Goal: Task Accomplishment & Management: Manage account settings

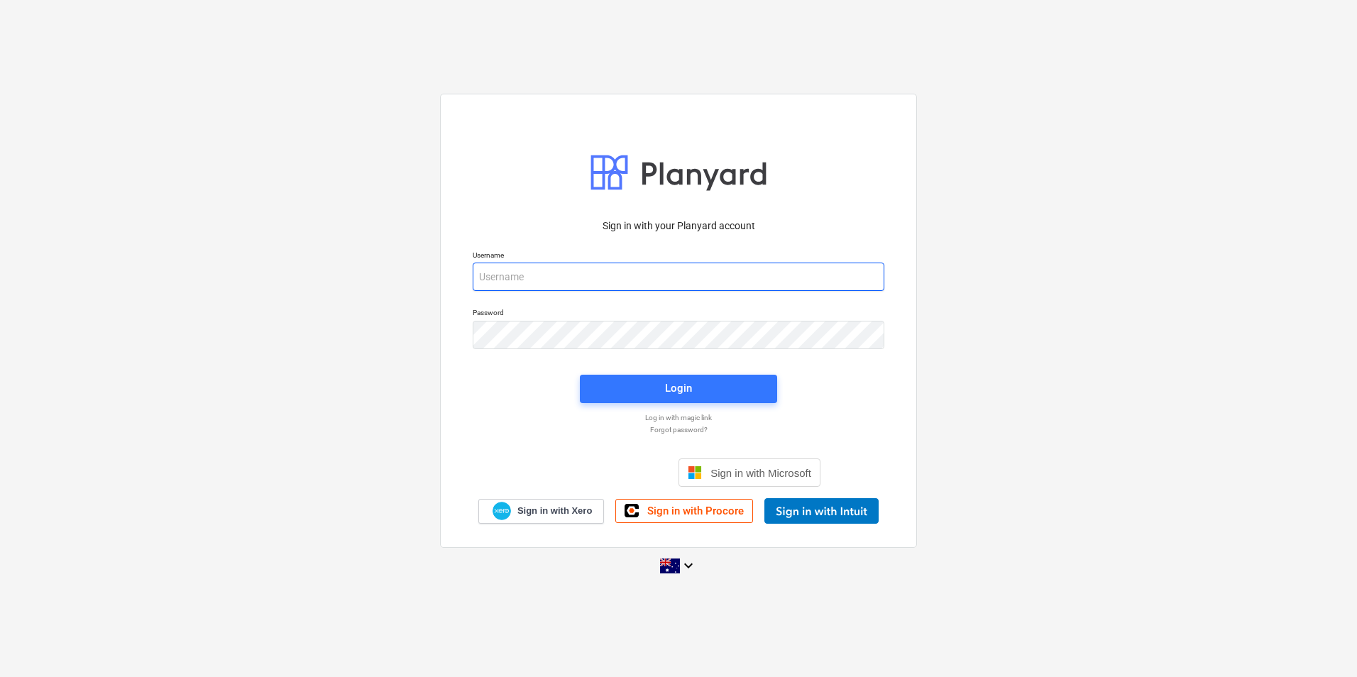
click at [558, 279] on input "email" at bounding box center [679, 277] width 412 height 28
type input "invoices@epicbuilds.com.au"
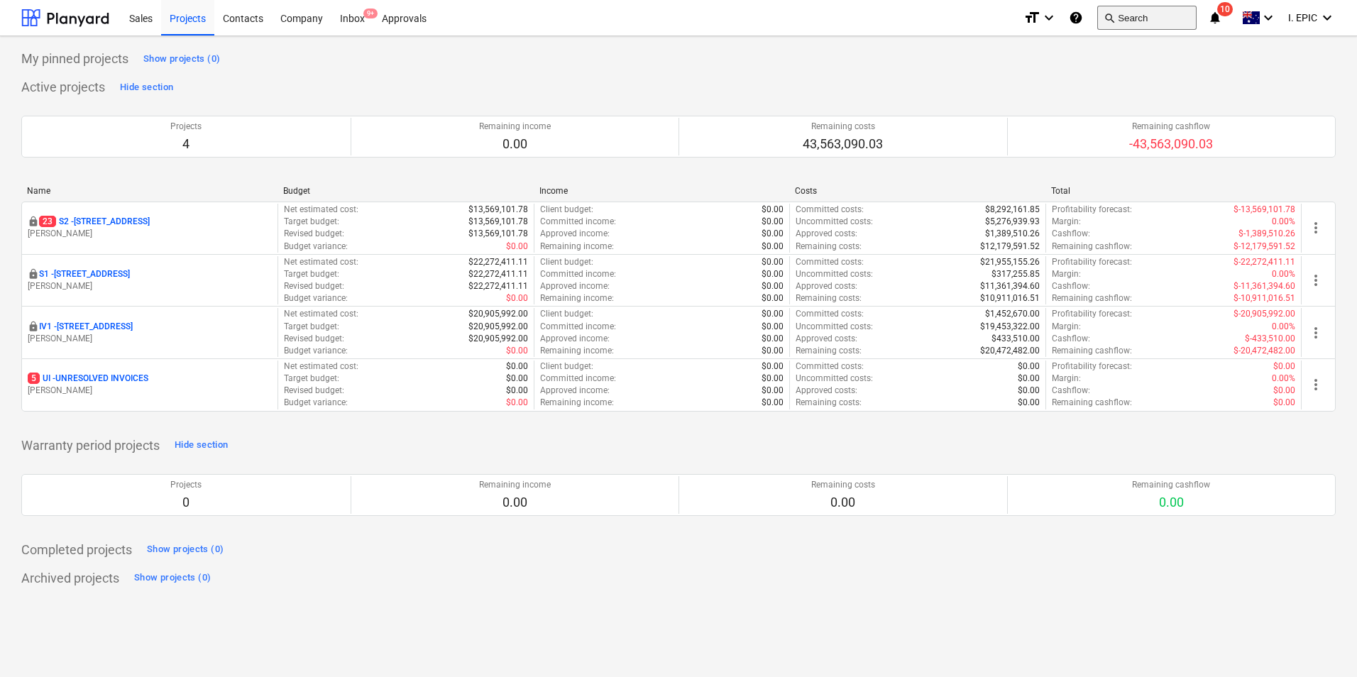
click at [1157, 25] on button "search Search" at bounding box center [1146, 18] width 99 height 24
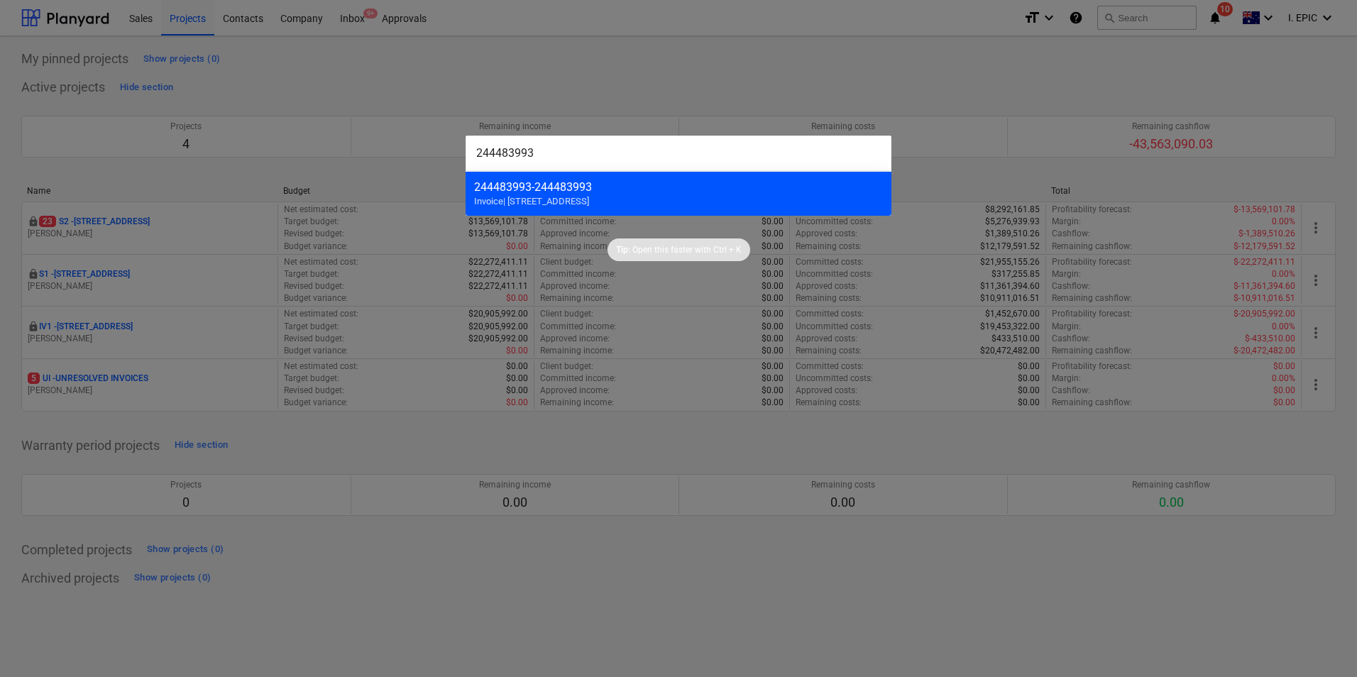
type input "244483993"
click at [577, 185] on div "244483993 - 244483993" at bounding box center [678, 186] width 409 height 13
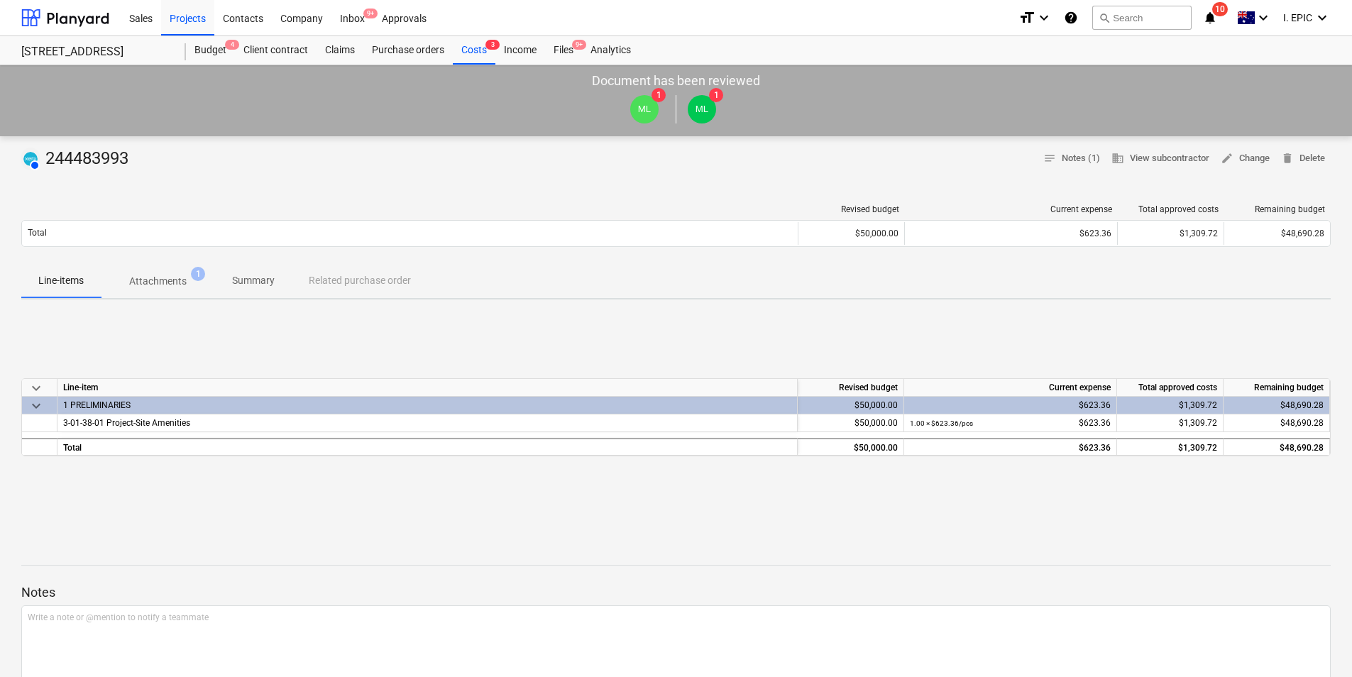
click at [168, 281] on p "Attachments" at bounding box center [157, 281] width 57 height 15
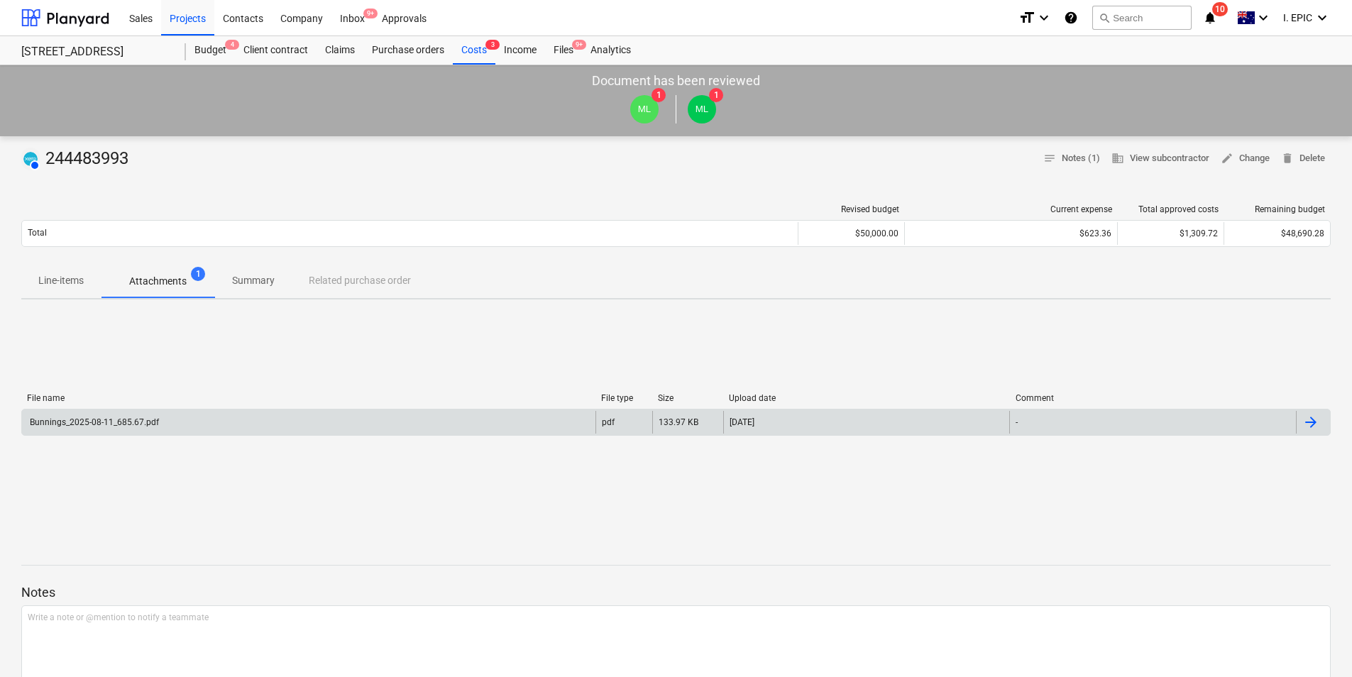
click at [260, 413] on div "Bunnings_2025-08-11_685.67.pdf" at bounding box center [308, 422] width 573 height 23
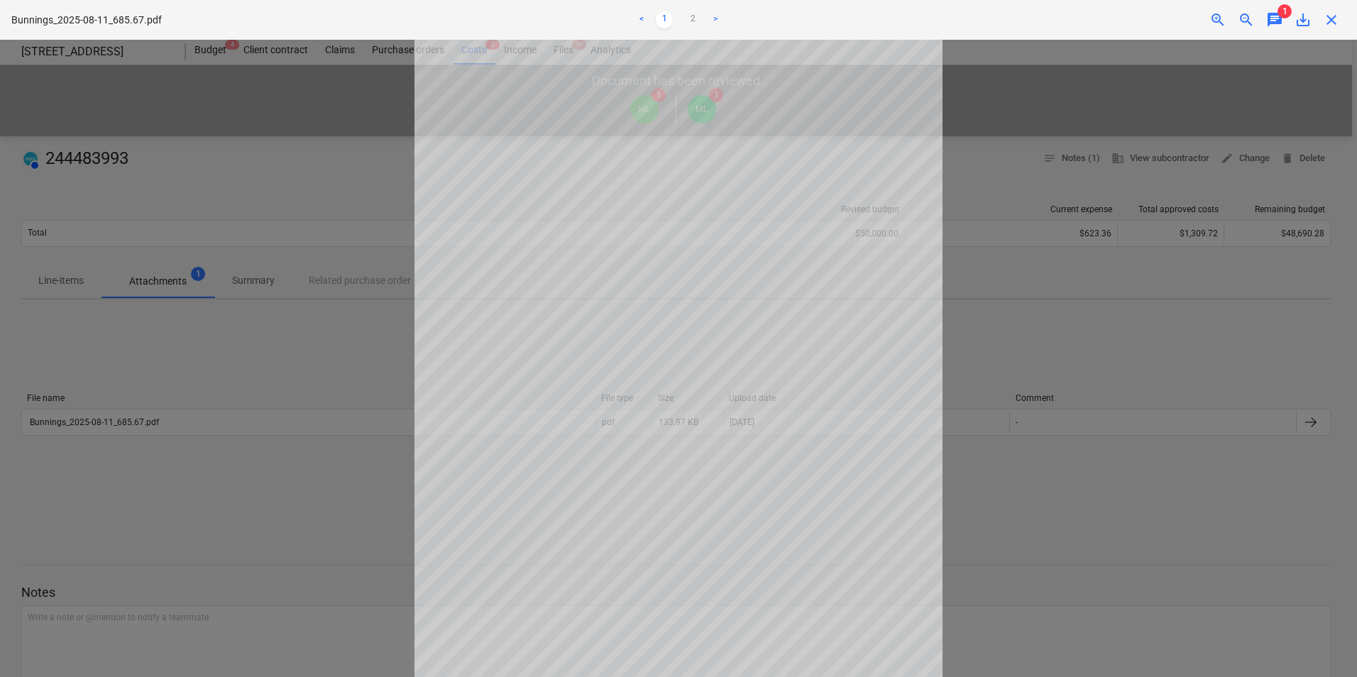
scroll to position [112, 0]
click at [1277, 21] on span "chat" at bounding box center [1274, 19] width 17 height 17
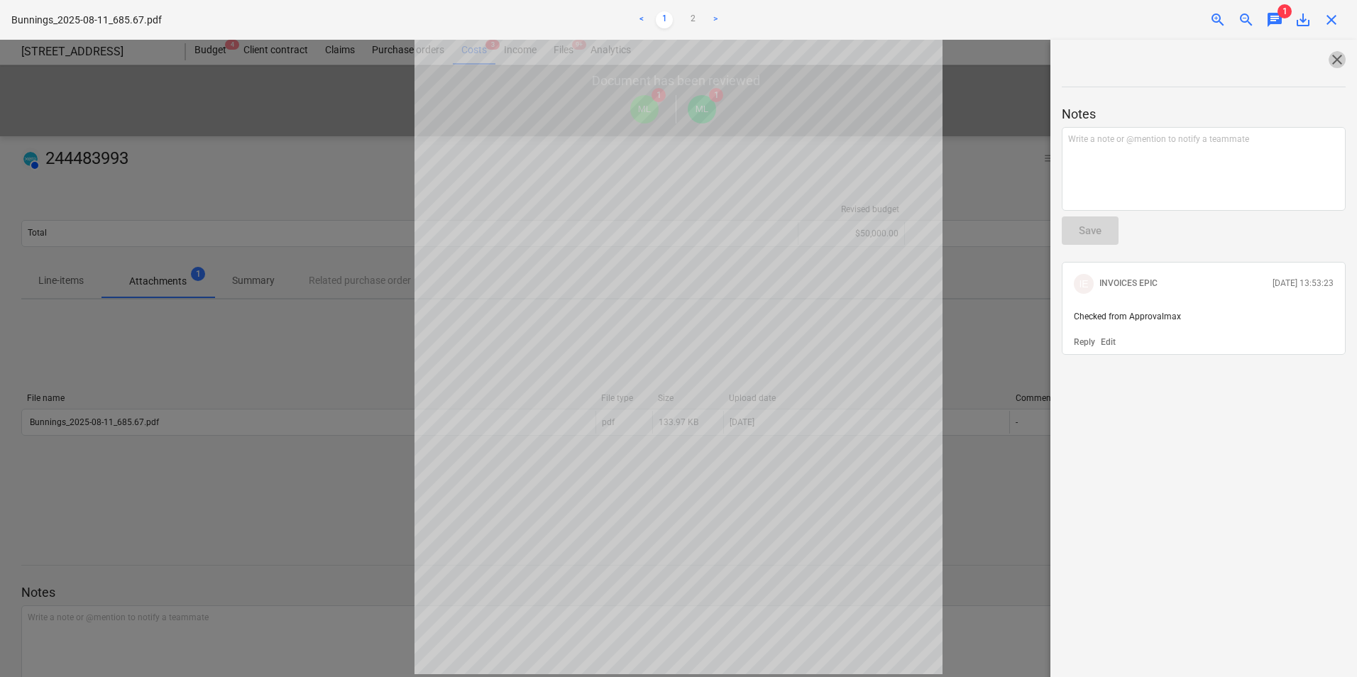
click at [1328, 63] on span "close" at bounding box center [1336, 59] width 17 height 17
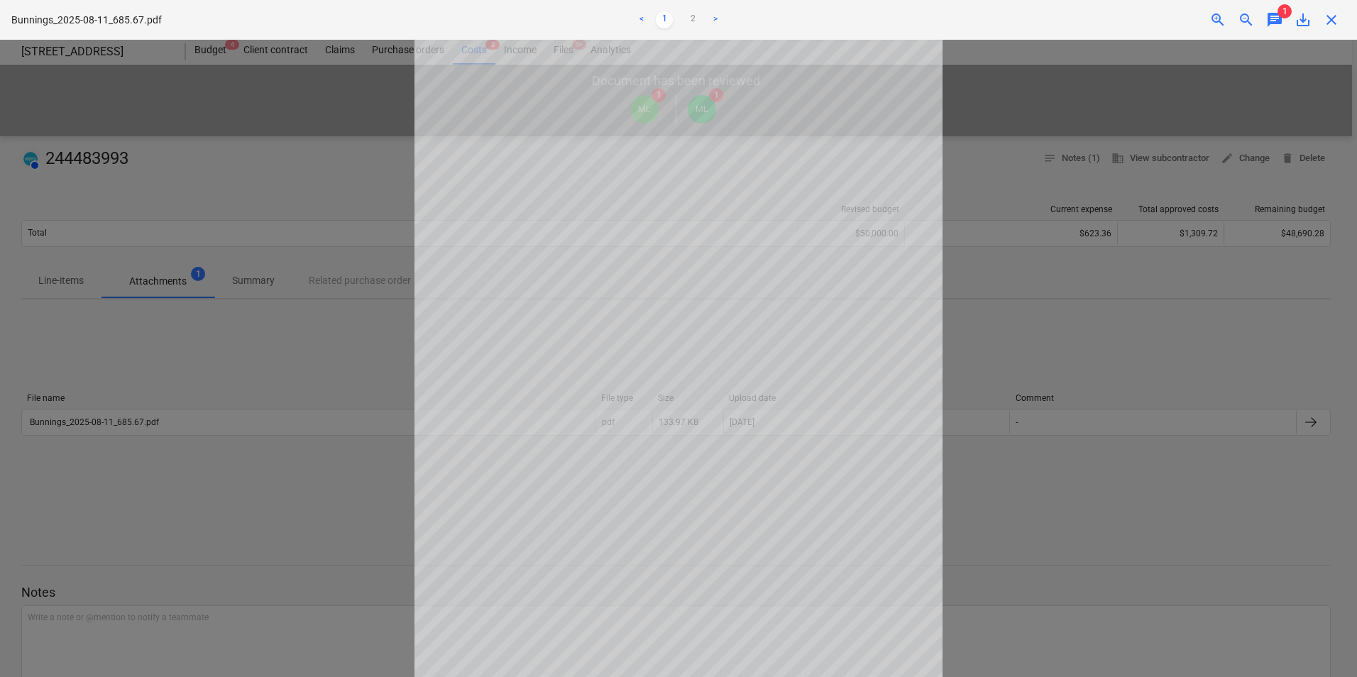
scroll to position [0, 0]
click at [1331, 21] on span "close" at bounding box center [1331, 19] width 17 height 17
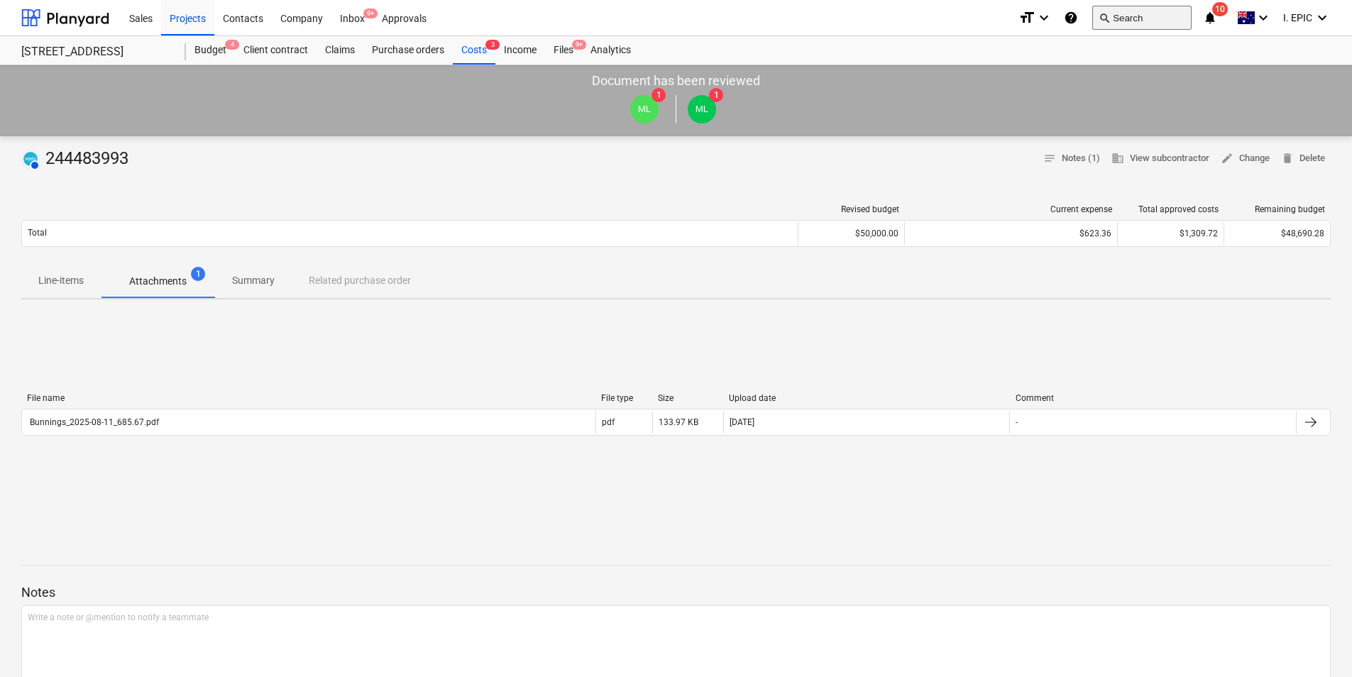
click at [1128, 20] on button "search Search" at bounding box center [1141, 18] width 99 height 24
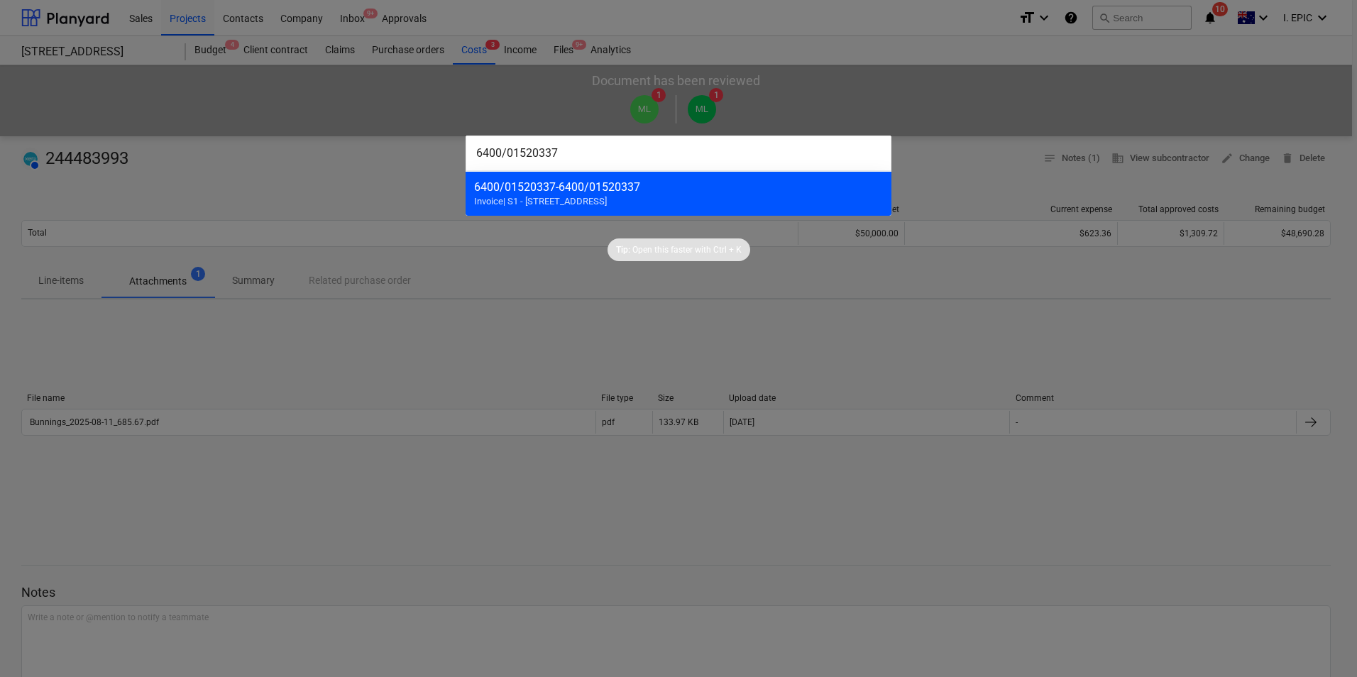
type input "6400/01520337"
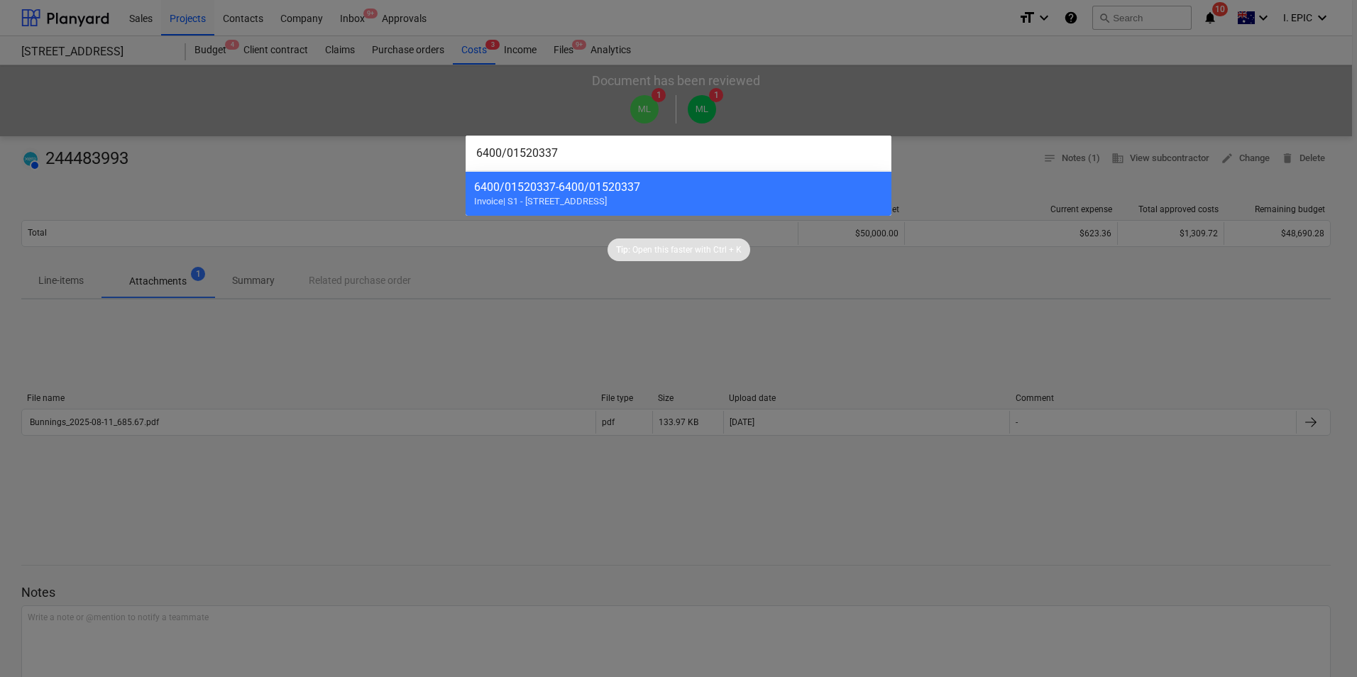
click at [598, 192] on div "6400/01520337 - 6400/01520337" at bounding box center [678, 186] width 409 height 13
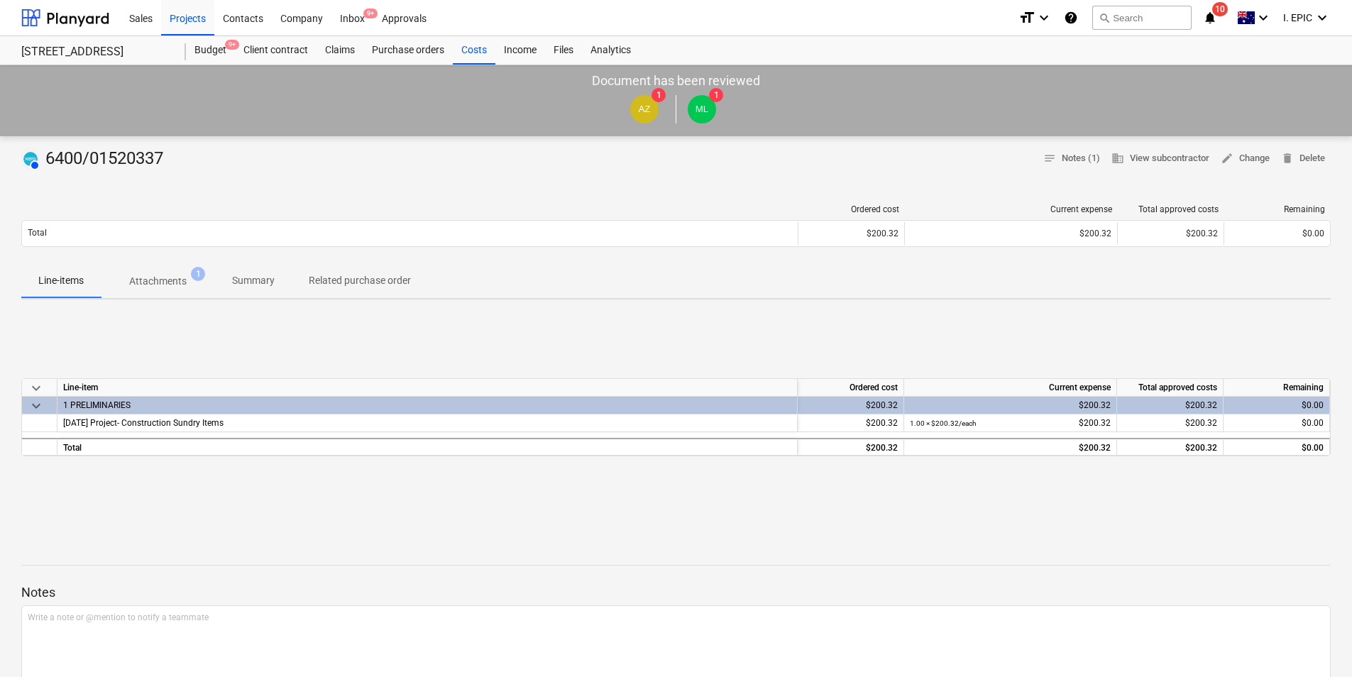
click at [167, 287] on p "Attachments" at bounding box center [157, 281] width 57 height 15
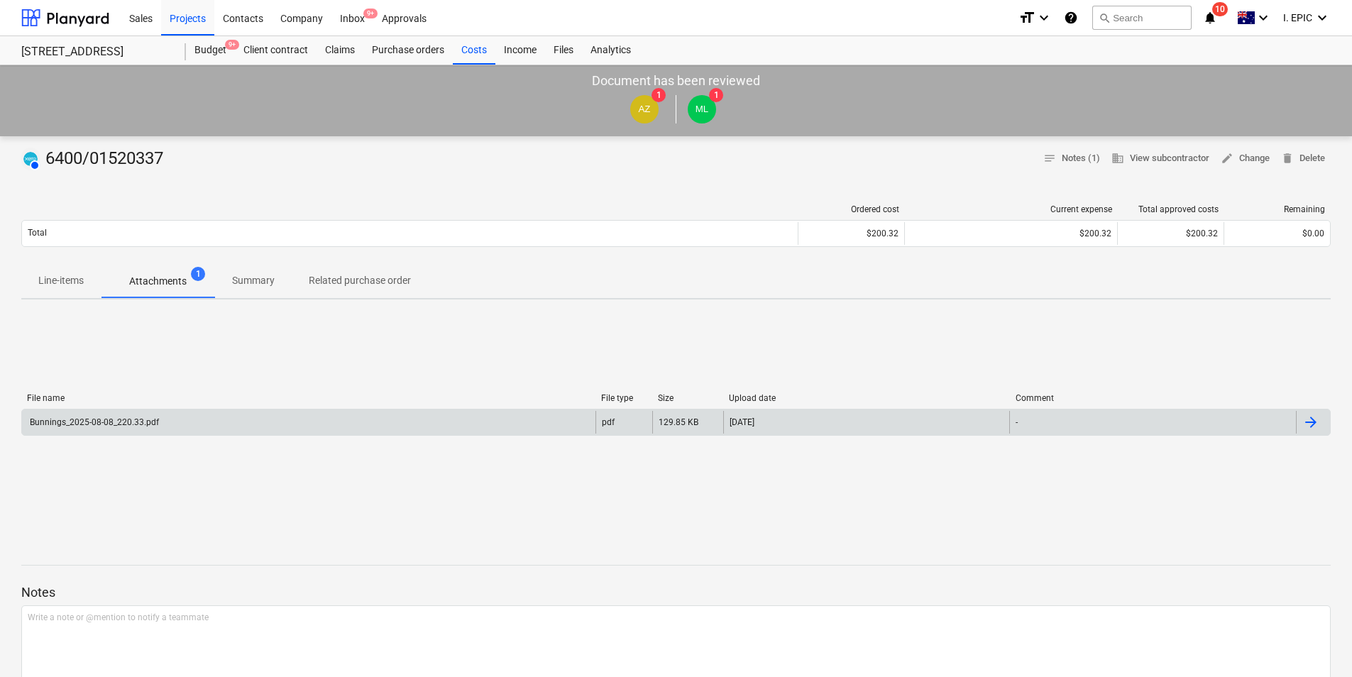
click at [148, 420] on div "Bunnings_2025-08-08_220.33.pdf" at bounding box center [93, 422] width 131 height 10
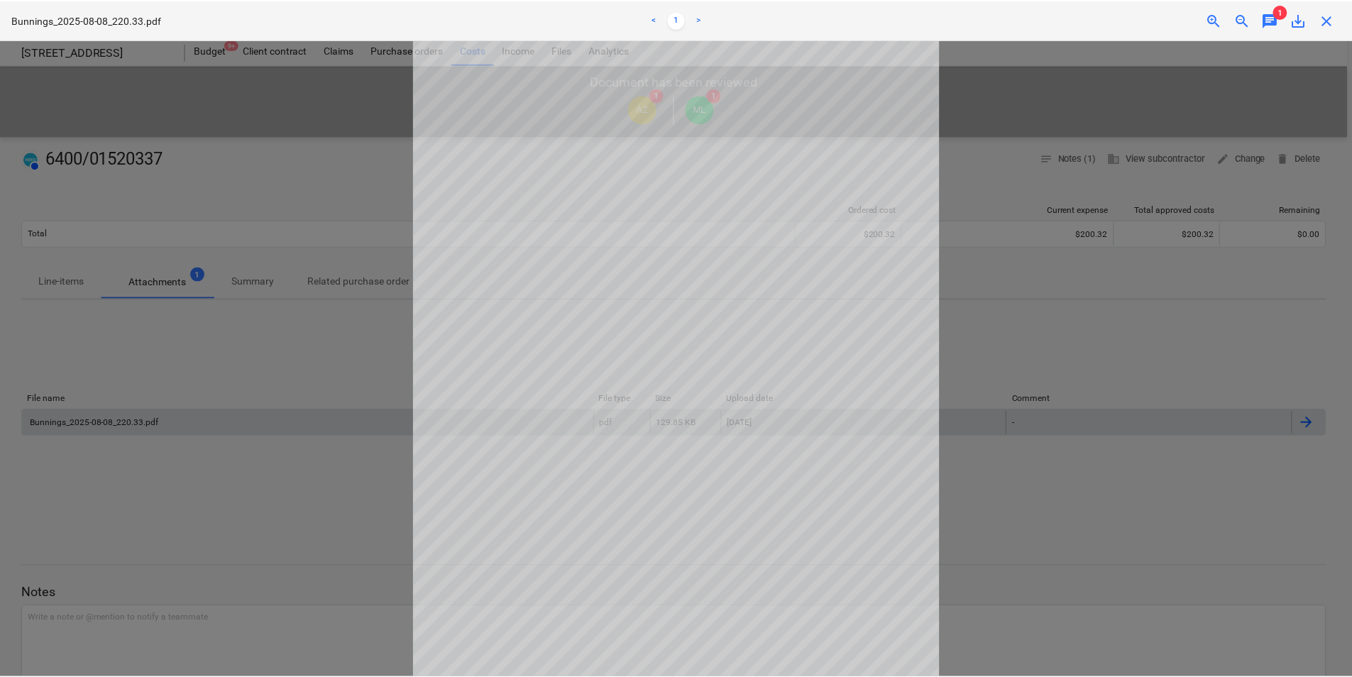
scroll to position [112, 0]
click at [1279, 16] on span "1" at bounding box center [1284, 11] width 14 height 14
click at [1276, 20] on span "chat" at bounding box center [1274, 19] width 17 height 17
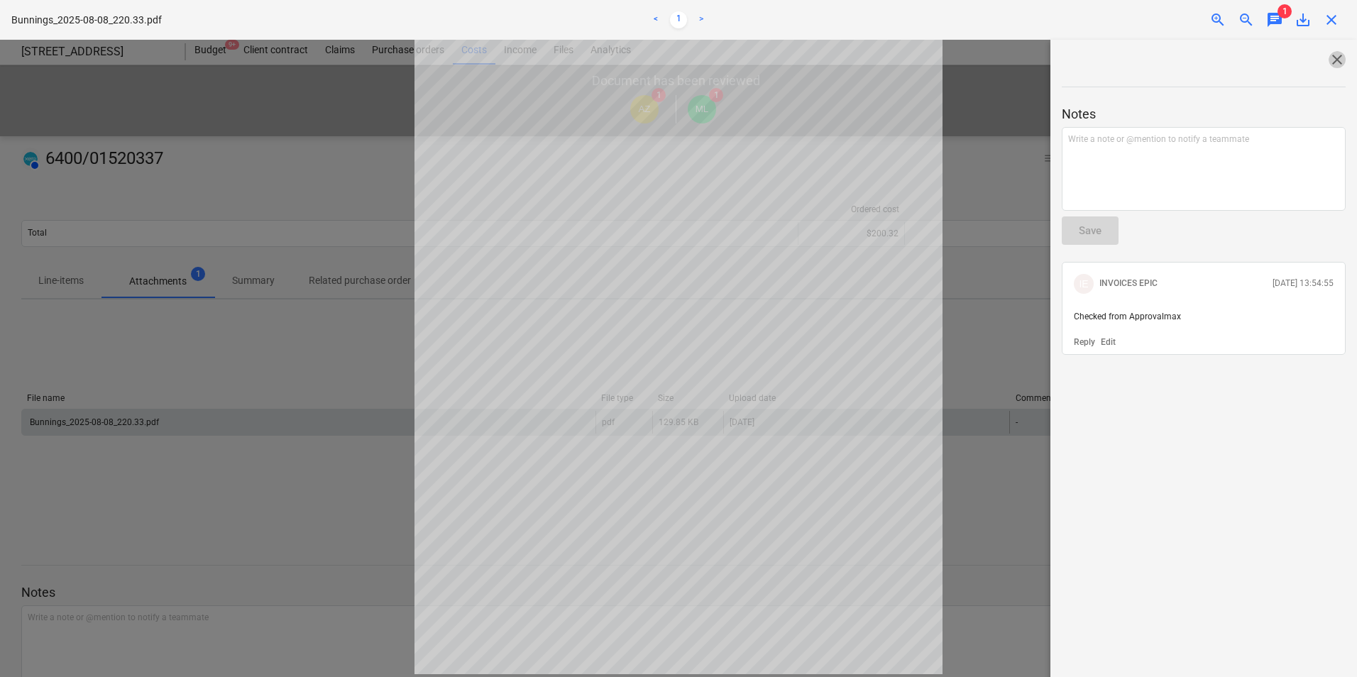
click at [1333, 56] on span "close" at bounding box center [1336, 59] width 17 height 17
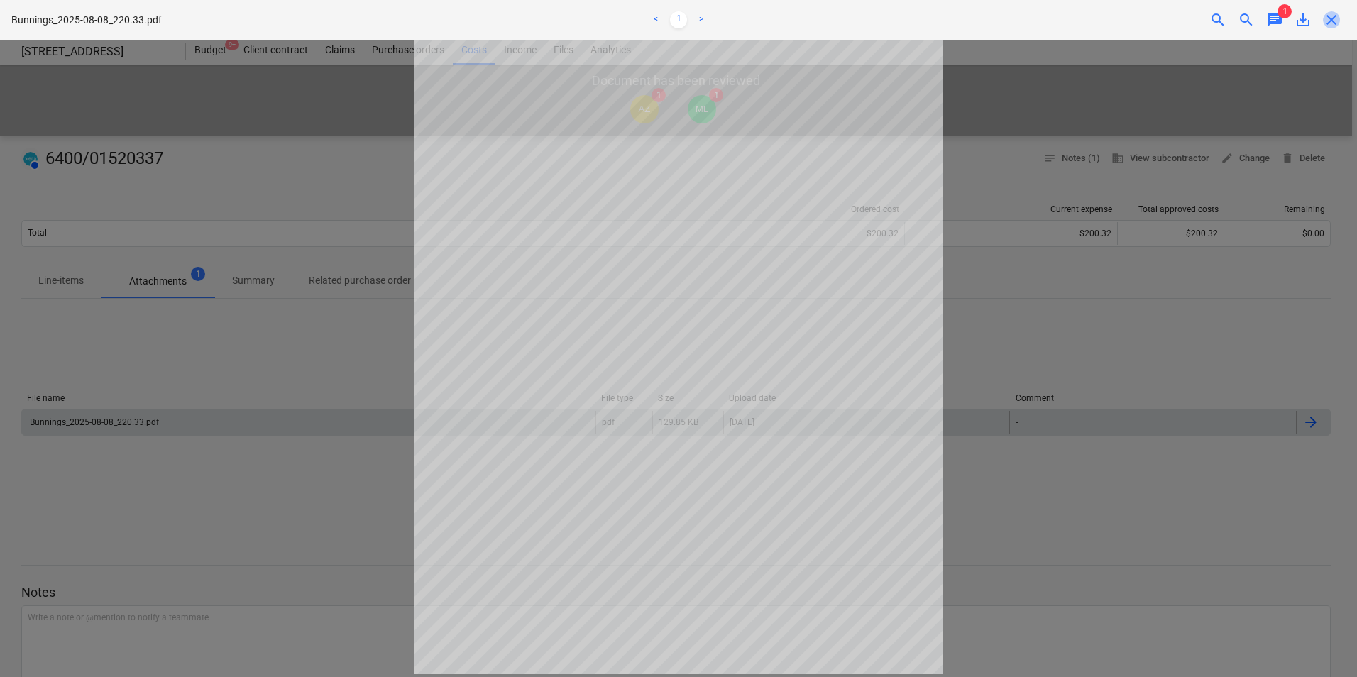
click at [1328, 17] on span "close" at bounding box center [1331, 19] width 17 height 17
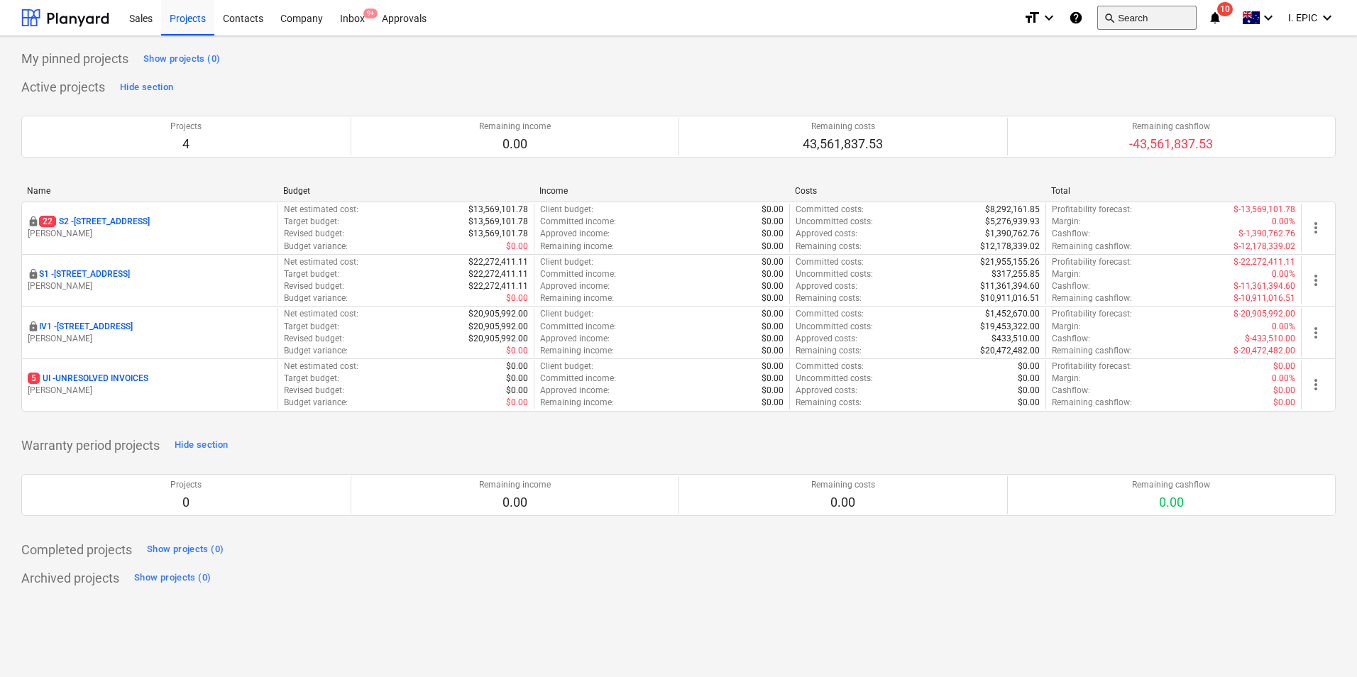
click at [1131, 18] on button "search Search" at bounding box center [1146, 18] width 99 height 24
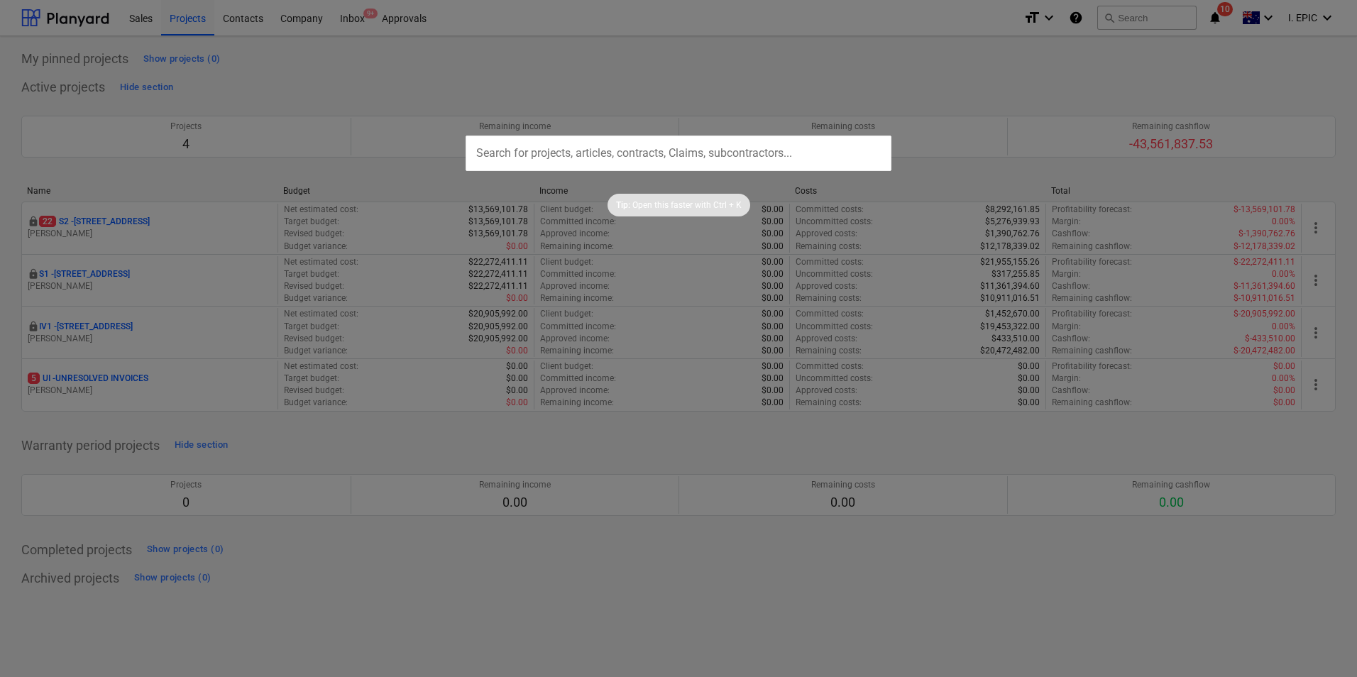
click at [556, 153] on input "text" at bounding box center [678, 153] width 426 height 35
type input "6042/99865282"
click at [798, 37] on div at bounding box center [678, 338] width 1357 height 677
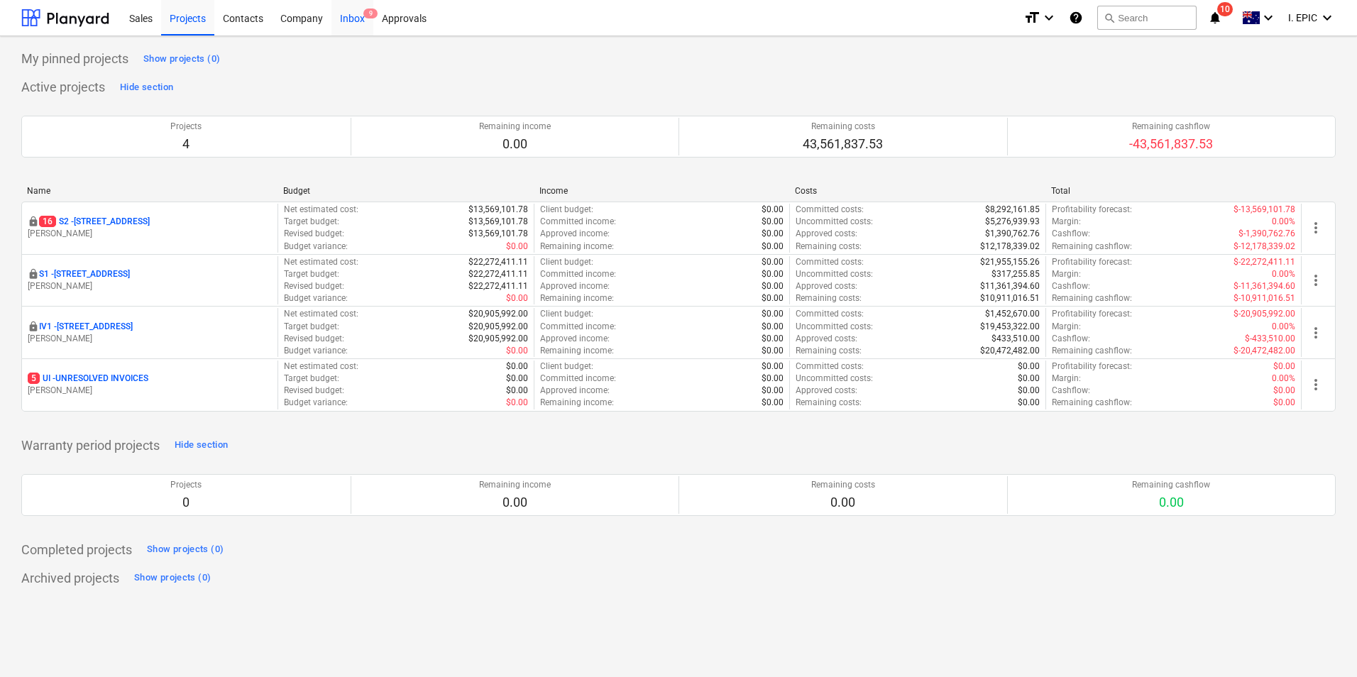
click at [361, 25] on div "Inbox 9" at bounding box center [352, 17] width 42 height 36
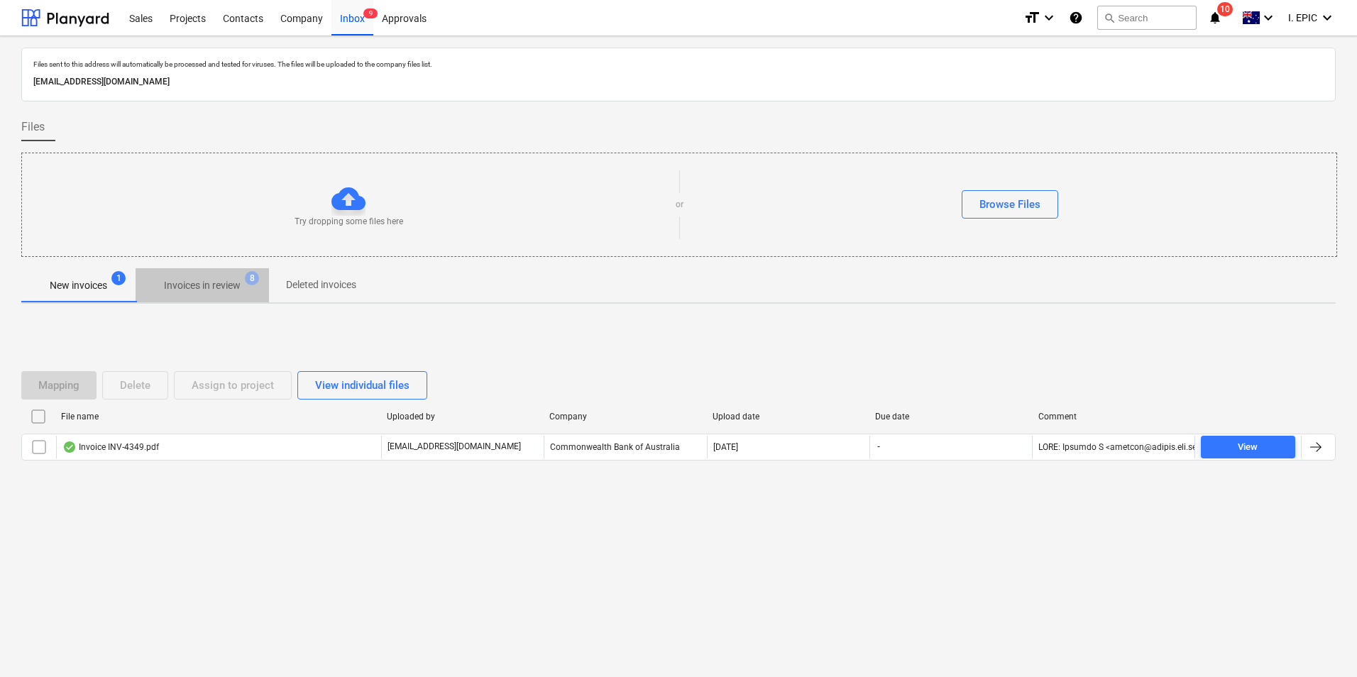
click at [226, 286] on p "Invoices in review" at bounding box center [202, 285] width 77 height 15
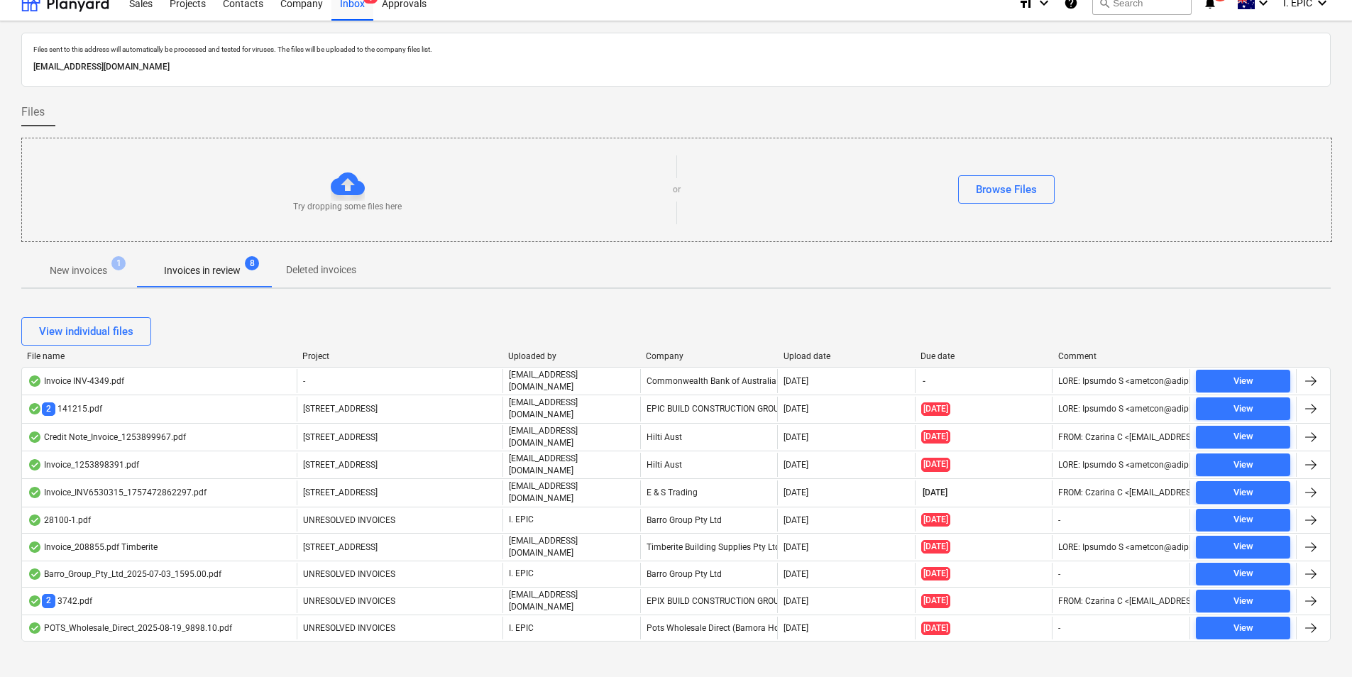
scroll to position [19, 0]
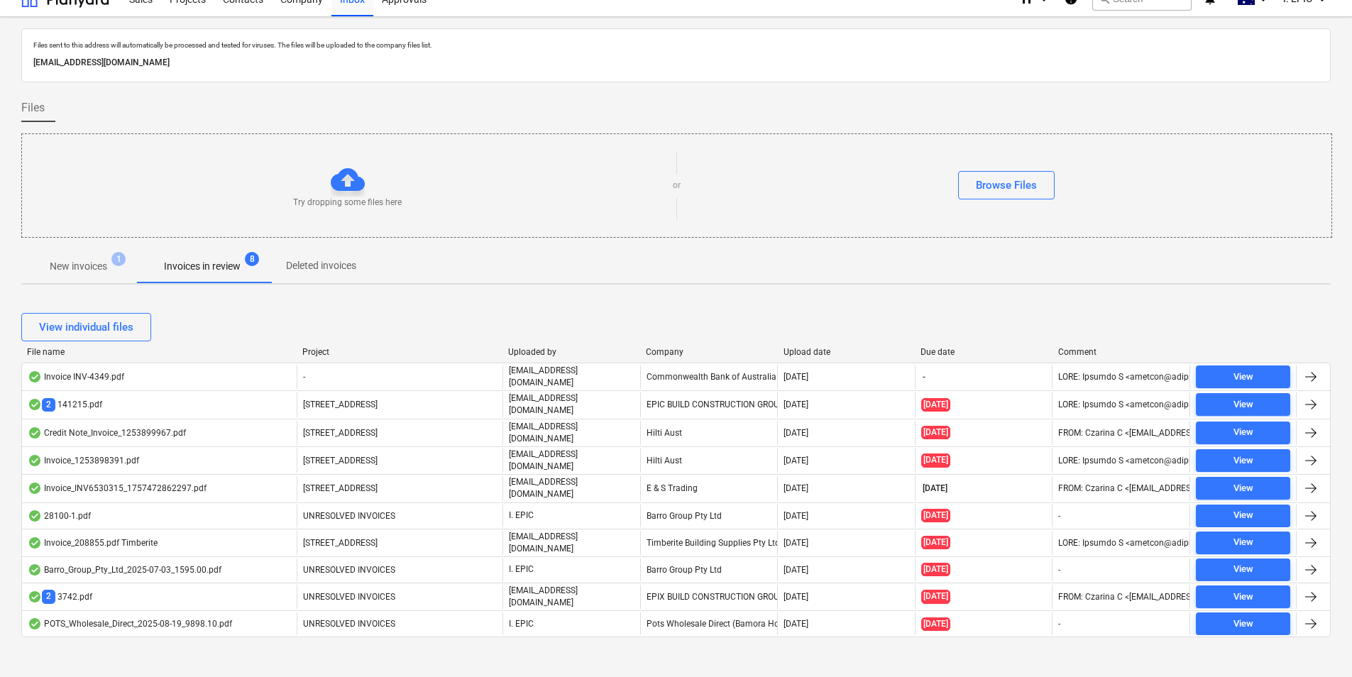
click at [90, 267] on p "New invoices" at bounding box center [78, 266] width 57 height 15
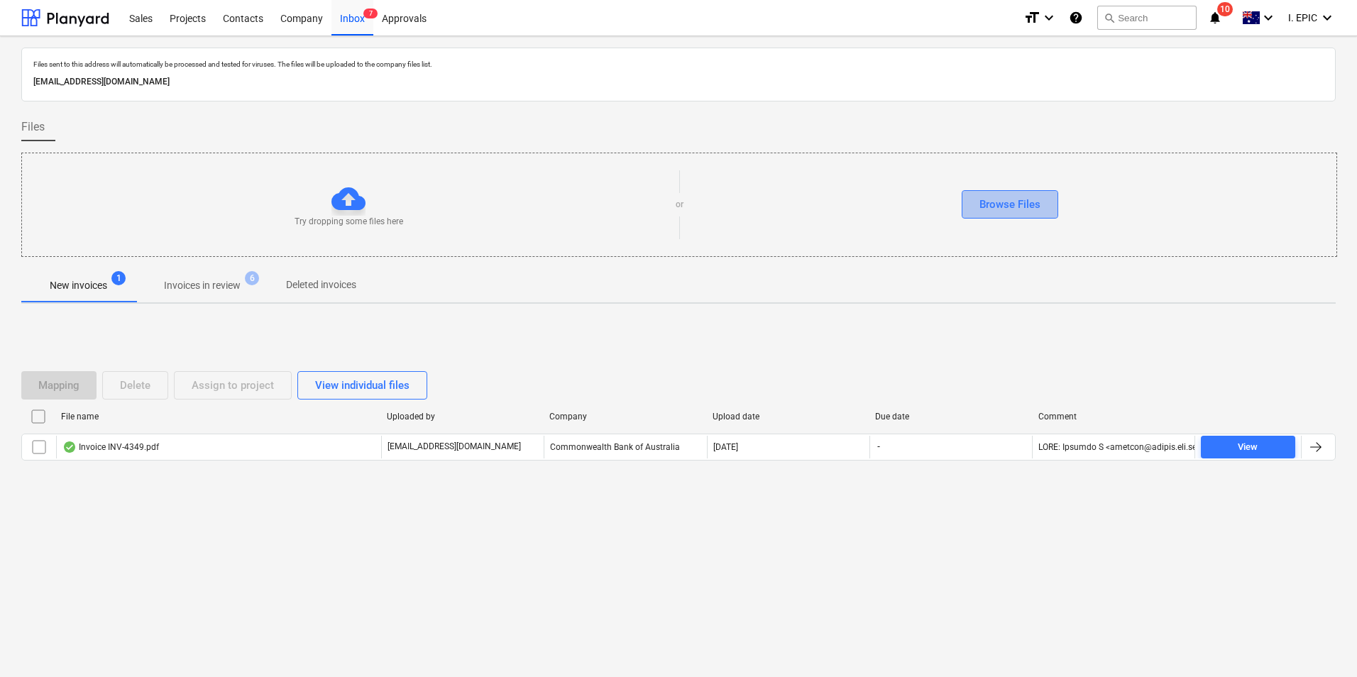
click at [1003, 212] on div "Browse Files" at bounding box center [1009, 204] width 61 height 18
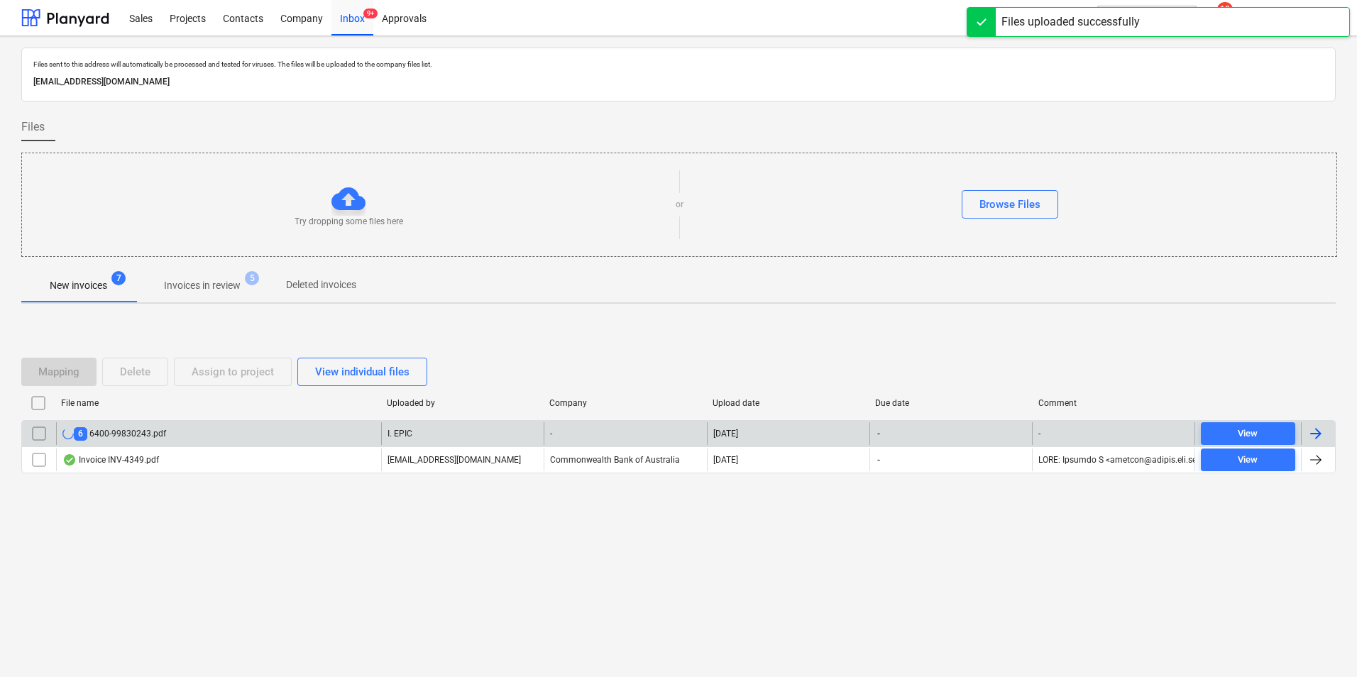
click at [167, 437] on div "6 6400-99830243.pdf" at bounding box center [218, 433] width 325 height 23
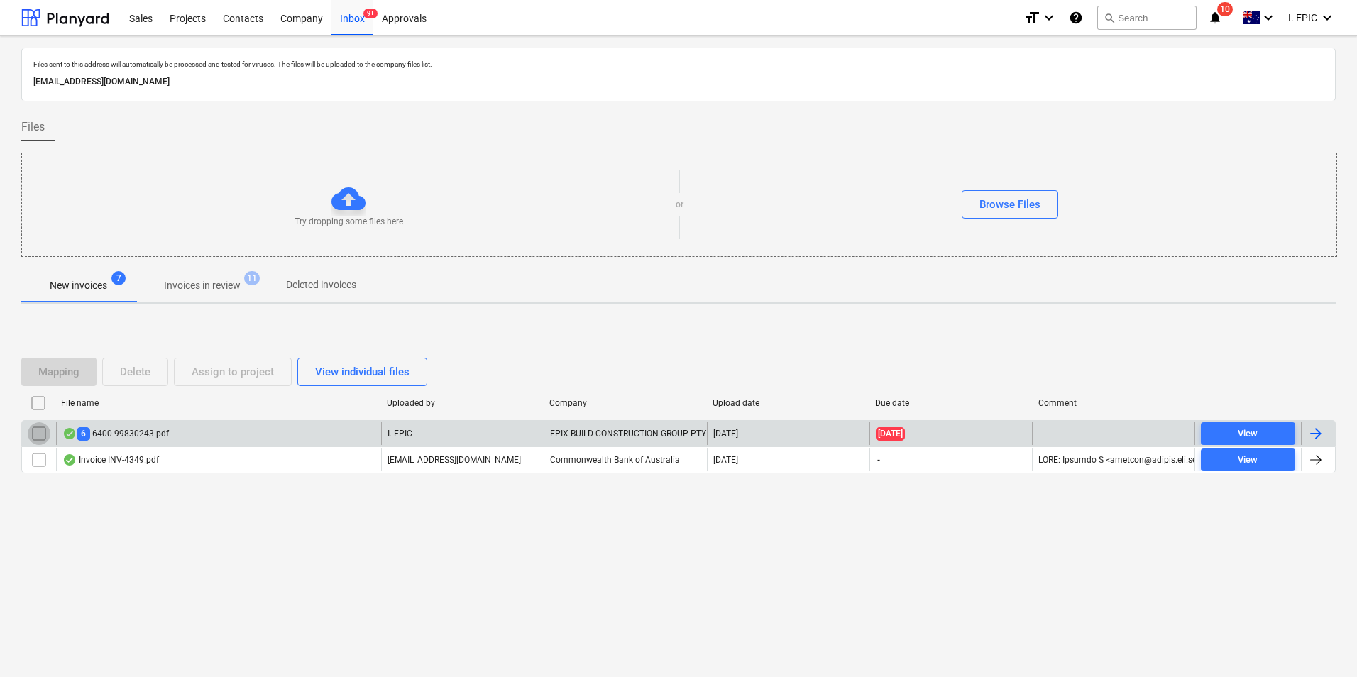
click at [38, 435] on input "checkbox" at bounding box center [39, 433] width 23 height 23
click at [144, 374] on div "Delete" at bounding box center [135, 372] width 31 height 18
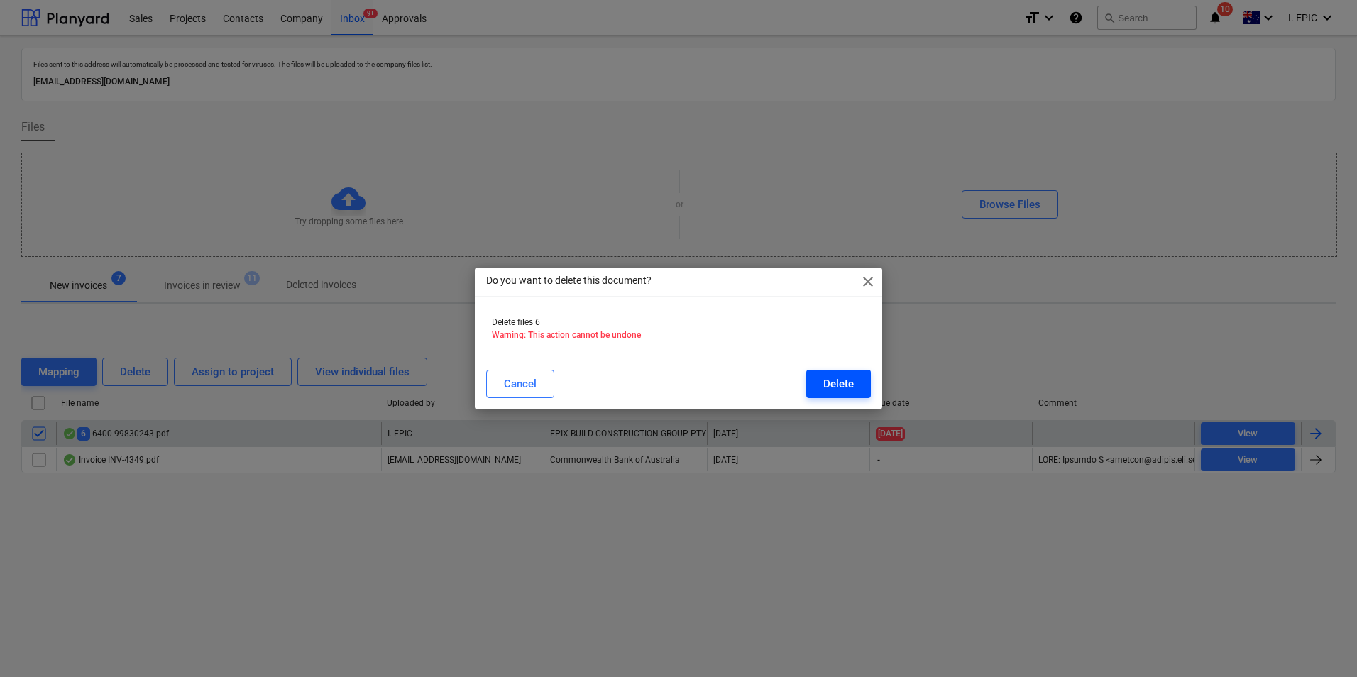
click at [827, 385] on div "Delete" at bounding box center [838, 384] width 31 height 18
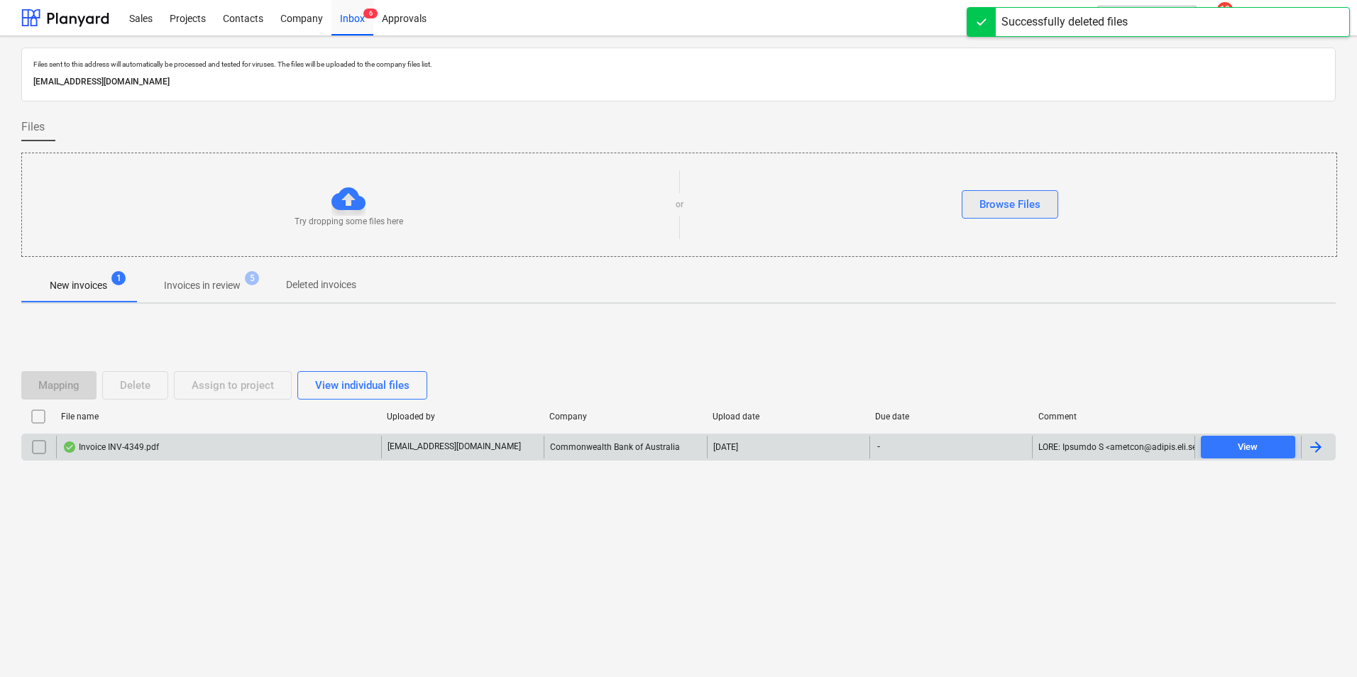
click at [993, 196] on div "Browse Files" at bounding box center [1009, 204] width 61 height 18
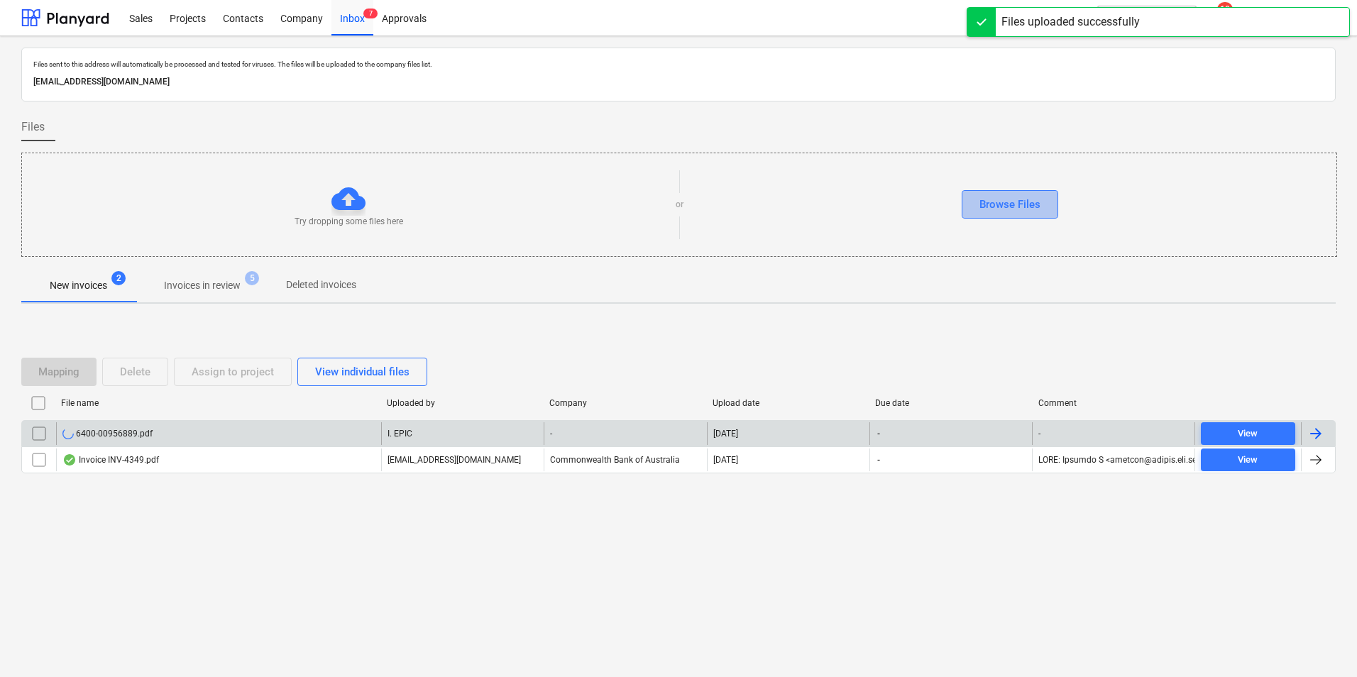
click at [988, 201] on div "Browse Files" at bounding box center [1009, 204] width 61 height 18
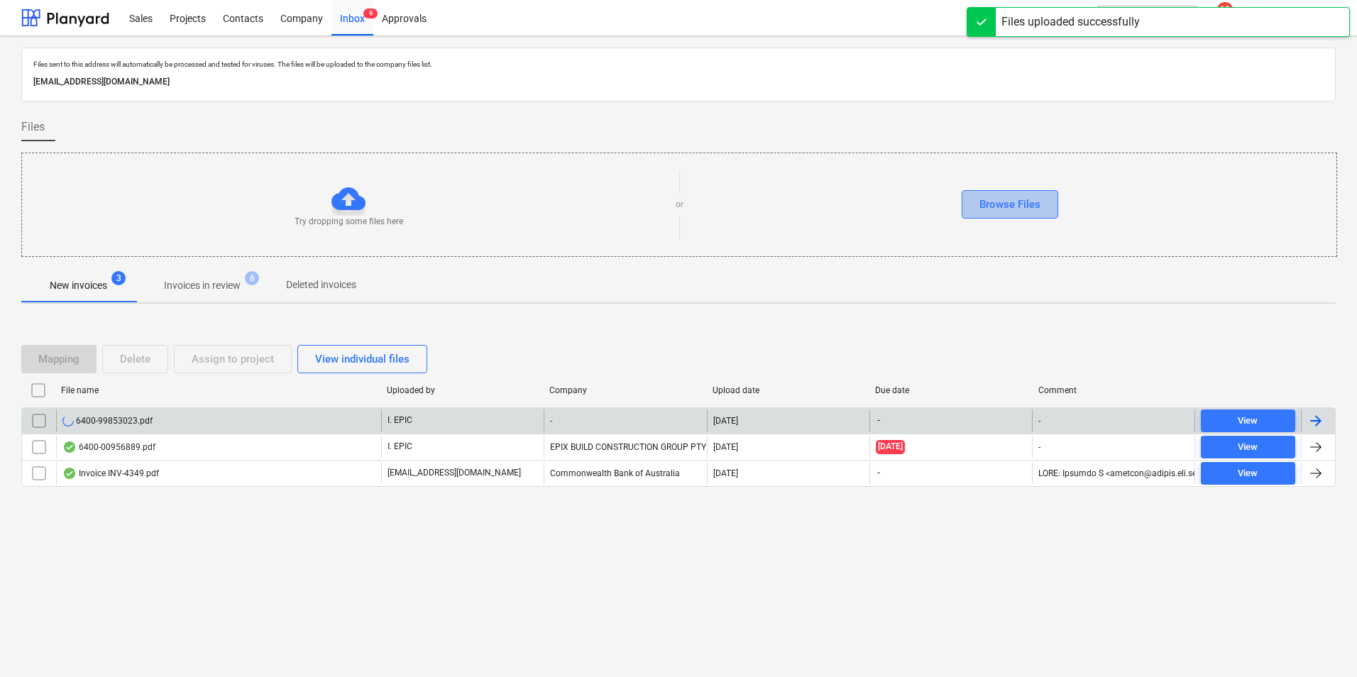
click at [983, 202] on div "Browse Files" at bounding box center [1009, 204] width 61 height 18
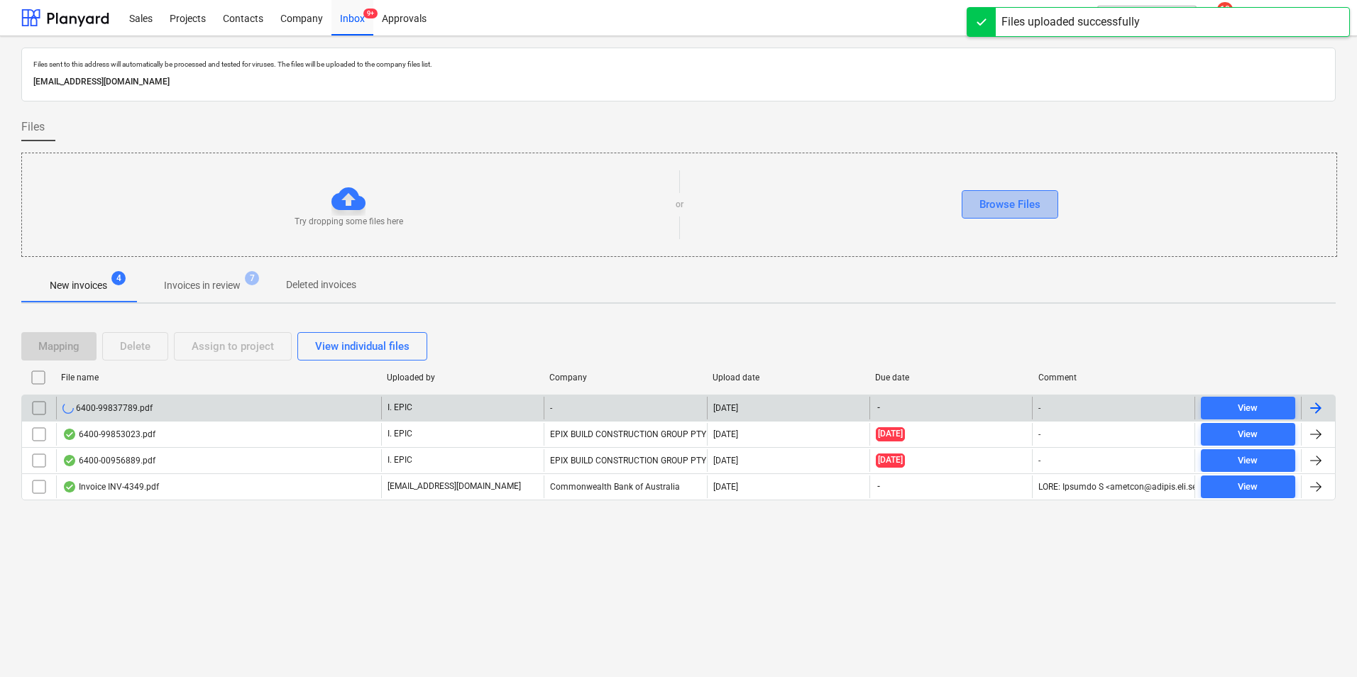
click at [988, 211] on div "Browse Files" at bounding box center [1009, 204] width 61 height 18
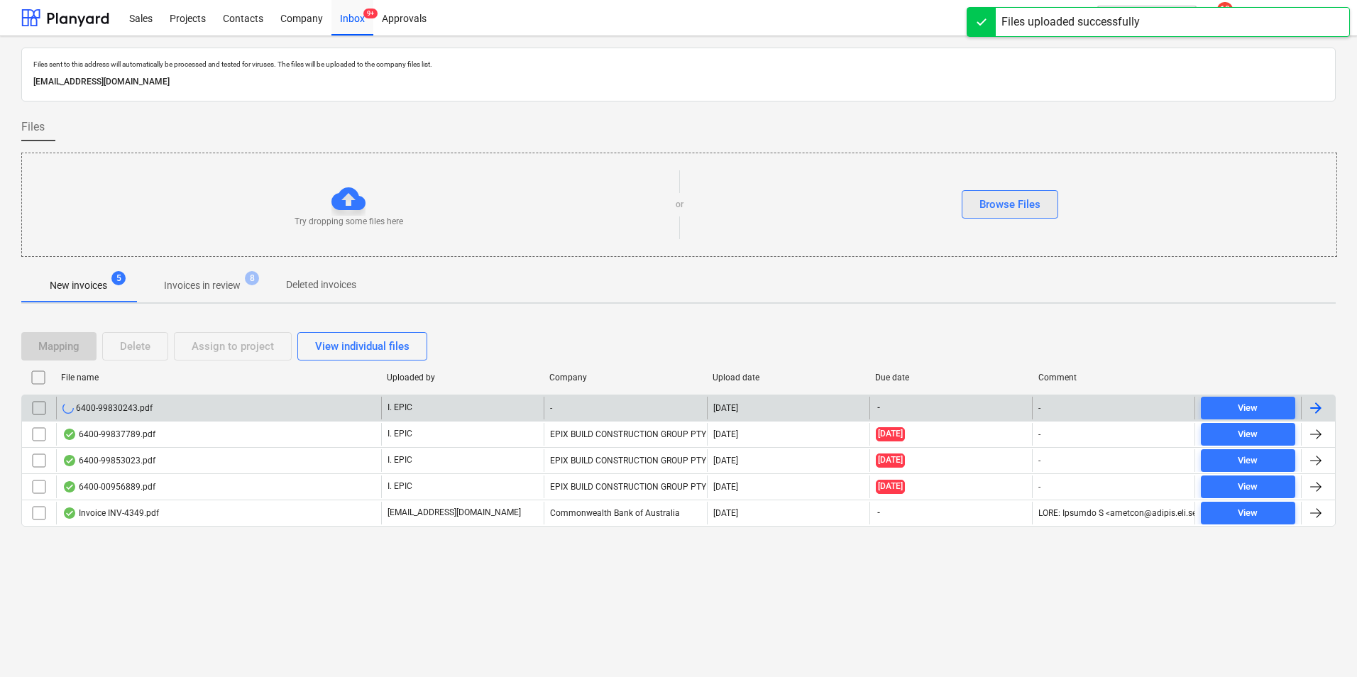
click at [1016, 192] on button "Browse Files" at bounding box center [1010, 204] width 97 height 28
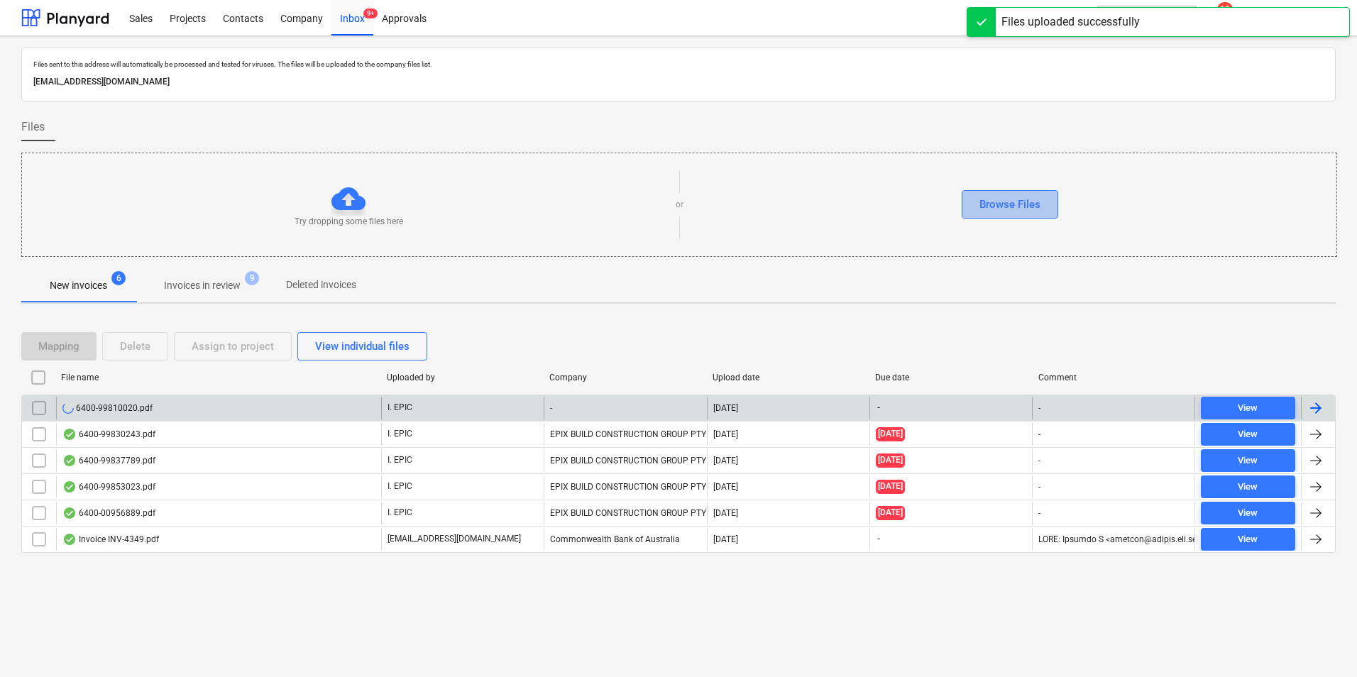
click at [1018, 207] on div "Browse Files" at bounding box center [1009, 204] width 61 height 18
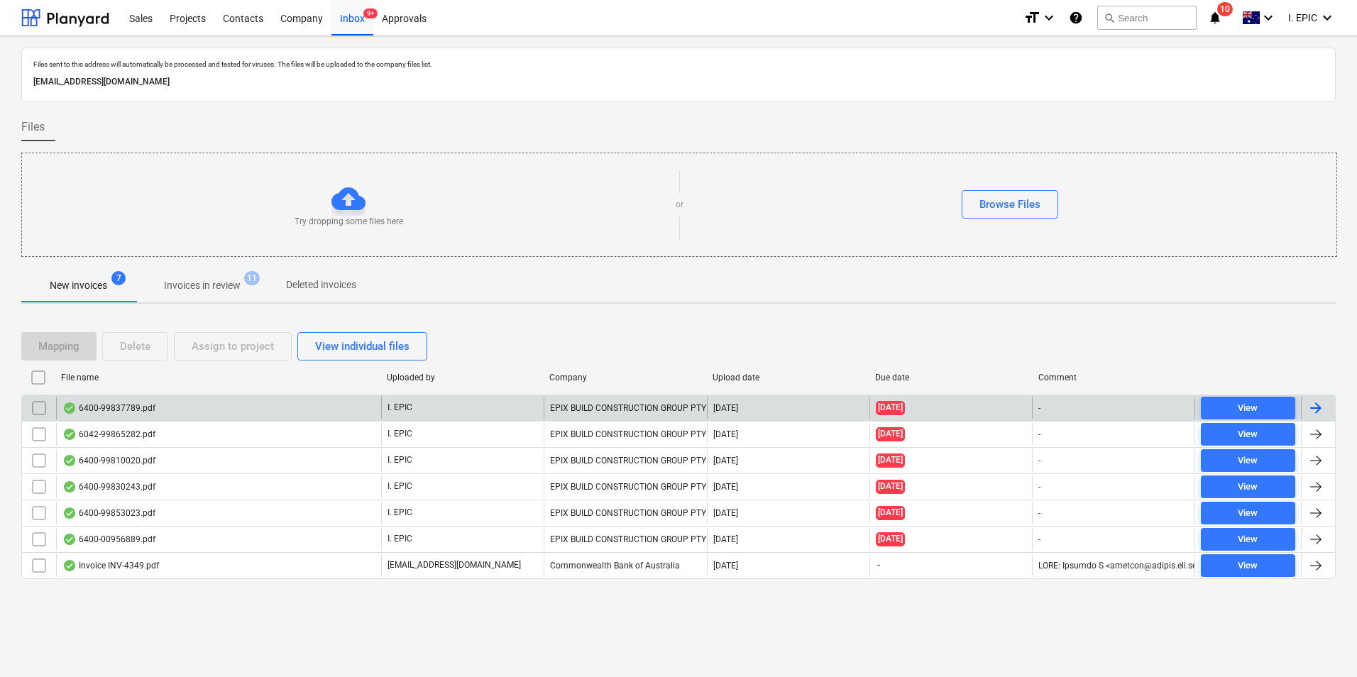
click at [265, 410] on div "6400-99837789.pdf" at bounding box center [218, 408] width 325 height 23
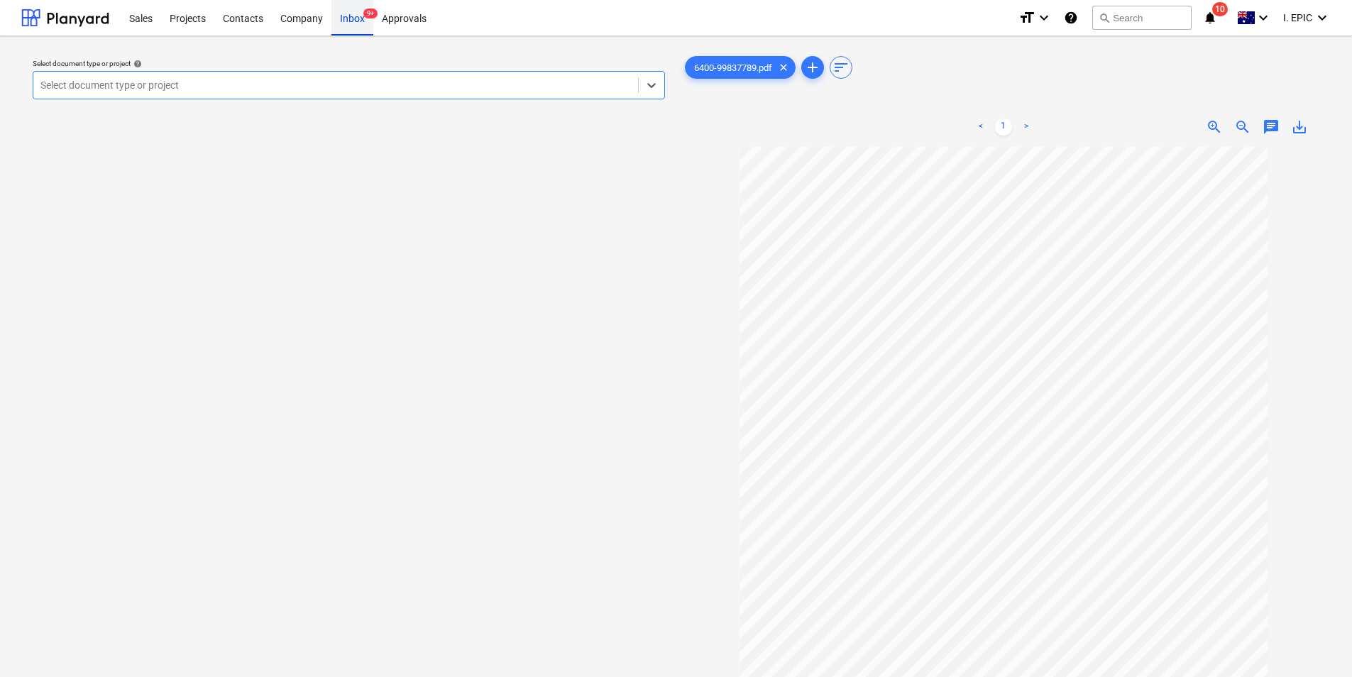
click at [353, 21] on div "Inbox 9+" at bounding box center [352, 17] width 42 height 36
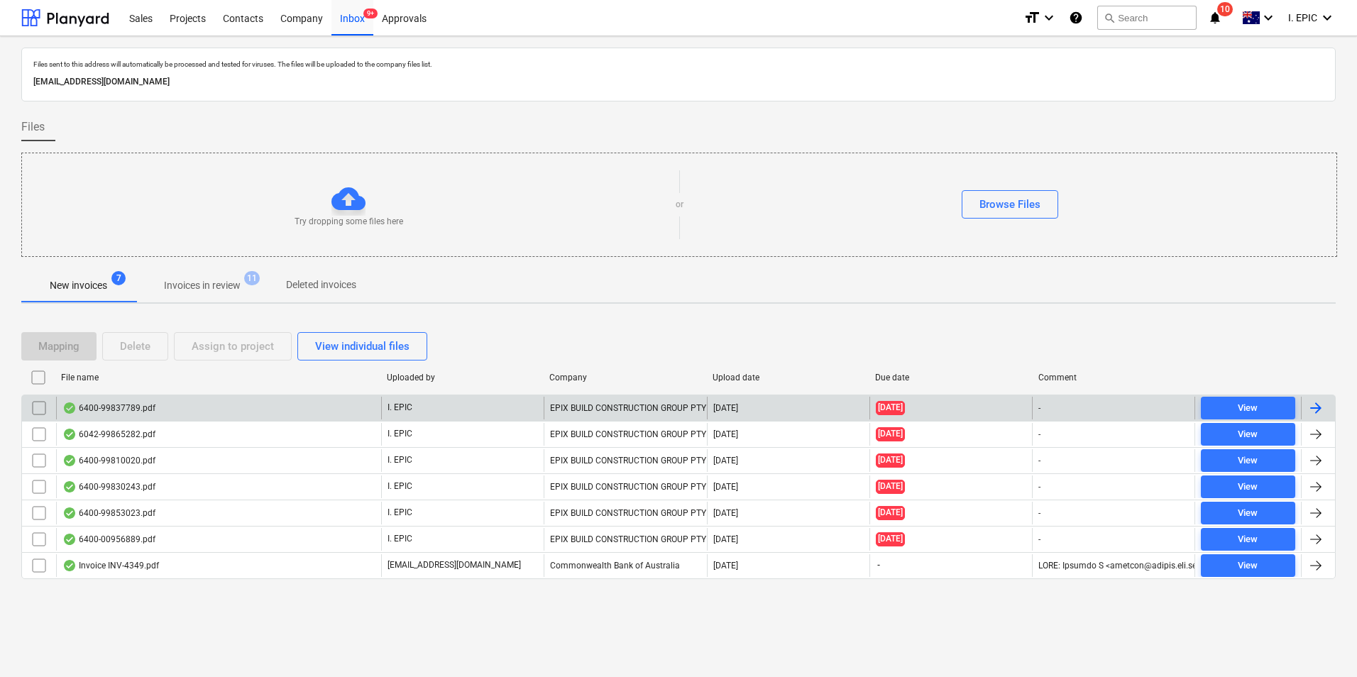
click at [270, 413] on div "6400-99837789.pdf" at bounding box center [218, 408] width 325 height 23
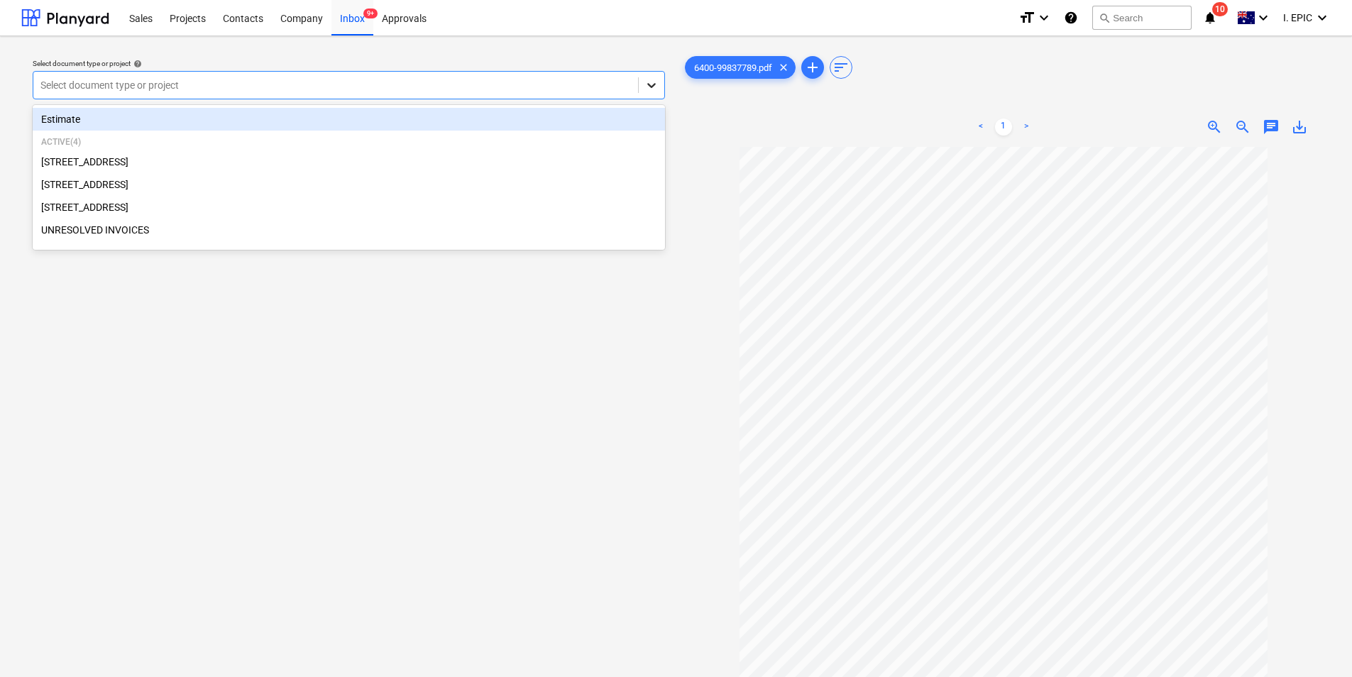
click at [648, 90] on icon at bounding box center [651, 85] width 14 height 14
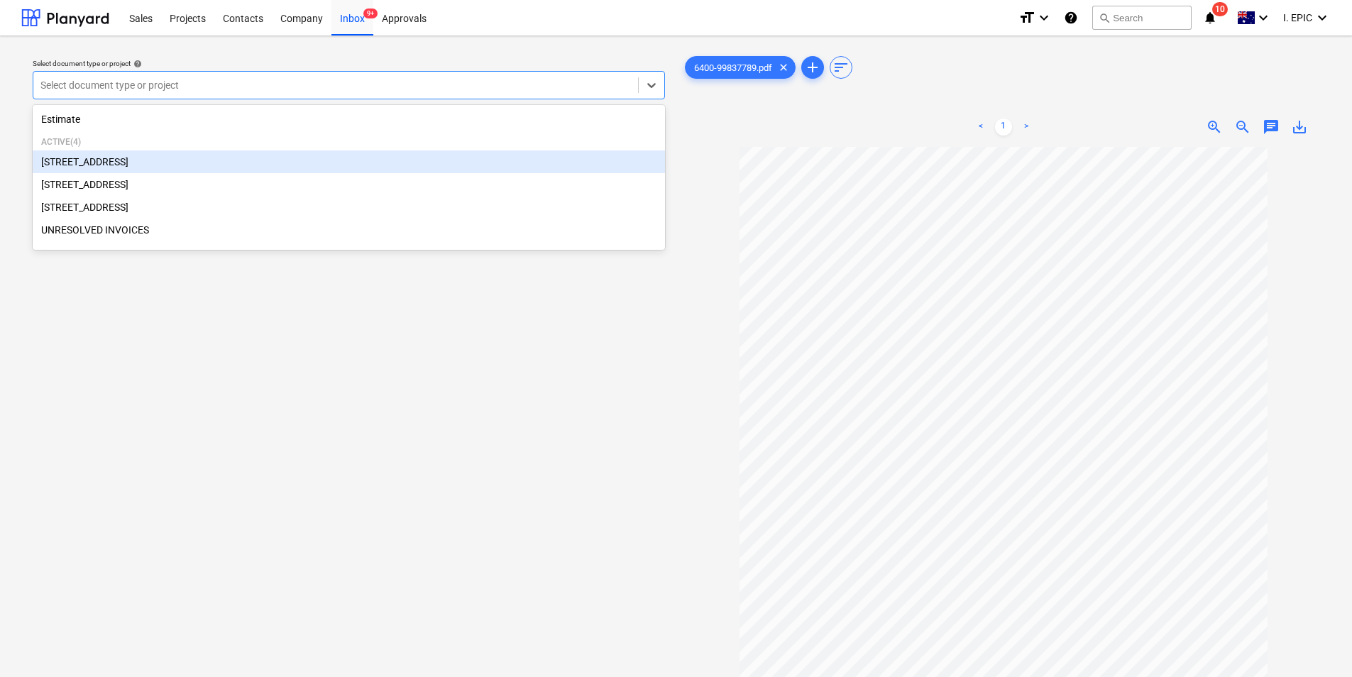
click at [160, 166] on div "[STREET_ADDRESS]" at bounding box center [349, 161] width 632 height 23
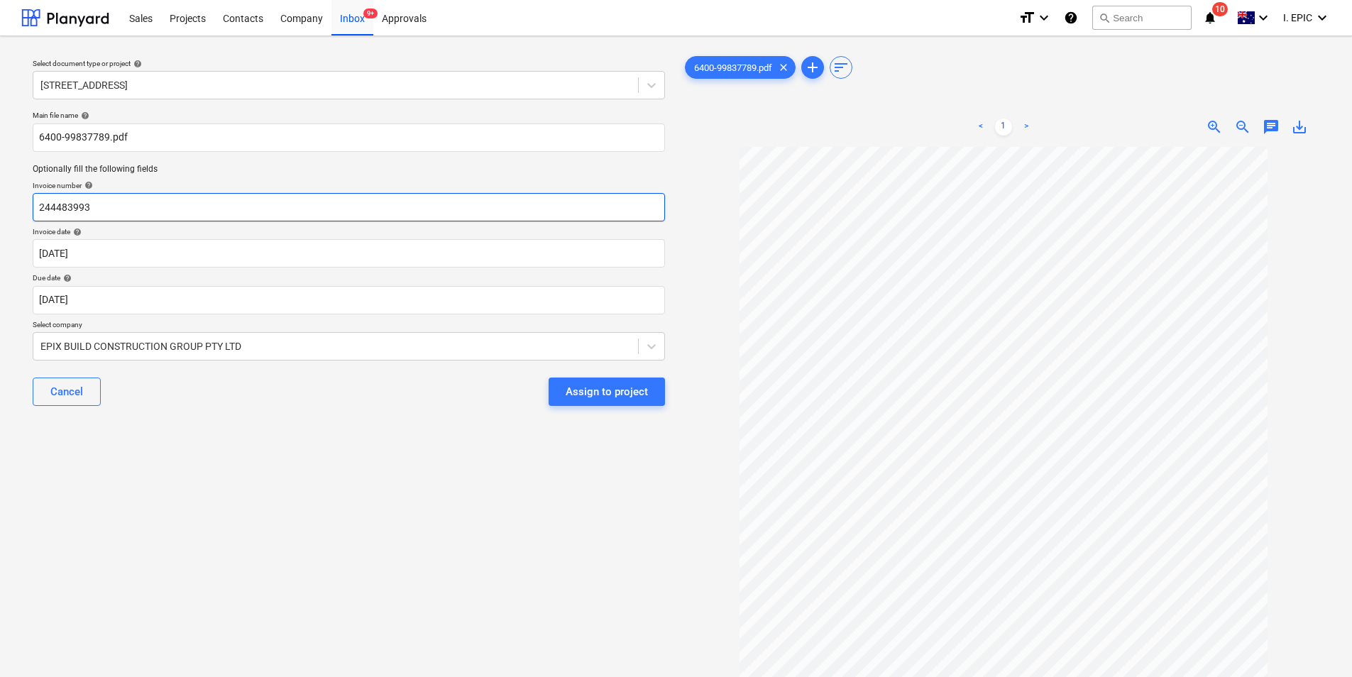
drag, startPoint x: 104, startPoint y: 206, endPoint x: 28, endPoint y: 200, distance: 76.9
click at [28, 200] on div "Main file name help 6400-99837789.pdf Optionally fill the following fields Invo…" at bounding box center [349, 264] width 644 height 318
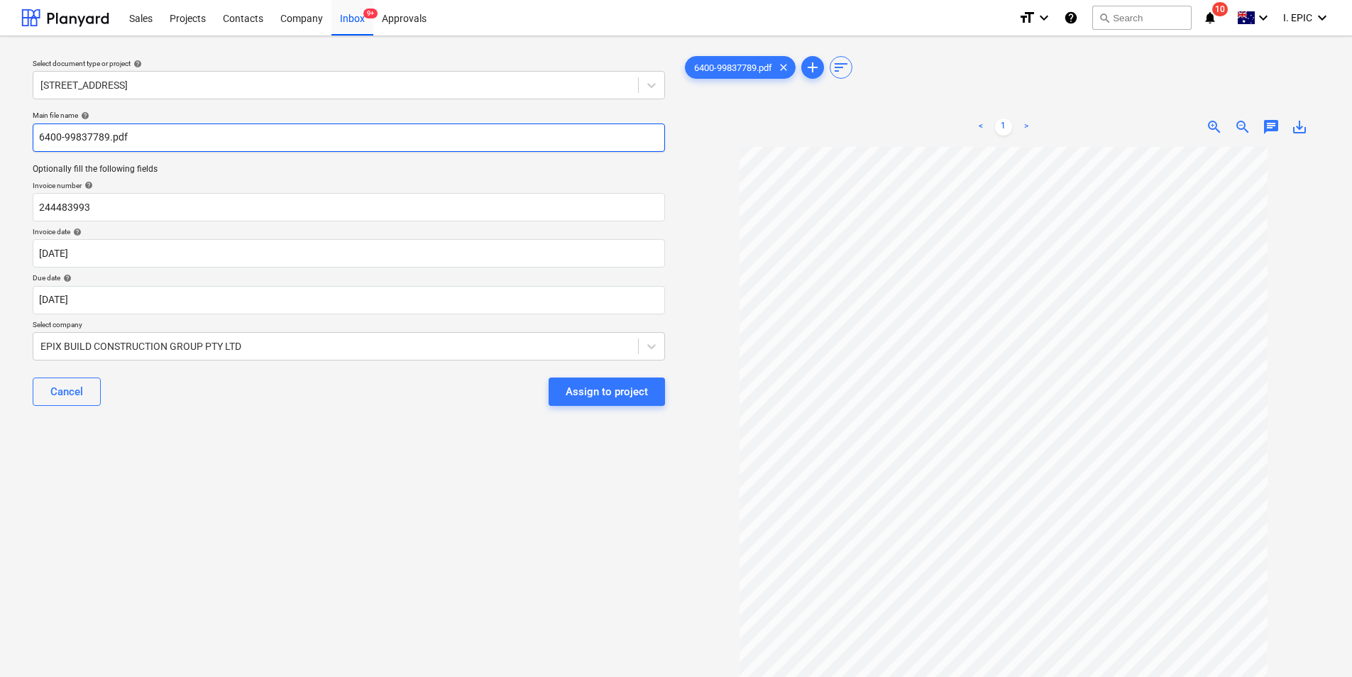
drag, startPoint x: 106, startPoint y: 141, endPoint x: 96, endPoint y: 138, distance: 10.2
click at [96, 138] on input "6400-99837789.pdf" at bounding box center [349, 137] width 632 height 28
drag, startPoint x: 106, startPoint y: 136, endPoint x: 38, endPoint y: 126, distance: 69.5
click at [38, 126] on input "6400-99837789.pdf" at bounding box center [349, 137] width 632 height 28
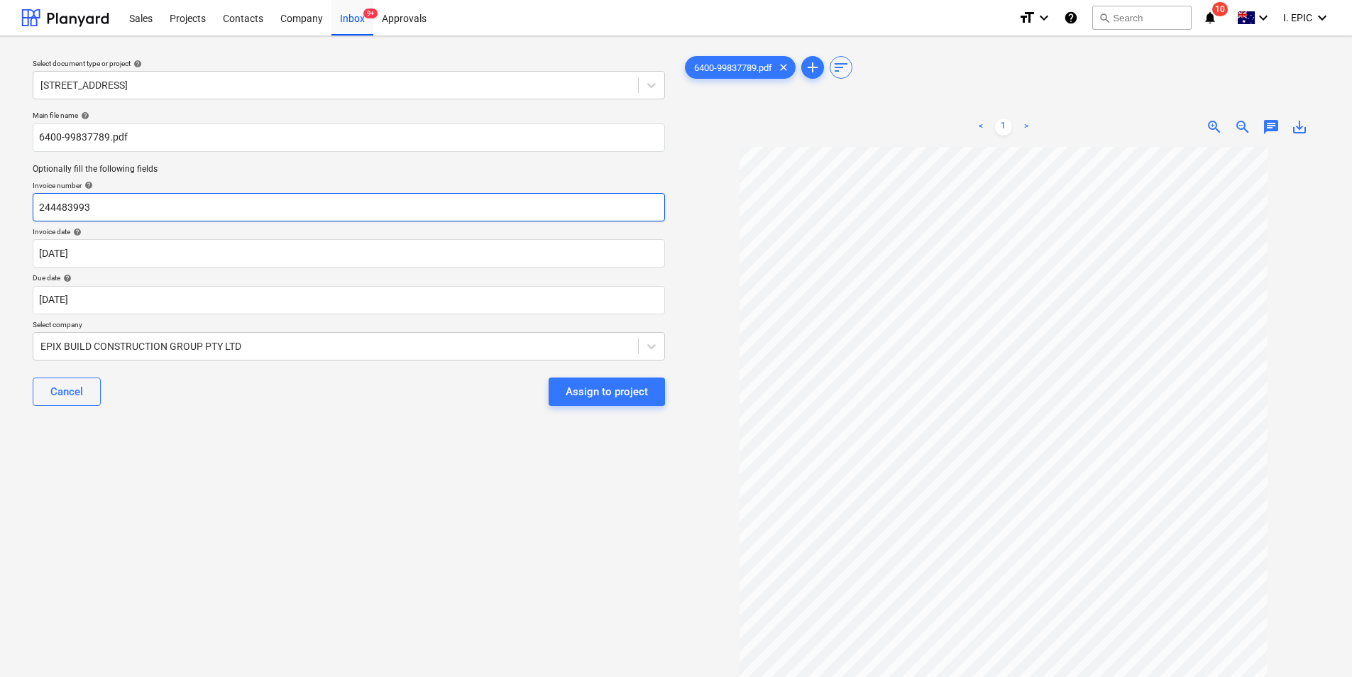
drag, startPoint x: 104, startPoint y: 204, endPoint x: -2, endPoint y: 203, distance: 105.7
click at [0, 203] on html "Sales Projects Contacts Company Inbox 9+ Approvals format_size keyboard_arrow_d…" at bounding box center [676, 338] width 1352 height 677
paste input "6400-99837789"
click at [65, 210] on input "6400-99837789" at bounding box center [349, 207] width 632 height 28
type input "6400/99837789"
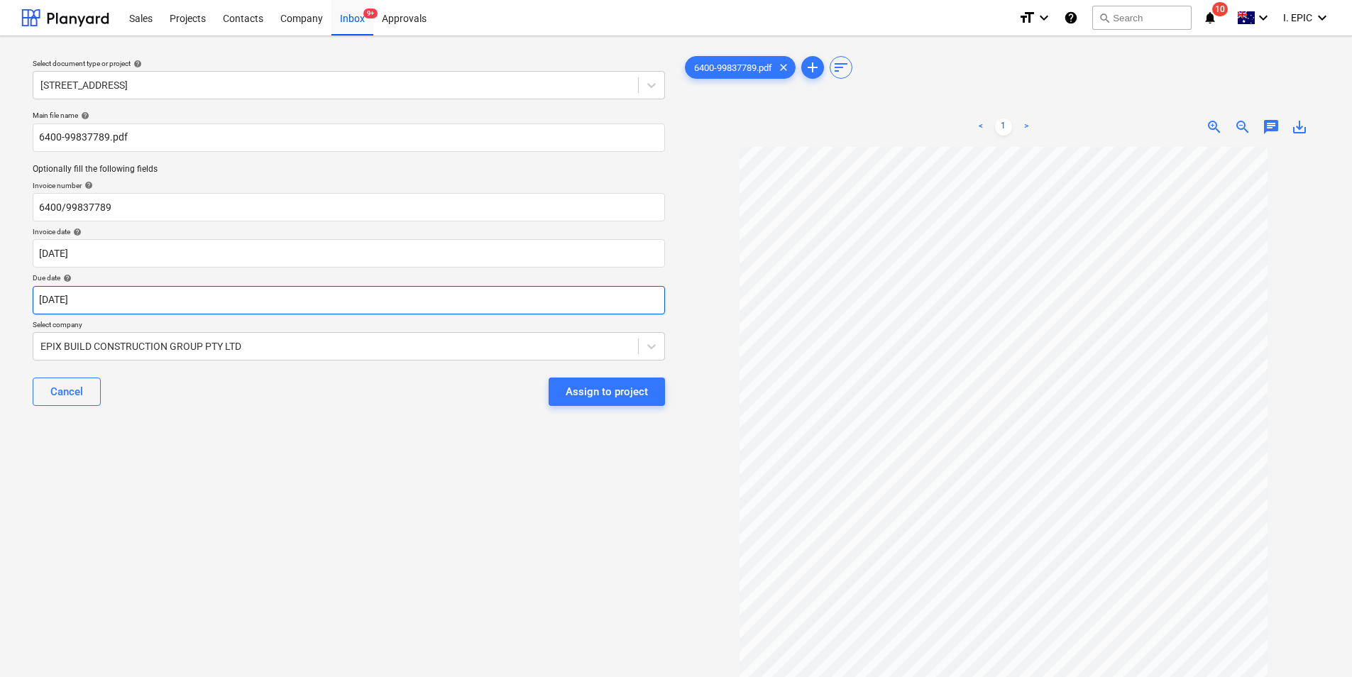
click at [198, 288] on body "Sales Projects Contacts Company Inbox 9+ Approvals format_size keyboard_arrow_d…" at bounding box center [676, 338] width 1352 height 677
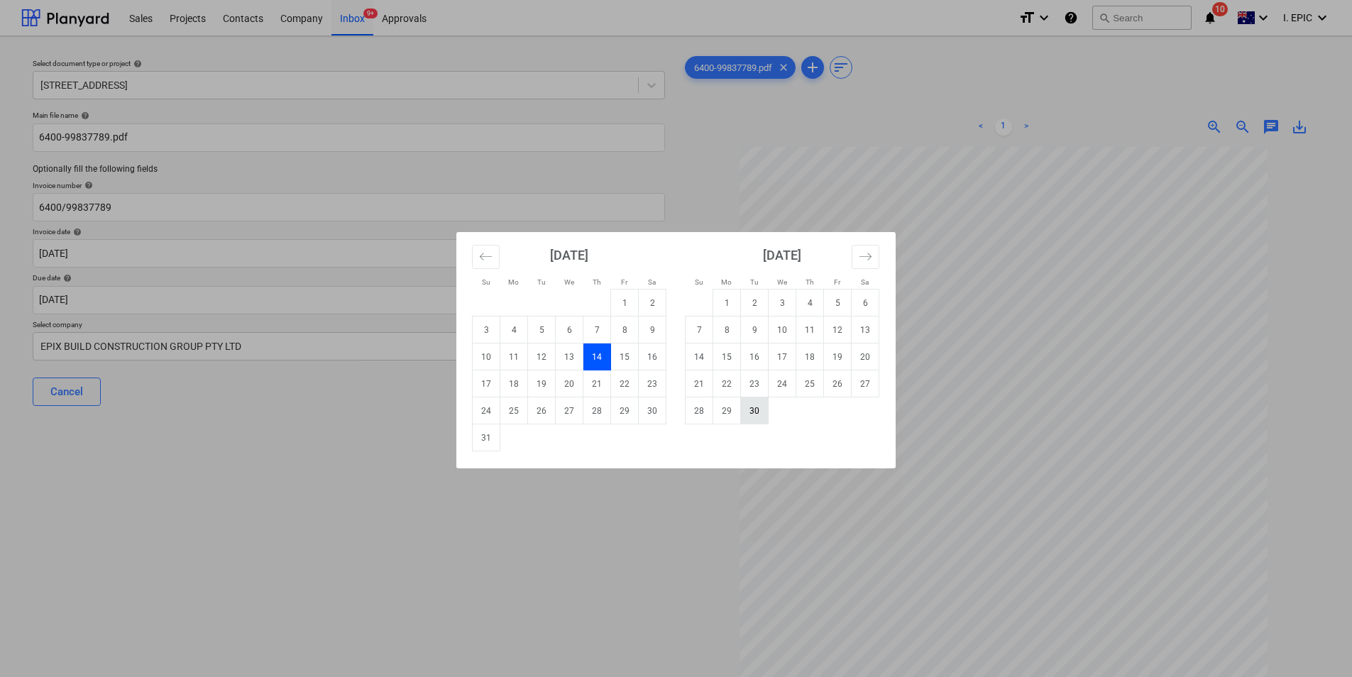
click at [754, 417] on td "30" at bounding box center [755, 410] width 28 height 27
type input "30 Sep 2025"
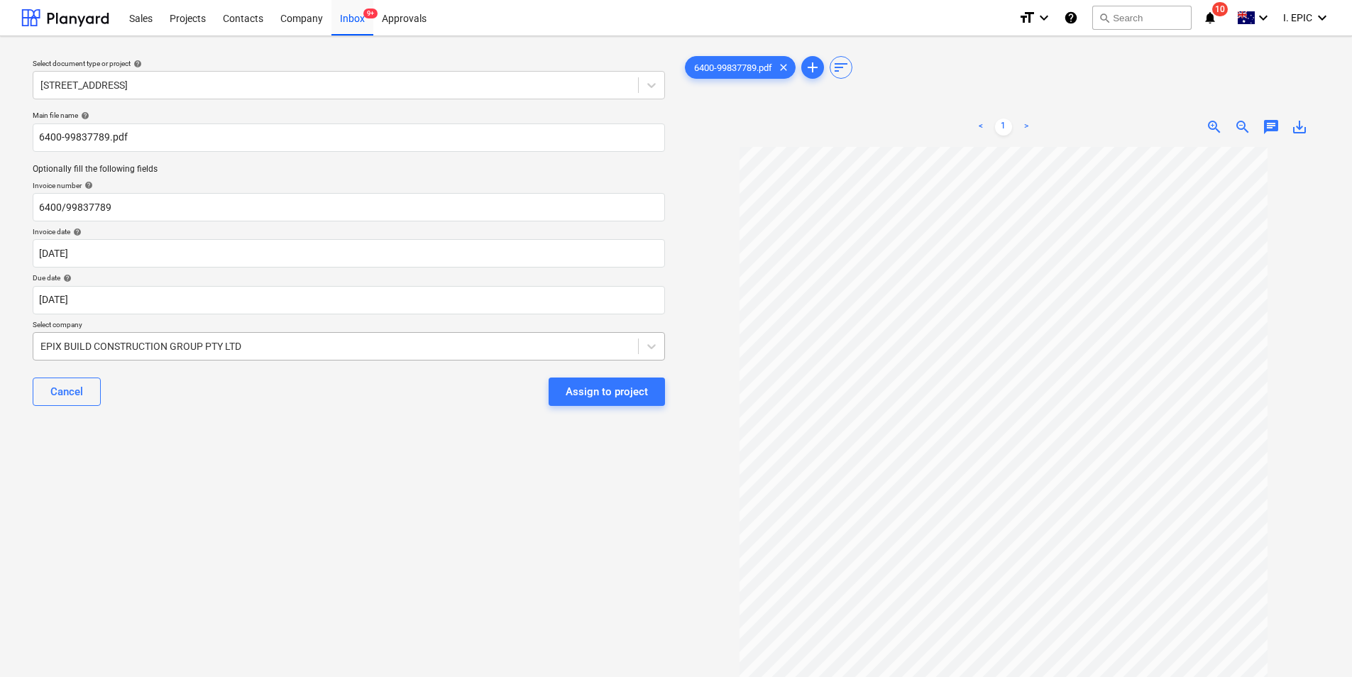
click at [365, 336] on div "EPIX BUILD CONSTRUCTION GROUP PTY LTD" at bounding box center [335, 346] width 605 height 20
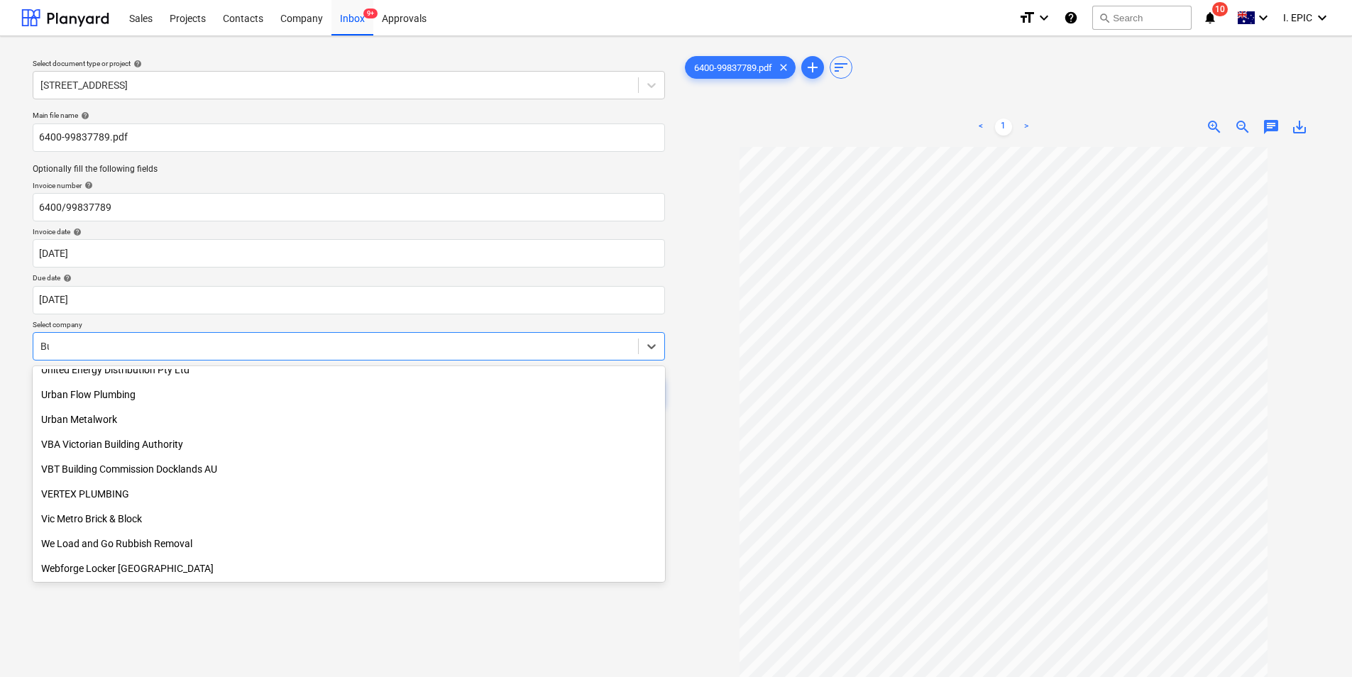
scroll to position [855, 0]
type input "Bu"
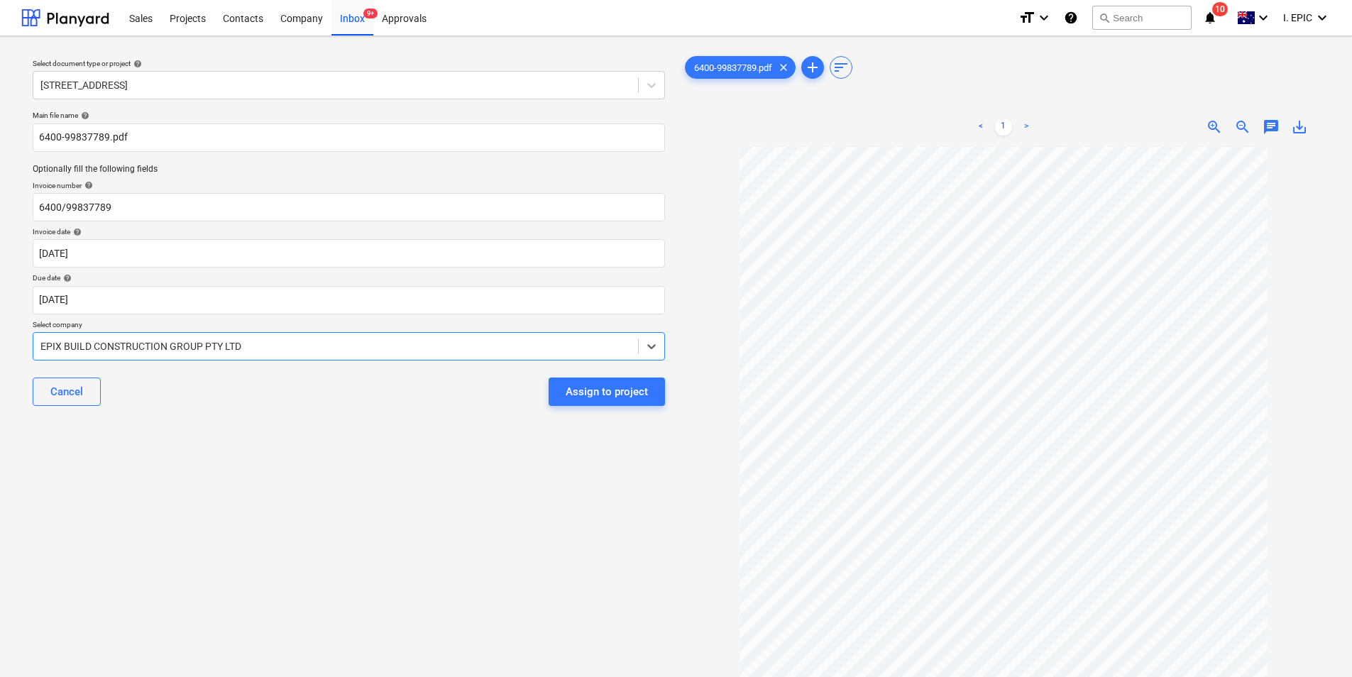
click at [282, 341] on div at bounding box center [335, 346] width 590 height 14
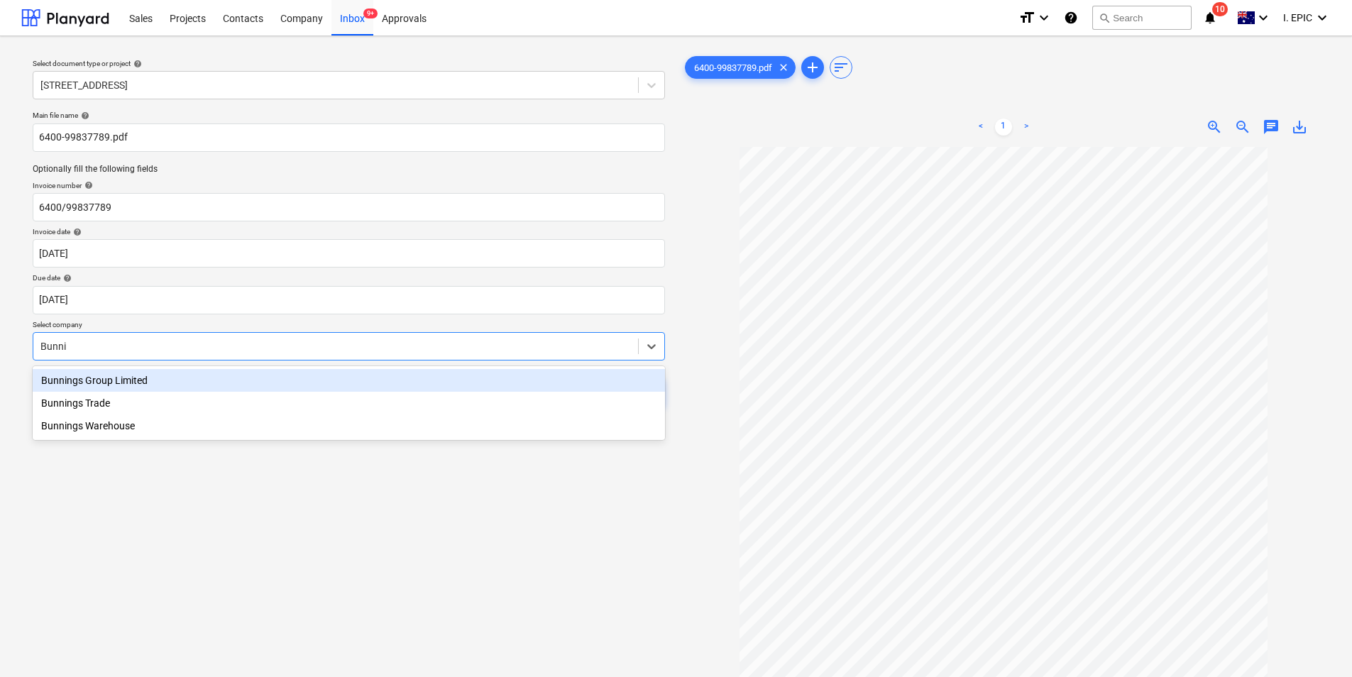
type input "Bunnin"
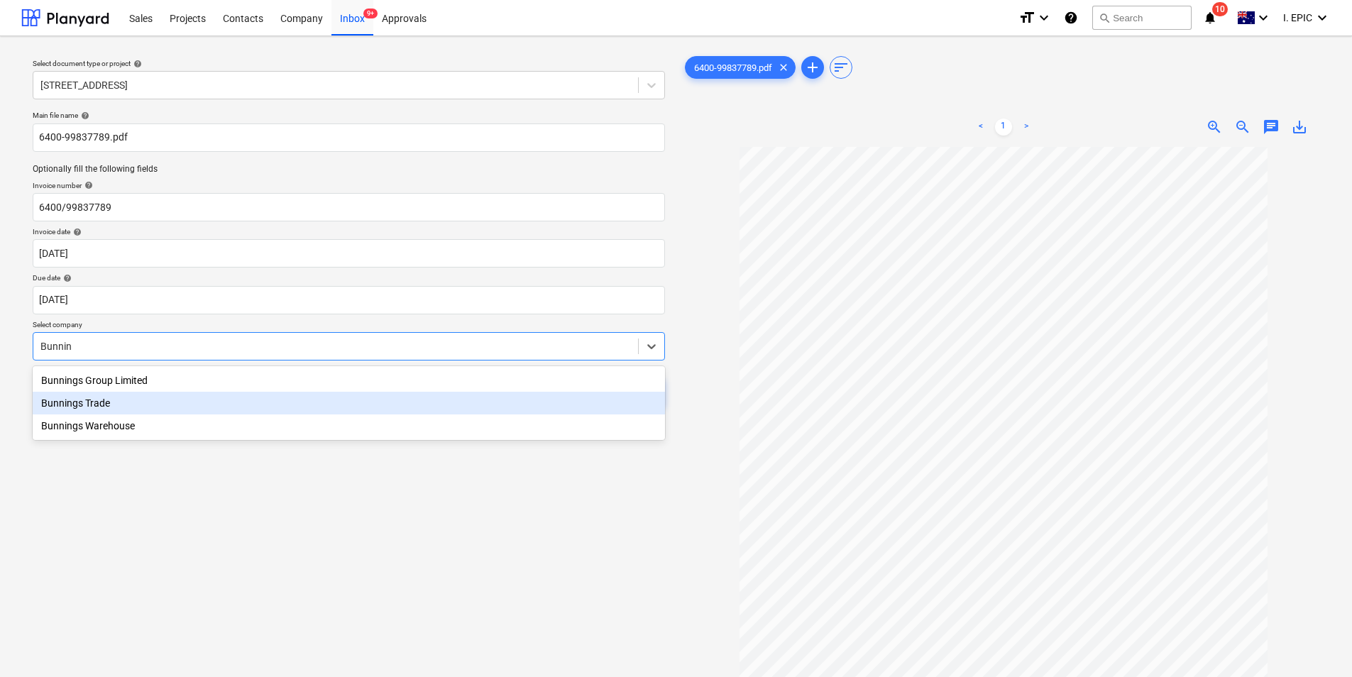
click at [188, 412] on div "Bunnings Trade" at bounding box center [349, 403] width 632 height 23
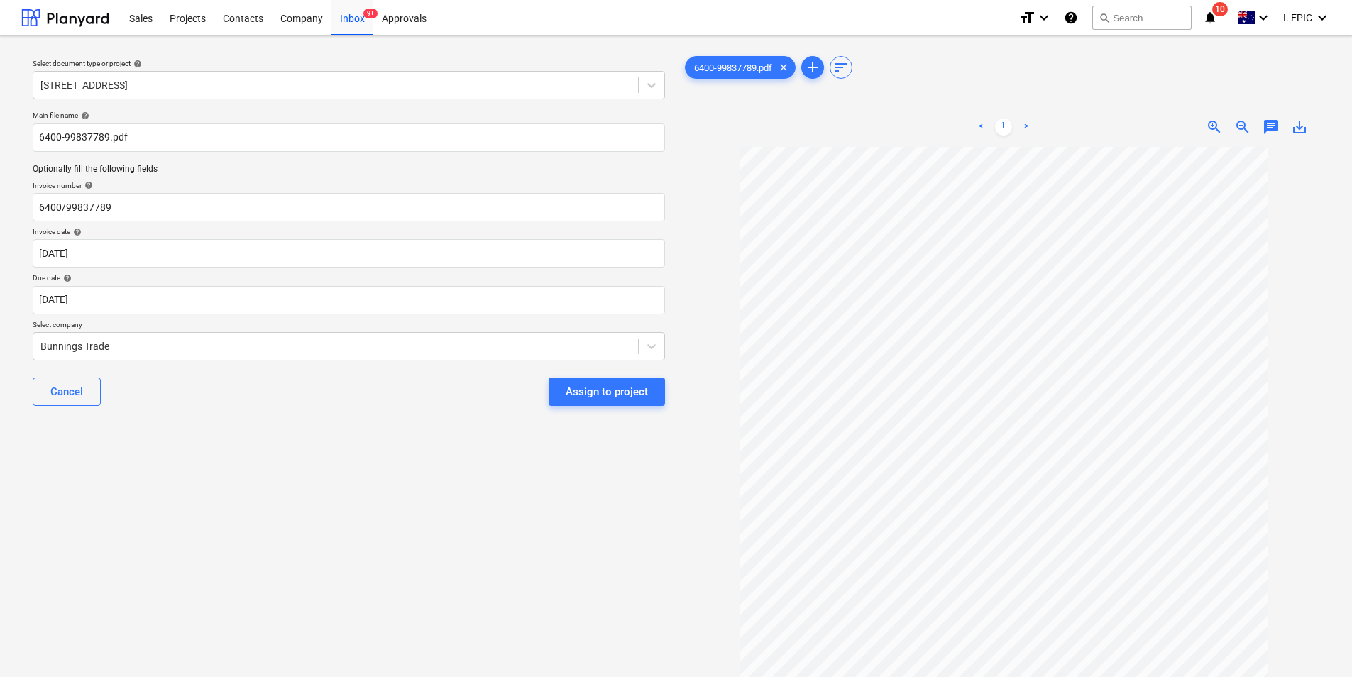
click at [265, 441] on div "Select document type or project help 76 Beach Rd, Sandringham Main file name he…" at bounding box center [348, 419] width 655 height 742
click at [610, 392] on div "Assign to project" at bounding box center [607, 391] width 82 height 18
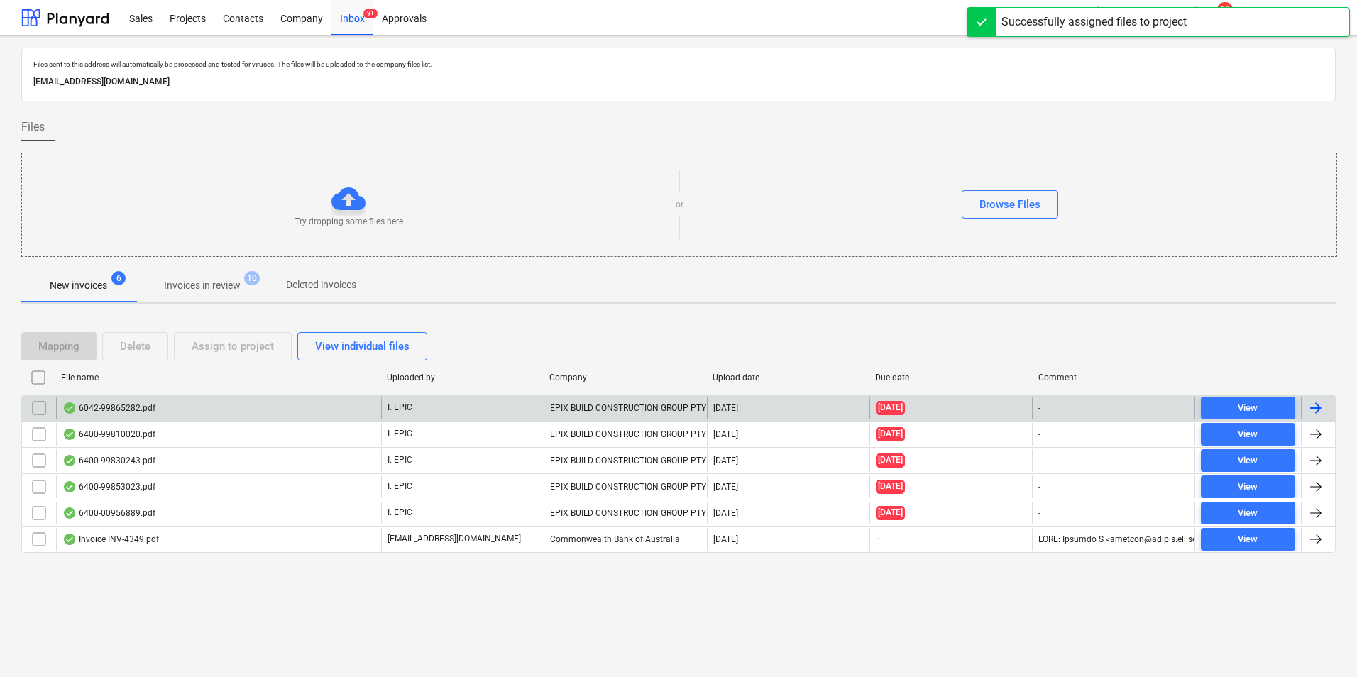
click at [256, 401] on div "6042-99865282.pdf" at bounding box center [218, 408] width 325 height 23
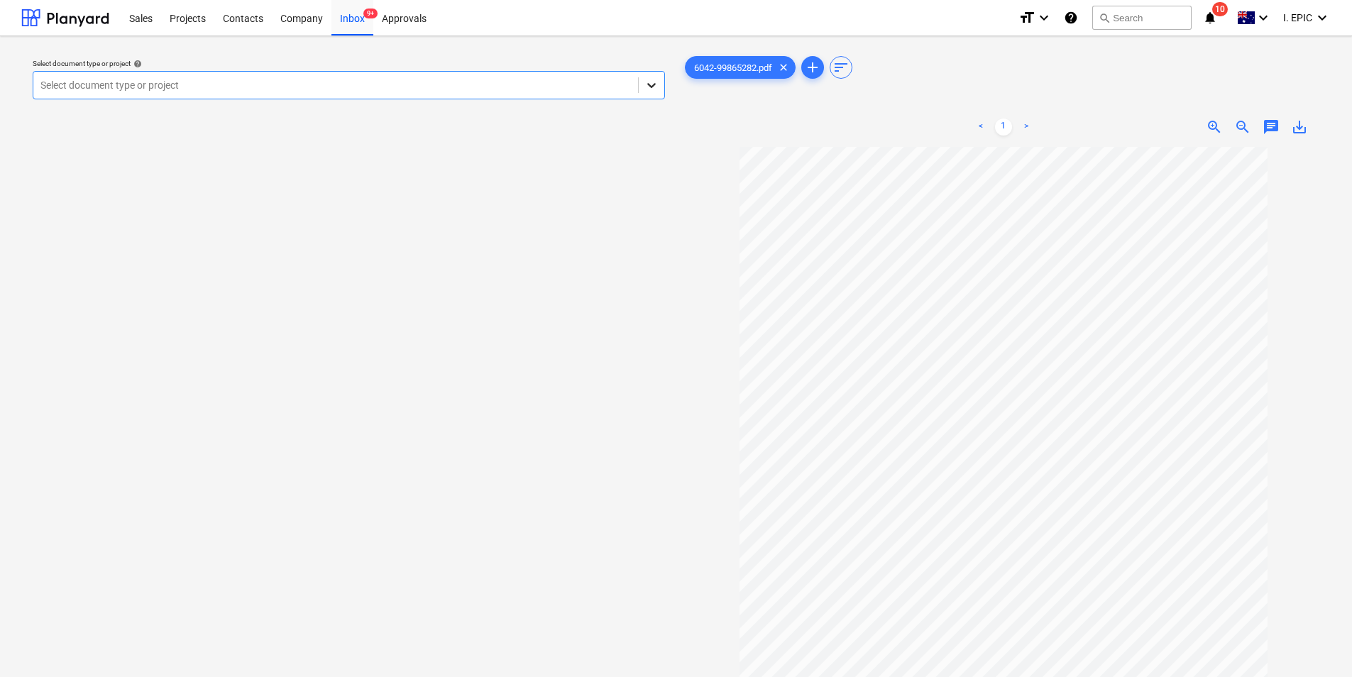
click at [650, 84] on icon at bounding box center [651, 85] width 14 height 14
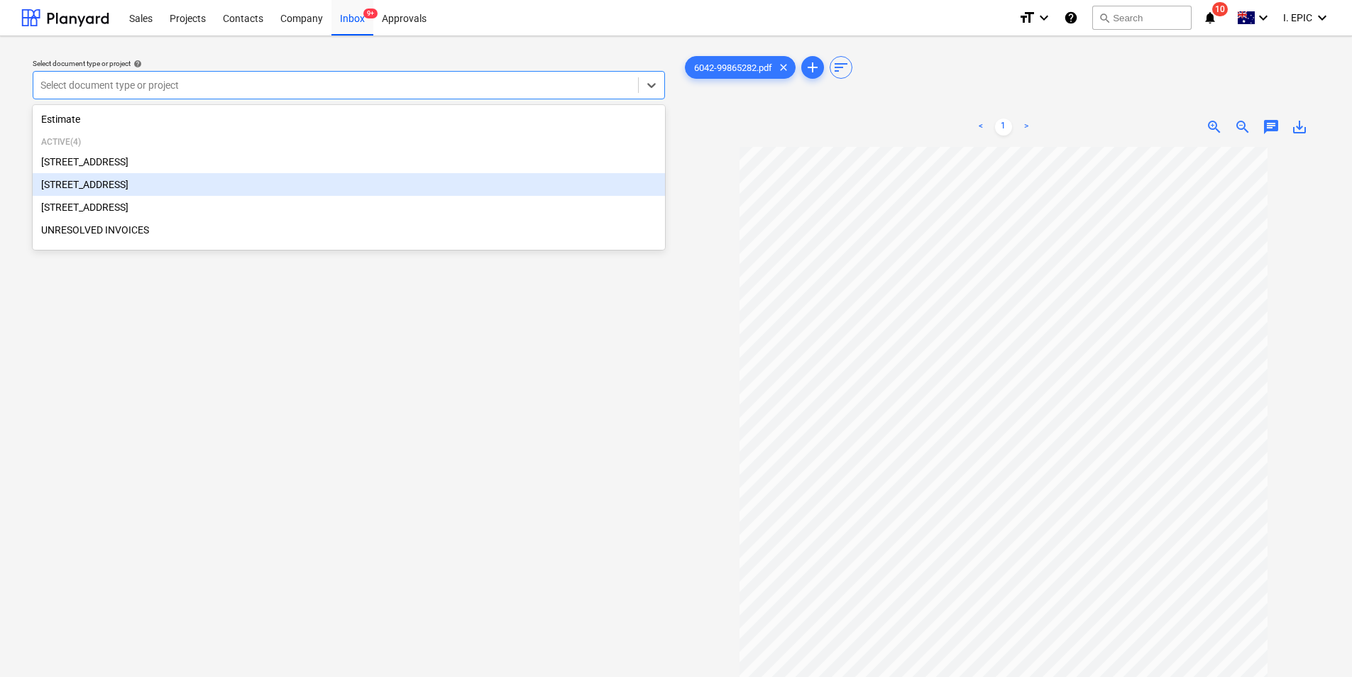
click at [211, 178] on div "248 Bay Rd, Sandringham" at bounding box center [349, 184] width 632 height 23
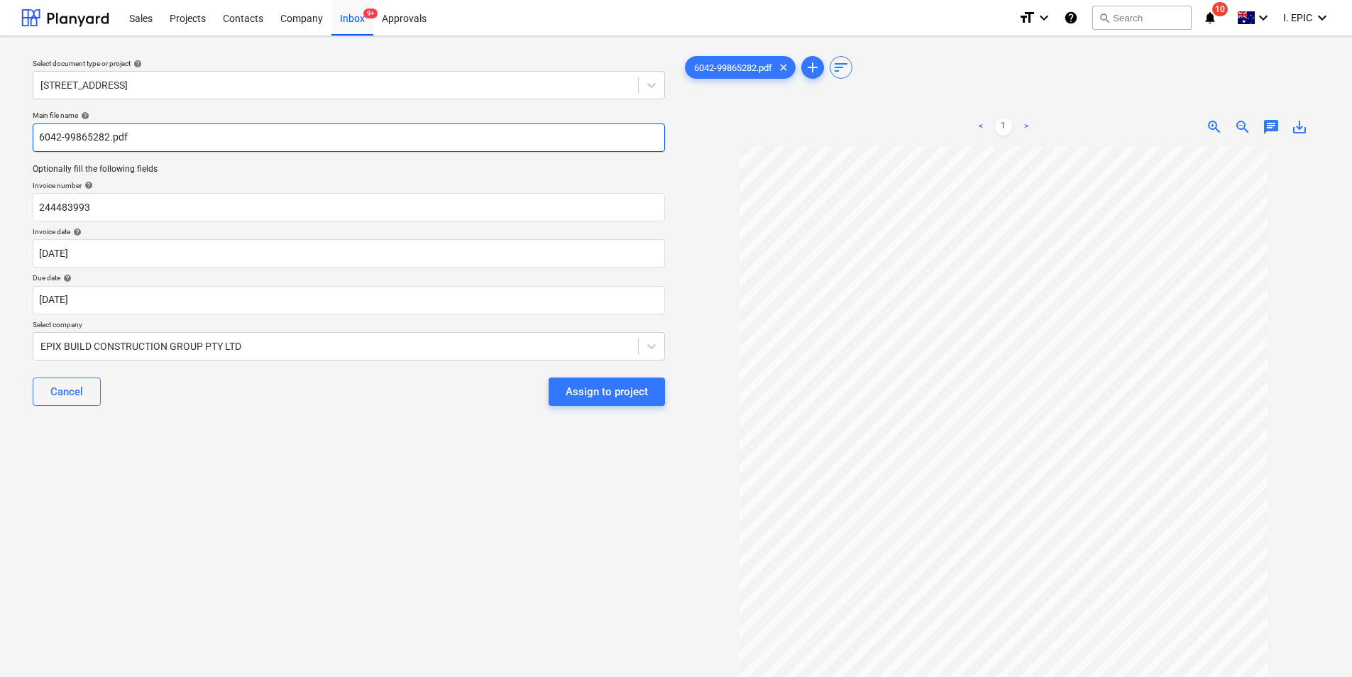
drag, startPoint x: 106, startPoint y: 138, endPoint x: 44, endPoint y: 133, distance: 62.7
click at [33, 134] on input "6042-99865282.pdf" at bounding box center [349, 137] width 632 height 28
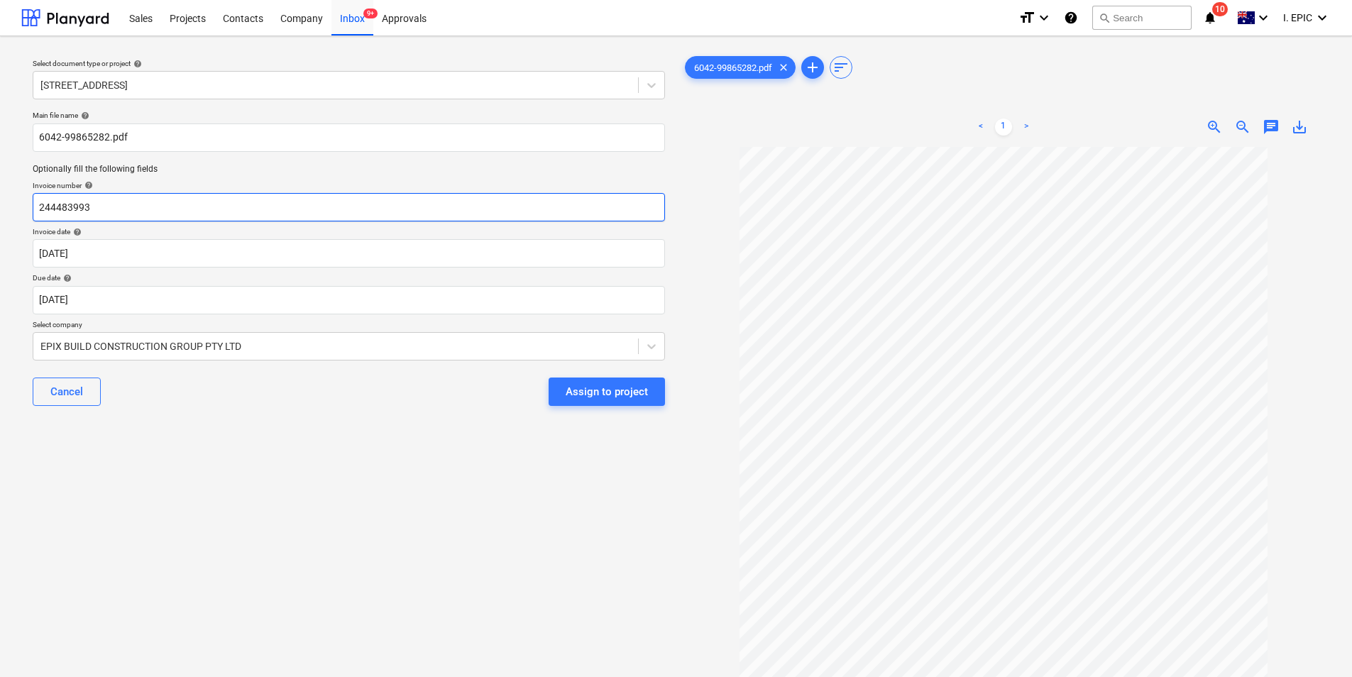
drag, startPoint x: 119, startPoint y: 213, endPoint x: 6, endPoint y: 196, distance: 113.4
click at [6, 196] on div "Select document type or project help 248 Bay Rd, Sandringham Main file name hel…" at bounding box center [676, 418] width 1352 height 765
paste input "6042-99865282"
click at [65, 207] on input "6042-99865282" at bounding box center [349, 207] width 632 height 28
type input "6042/99865282"
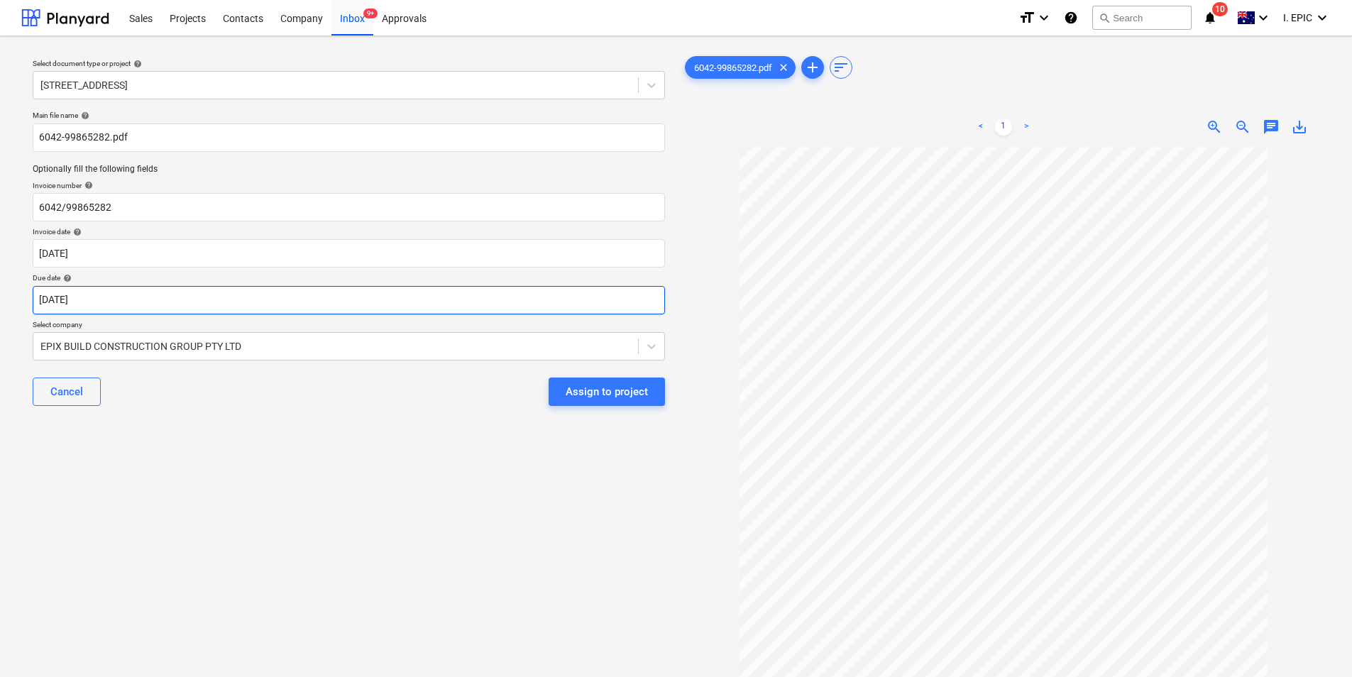
click at [167, 293] on body "Sales Projects Contacts Company Inbox 9+ Approvals format_size keyboard_arrow_d…" at bounding box center [676, 338] width 1352 height 677
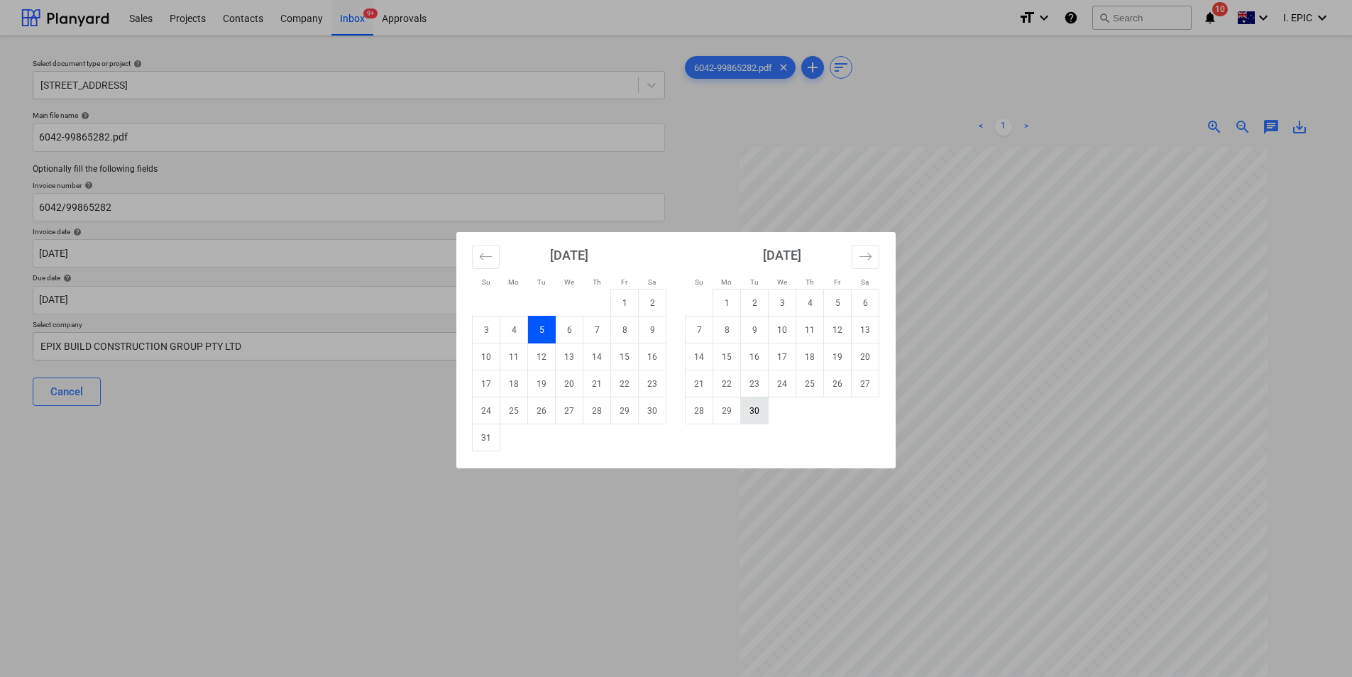
click at [754, 412] on td "30" at bounding box center [755, 410] width 28 height 27
type input "30 Sep 2025"
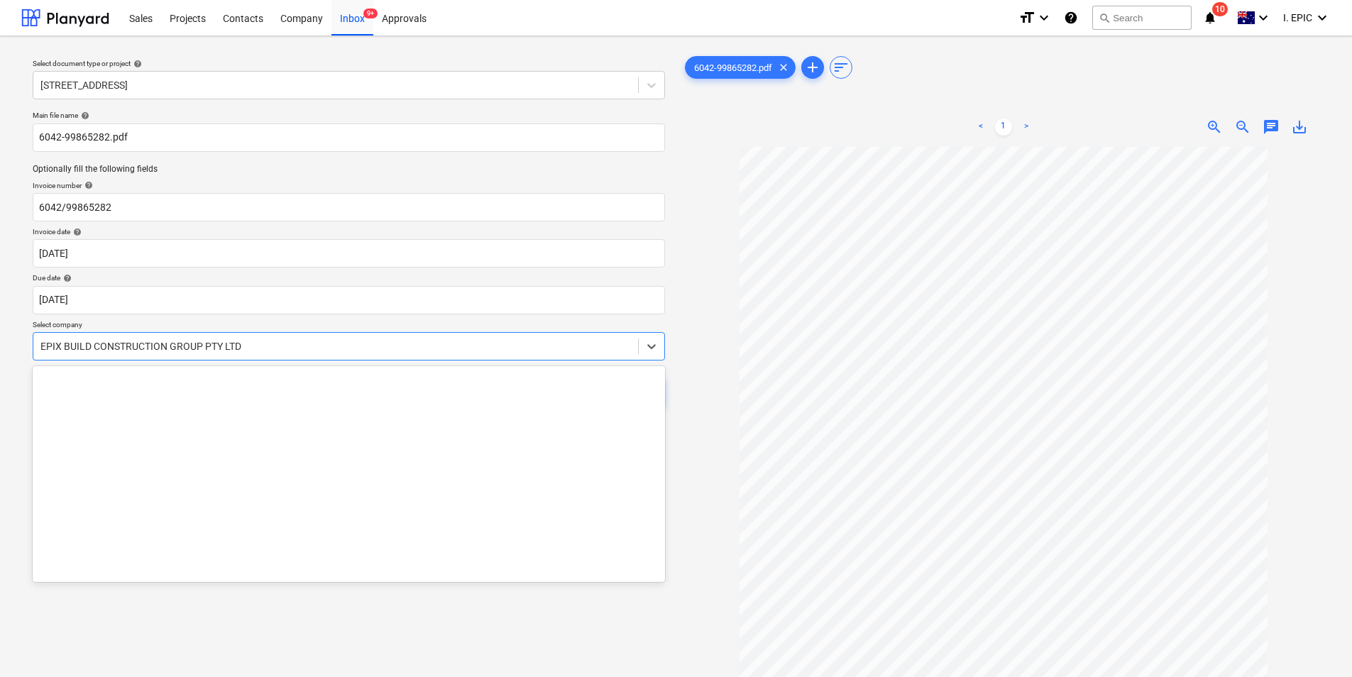
click at [492, 353] on div at bounding box center [335, 346] width 590 height 14
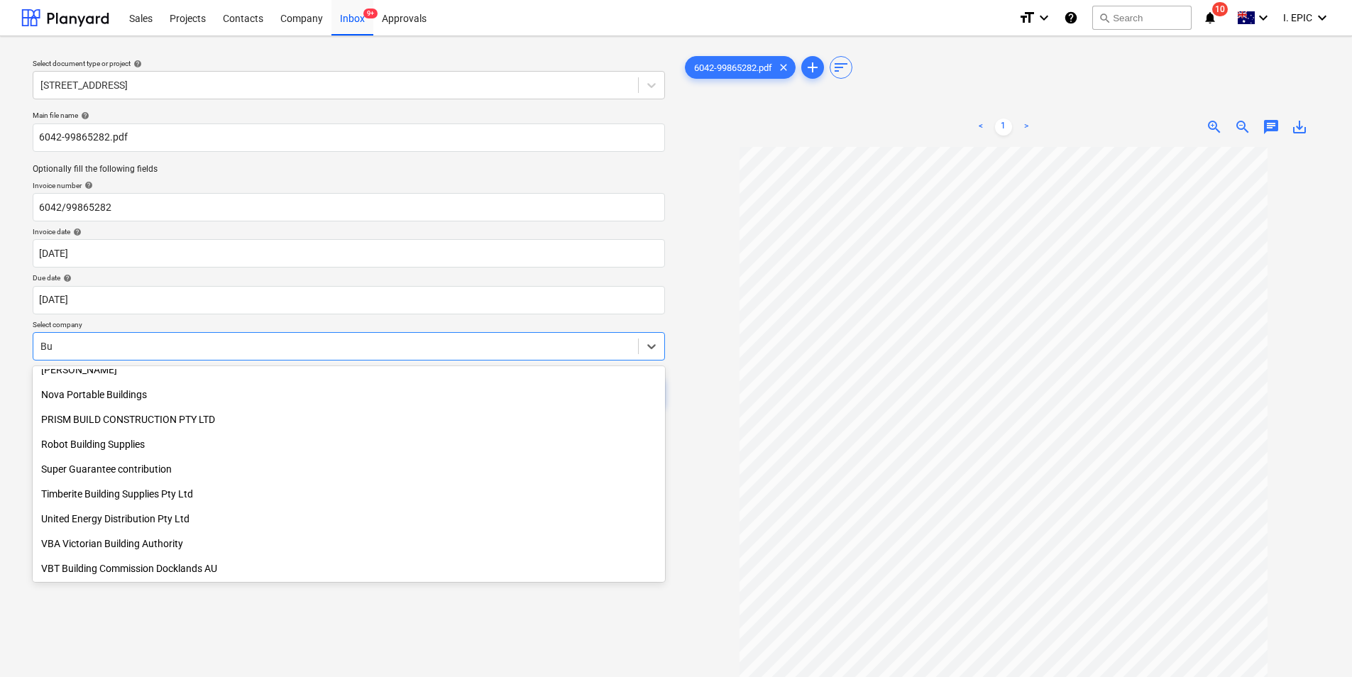
scroll to position [855, 0]
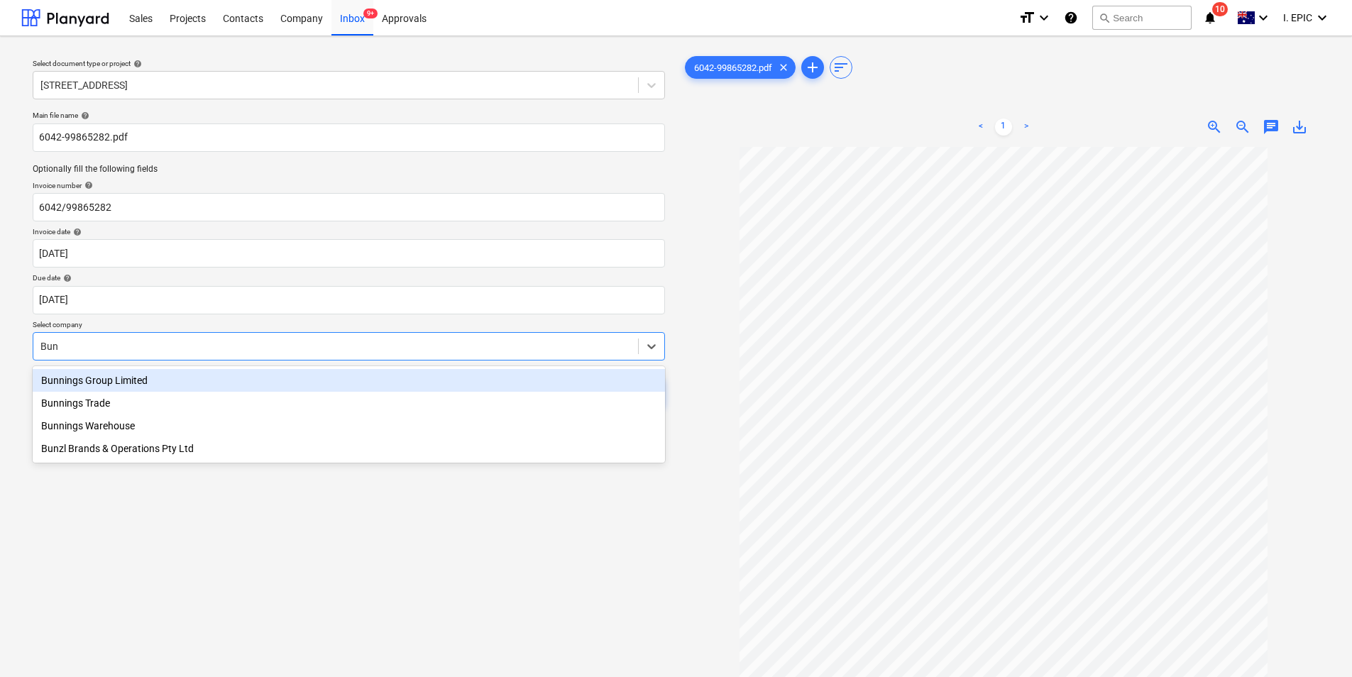
type input "Bunn"
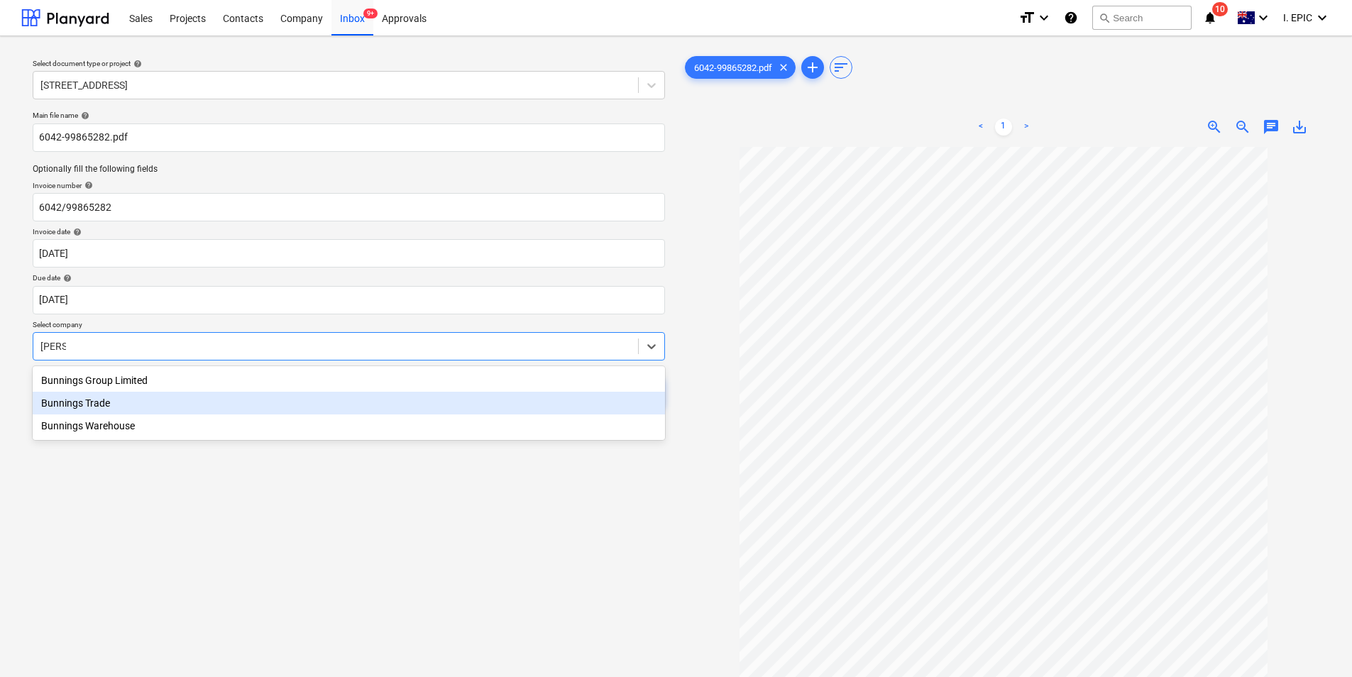
click at [477, 400] on div "Bunnings Trade" at bounding box center [349, 403] width 632 height 23
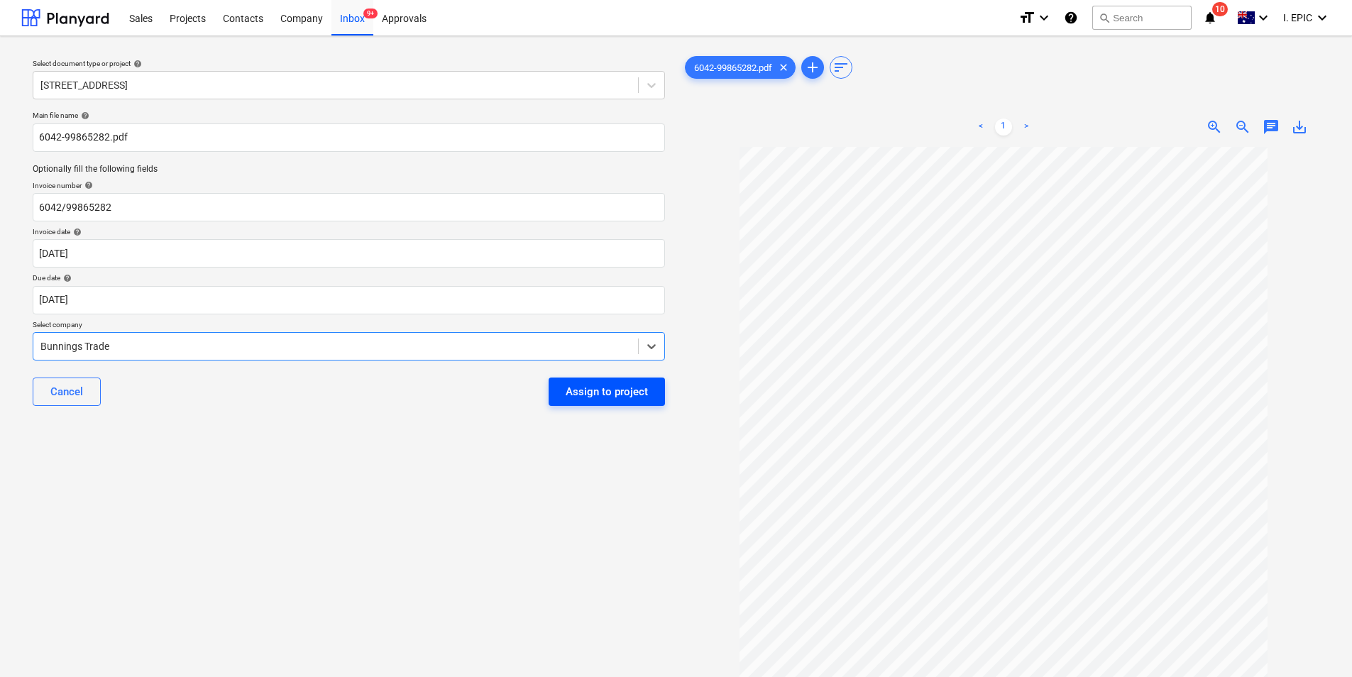
click at [592, 389] on div "Assign to project" at bounding box center [607, 391] width 82 height 18
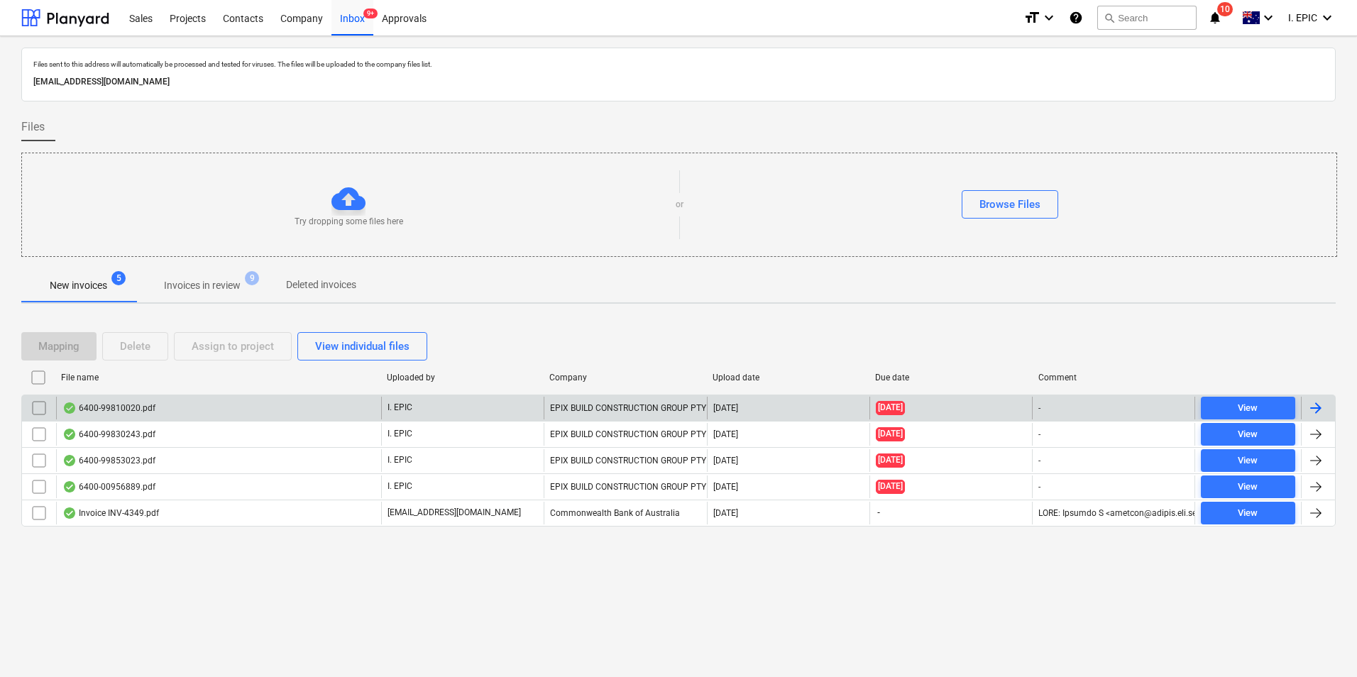
click at [273, 406] on div "6400-99810020.pdf" at bounding box center [218, 408] width 325 height 23
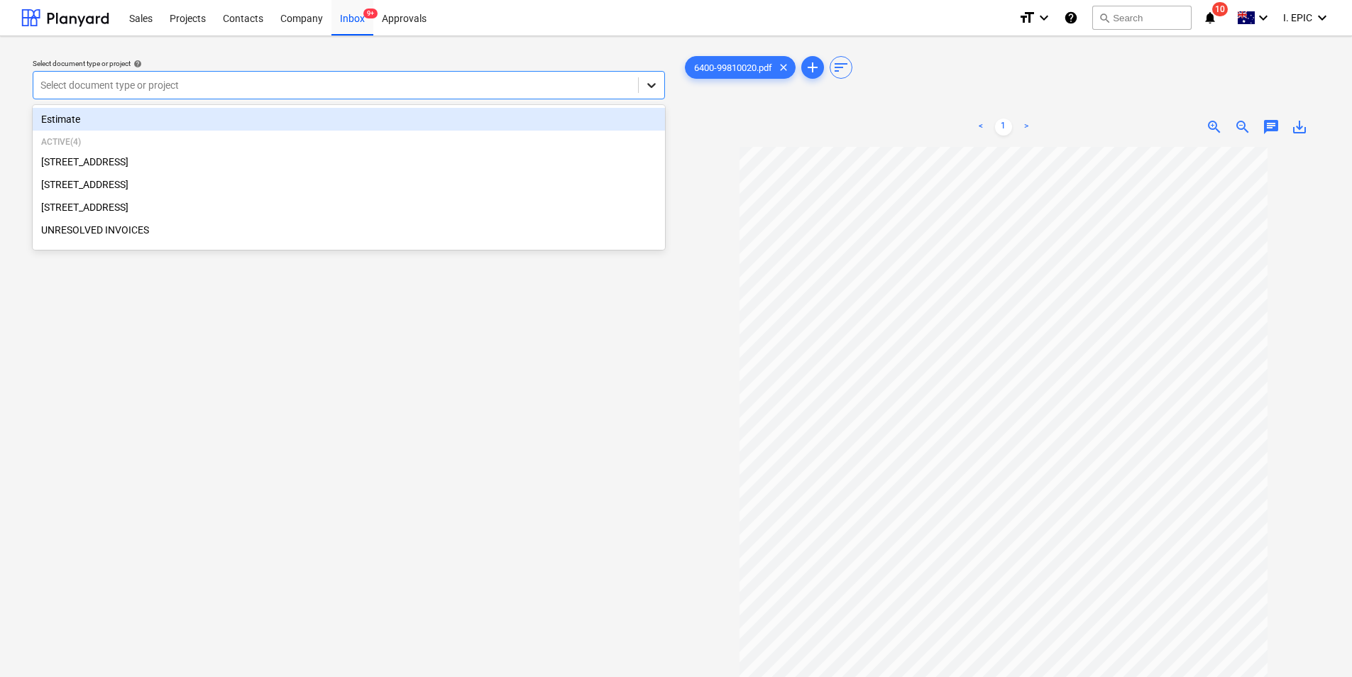
click at [655, 88] on icon at bounding box center [651, 85] width 14 height 14
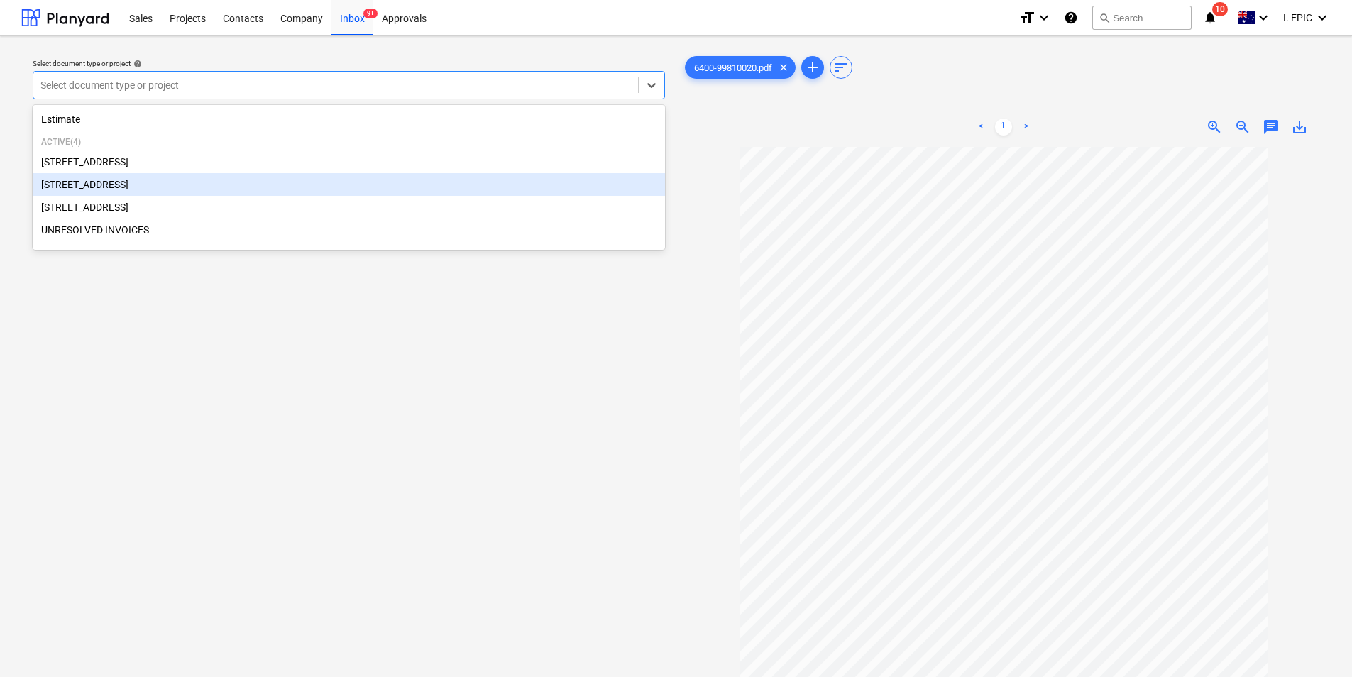
click at [237, 186] on div "248 Bay Rd, Sandringham" at bounding box center [349, 184] width 632 height 23
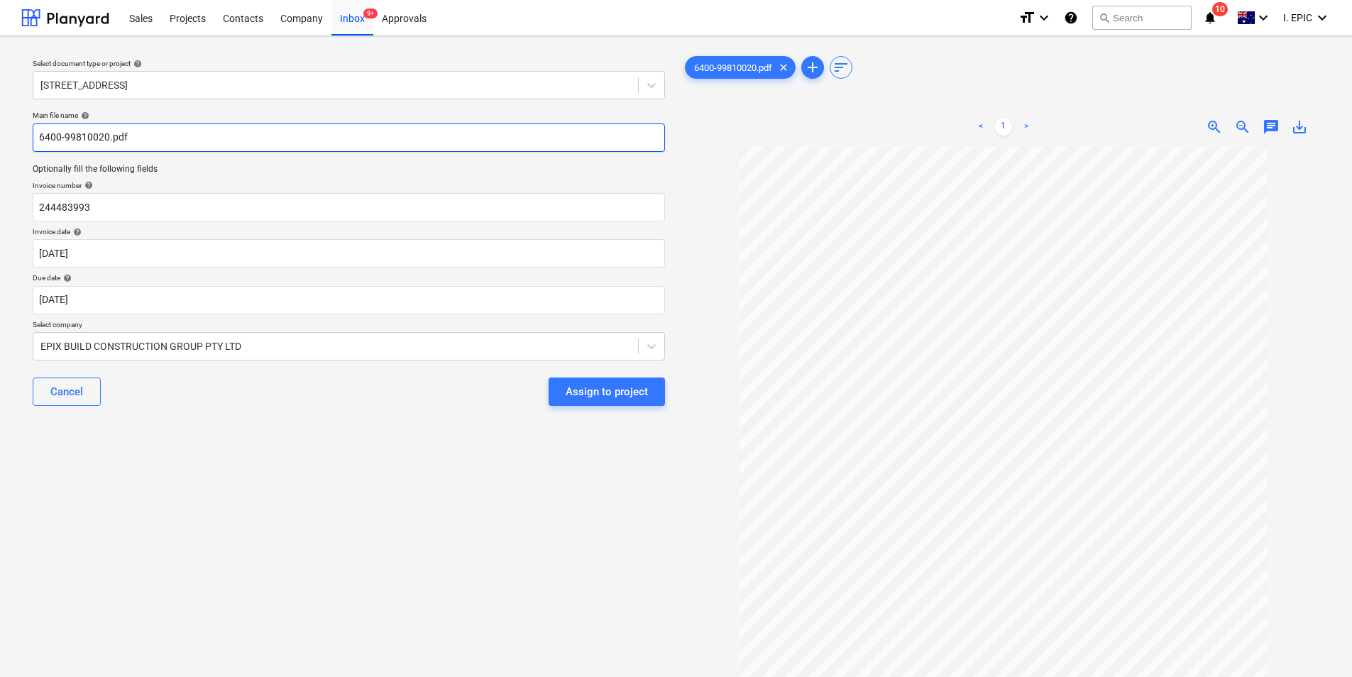
drag, startPoint x: 105, startPoint y: 138, endPoint x: 89, endPoint y: 130, distance: 18.4
click at [74, 128] on input "6400-99810020.pdf" at bounding box center [349, 137] width 632 height 28
click at [105, 139] on input "6400-99810020.pdf" at bounding box center [349, 137] width 632 height 28
drag, startPoint x: 108, startPoint y: 139, endPoint x: 40, endPoint y: 128, distance: 68.4
click at [40, 128] on input "6400-99810020.pdf" at bounding box center [349, 137] width 632 height 28
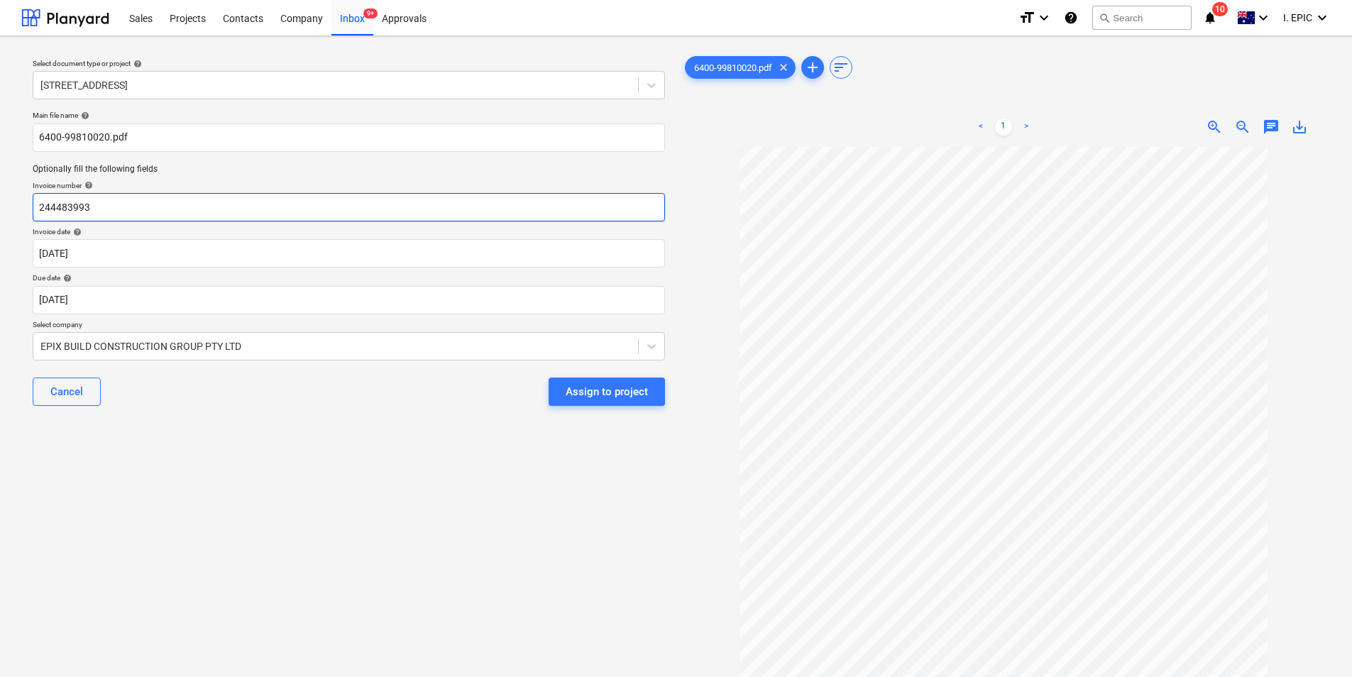
drag, startPoint x: 104, startPoint y: 204, endPoint x: 7, endPoint y: 204, distance: 97.2
click at [7, 204] on div "Select document type or project help 248 Bay Rd, Sandringham Main file name hel…" at bounding box center [676, 418] width 1352 height 765
paste input "6400-99810020"
click at [66, 208] on input "6400-99810020" at bounding box center [349, 207] width 632 height 28
type input "6400/99810020"
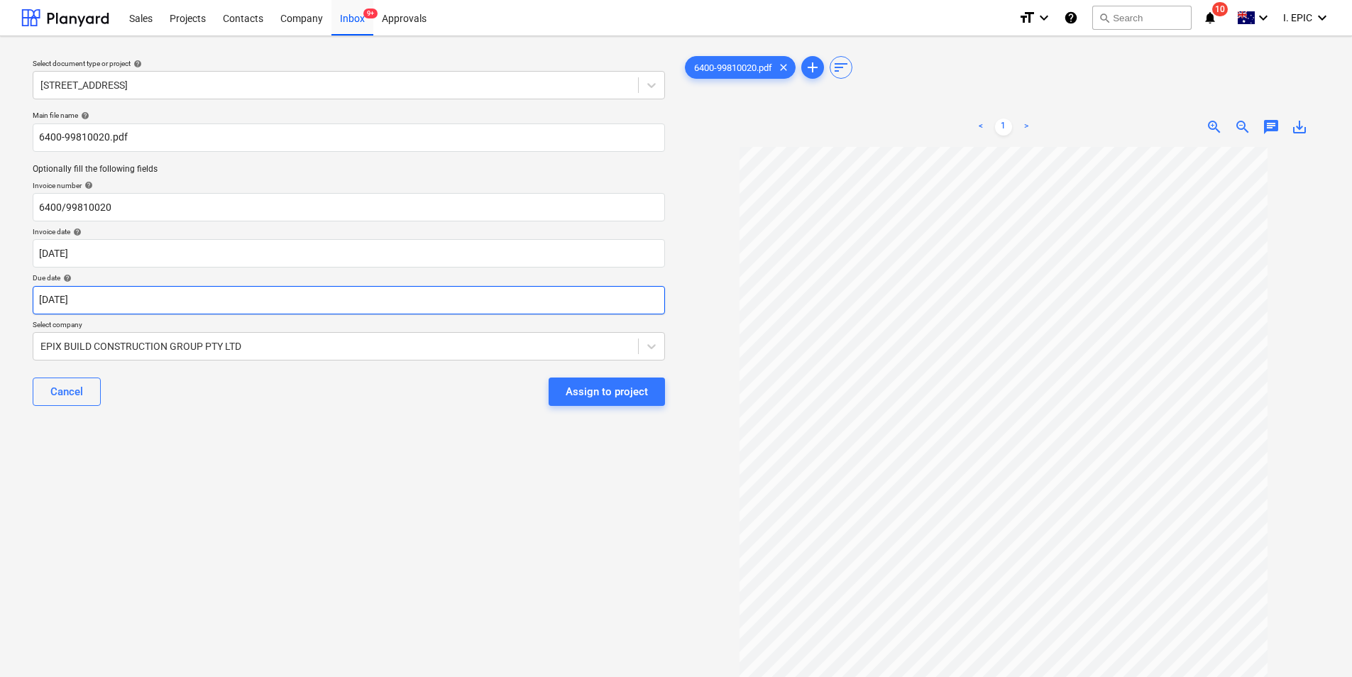
click at [131, 302] on body "Sales Projects Contacts Company Inbox 9+ Approvals format_size keyboard_arrow_d…" at bounding box center [676, 338] width 1352 height 677
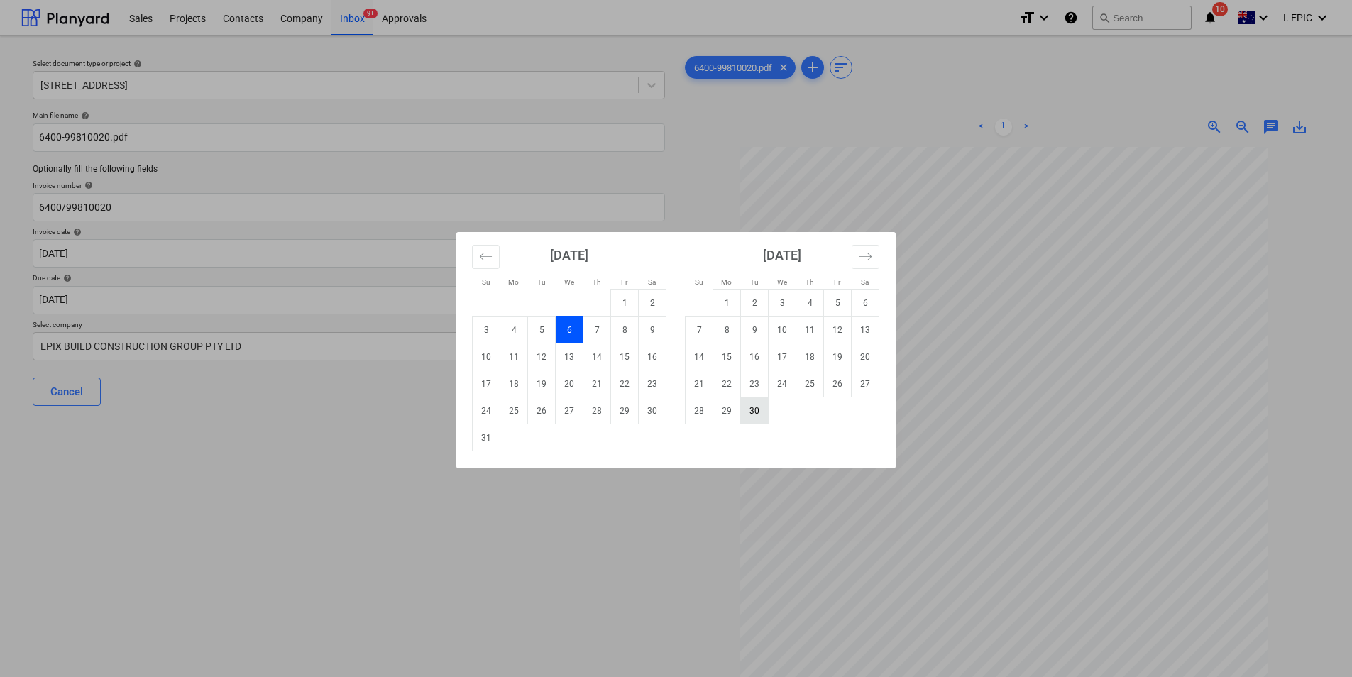
click at [746, 416] on td "30" at bounding box center [755, 410] width 28 height 27
type input "30 Sep 2025"
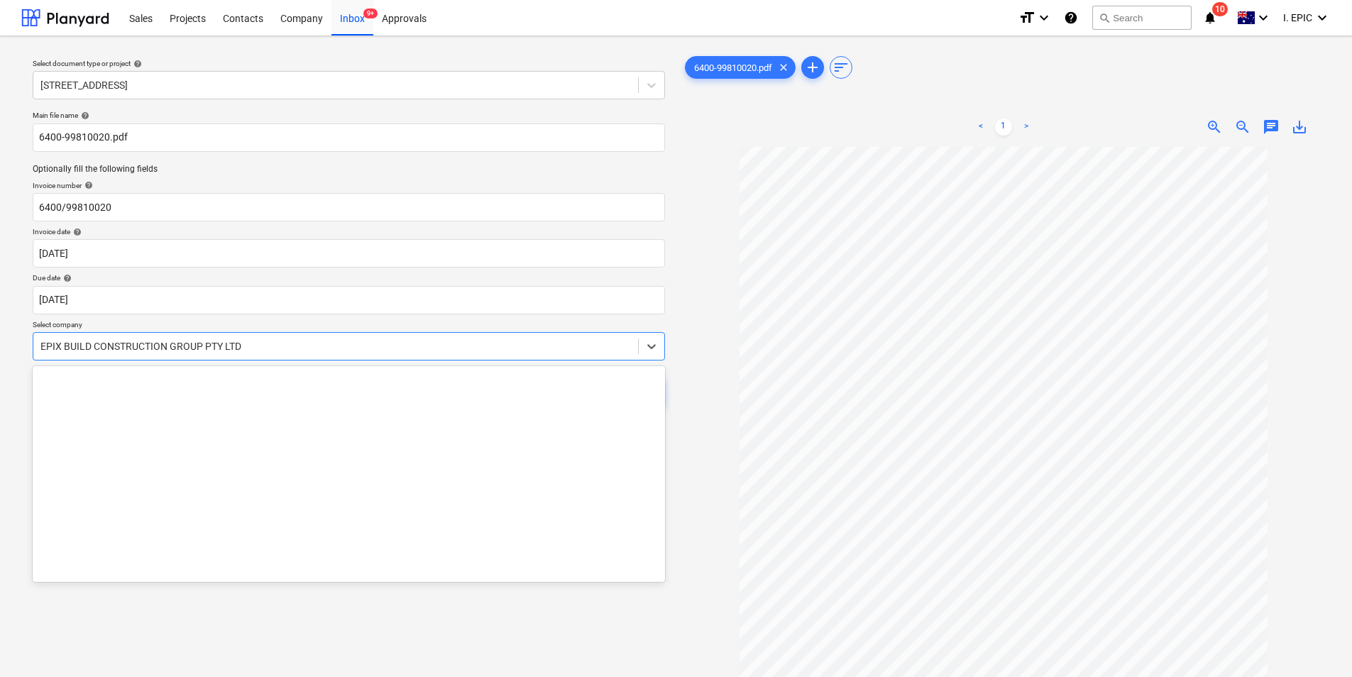
click at [285, 348] on div at bounding box center [335, 346] width 590 height 14
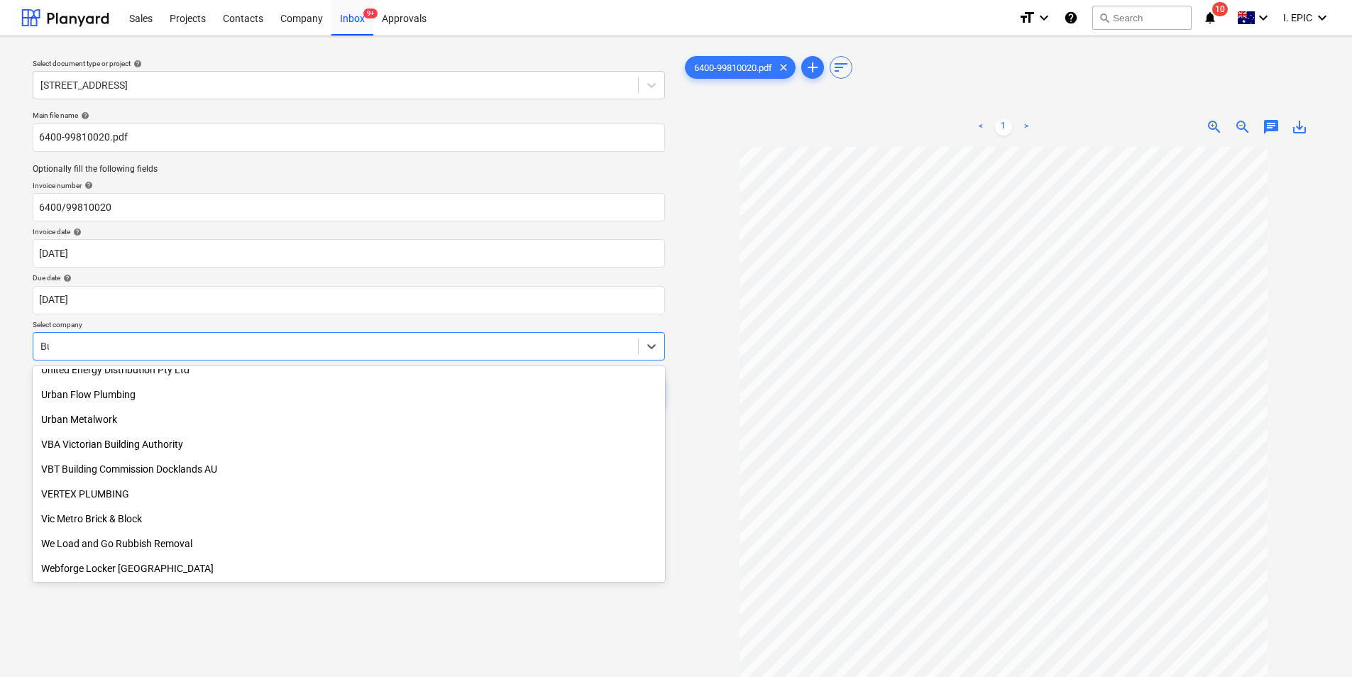
scroll to position [855, 0]
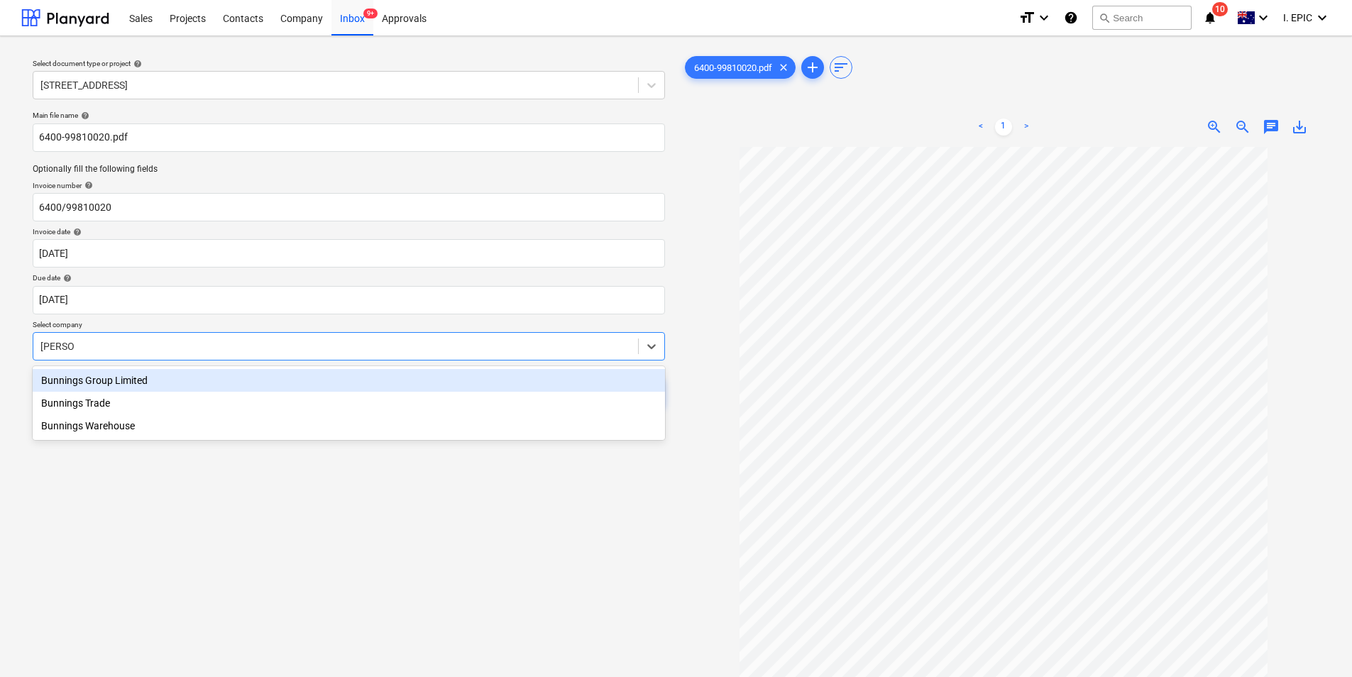
type input "Bunnings"
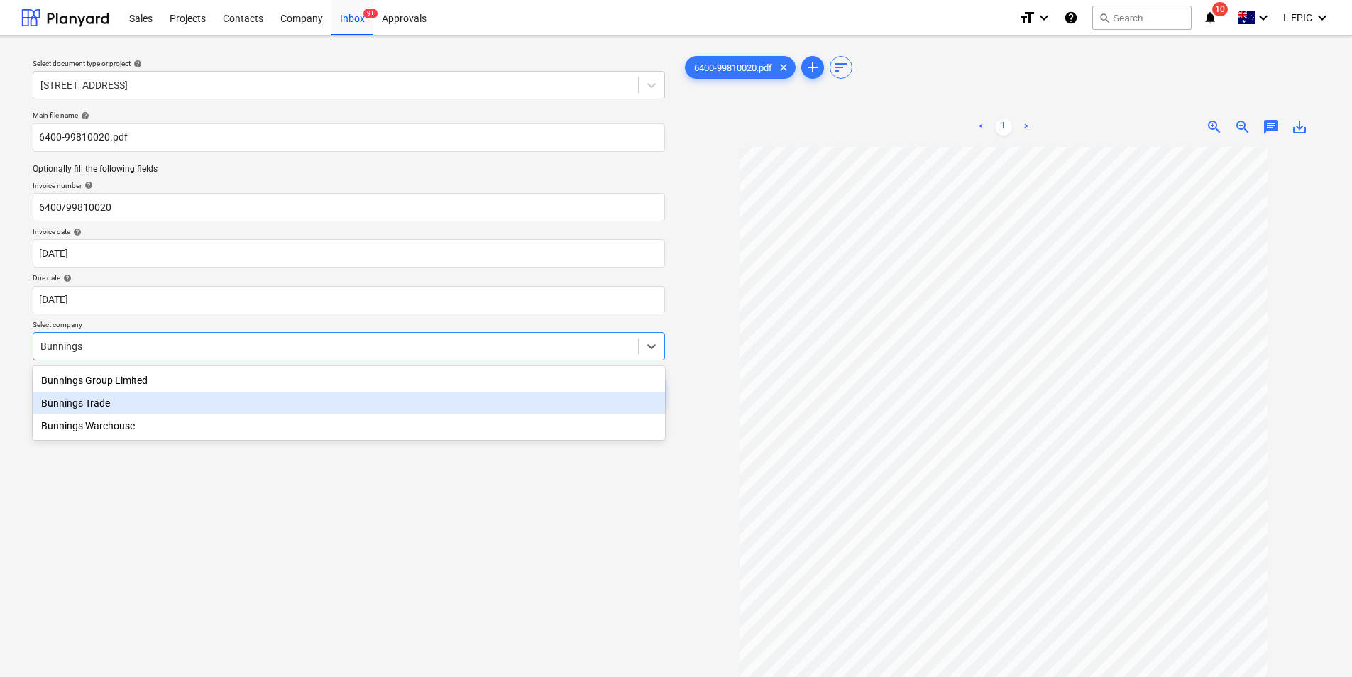
click at [240, 397] on div "Bunnings Trade" at bounding box center [349, 403] width 632 height 23
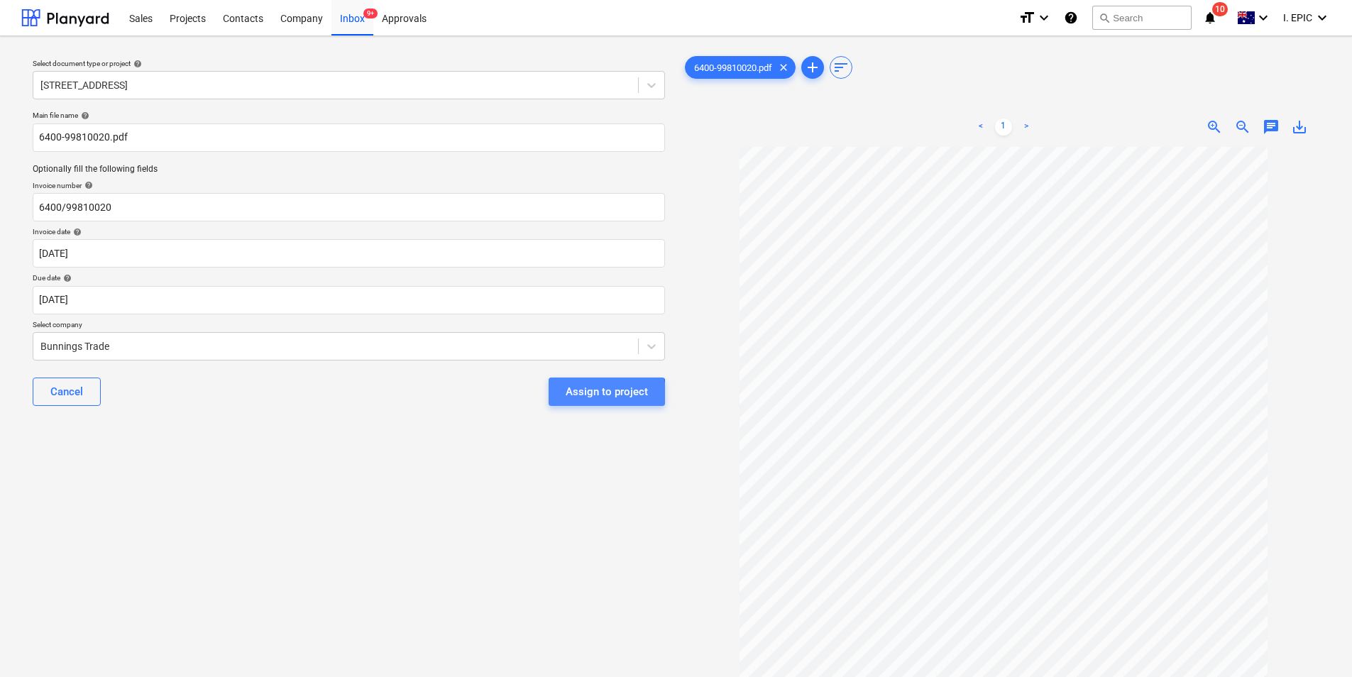
click at [575, 400] on div "Assign to project" at bounding box center [607, 391] width 82 height 18
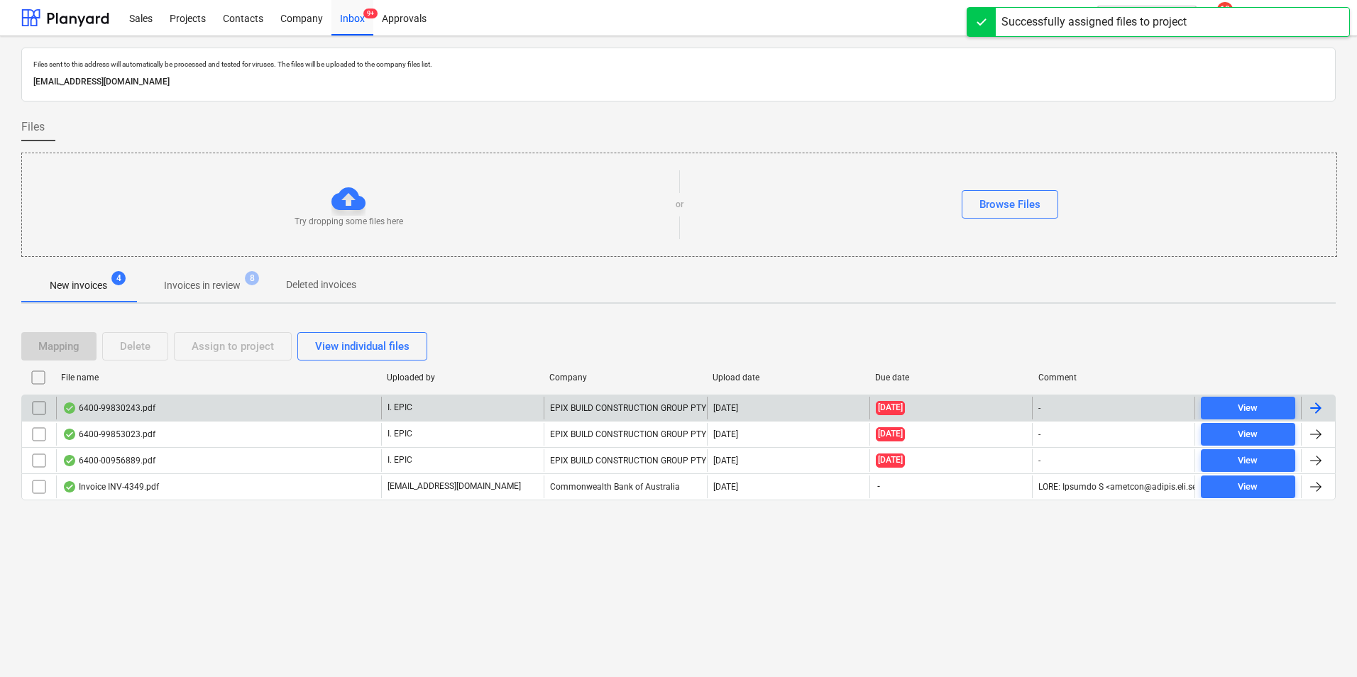
click at [265, 408] on div "6400-99830243.pdf" at bounding box center [218, 408] width 325 height 23
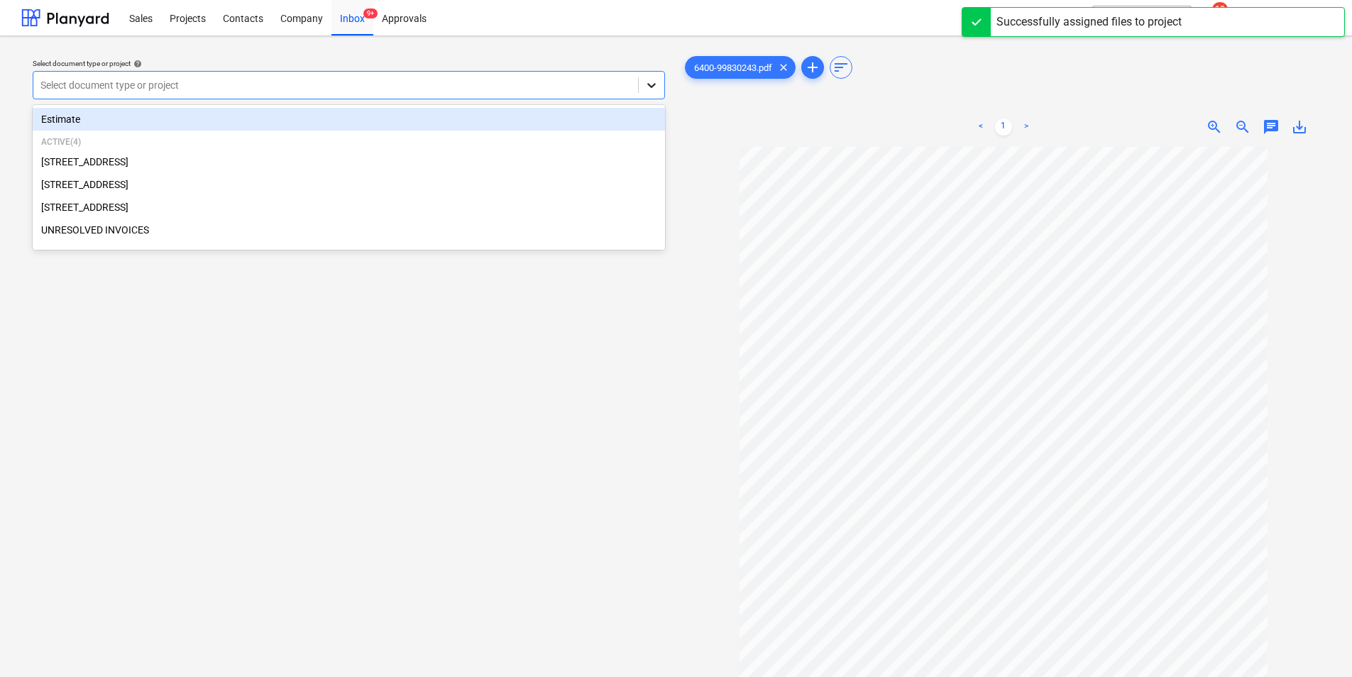
click at [650, 84] on icon at bounding box center [651, 85] width 14 height 14
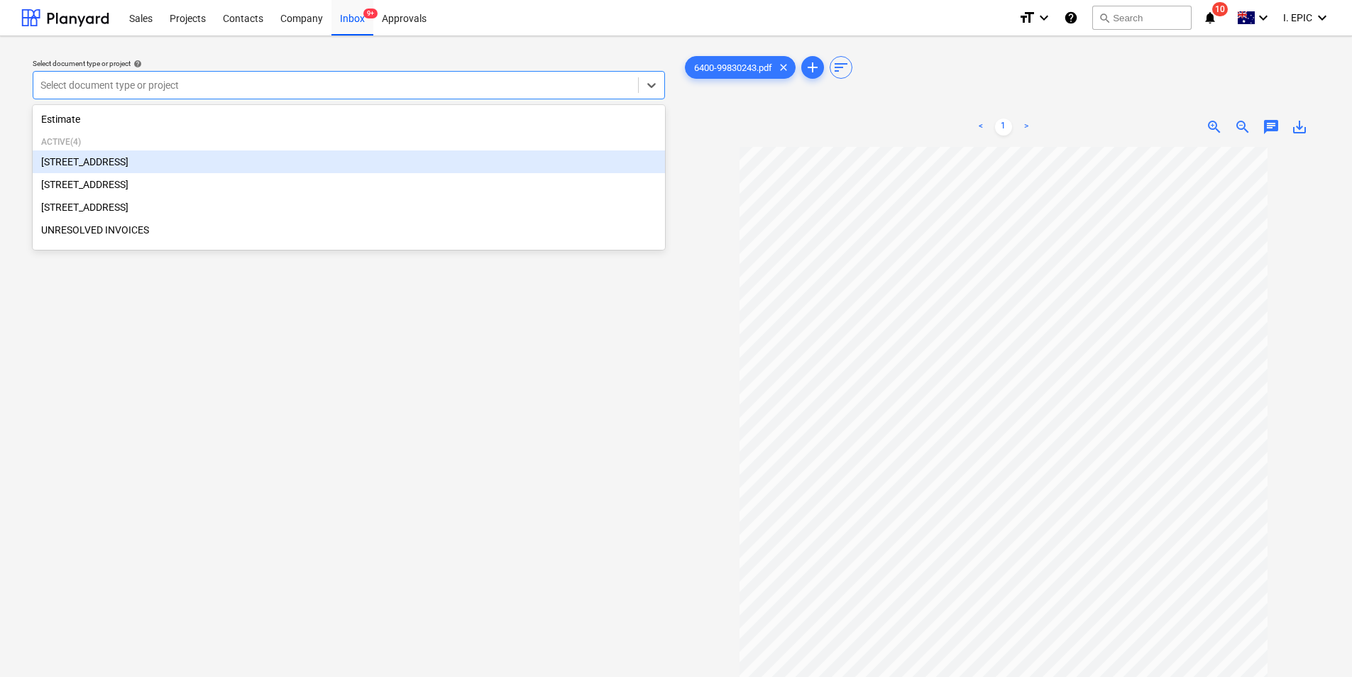
click at [280, 170] on div "[STREET_ADDRESS]" at bounding box center [349, 161] width 632 height 23
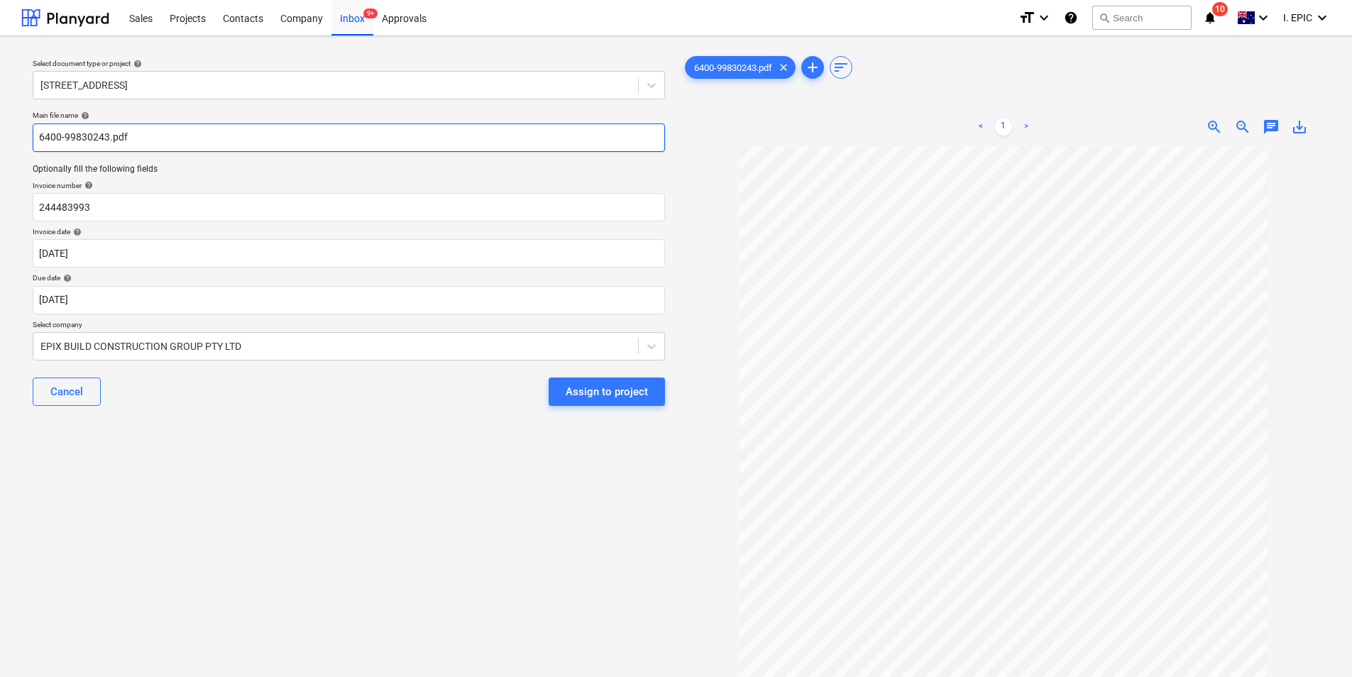
drag, startPoint x: 106, startPoint y: 139, endPoint x: 91, endPoint y: 126, distance: 19.6
click at [65, 131] on input "6400-99830243.pdf" at bounding box center [349, 137] width 632 height 28
click at [105, 128] on input "6400-99830243.pdf" at bounding box center [349, 137] width 632 height 28
drag, startPoint x: 107, startPoint y: 135, endPoint x: 38, endPoint y: 138, distance: 69.6
click at [38, 138] on input "6400-99830243.pdf" at bounding box center [349, 137] width 632 height 28
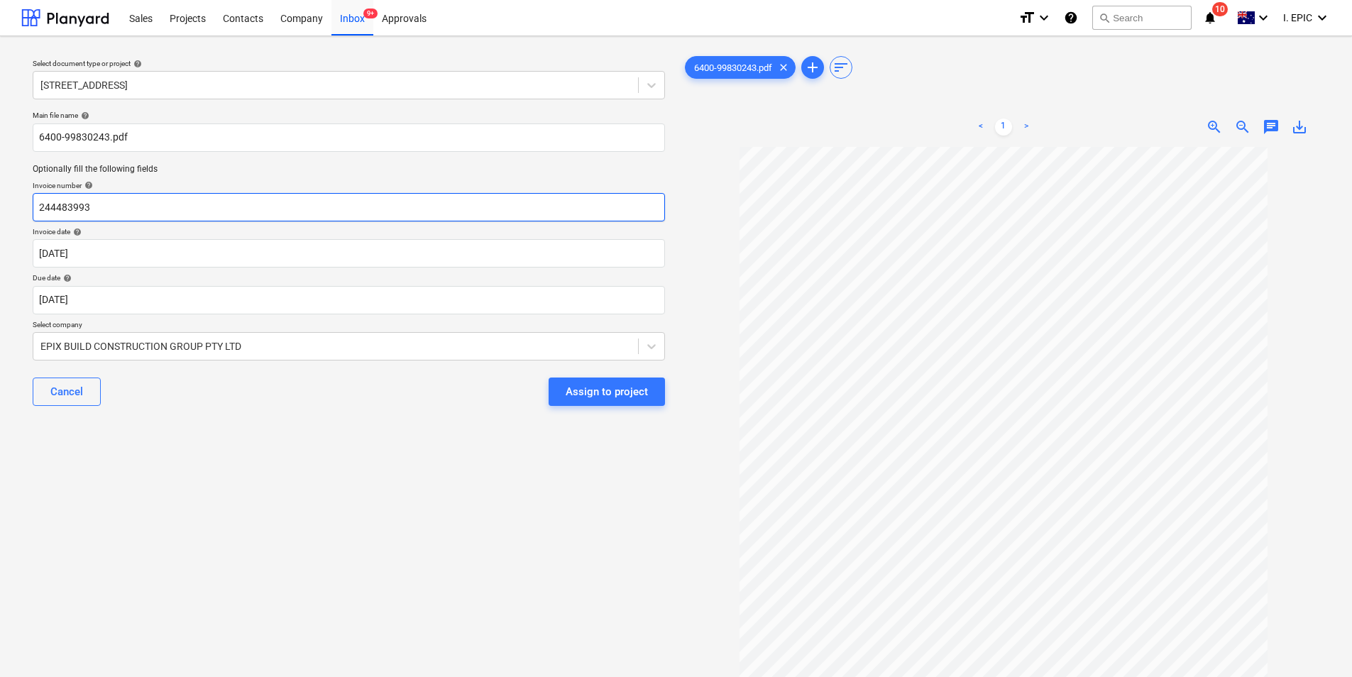
drag, startPoint x: 111, startPoint y: 208, endPoint x: 16, endPoint y: 208, distance: 94.4
click at [16, 208] on div "Select document type or project help 76 Beach Rd, Sandringham Main file name he…" at bounding box center [676, 418] width 1352 height 765
paste input "6400-9983024"
click at [66, 209] on input "6400-99830243" at bounding box center [349, 207] width 632 height 28
type input "6400/99830243"
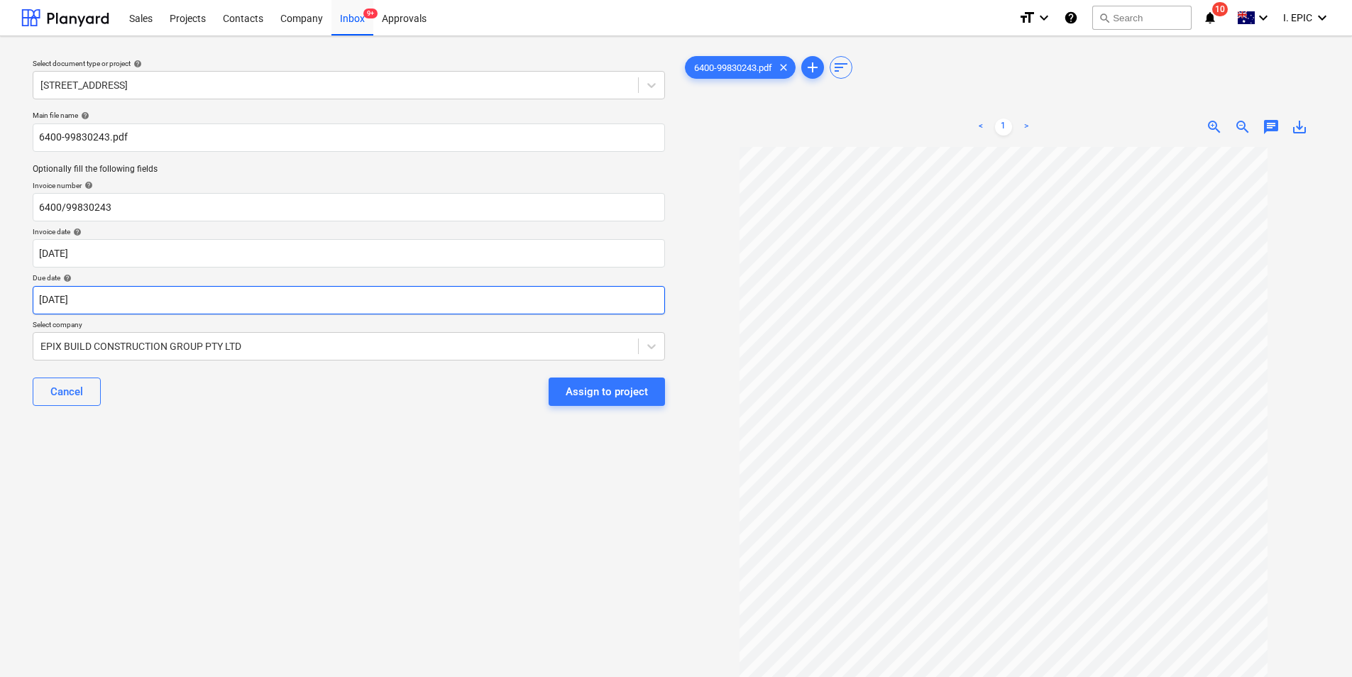
click at [128, 297] on body "Sales Projects Contacts Company Inbox 9+ Approvals format_size keyboard_arrow_d…" at bounding box center [676, 338] width 1352 height 677
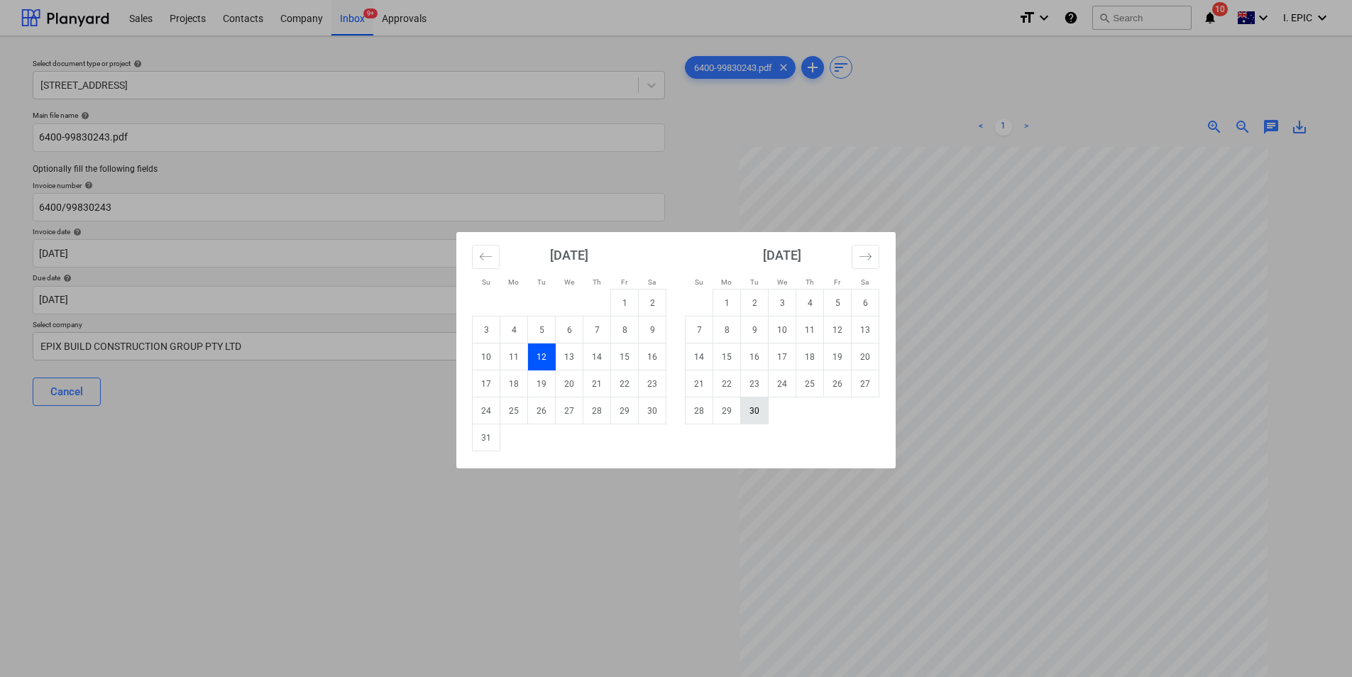
click at [748, 409] on td "30" at bounding box center [755, 410] width 28 height 27
type input "30 Sep 2025"
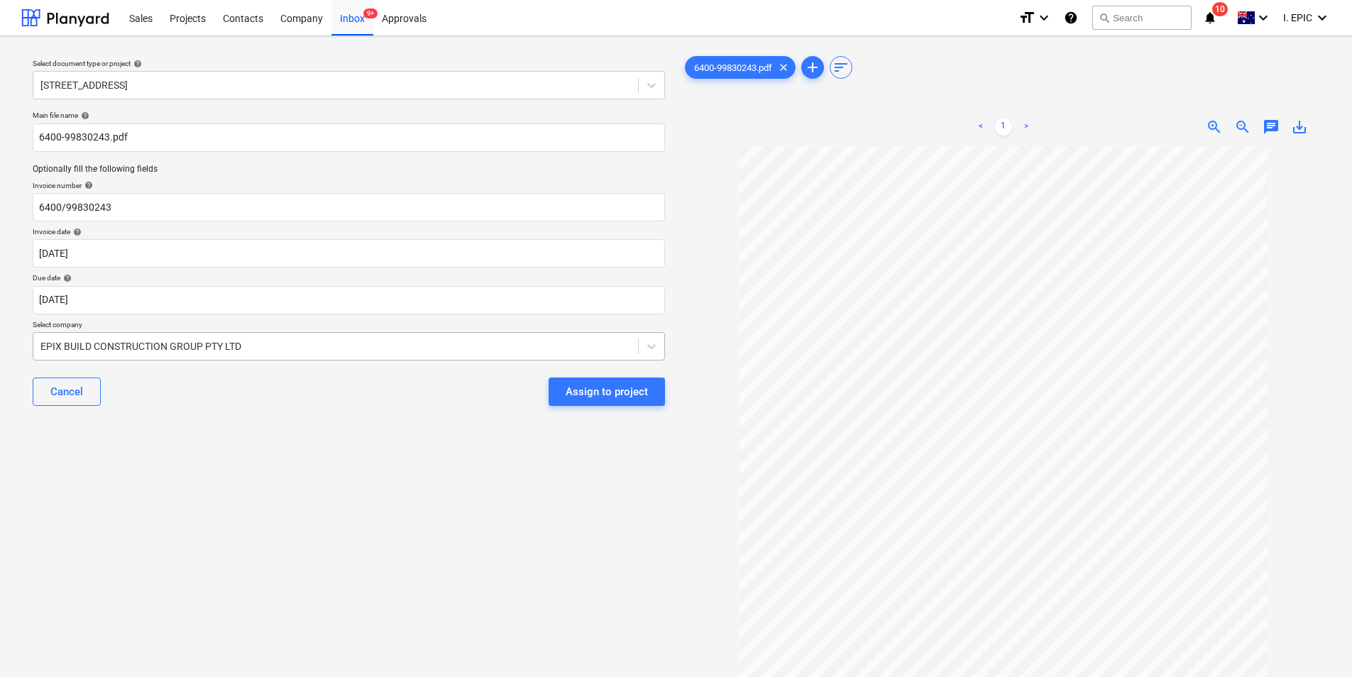
click at [414, 343] on div at bounding box center [335, 346] width 590 height 14
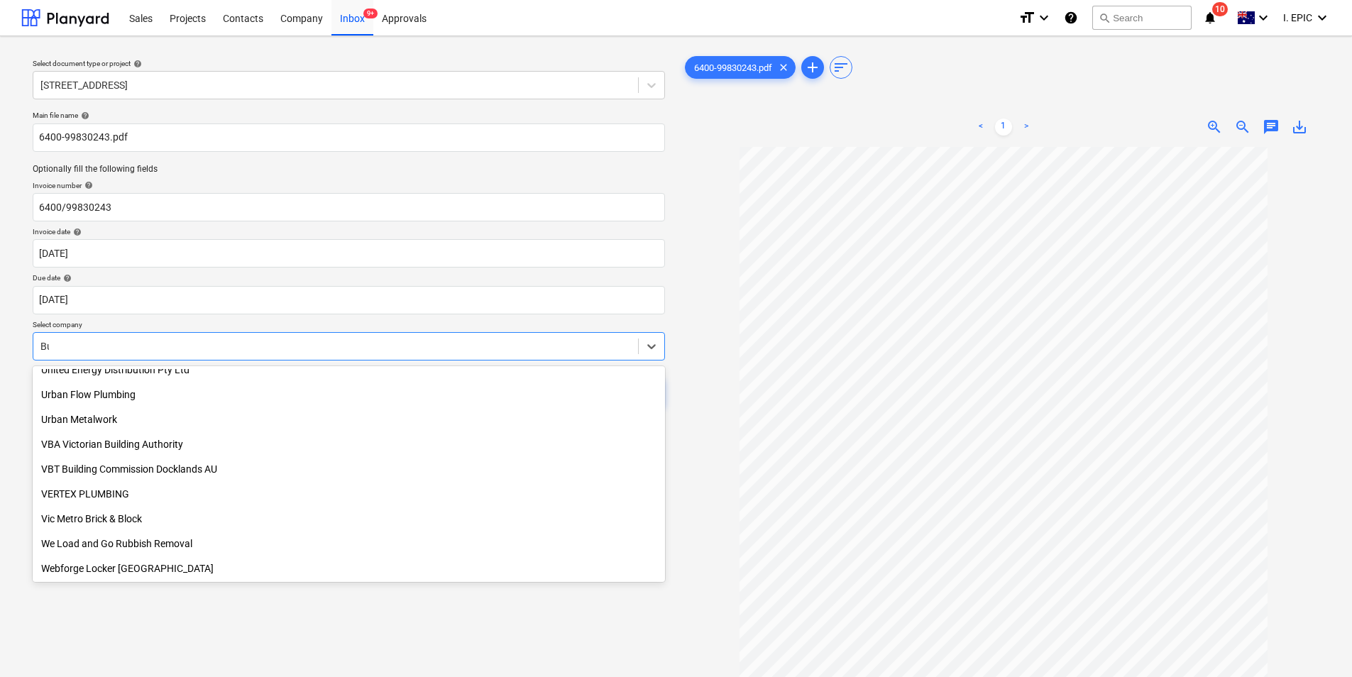
scroll to position [855, 0]
type input "Bunn"
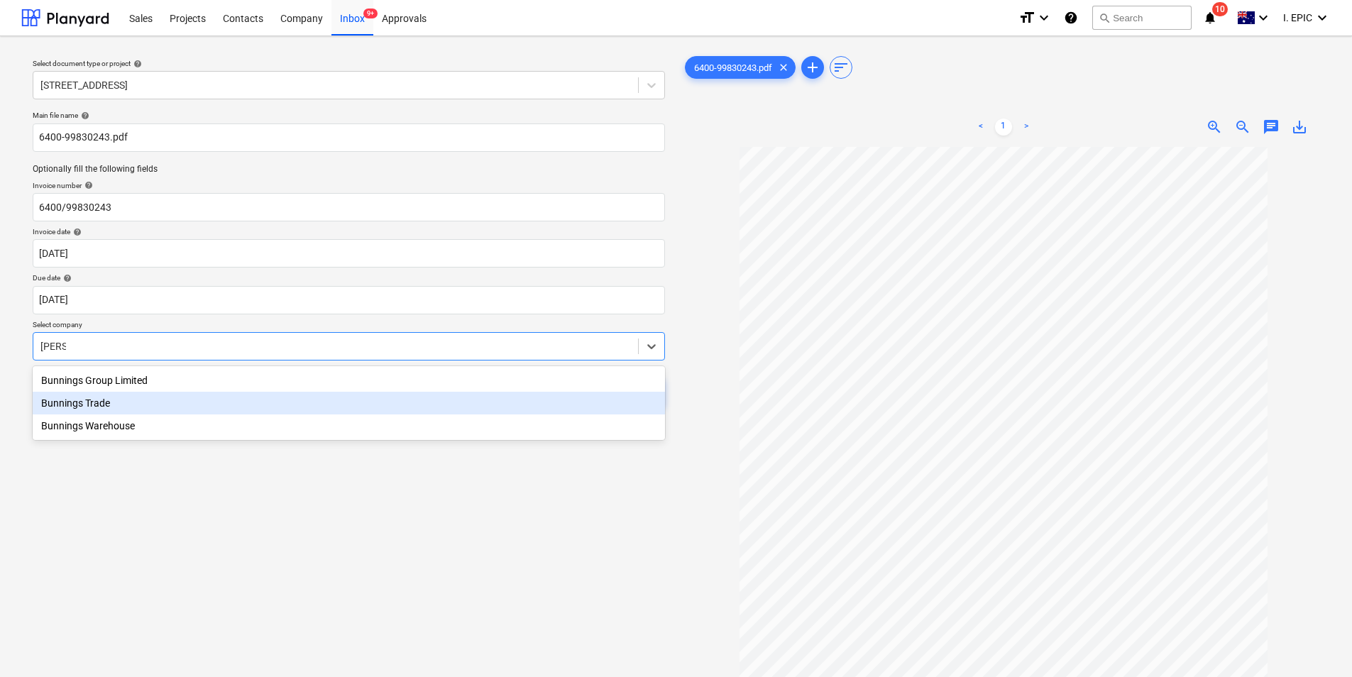
click at [283, 404] on div "Bunnings Trade" at bounding box center [349, 403] width 632 height 23
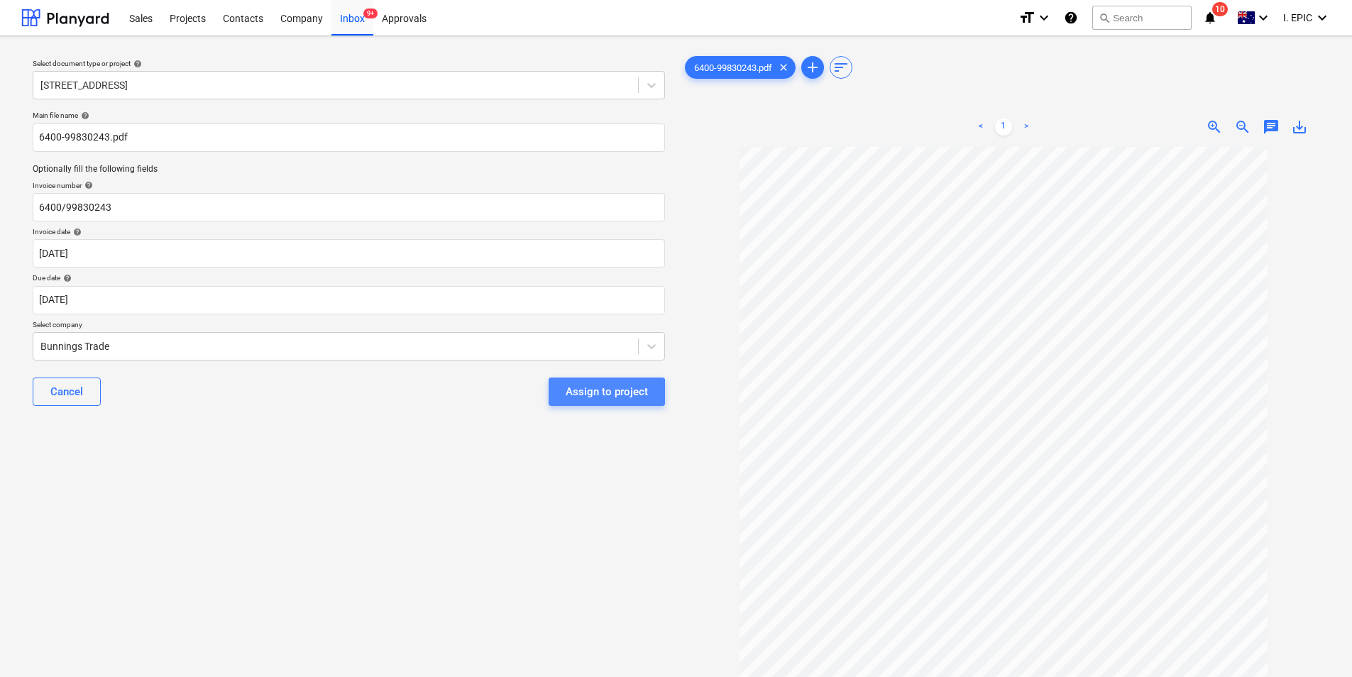
click at [583, 392] on div "Assign to project" at bounding box center [607, 391] width 82 height 18
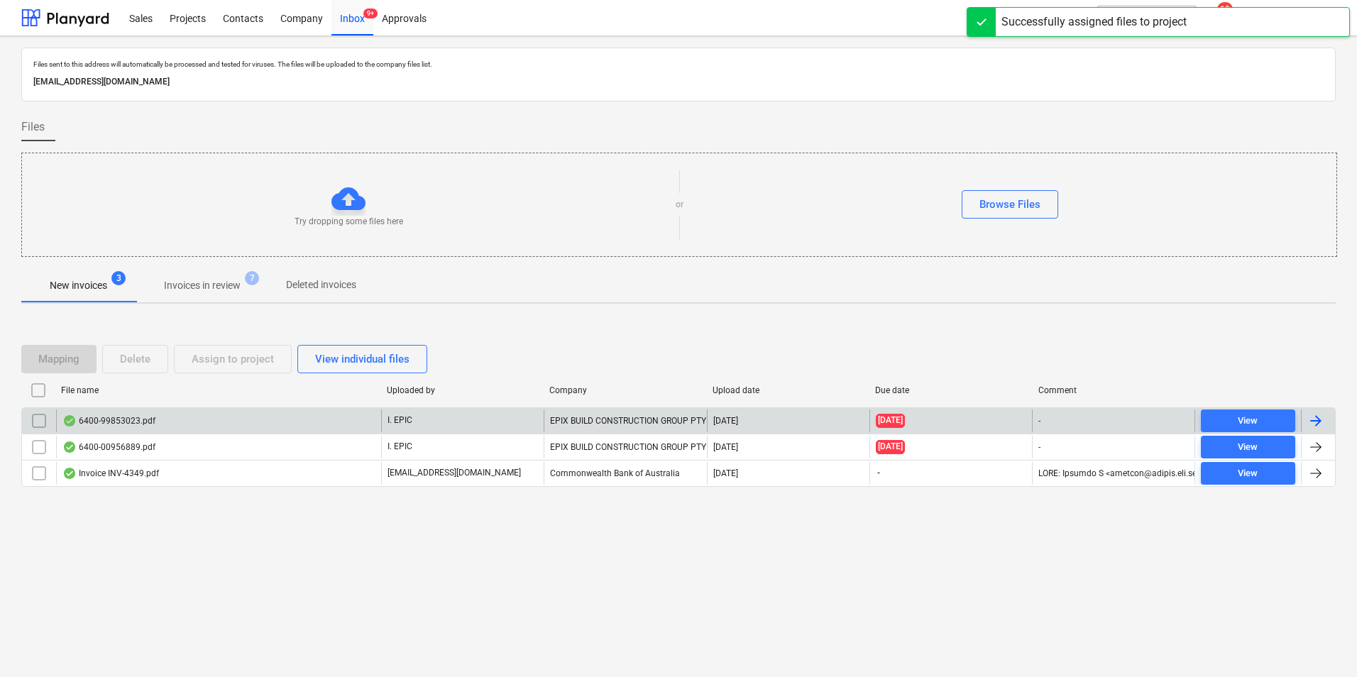
click at [250, 419] on div "6400-99853023.pdf" at bounding box center [218, 420] width 325 height 23
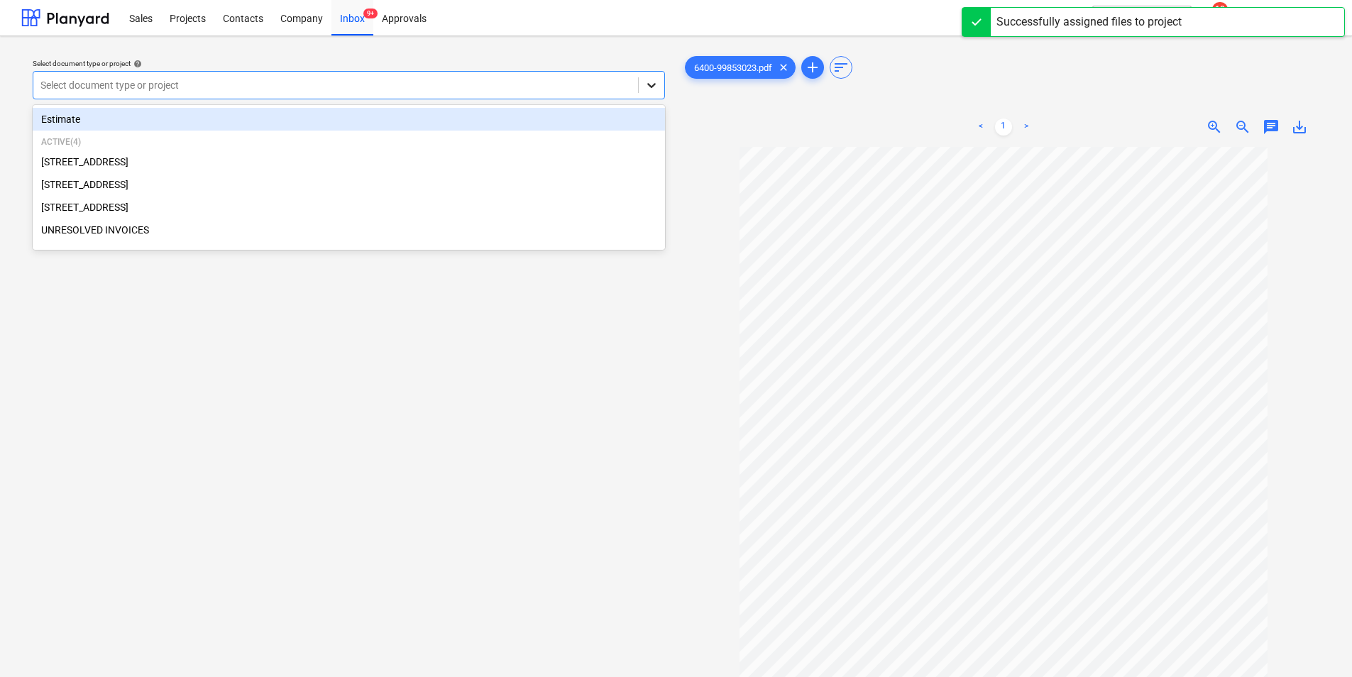
click at [649, 79] on icon at bounding box center [651, 85] width 14 height 14
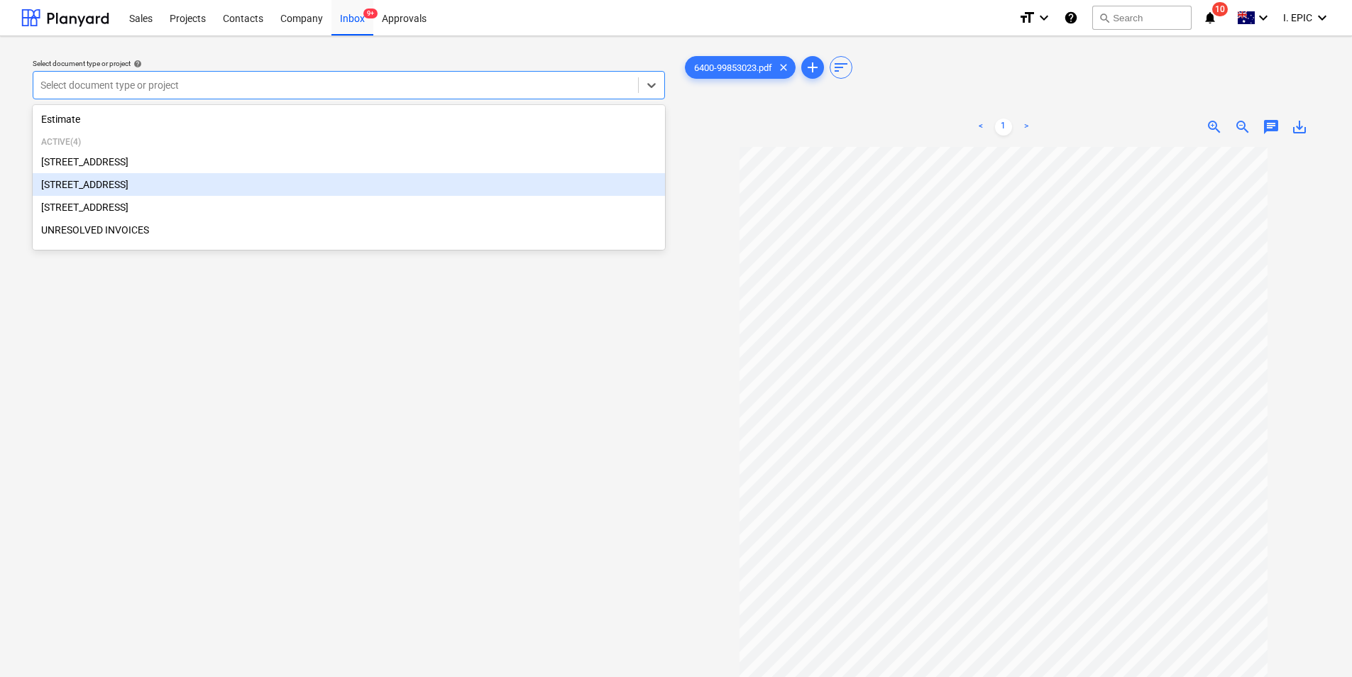
click at [199, 192] on div "248 Bay Rd, Sandringham" at bounding box center [349, 184] width 632 height 23
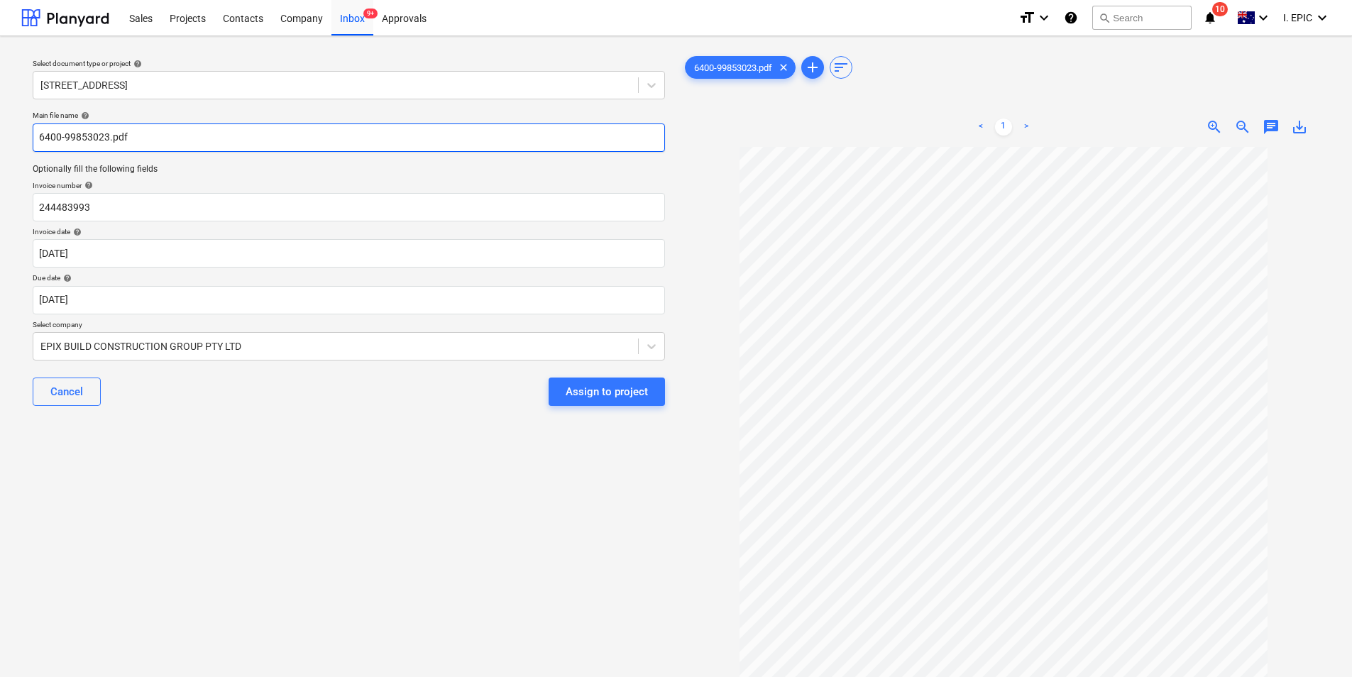
drag, startPoint x: 109, startPoint y: 134, endPoint x: 38, endPoint y: 136, distance: 71.0
click at [38, 136] on input "6400-99853023.pdf" at bounding box center [349, 137] width 632 height 28
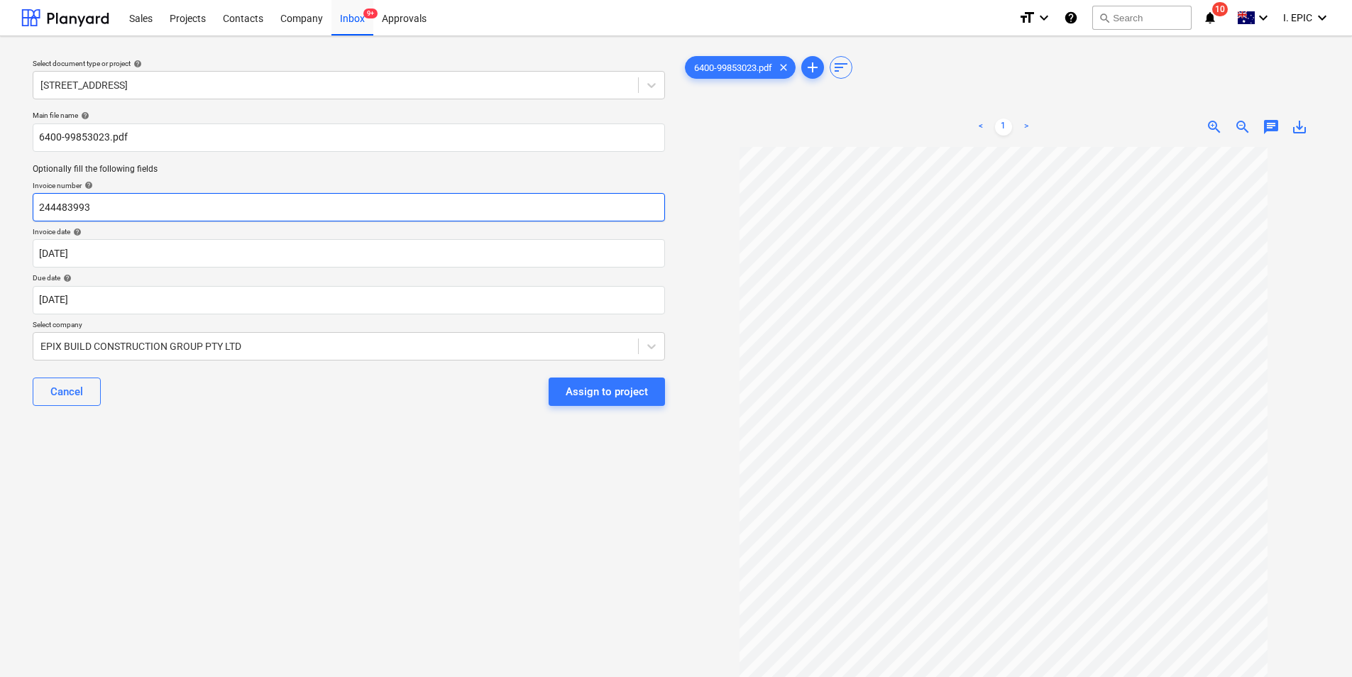
drag, startPoint x: 18, startPoint y: 209, endPoint x: -3, endPoint y: 205, distance: 21.6
click at [0, 205] on html "Sales Projects Contacts Company Inbox 9+ Approvals format_size keyboard_arrow_d…" at bounding box center [676, 338] width 1352 height 677
paste input "6400-9985302"
click at [64, 204] on input "6400-99853023" at bounding box center [349, 207] width 632 height 28
type input "6400/99853023"
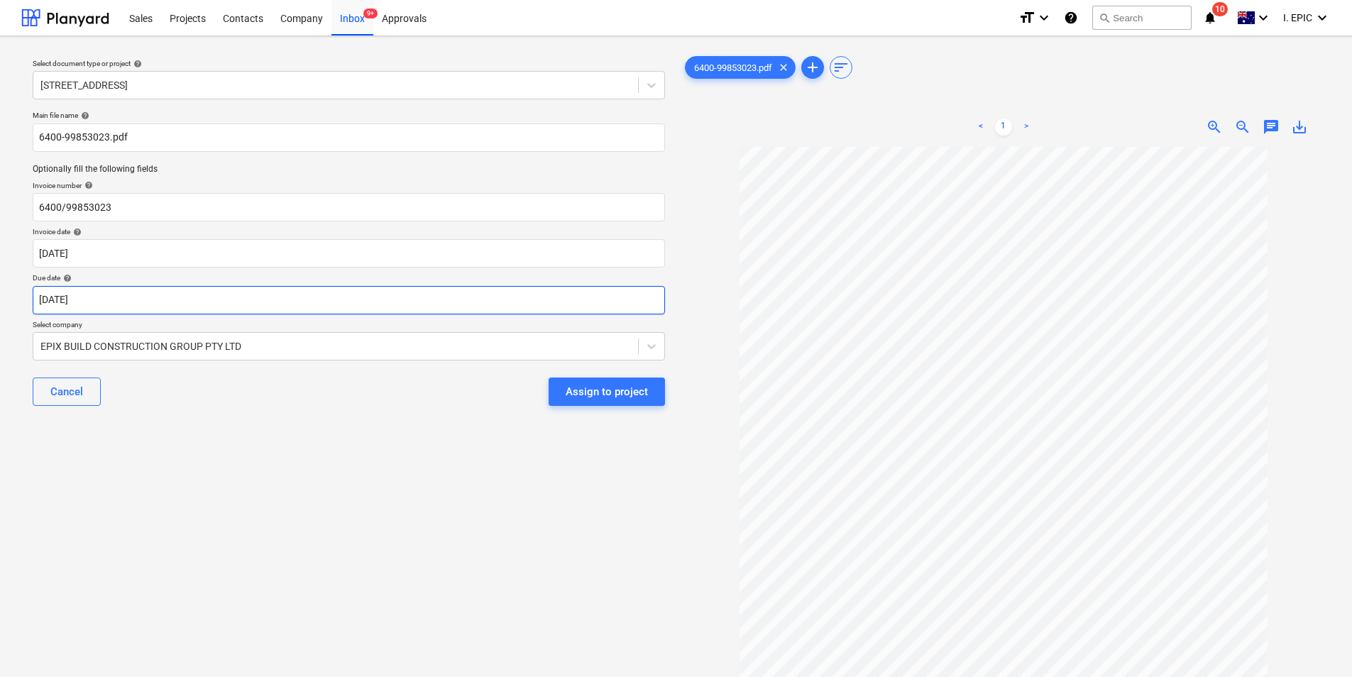
click at [138, 302] on body "Sales Projects Contacts Company Inbox 9+ Approvals format_size keyboard_arrow_d…" at bounding box center [676, 338] width 1352 height 677
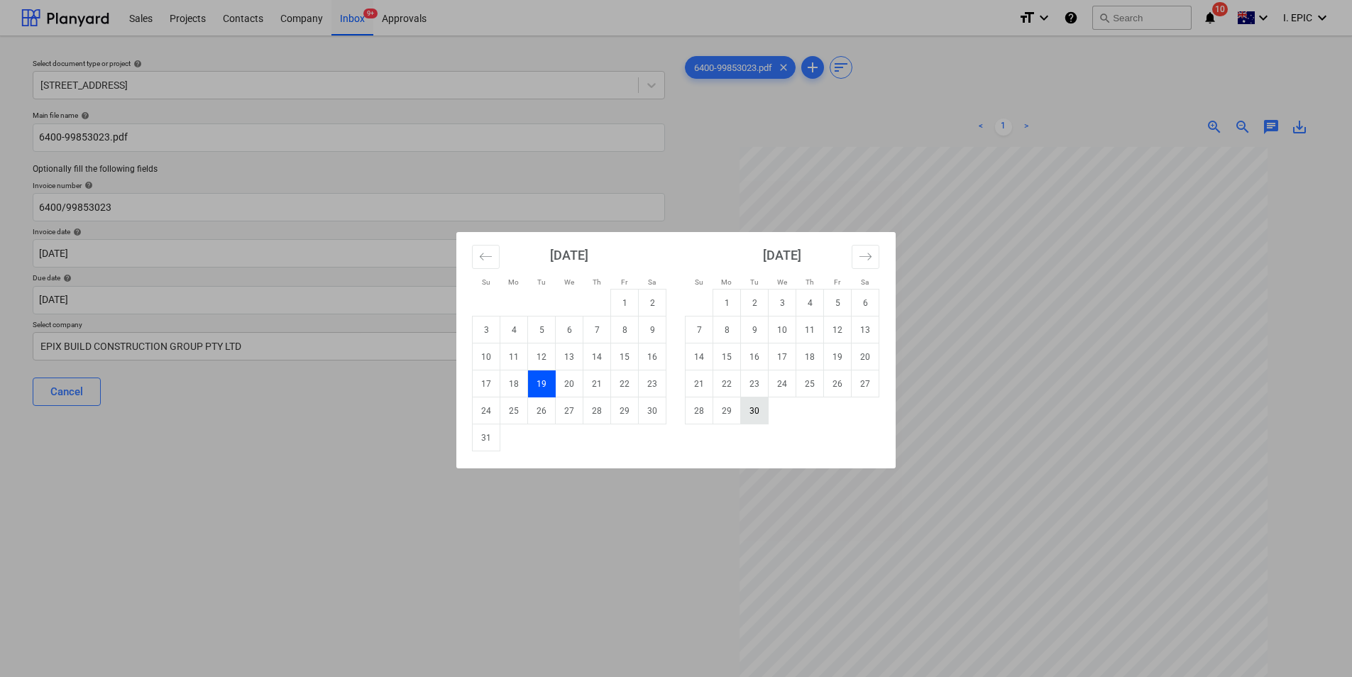
click at [755, 412] on td "30" at bounding box center [755, 410] width 28 height 27
type input "30 Sep 2025"
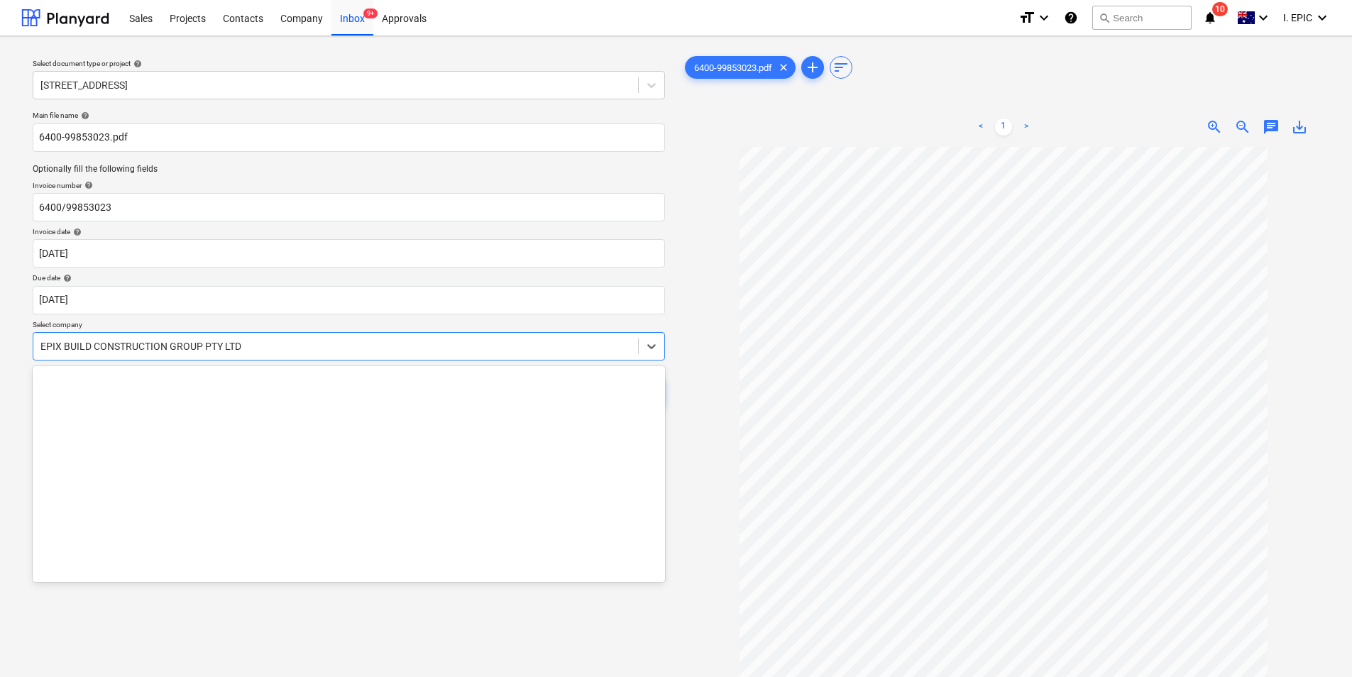
click at [451, 358] on div "EPIX BUILD CONSTRUCTION GROUP PTY LTD" at bounding box center [349, 346] width 632 height 28
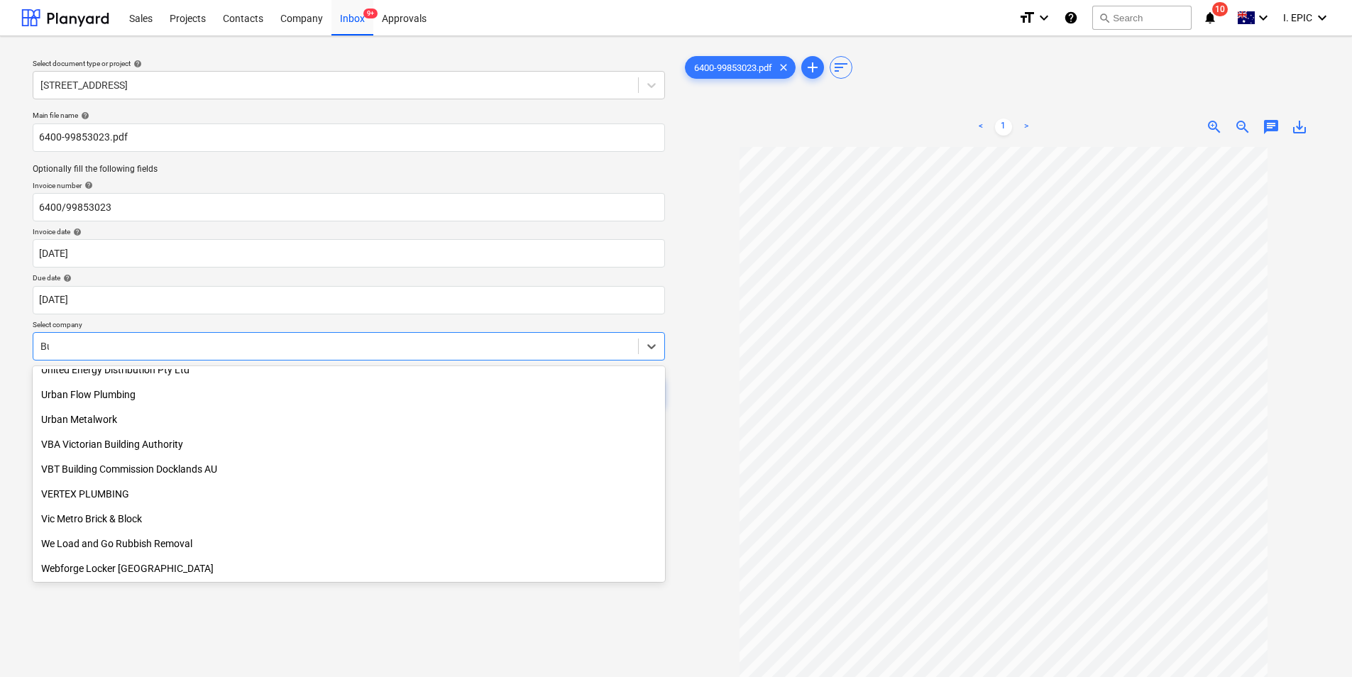
scroll to position [855, 0]
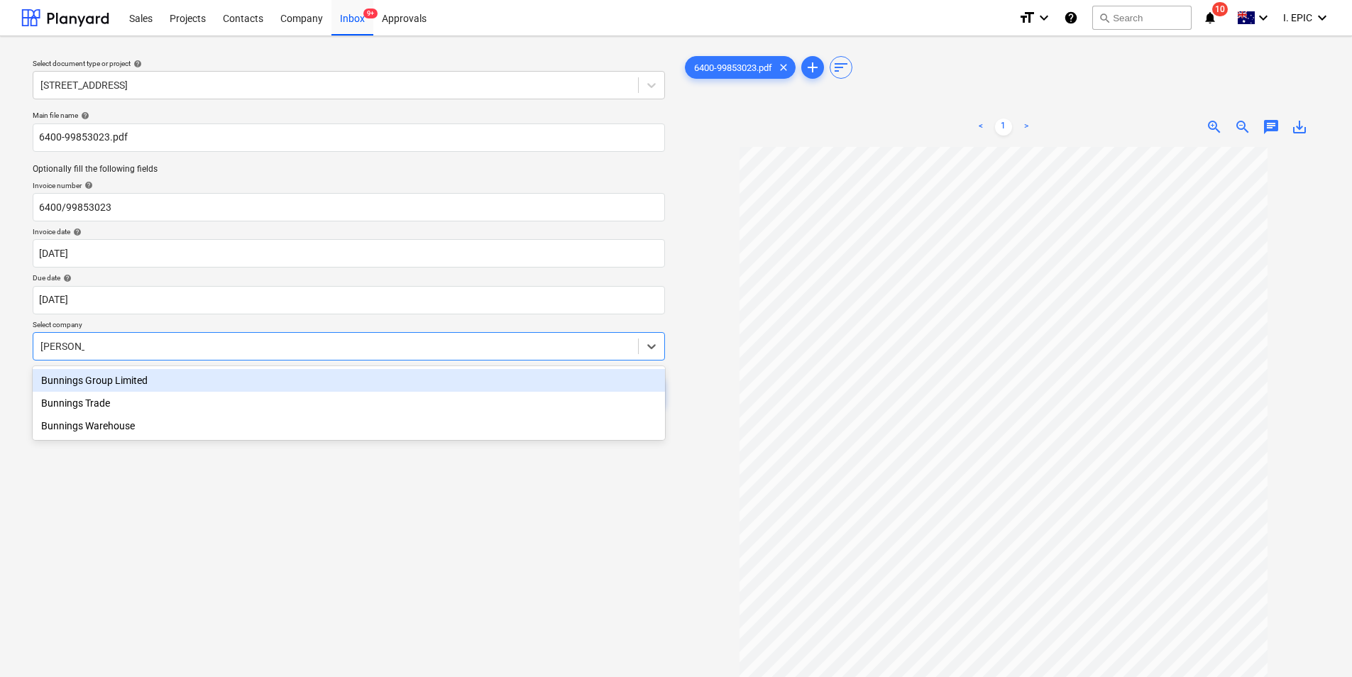
type input "Bunnings"
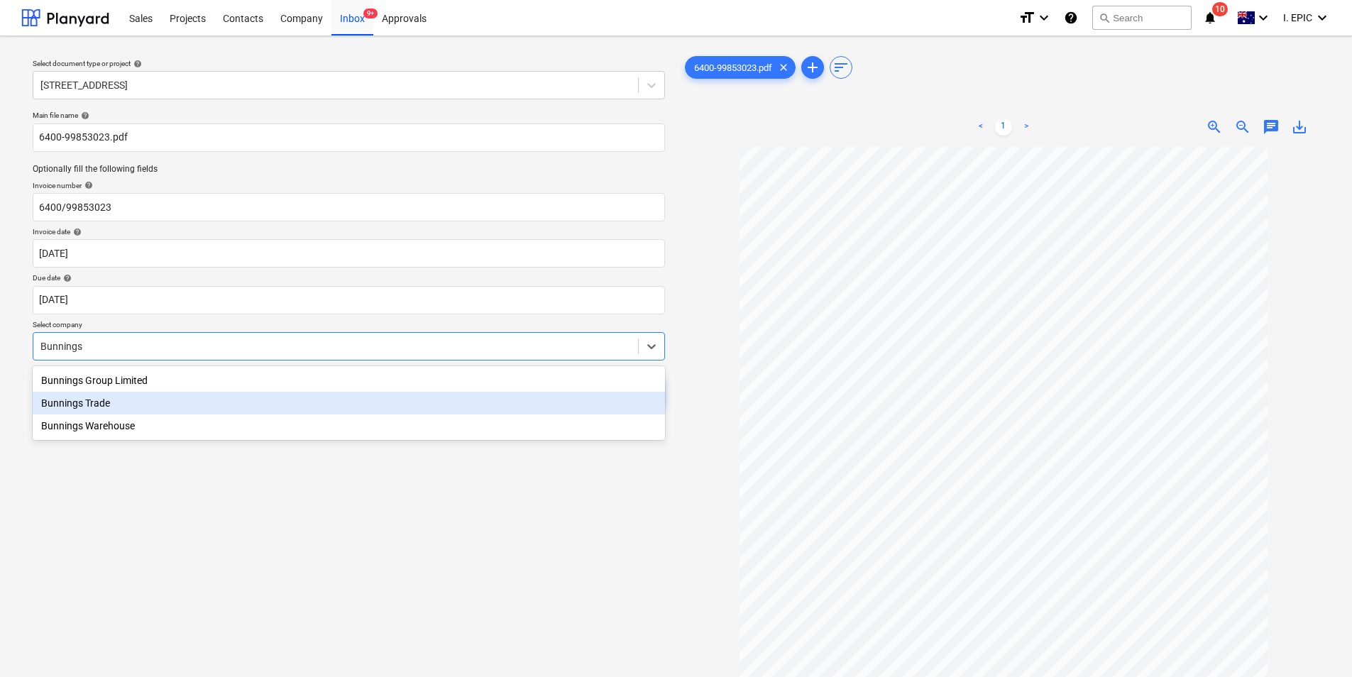
click at [299, 409] on div "Bunnings Trade" at bounding box center [349, 403] width 632 height 23
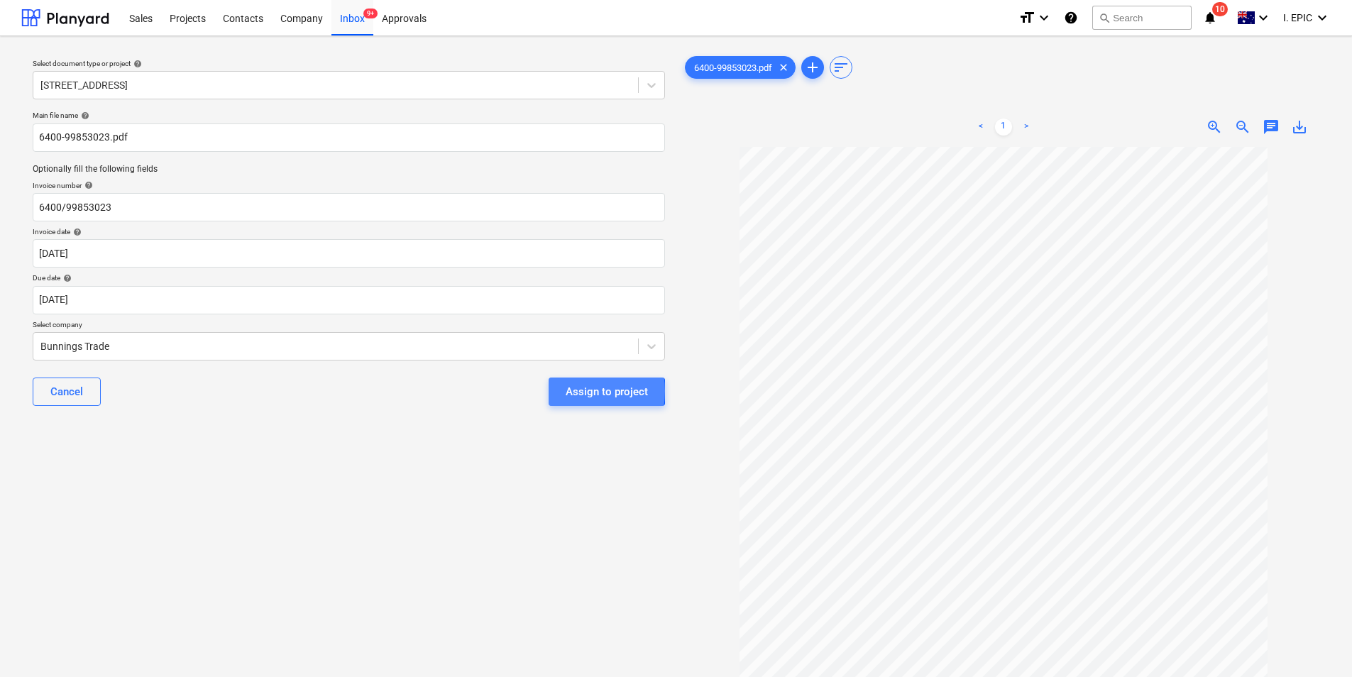
click at [573, 391] on div "Assign to project" at bounding box center [607, 391] width 82 height 18
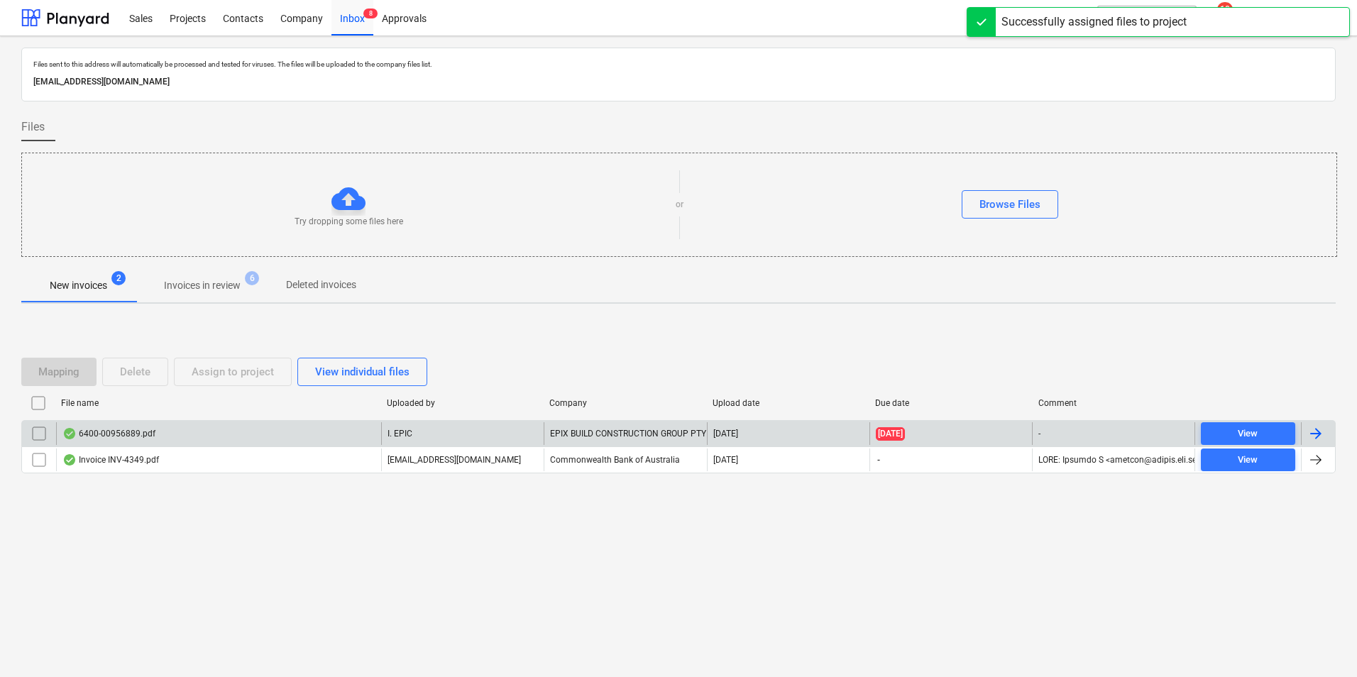
click at [193, 439] on div "6400-00956889.pdf" at bounding box center [218, 433] width 325 height 23
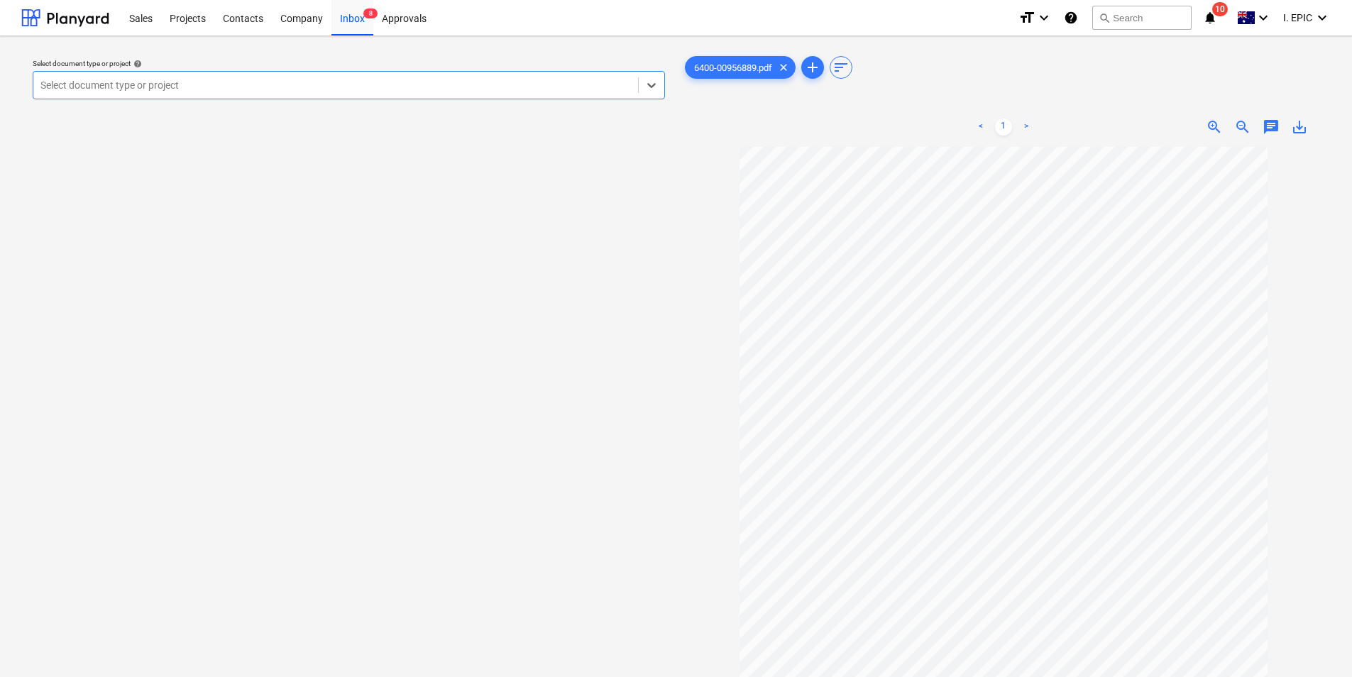
drag, startPoint x: 650, startPoint y: 82, endPoint x: 617, endPoint y: 93, distance: 34.6
click at [649, 82] on icon at bounding box center [651, 85] width 14 height 14
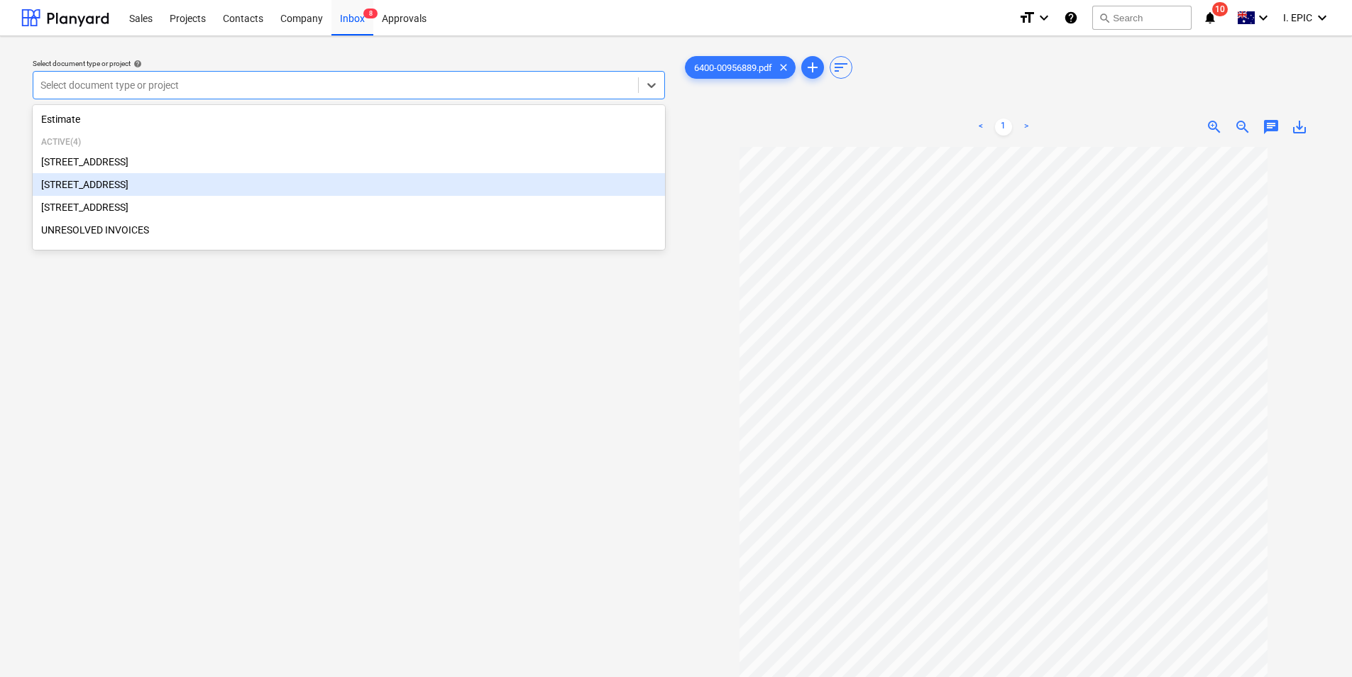
click at [196, 187] on div "248 Bay Rd, Sandringham" at bounding box center [349, 184] width 632 height 23
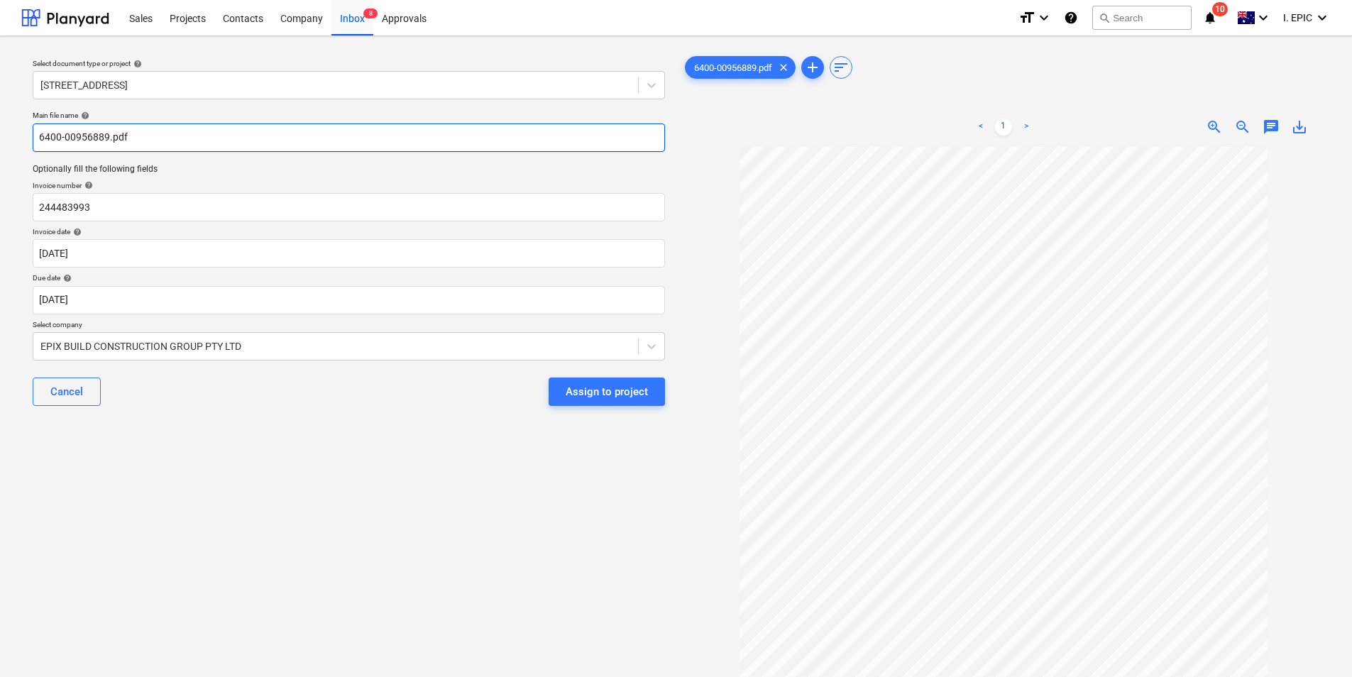
drag, startPoint x: 107, startPoint y: 138, endPoint x: 32, endPoint y: 128, distance: 75.9
click at [32, 128] on div "Main file name help 6400-00956889.pdf Optionally fill the following fields Invo…" at bounding box center [349, 264] width 644 height 318
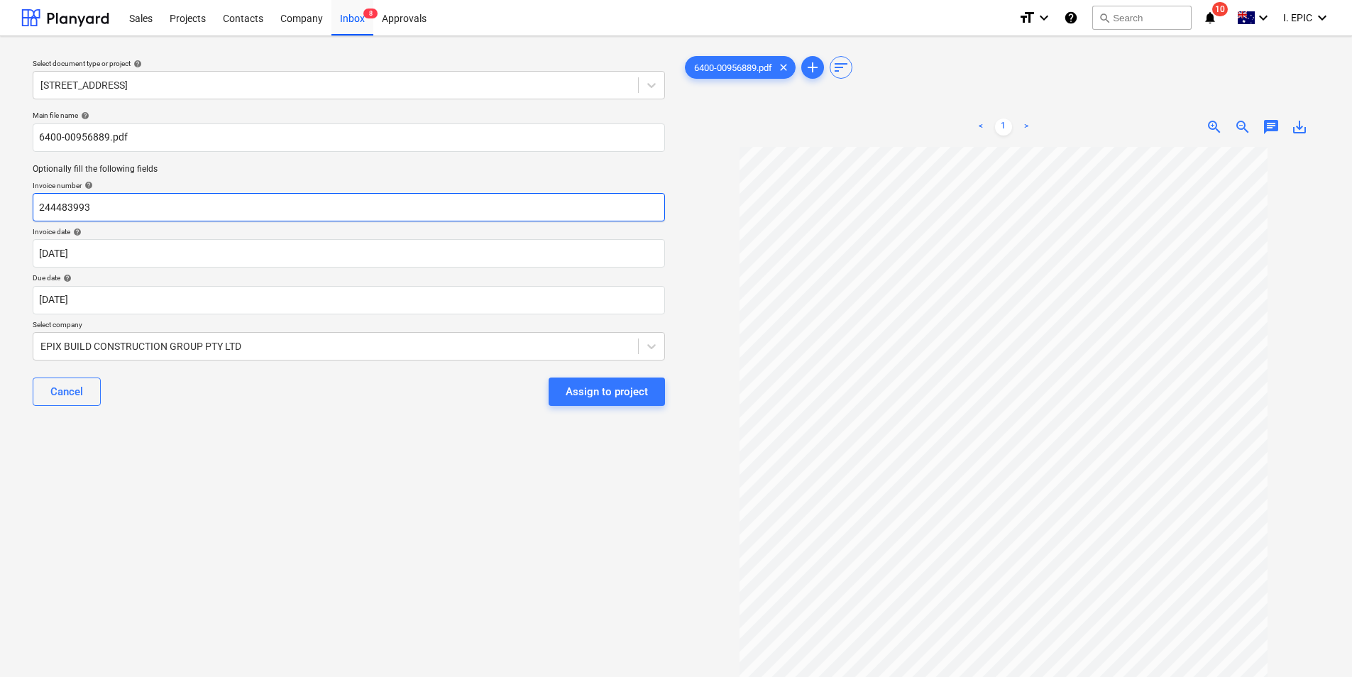
drag, startPoint x: 91, startPoint y: 207, endPoint x: 16, endPoint y: 204, distance: 74.6
click at [16, 204] on div "Select document type or project help 248 Bay Rd, Sandringham Main file name hel…" at bounding box center [676, 418] width 1352 height 765
paste input "6400-00956889"
click at [64, 206] on input "6400-00956889" at bounding box center [349, 207] width 632 height 28
type input "6400/00956889"
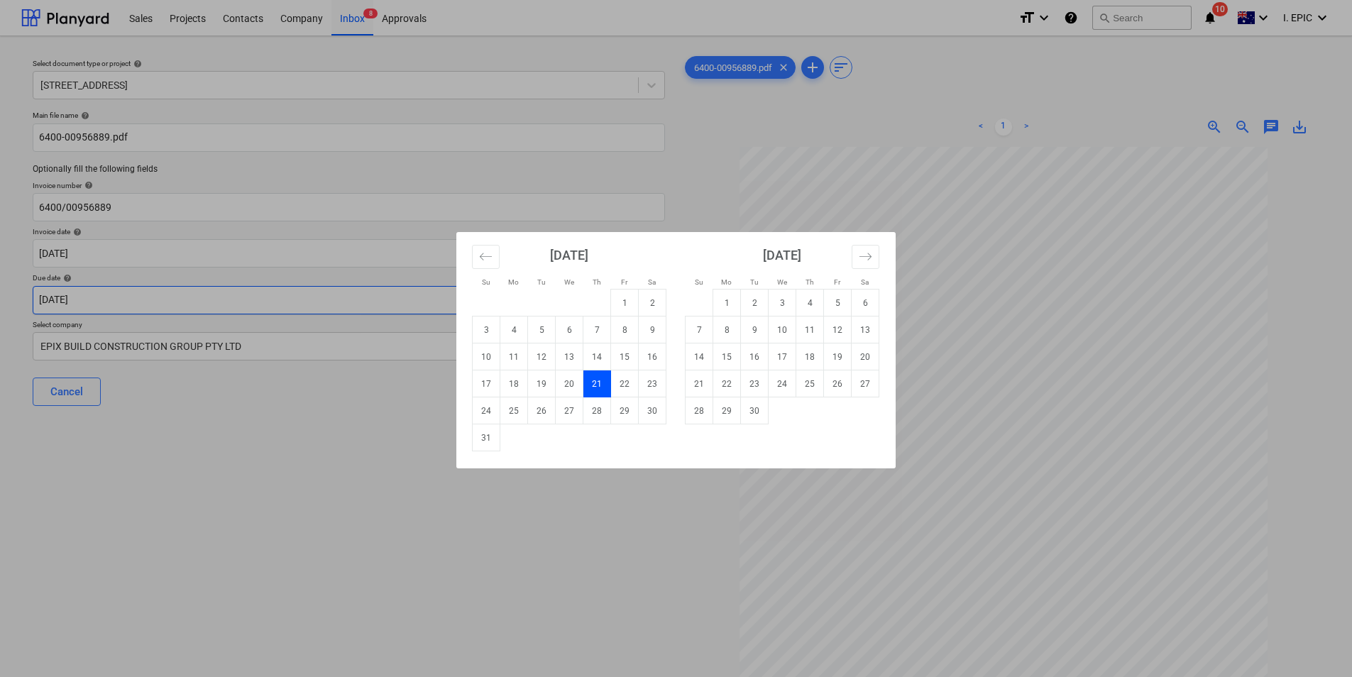
drag, startPoint x: 135, startPoint y: 299, endPoint x: 397, endPoint y: 302, distance: 262.6
click at [136, 299] on body "Sales Projects Contacts Company Inbox 8 Approvals format_size keyboard_arrow_do…" at bounding box center [676, 338] width 1352 height 677
click at [765, 406] on td "30" at bounding box center [755, 410] width 28 height 27
type input "30 Sep 2025"
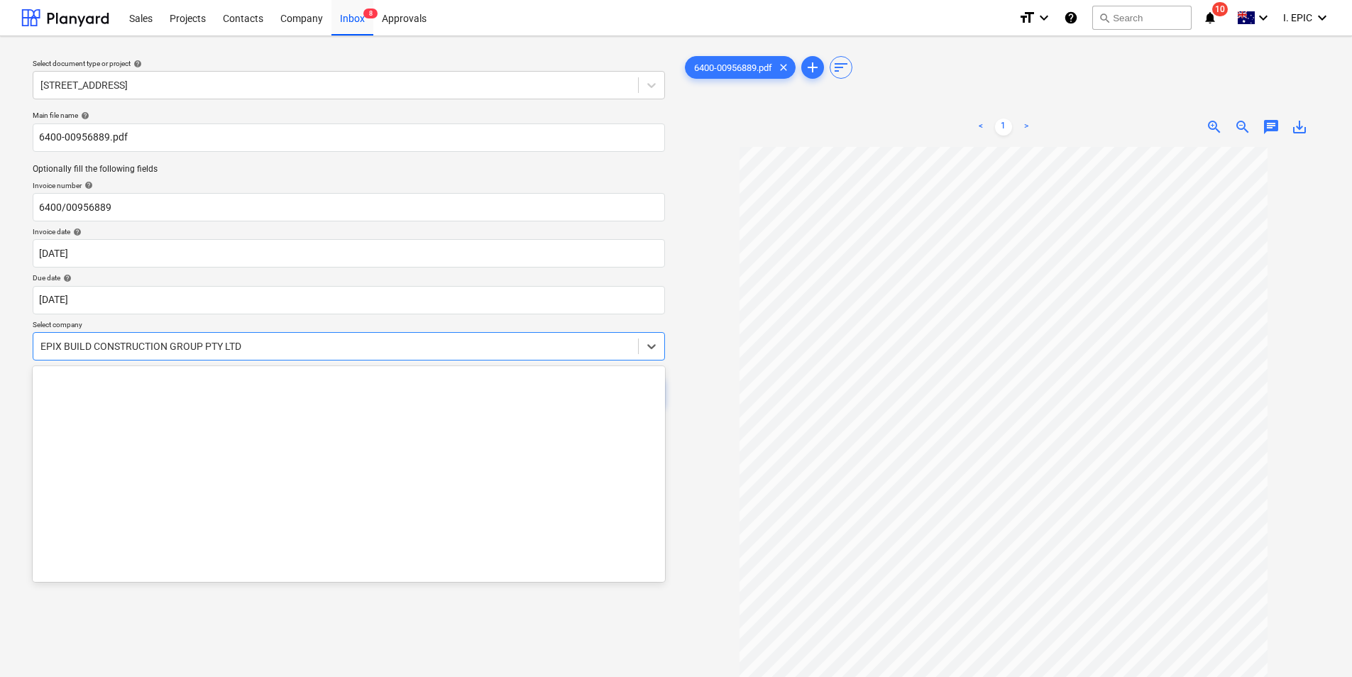
click at [392, 350] on div at bounding box center [335, 346] width 590 height 14
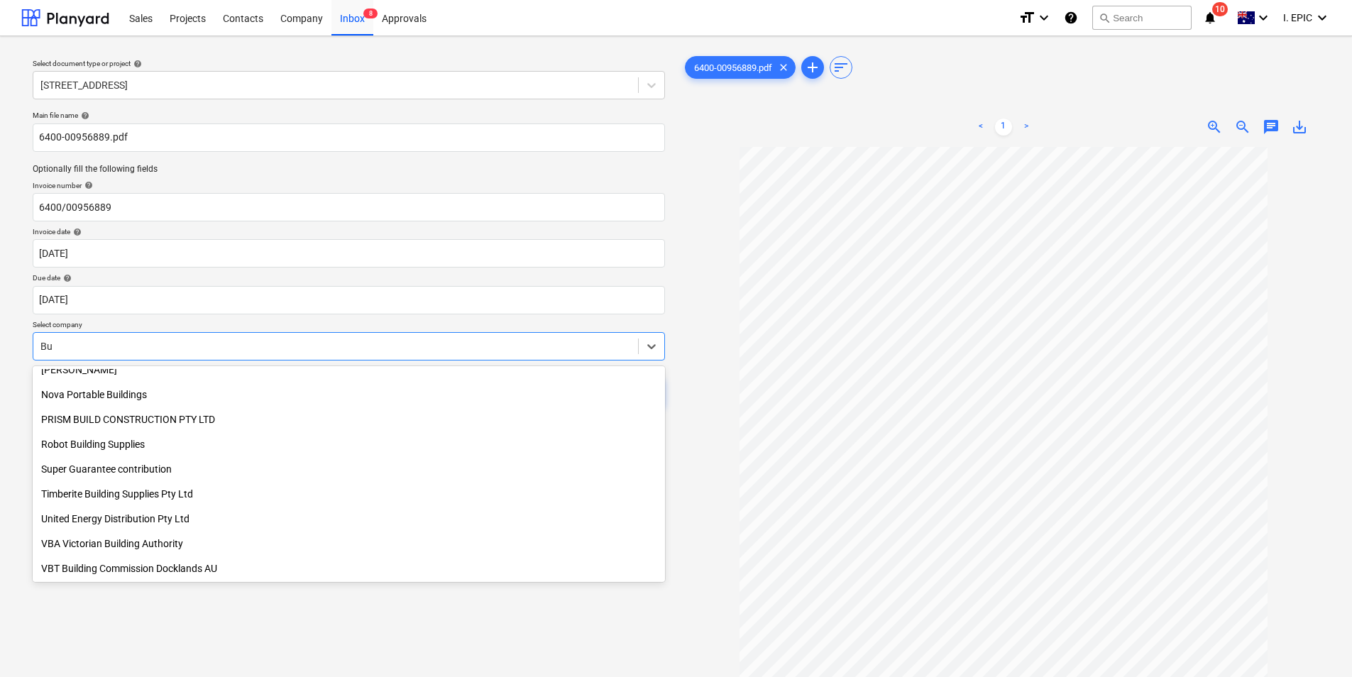
scroll to position [855, 0]
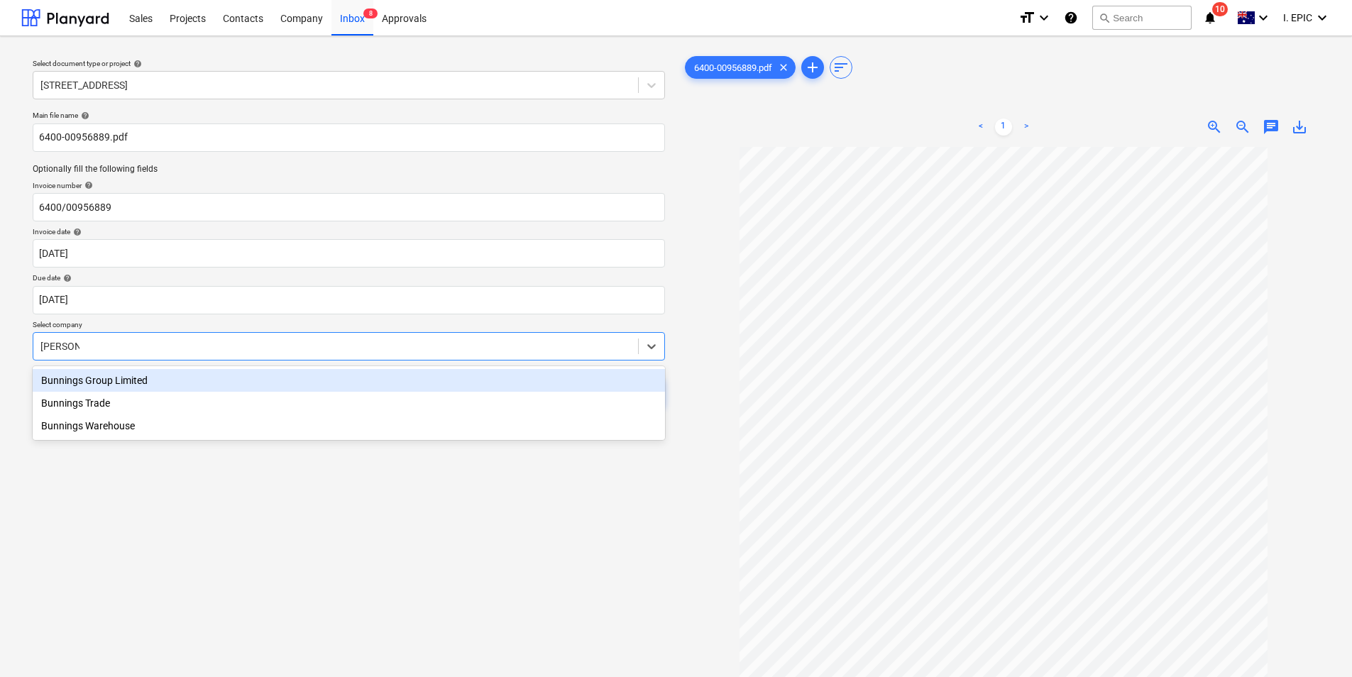
type input "Bunnings"
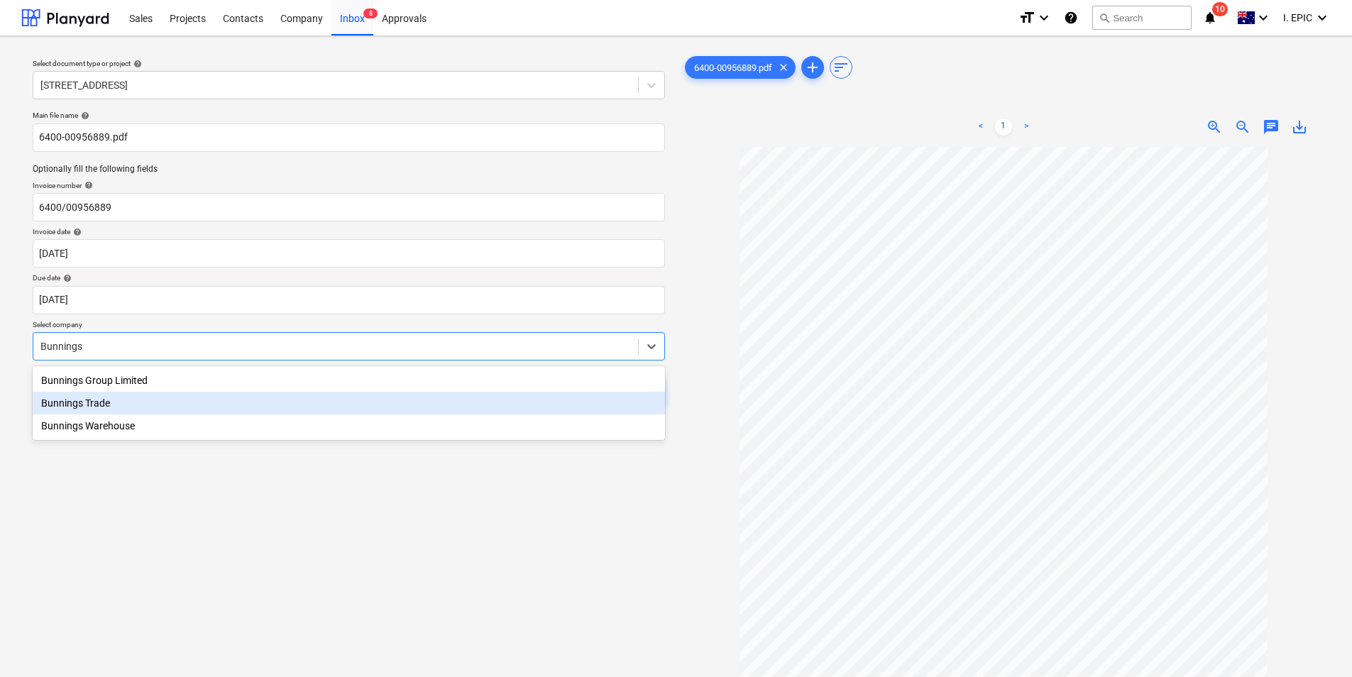
click at [324, 396] on div "Bunnings Trade" at bounding box center [349, 403] width 632 height 23
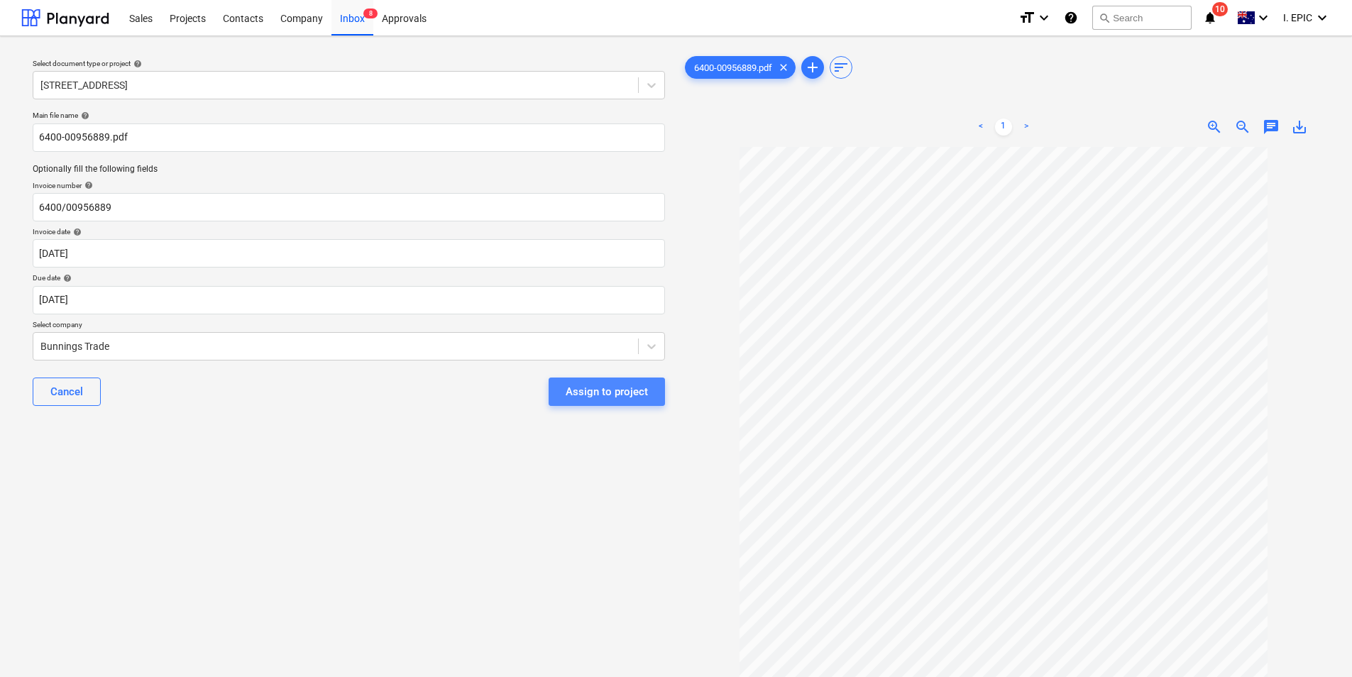
click at [609, 399] on div "Assign to project" at bounding box center [607, 391] width 82 height 18
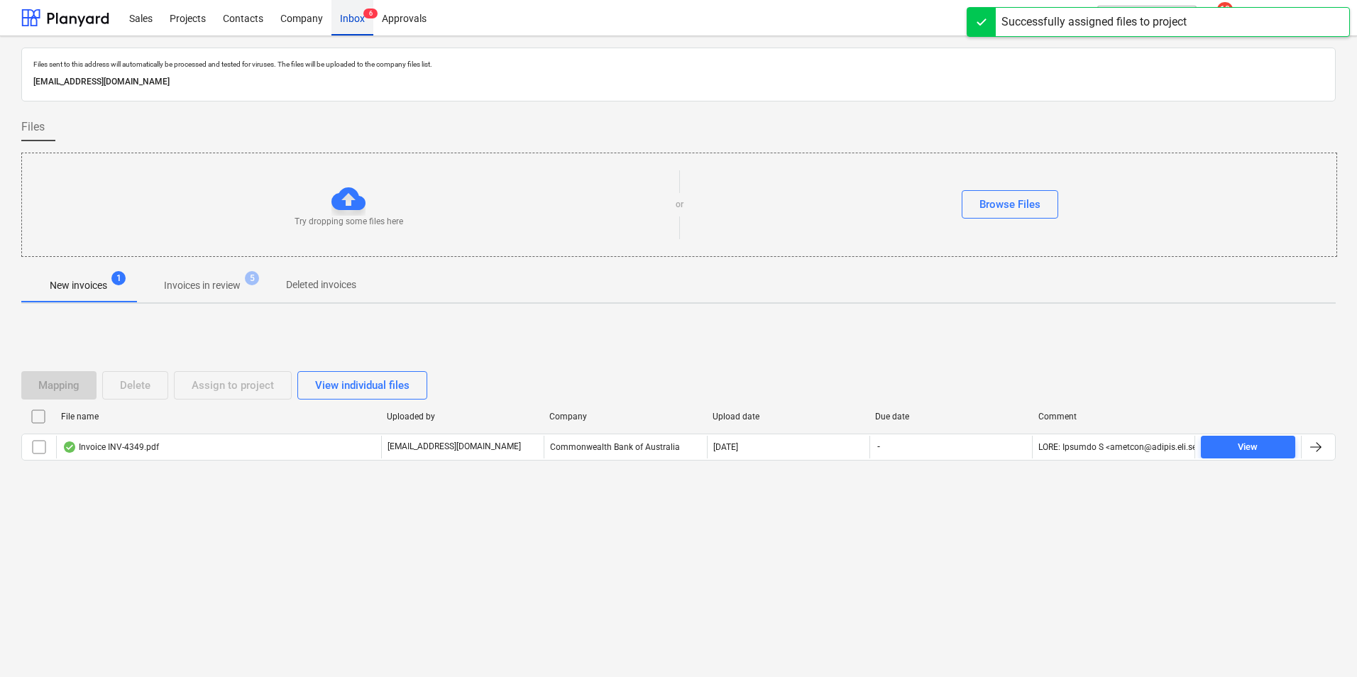
click at [338, 8] on div "Inbox 6" at bounding box center [352, 17] width 42 height 36
click at [349, 21] on div "Inbox 6" at bounding box center [352, 17] width 42 height 36
click at [206, 294] on span "Invoices in review 5" at bounding box center [202, 285] width 133 height 26
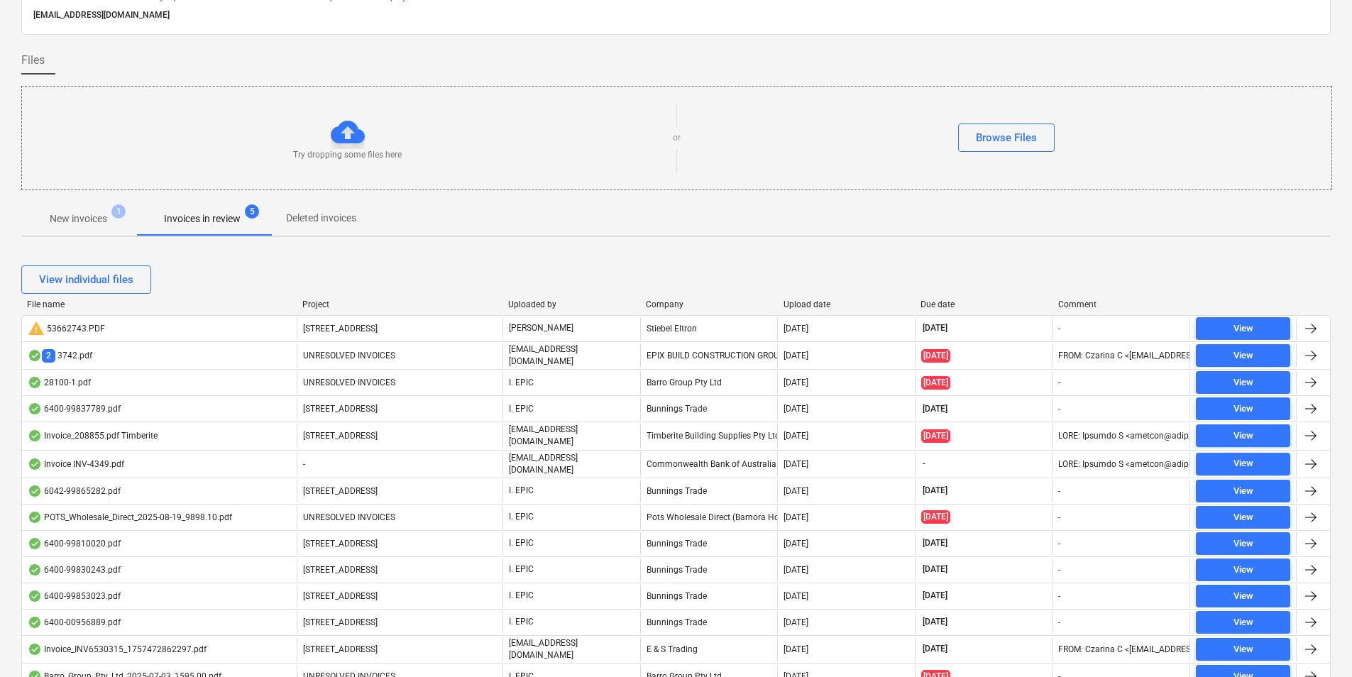
scroll to position [124, 0]
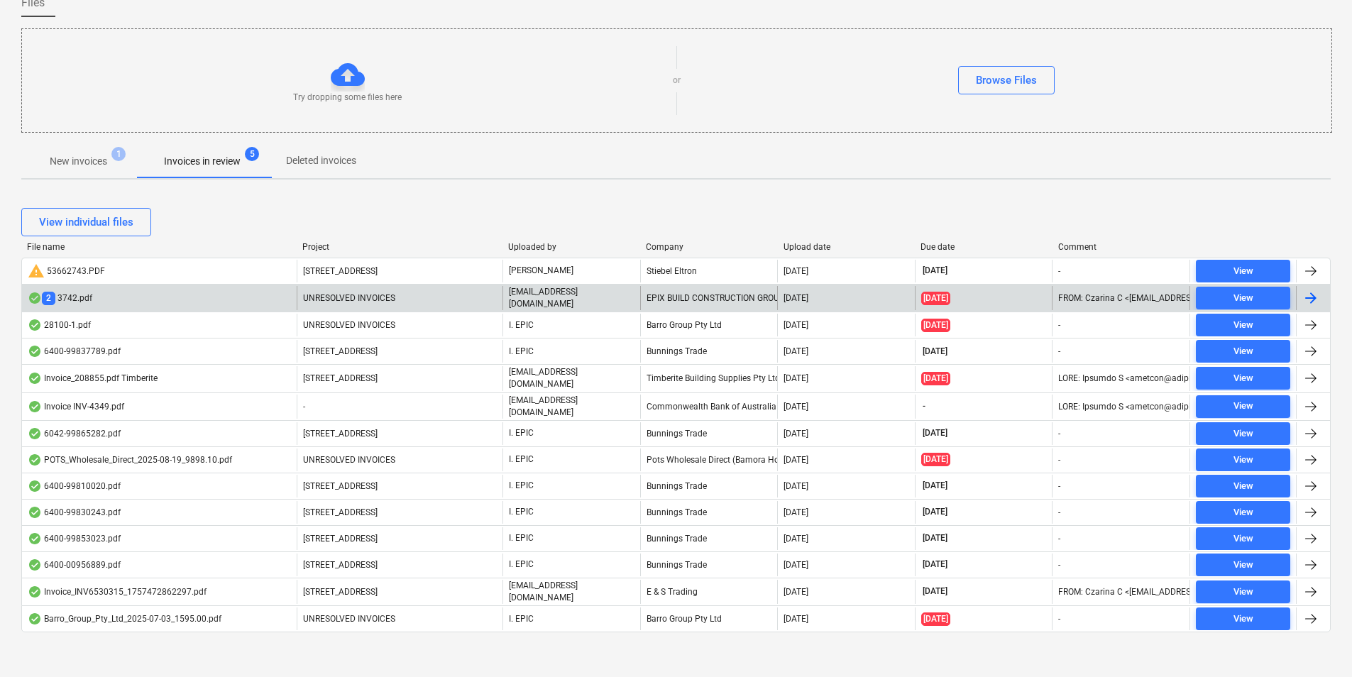
click at [164, 301] on div "2 3742.pdf" at bounding box center [159, 298] width 275 height 24
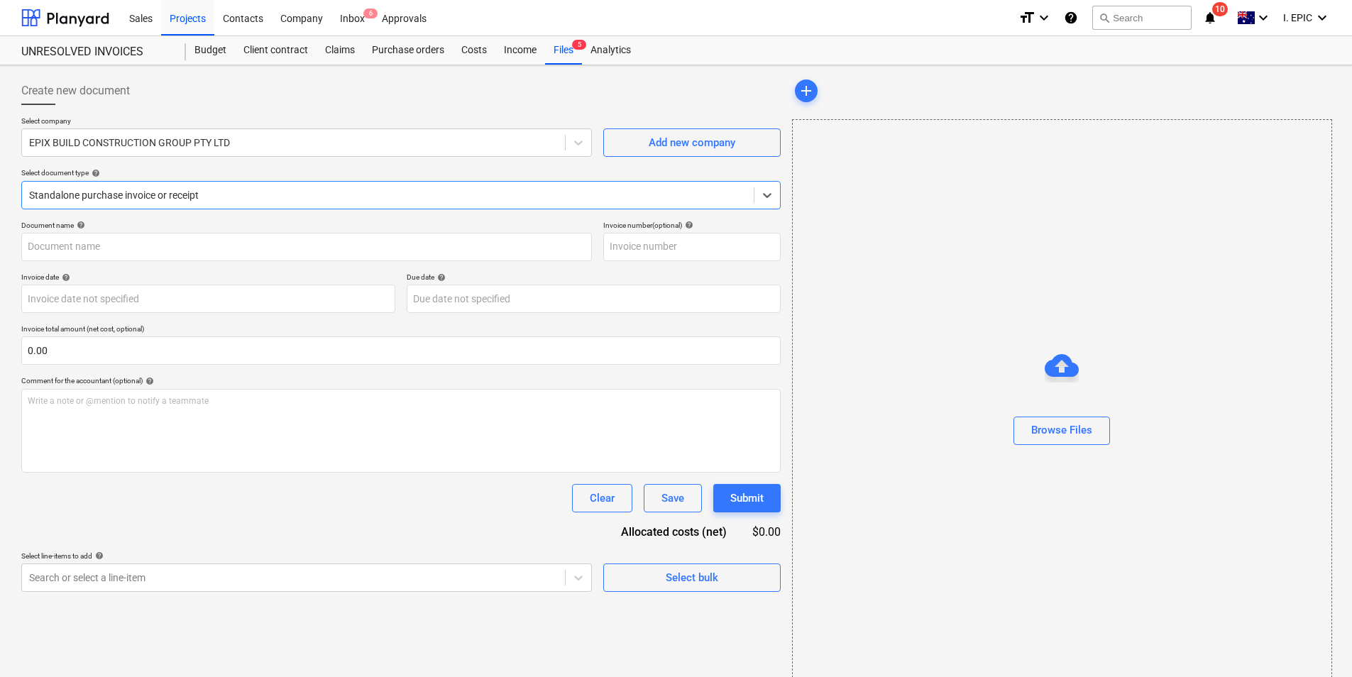
type input "3742"
type input "29 Aug 2025"
type input "28 Sep 2025"
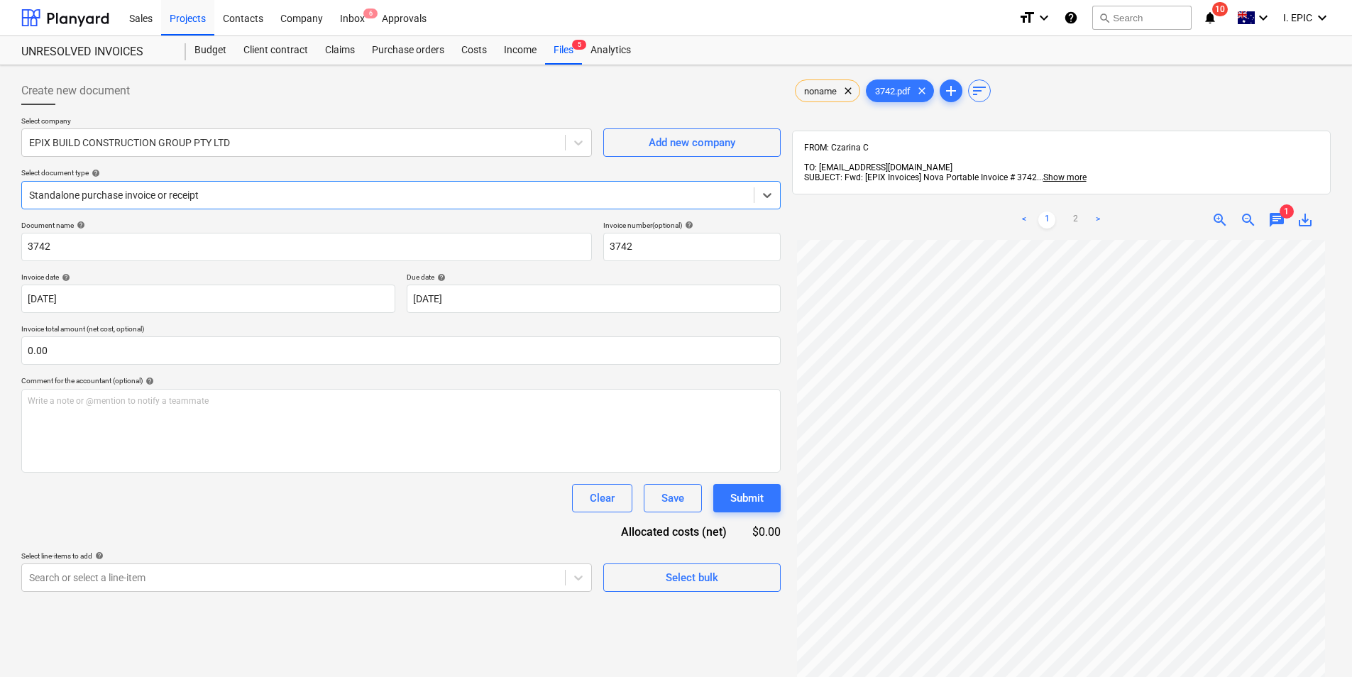
click at [1282, 213] on span "chat" at bounding box center [1276, 219] width 17 height 17
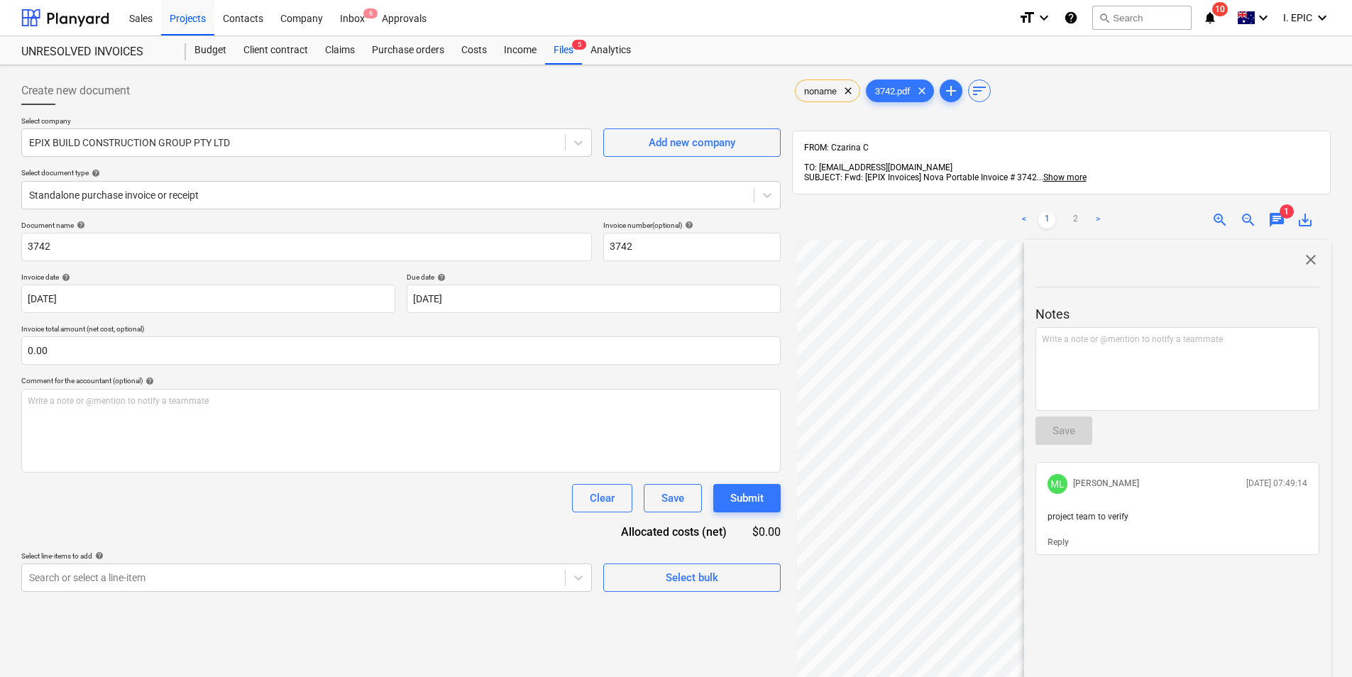
click at [1304, 251] on span "close" at bounding box center [1310, 259] width 17 height 17
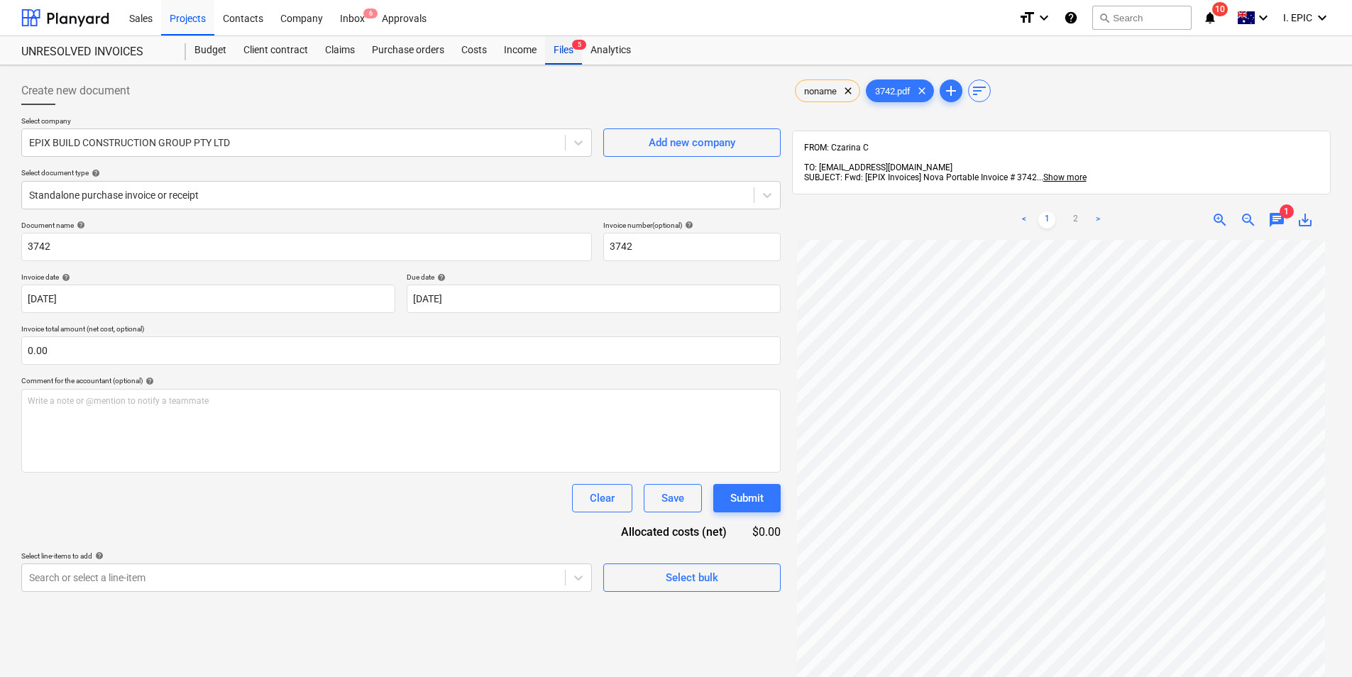
click at [558, 57] on div "Files 5" at bounding box center [563, 50] width 37 height 28
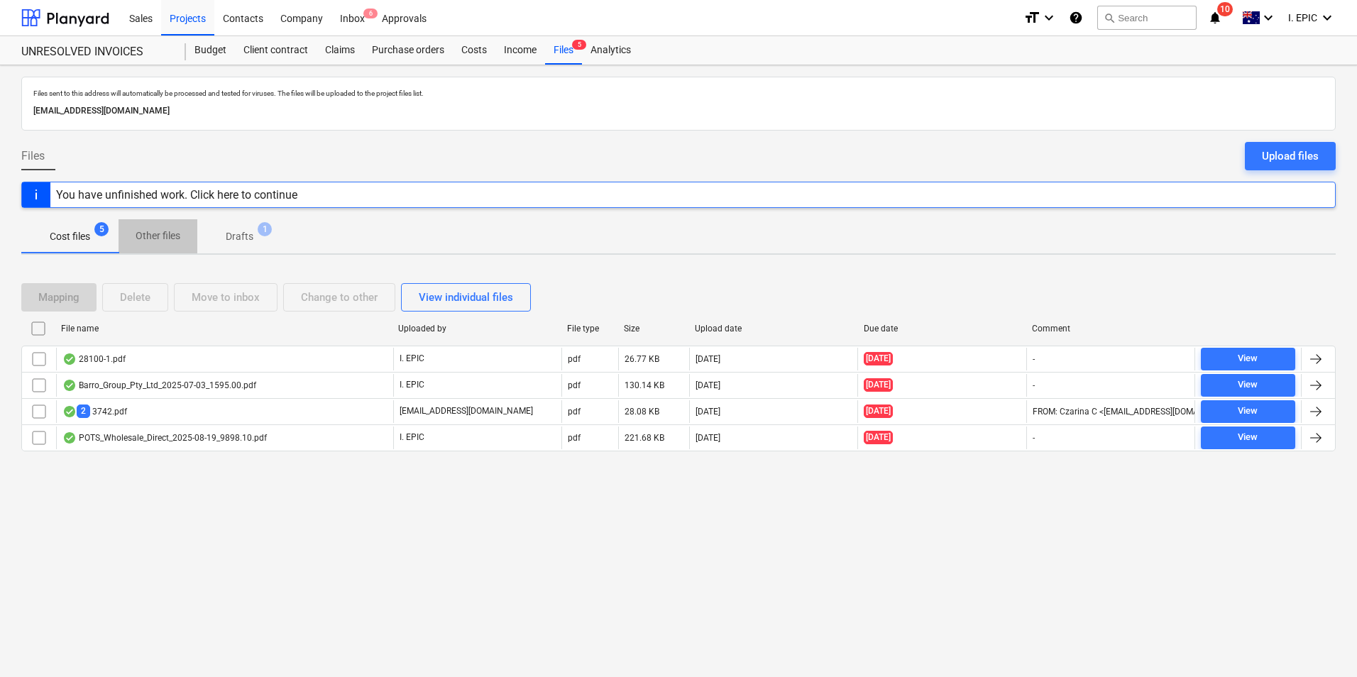
click at [172, 234] on p "Other files" at bounding box center [158, 235] width 45 height 15
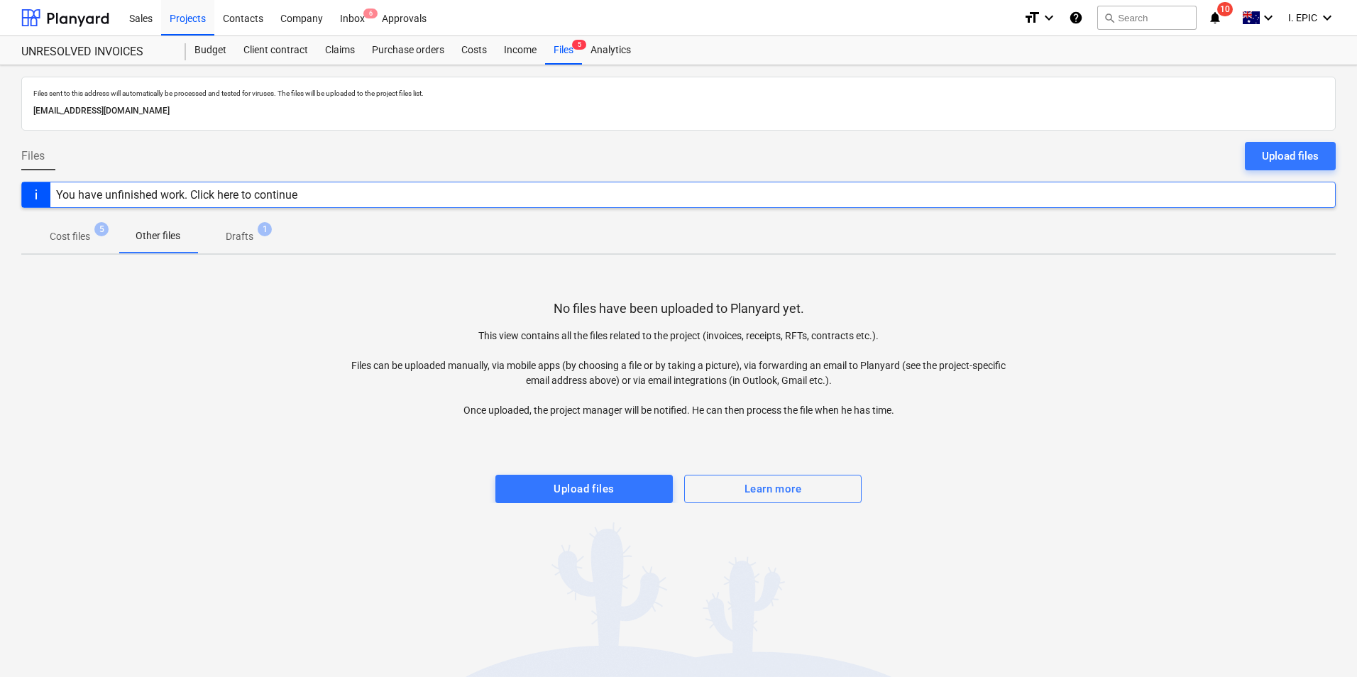
click at [77, 234] on p "Cost files" at bounding box center [70, 236] width 40 height 15
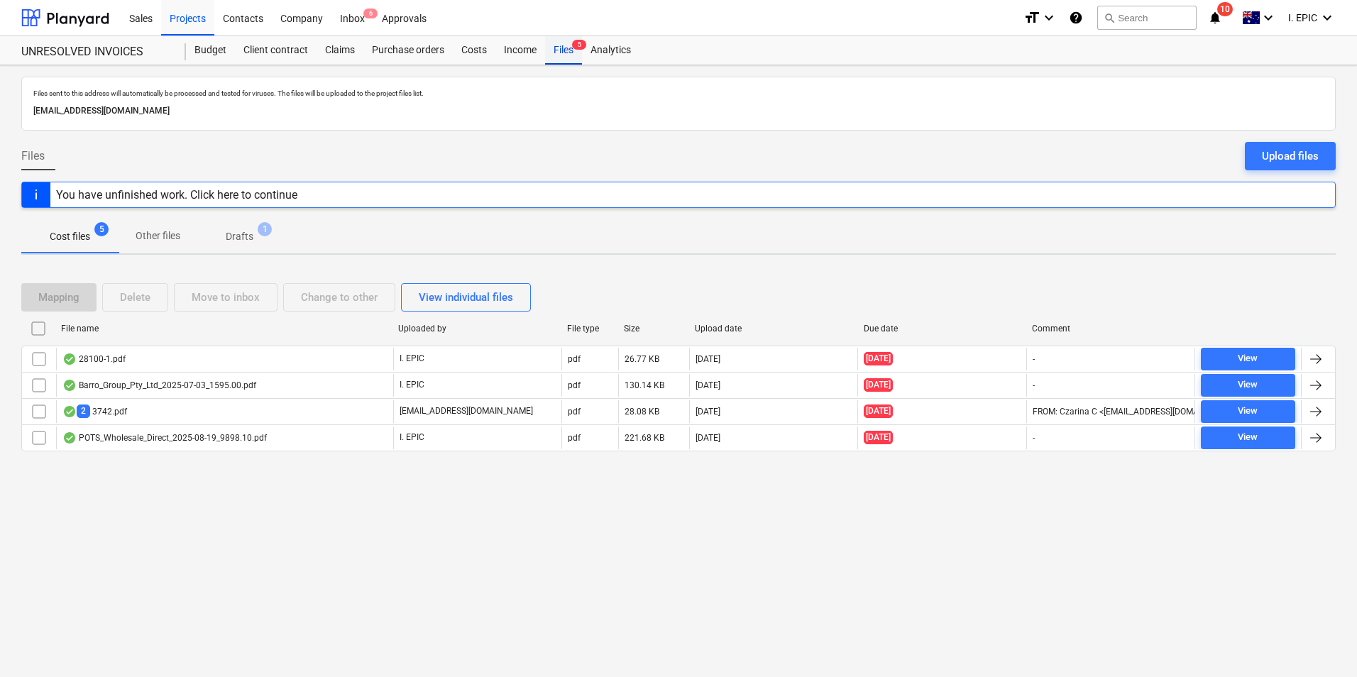
click at [553, 53] on div "Files 5" at bounding box center [563, 50] width 37 height 28
click at [582, 53] on div "Files 5" at bounding box center [563, 50] width 37 height 28
click at [566, 52] on div "Files 5" at bounding box center [563, 50] width 37 height 28
click at [357, 25] on div "Inbox 6" at bounding box center [352, 17] width 42 height 36
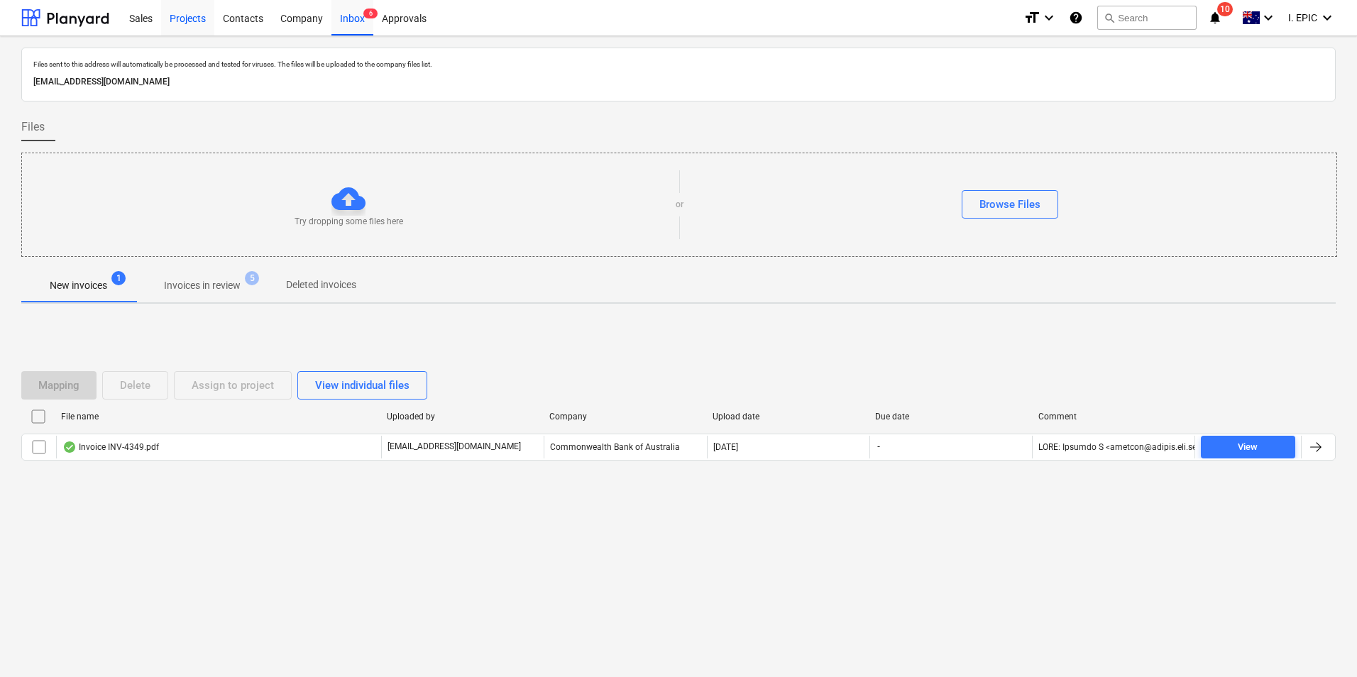
click at [185, 15] on div "Projects" at bounding box center [187, 17] width 53 height 36
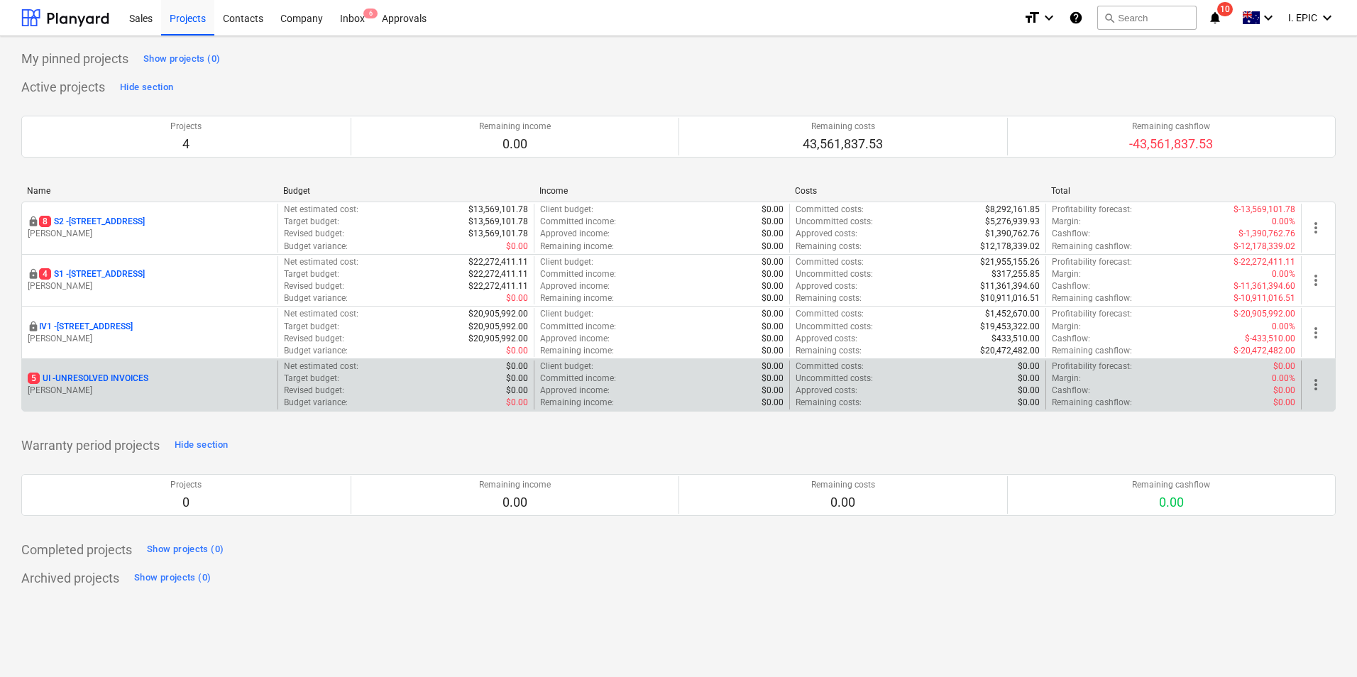
click at [184, 373] on div "5 UI - UNRESOLVED INVOICES" at bounding box center [150, 379] width 244 height 12
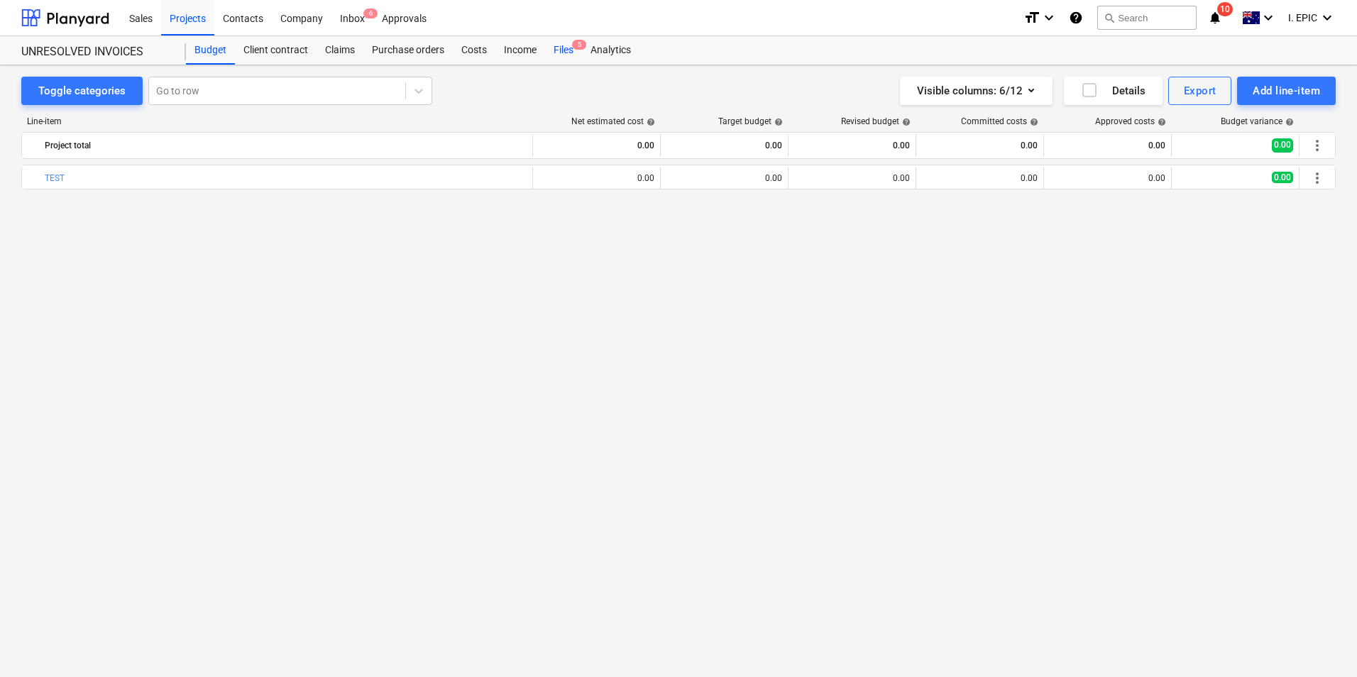
click at [566, 53] on div "Files 5" at bounding box center [563, 50] width 37 height 28
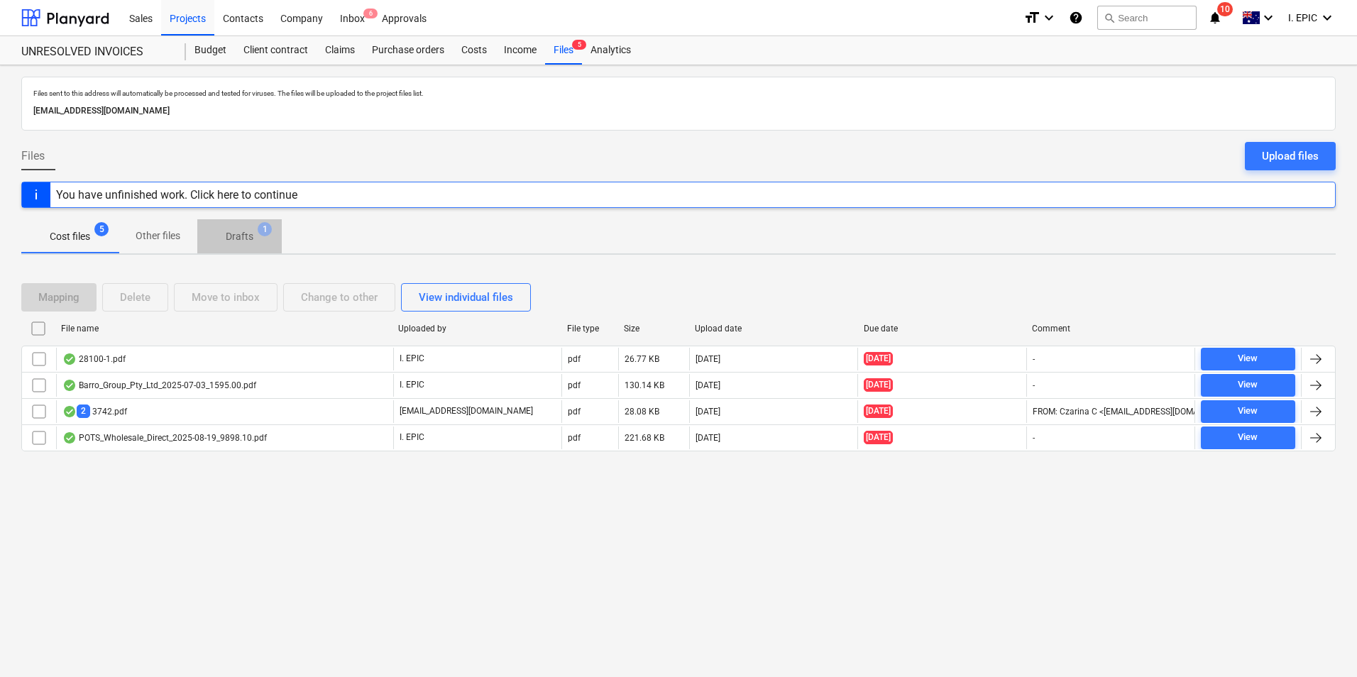
click at [233, 238] on p "Drafts" at bounding box center [240, 236] width 28 height 15
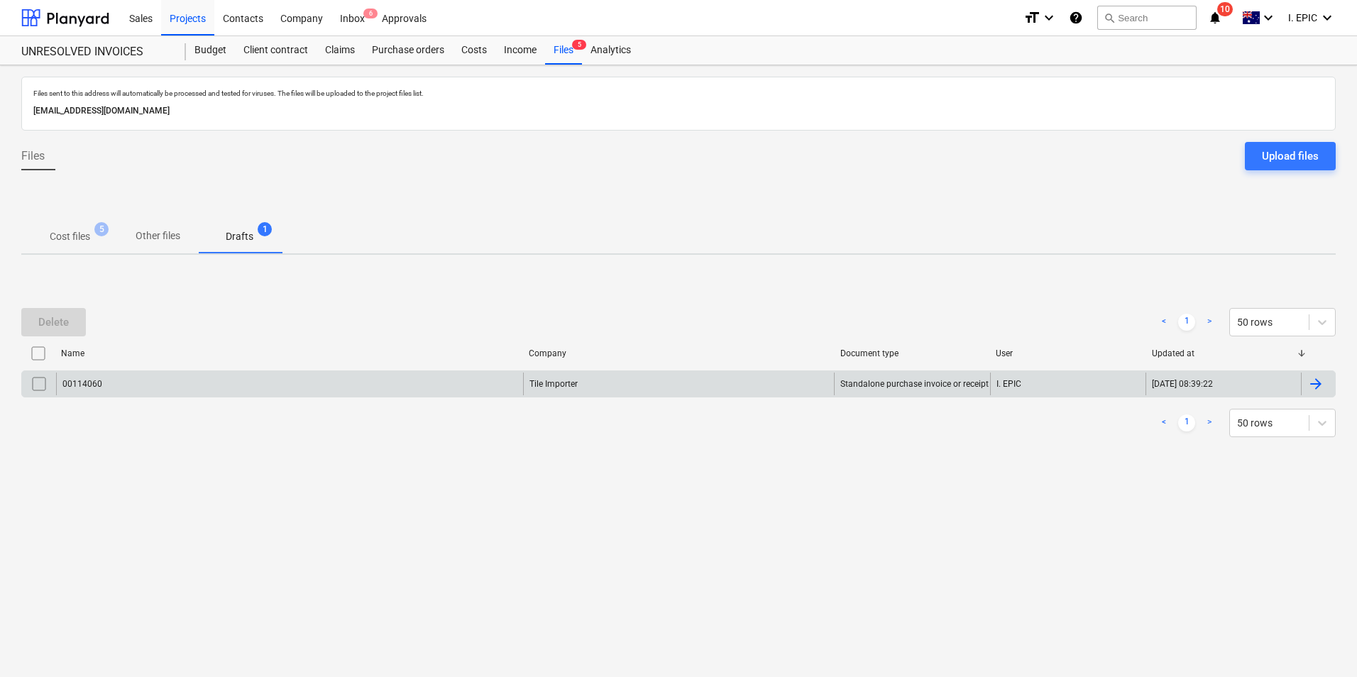
click at [262, 379] on div "00114060" at bounding box center [289, 384] width 467 height 23
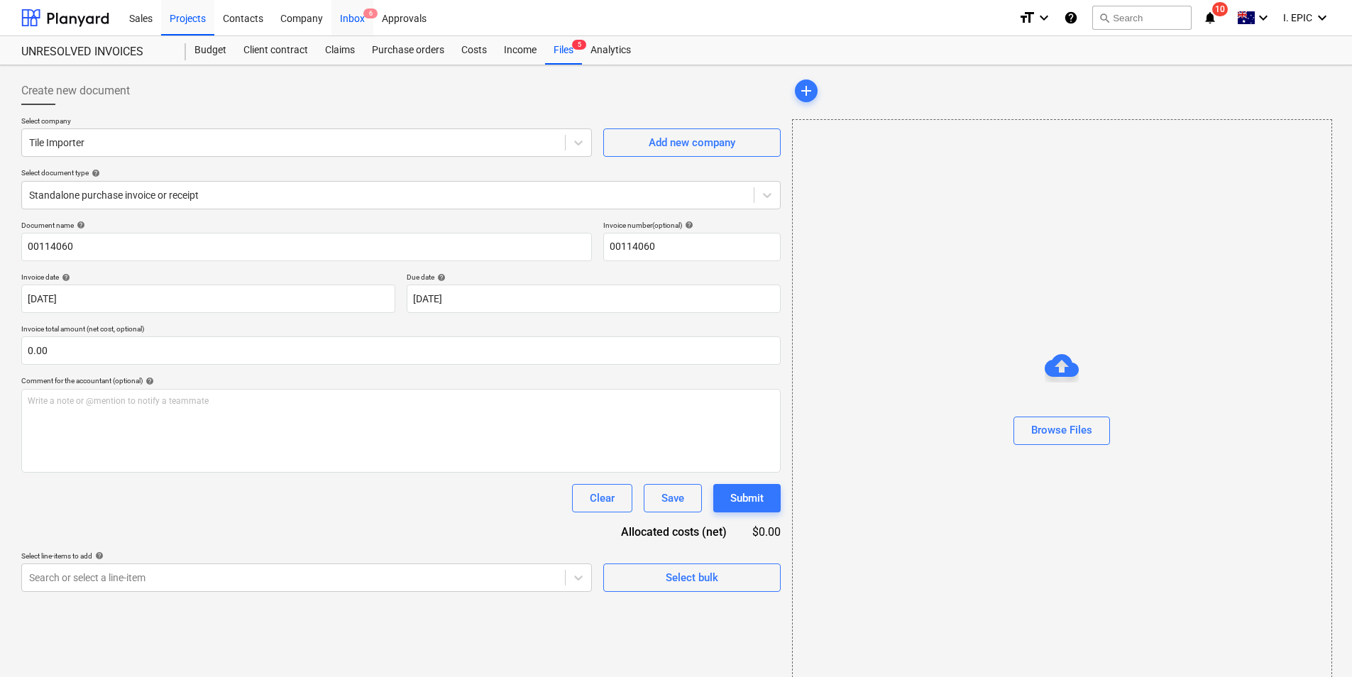
click at [345, 22] on div "Inbox 6" at bounding box center [352, 17] width 42 height 36
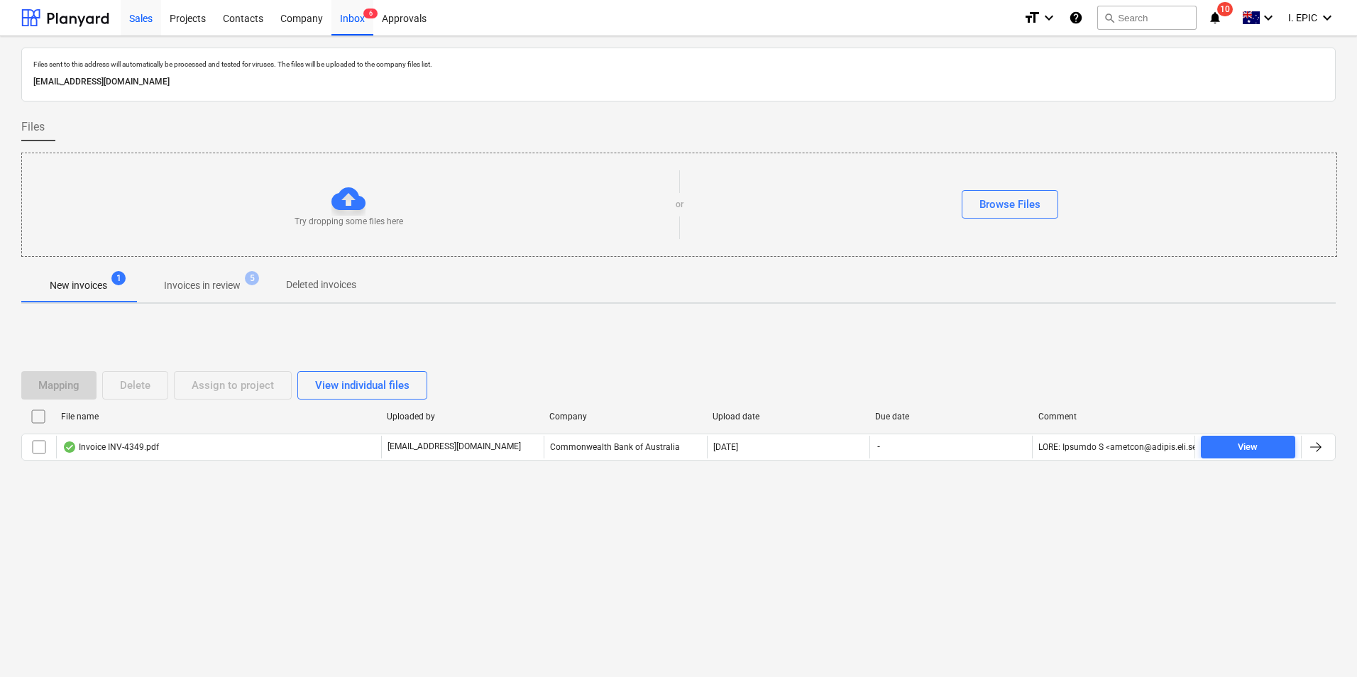
click at [145, 18] on div "Sales" at bounding box center [141, 17] width 40 height 36
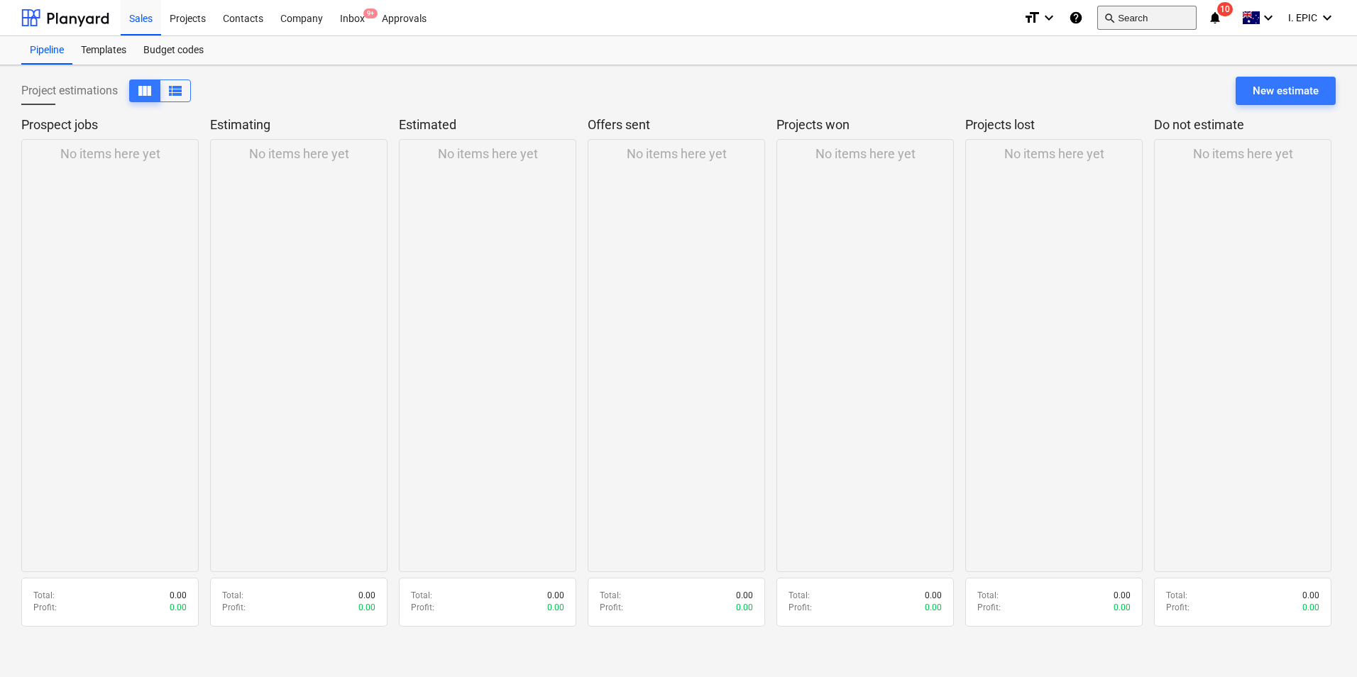
click at [1134, 13] on button "search Search" at bounding box center [1146, 18] width 99 height 24
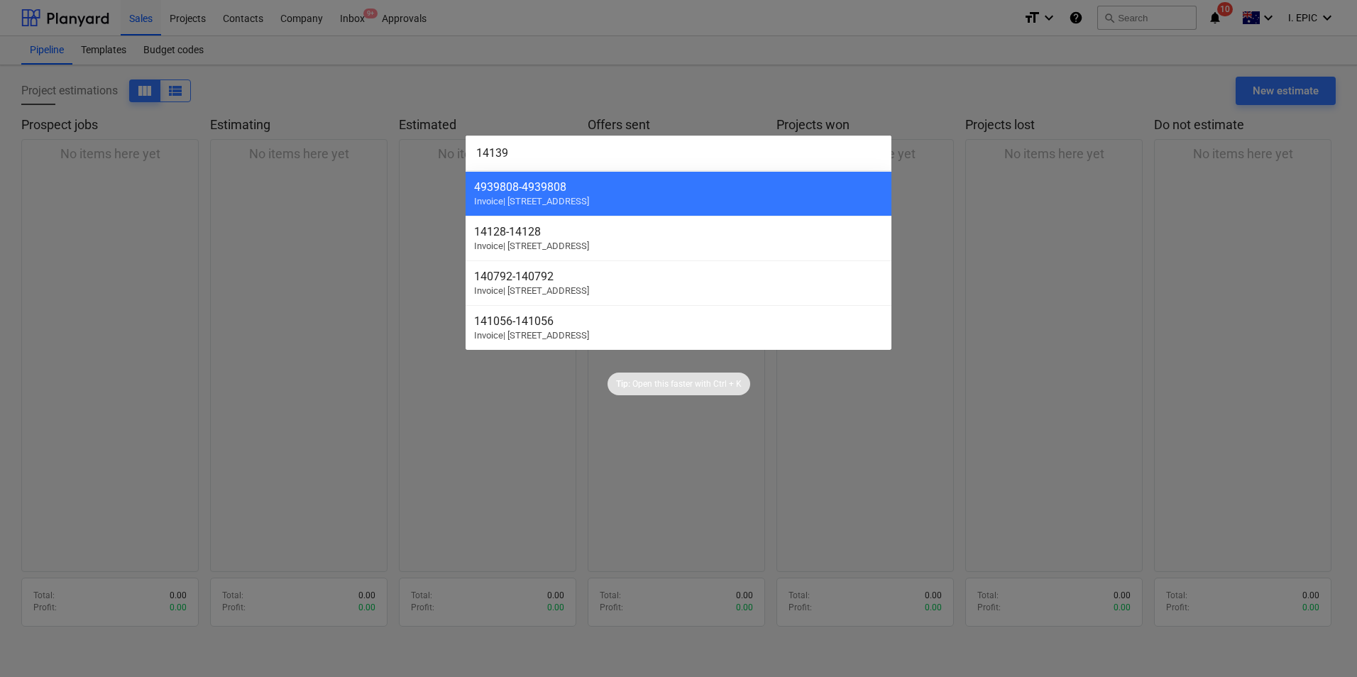
type input "141395"
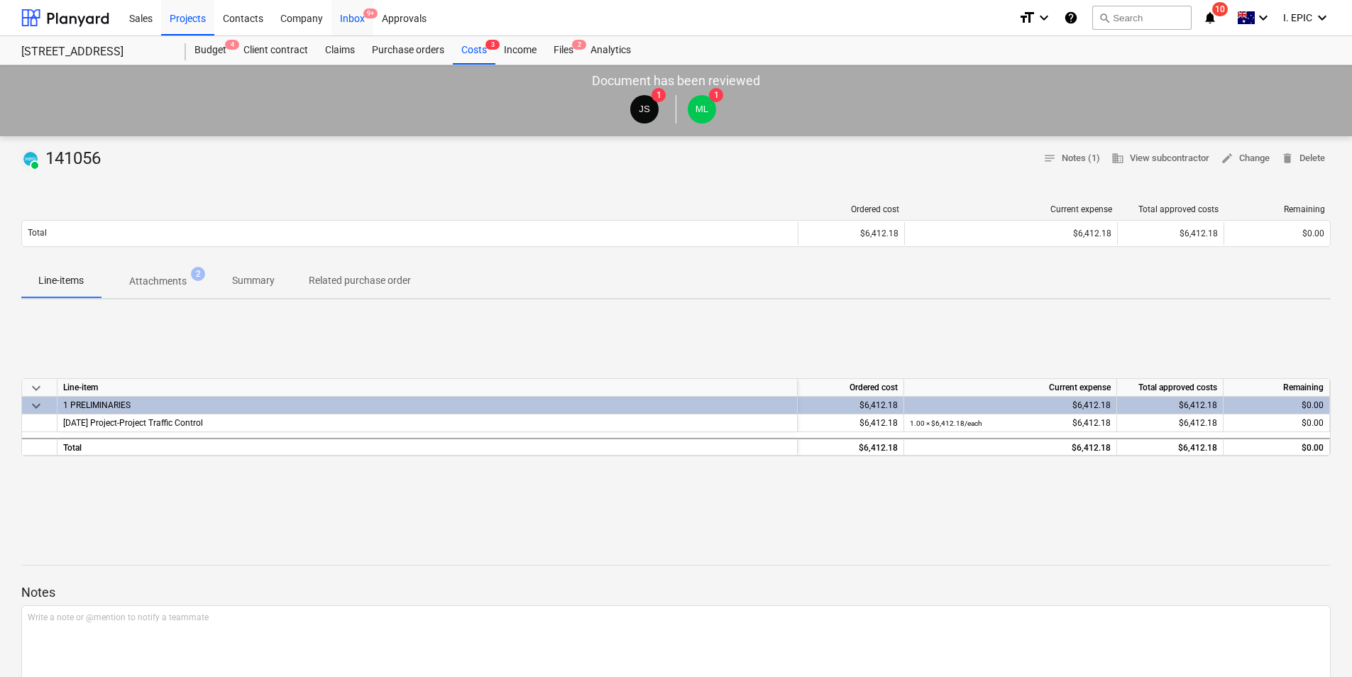
click at [344, 21] on div "Inbox 9+" at bounding box center [352, 17] width 42 height 36
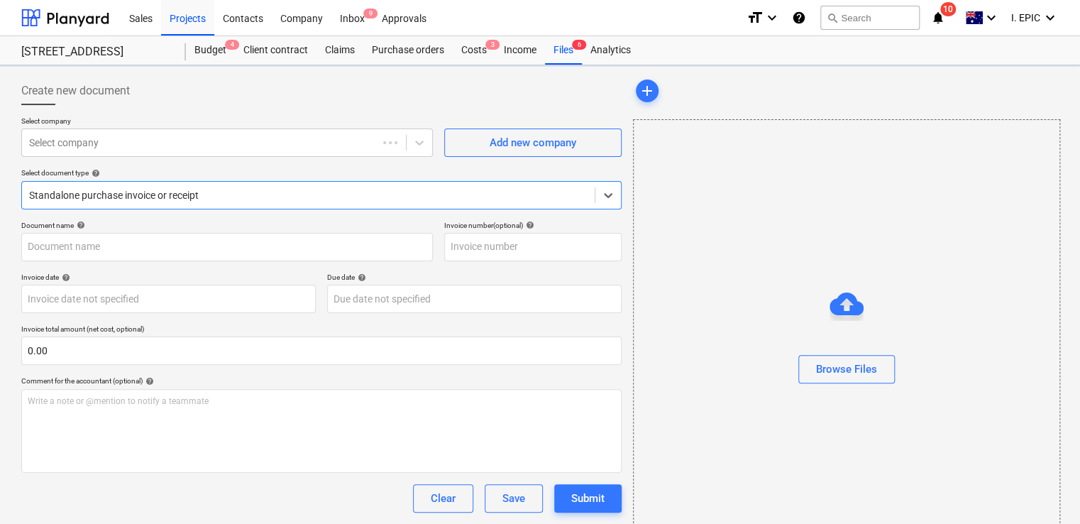
type input "141215"
type input "[DATE]"
type input "26 Sep 2025"
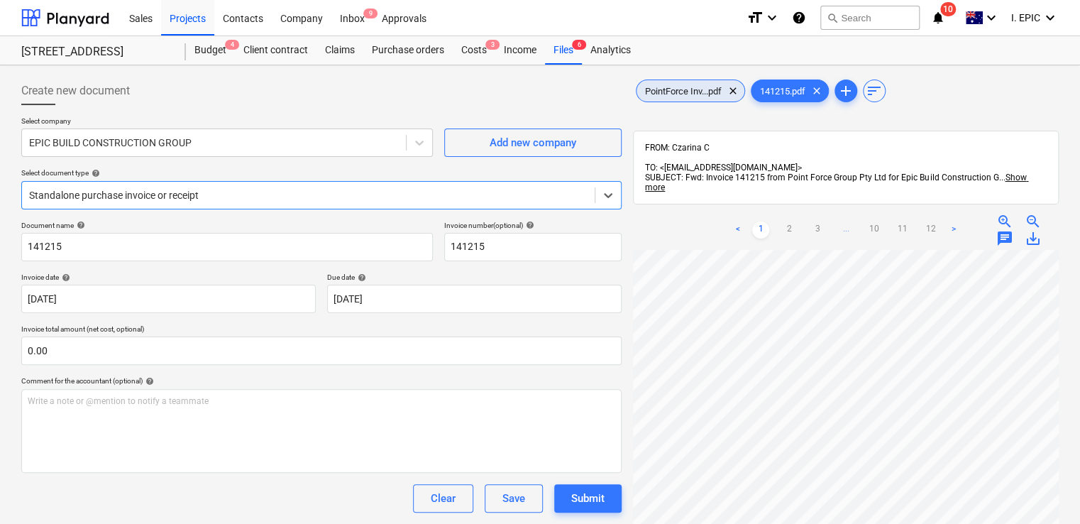
click at [703, 84] on div "PointForce Inv...pdf clear" at bounding box center [690, 90] width 109 height 23
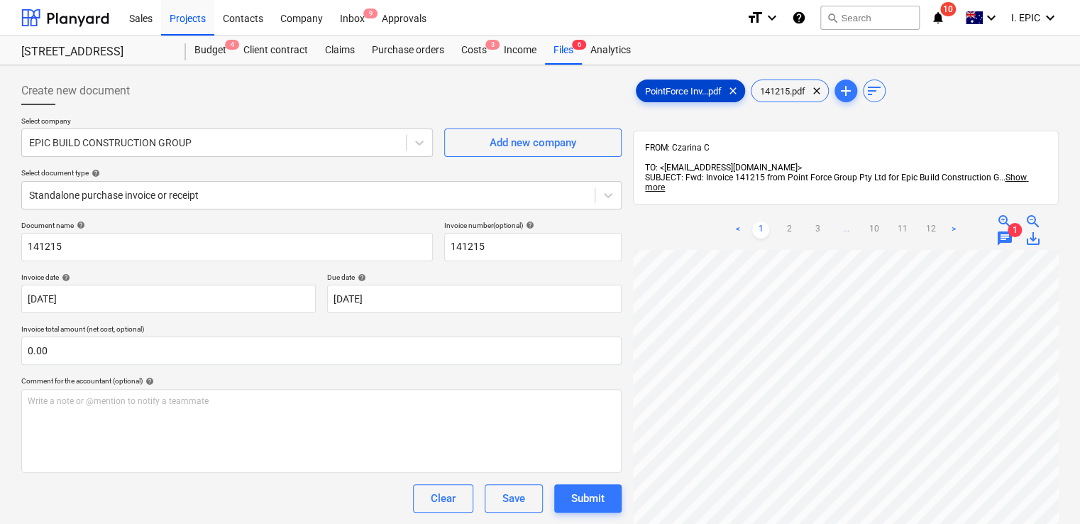
scroll to position [272, 0]
click at [1003, 221] on span "chat" at bounding box center [1004, 229] width 17 height 17
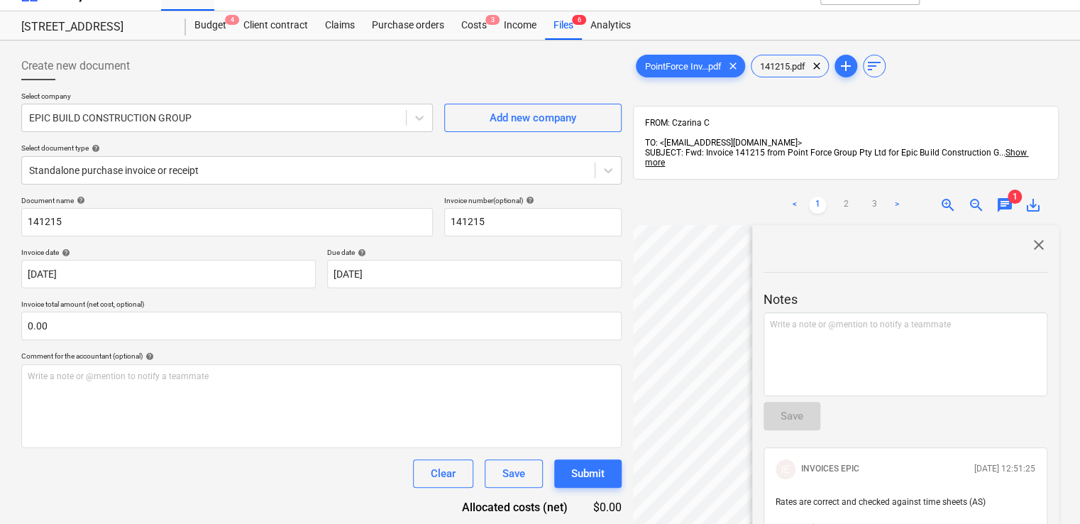
scroll to position [0, 0]
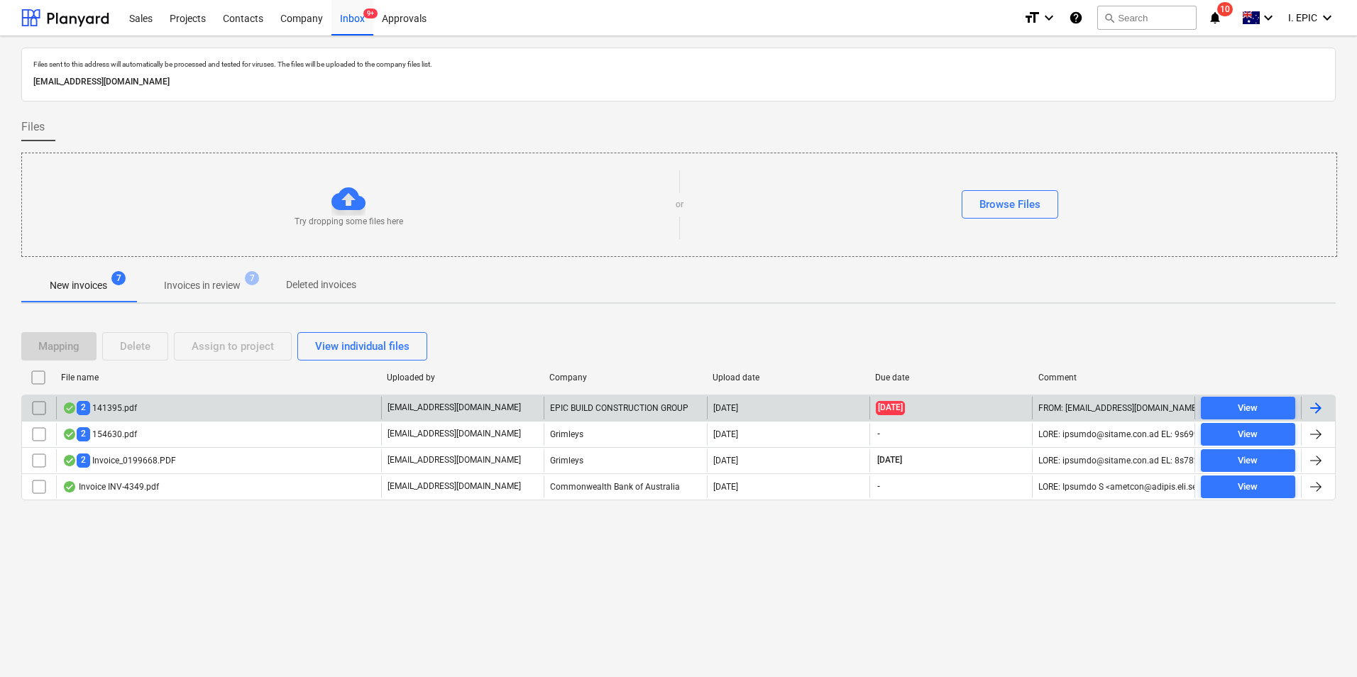
click at [320, 400] on div "2 141395.pdf" at bounding box center [218, 408] width 325 height 23
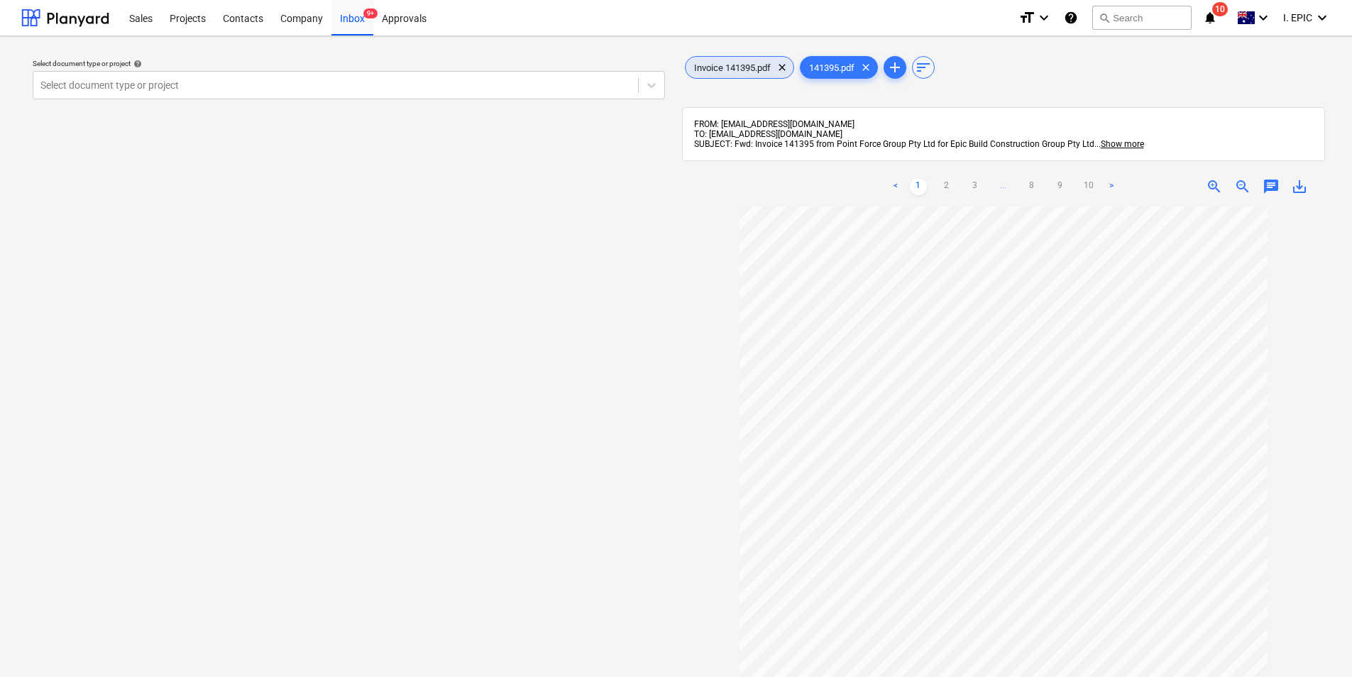
click at [730, 58] on div "Invoice 141395.pdf clear" at bounding box center [739, 67] width 109 height 23
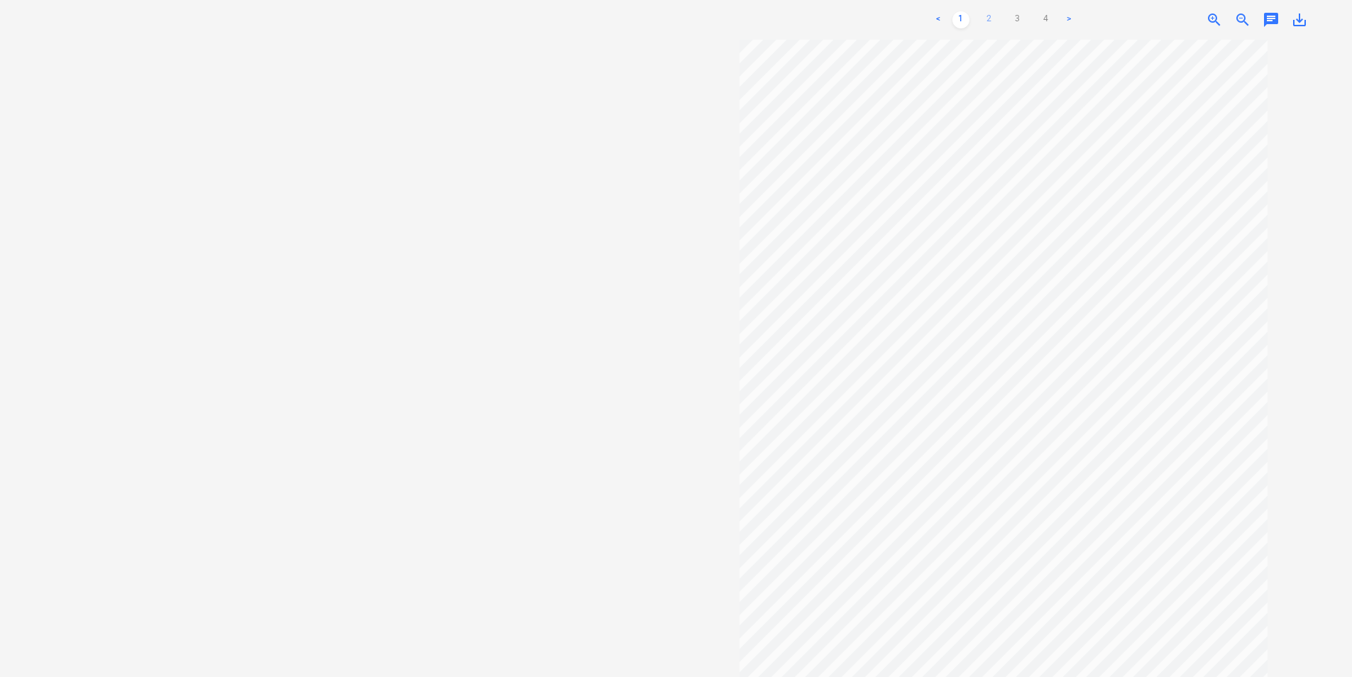
click at [994, 20] on link "2" at bounding box center [989, 19] width 17 height 17
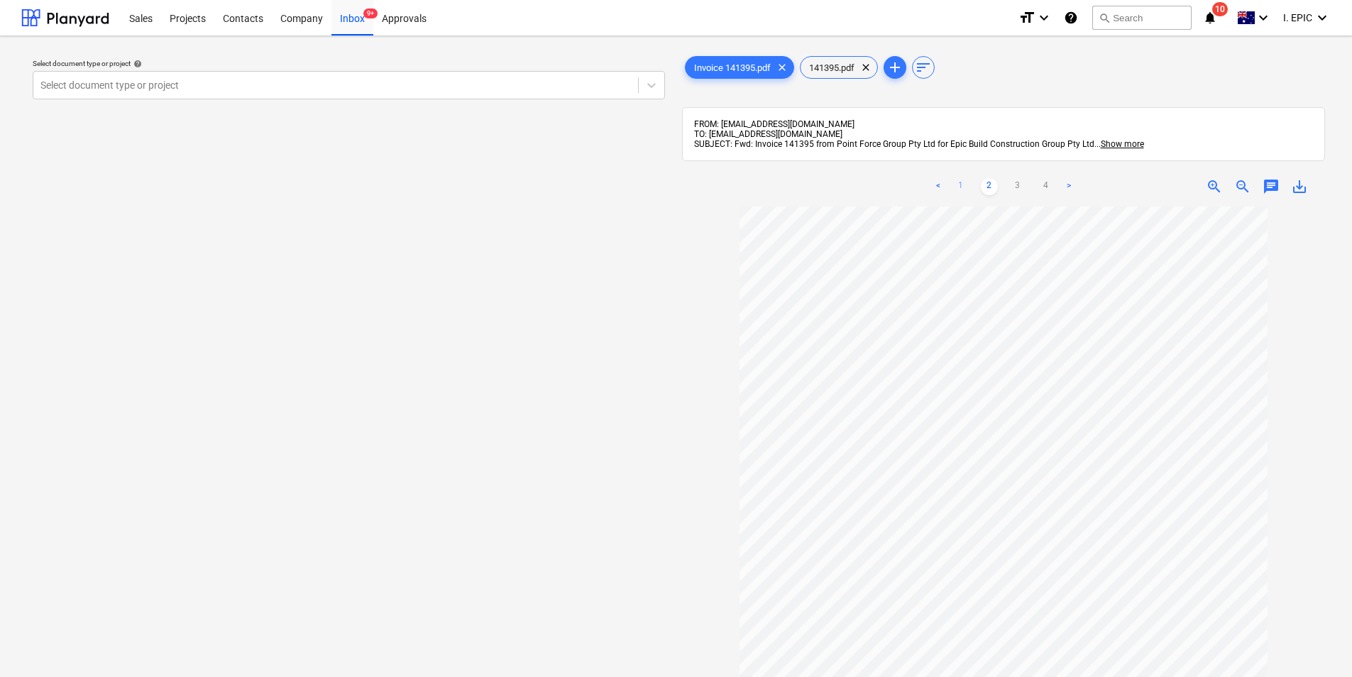
click at [957, 180] on link "1" at bounding box center [960, 186] width 17 height 17
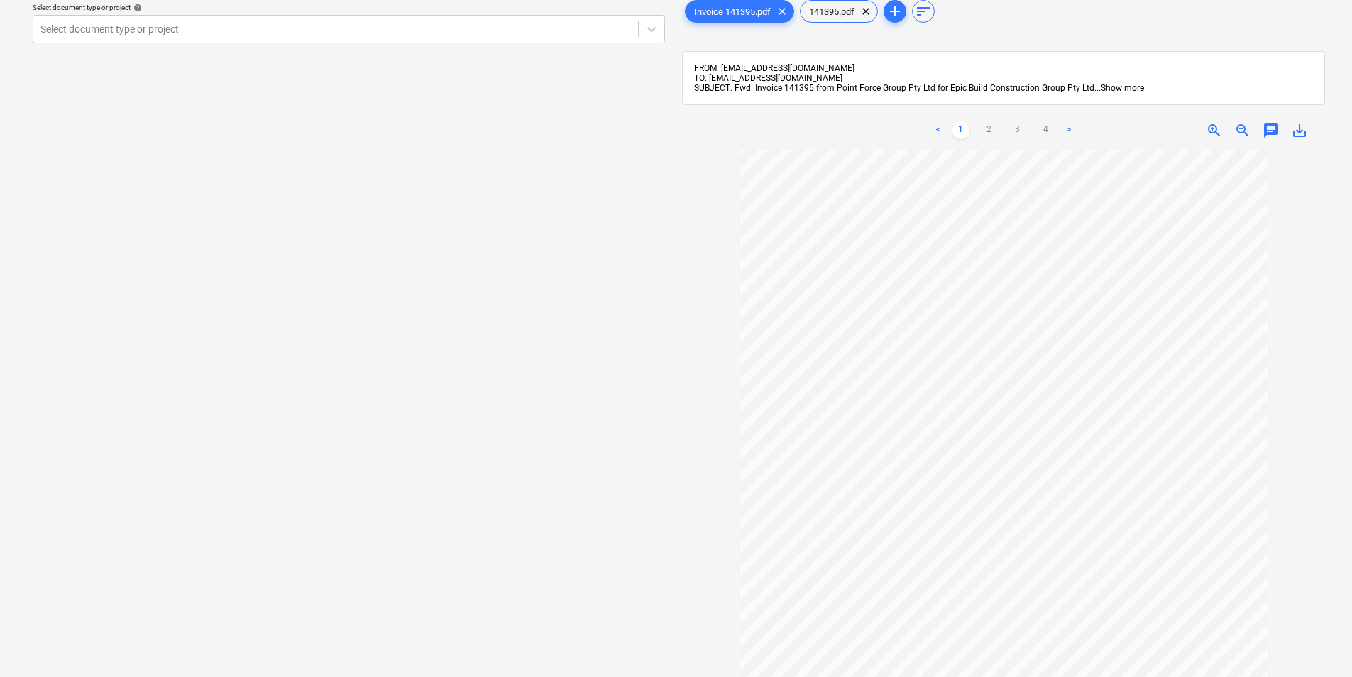
scroll to position [142, 0]
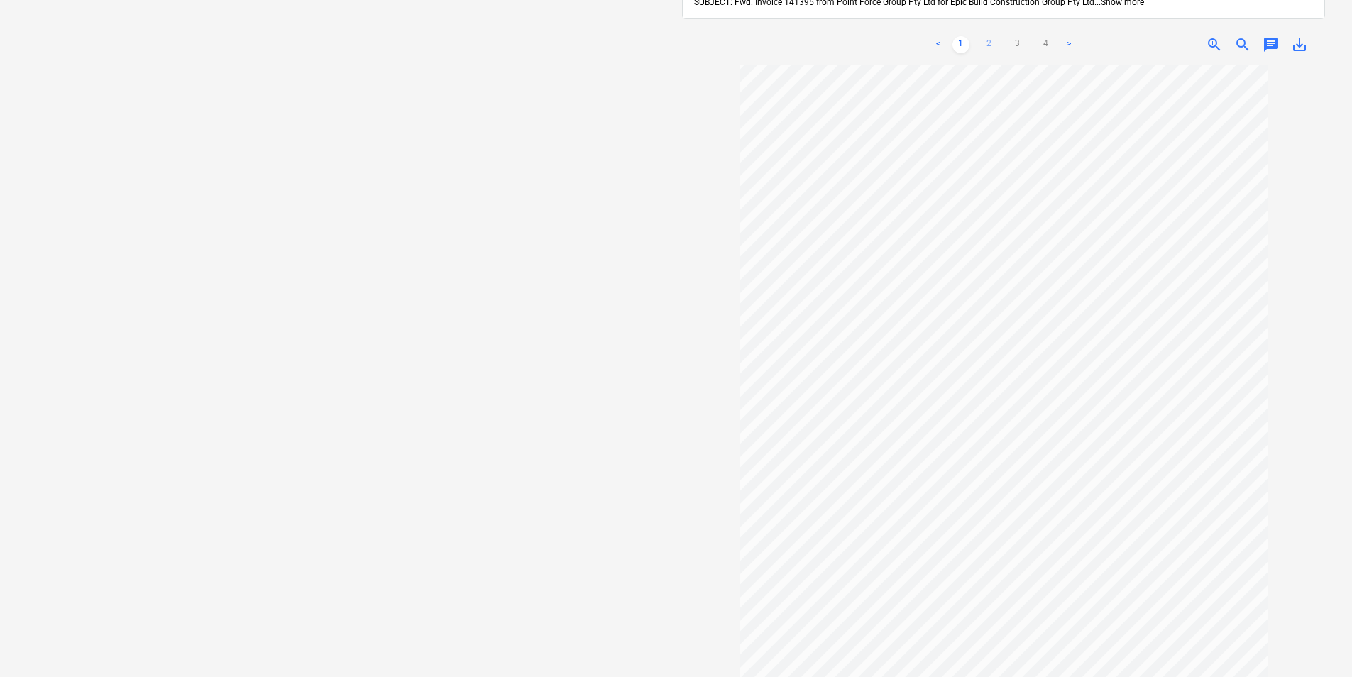
click at [983, 43] on link "2" at bounding box center [989, 44] width 17 height 17
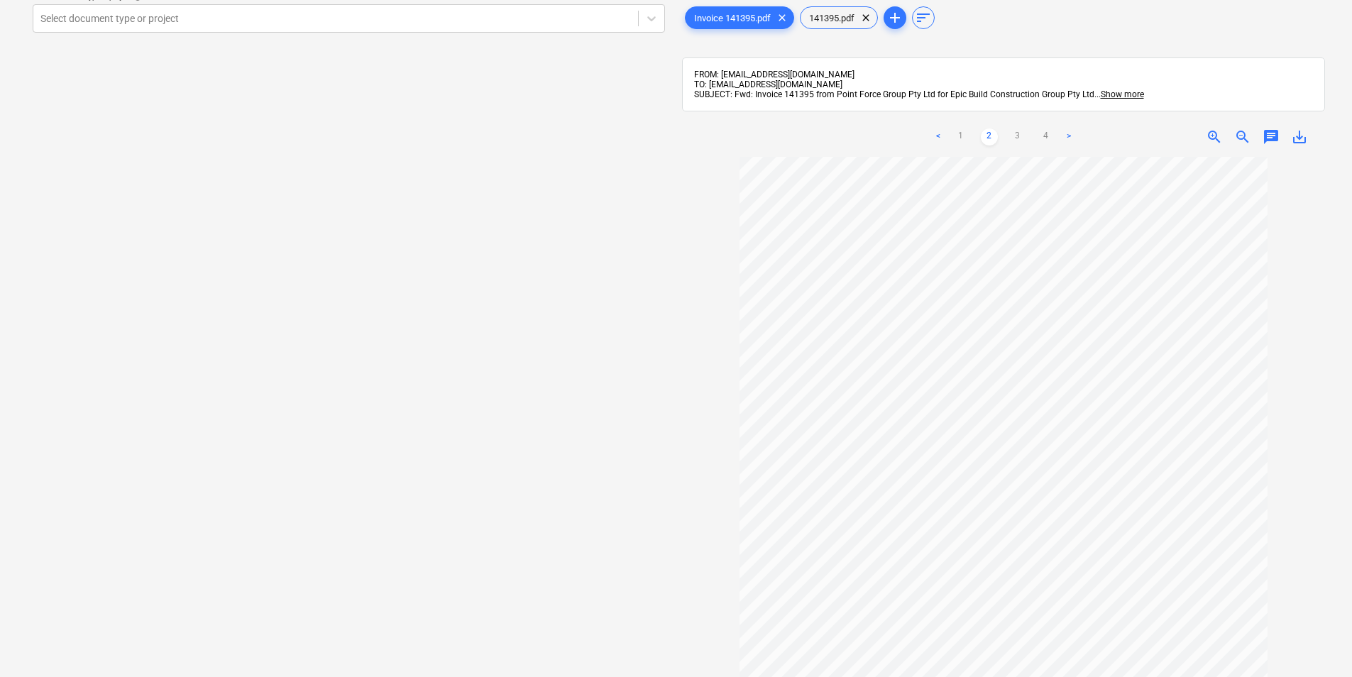
scroll to position [0, 0]
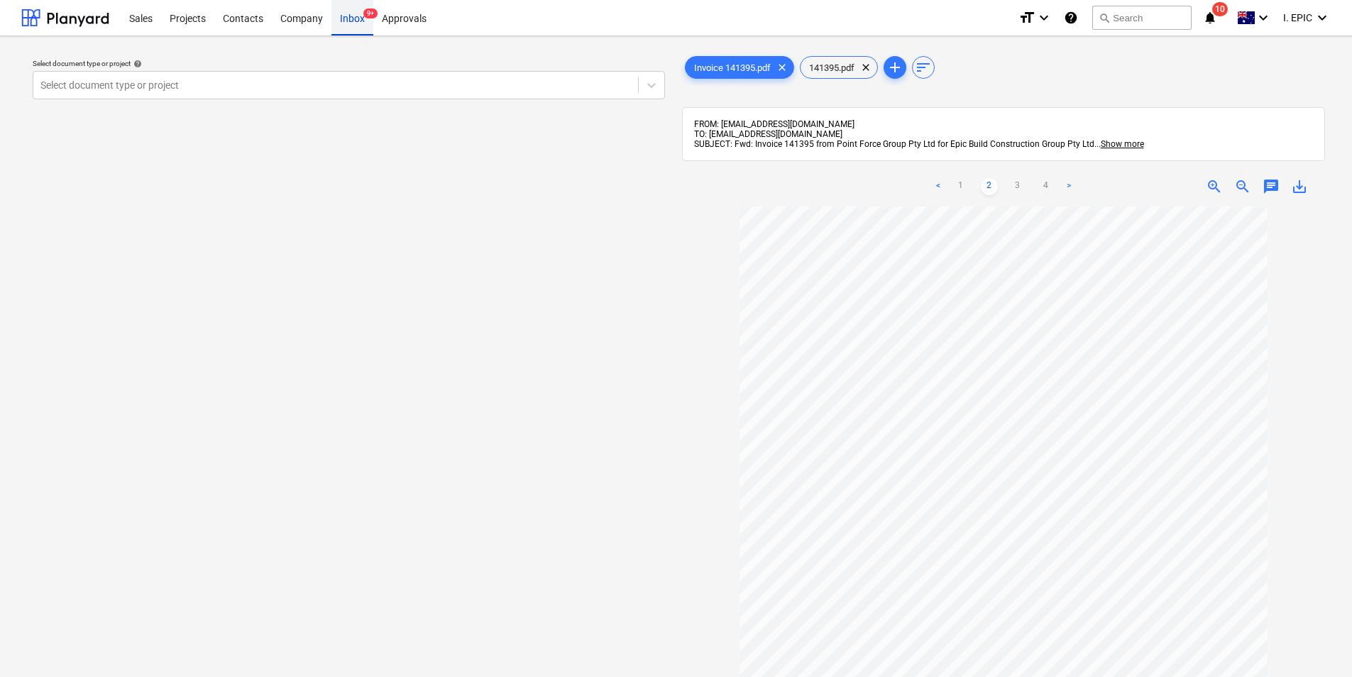
click at [341, 23] on div "Inbox 9+" at bounding box center [352, 17] width 42 height 36
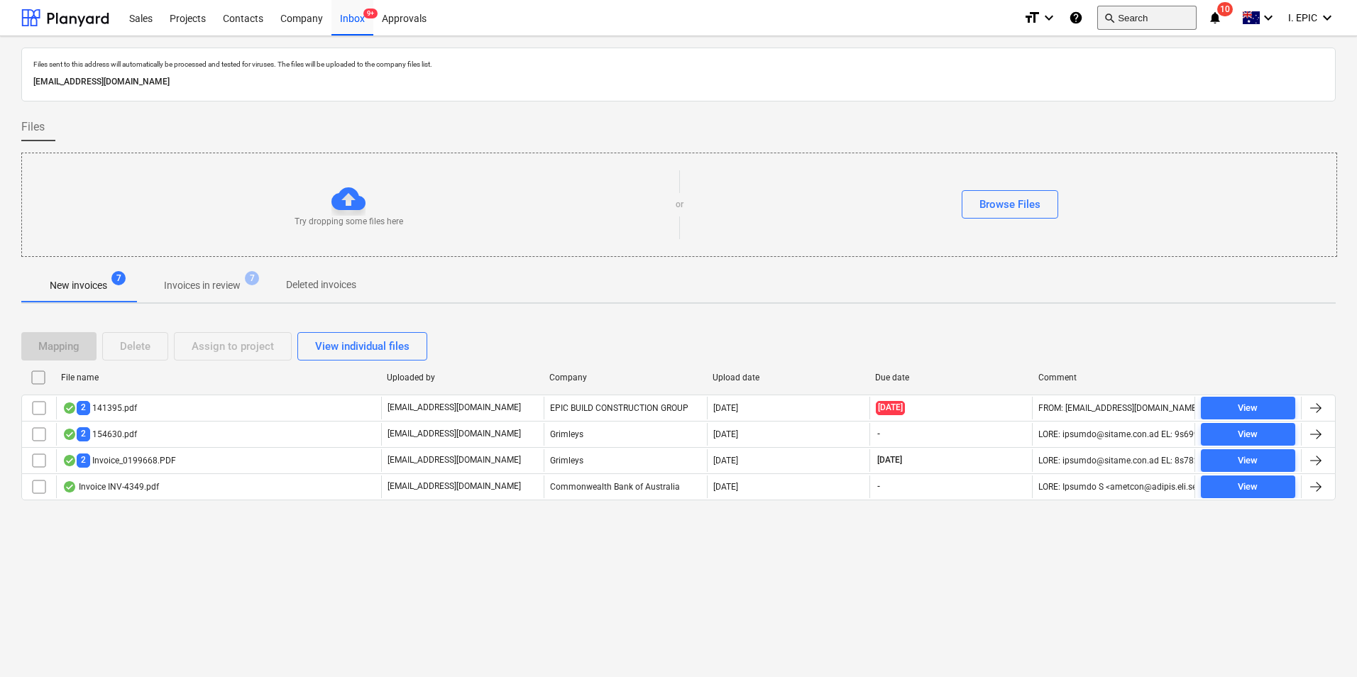
click at [1155, 17] on button "search Search" at bounding box center [1146, 18] width 99 height 24
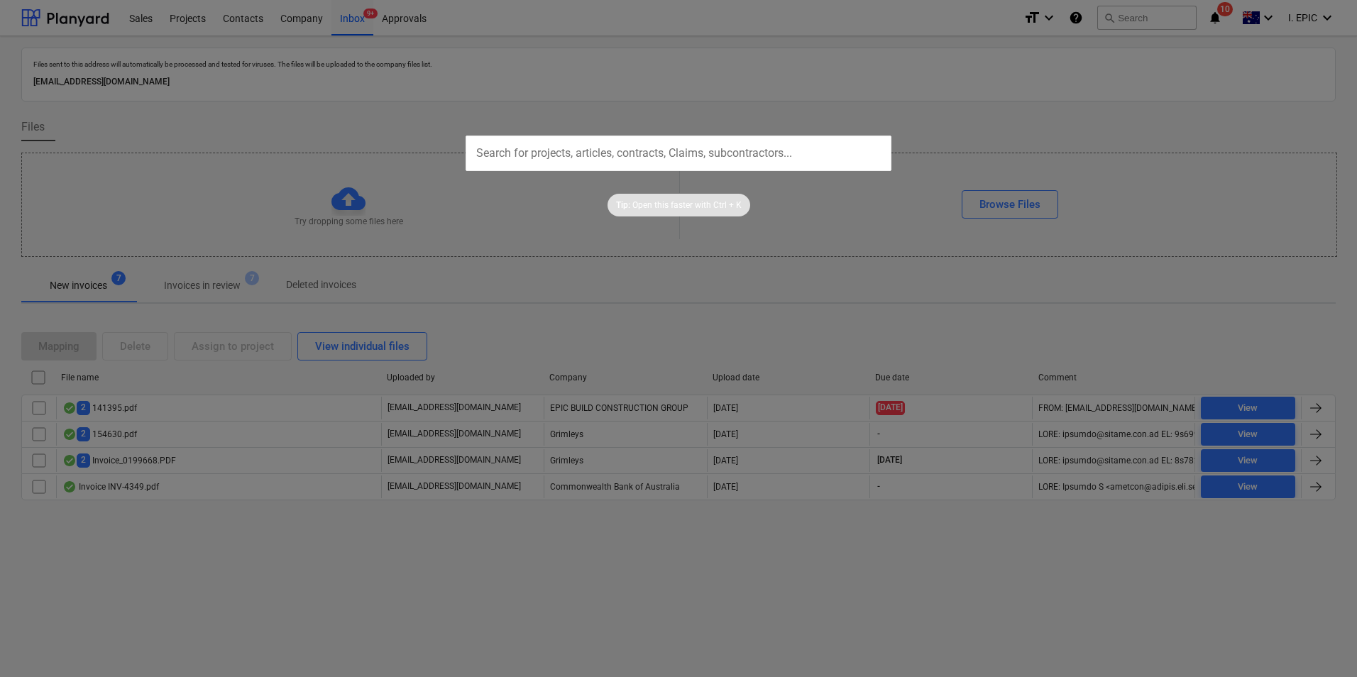
click at [448, 291] on div at bounding box center [678, 338] width 1357 height 677
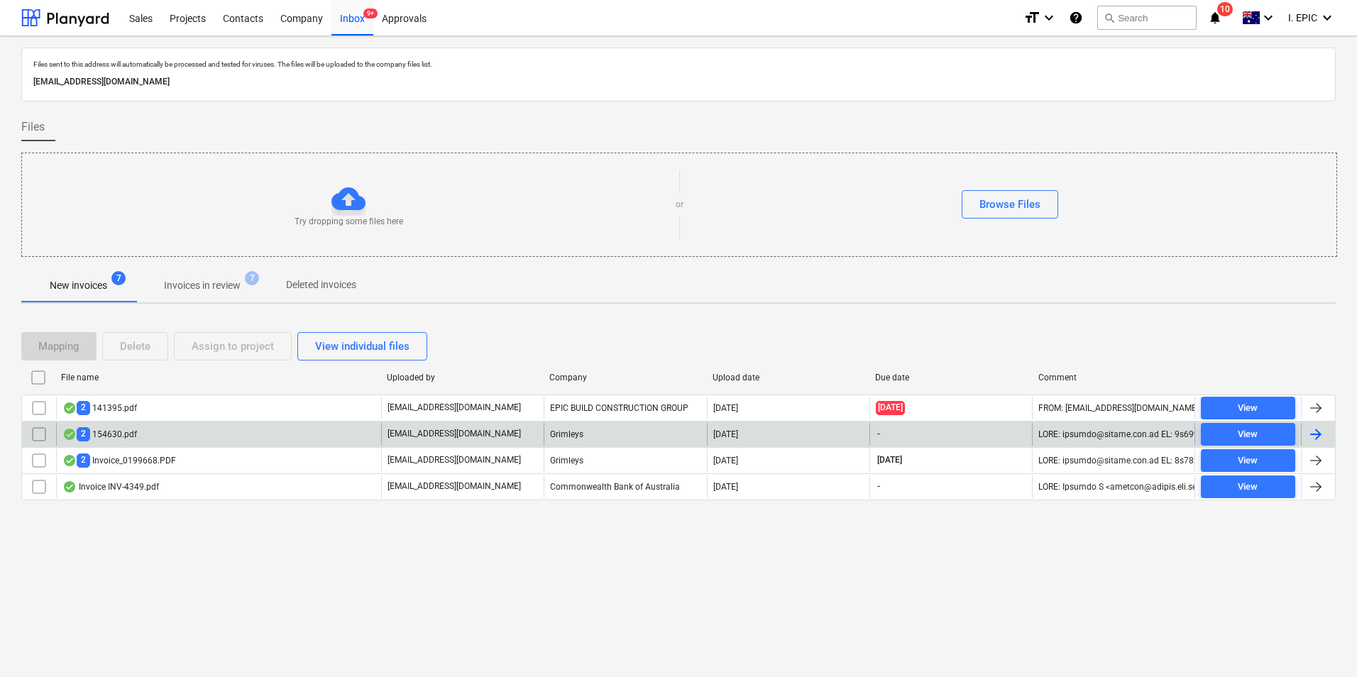
click at [216, 426] on div "2 154630.pdf" at bounding box center [218, 434] width 325 height 23
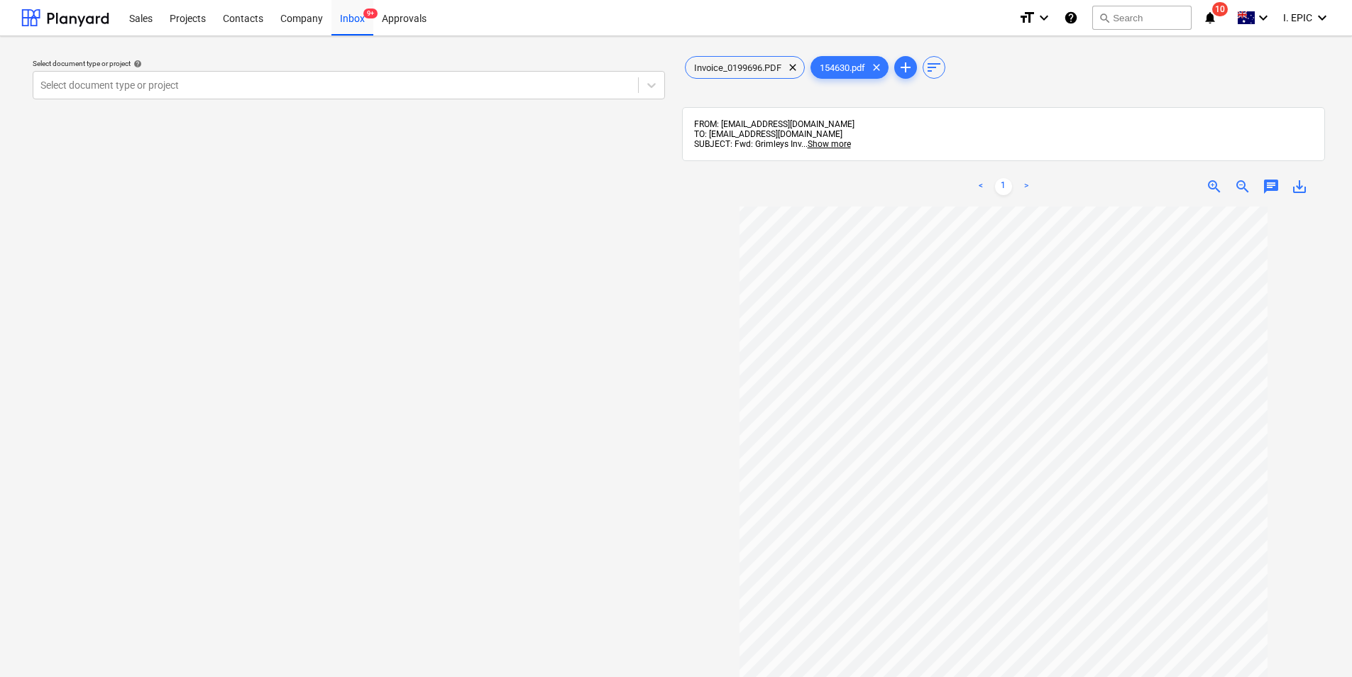
scroll to position [113, 0]
click at [757, 66] on span "Invoice_0199696.PDF" at bounding box center [737, 67] width 104 height 11
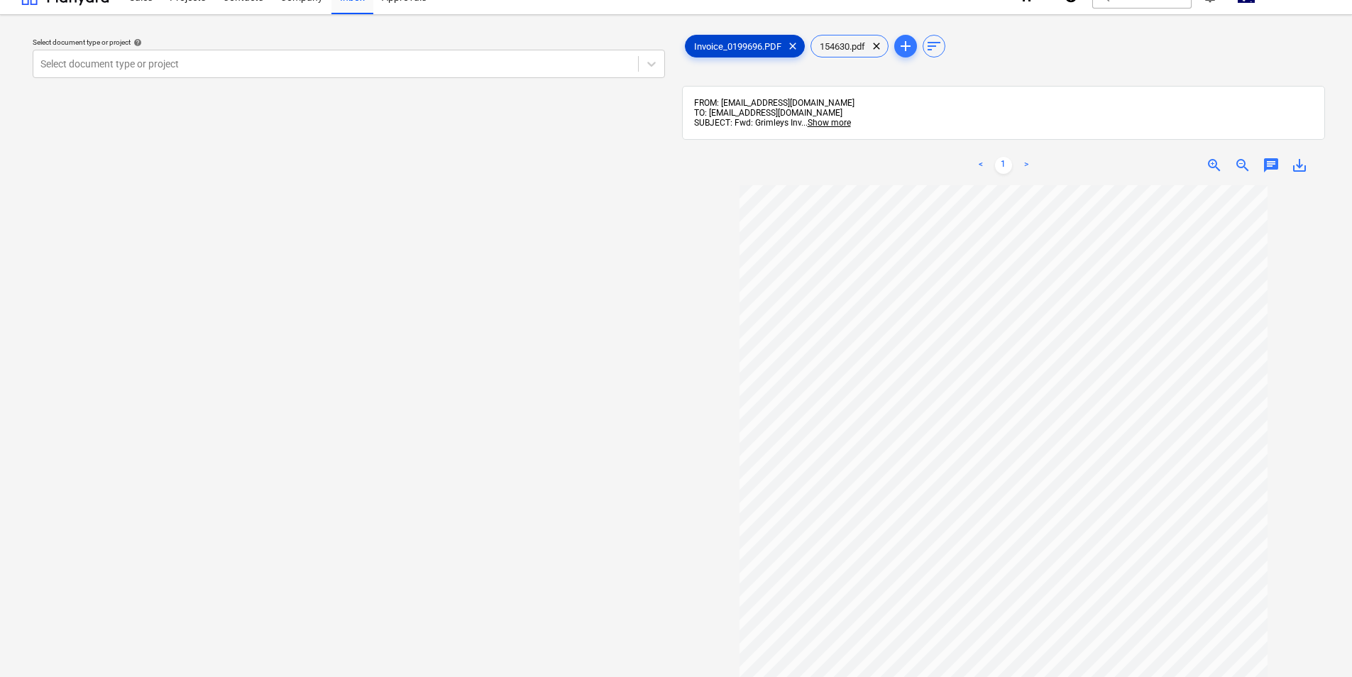
scroll to position [0, 0]
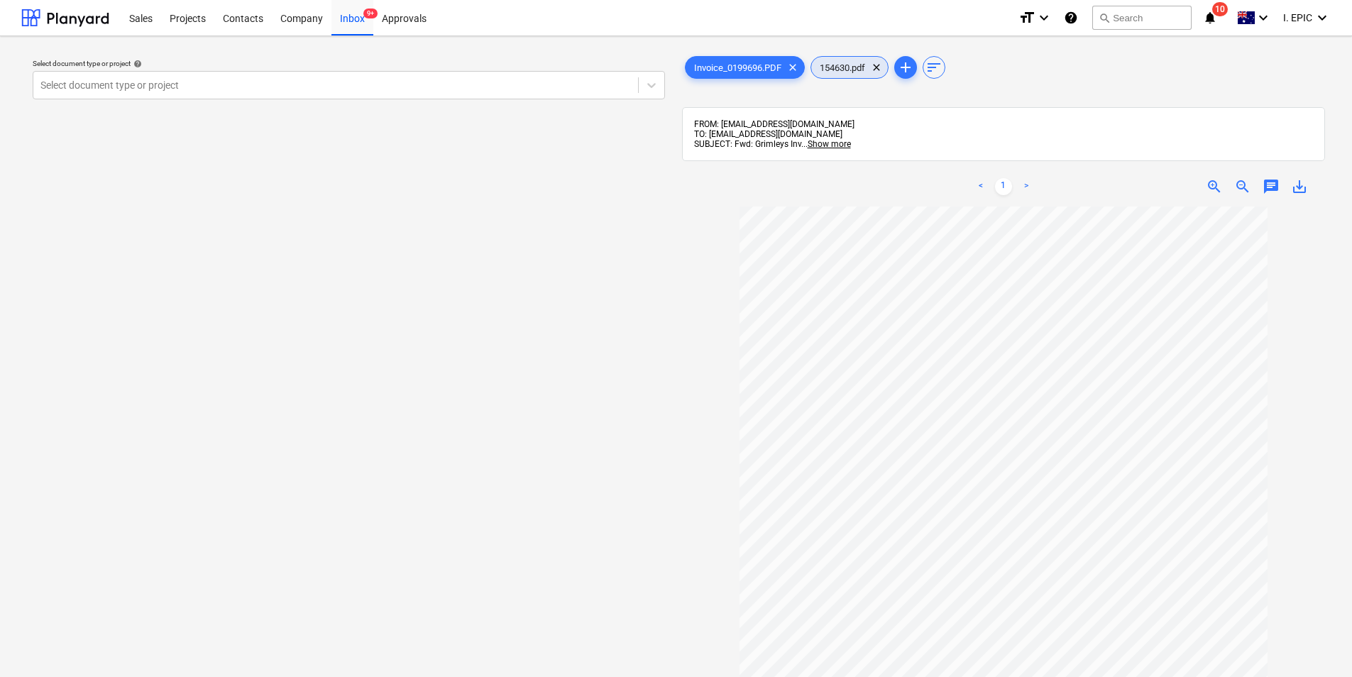
click at [853, 65] on span "154630.pdf" at bounding box center [842, 67] width 62 height 11
click at [764, 58] on div "Invoice_0199696.PDF clear" at bounding box center [745, 67] width 120 height 23
click at [1274, 184] on span "chat" at bounding box center [1270, 186] width 17 height 17
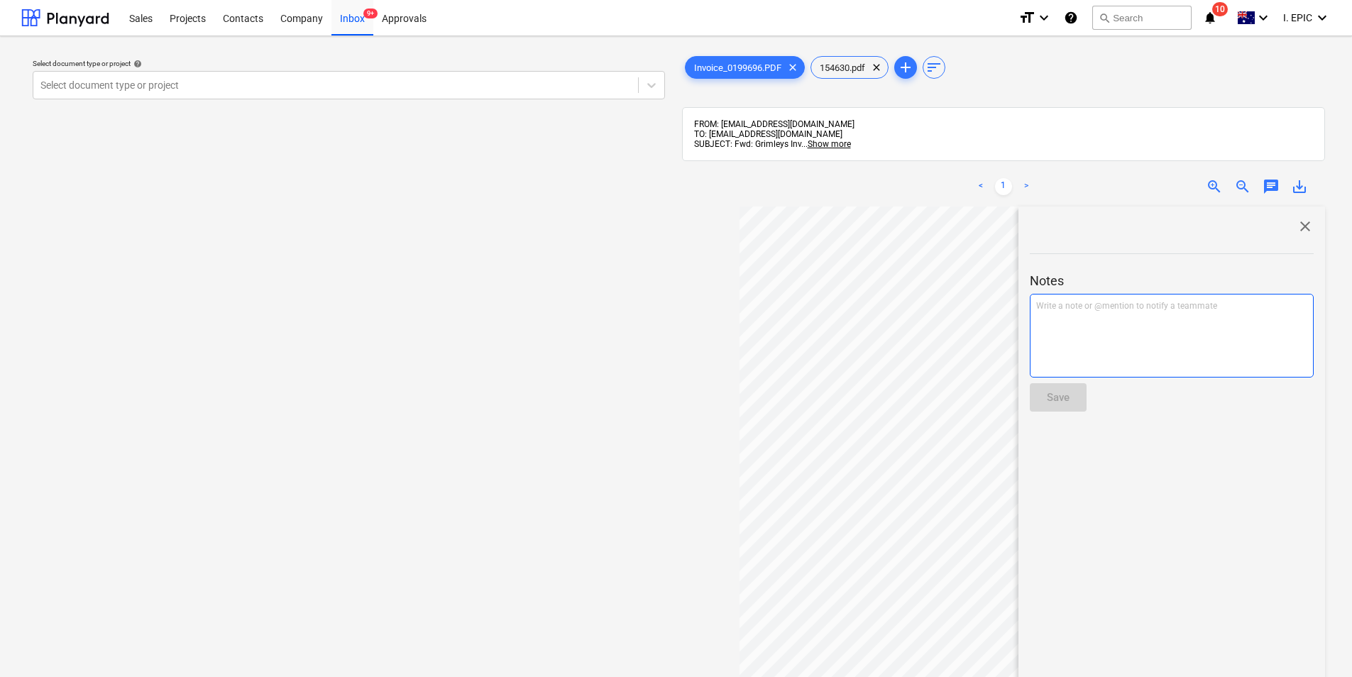
click at [1140, 334] on div "Write a note or @mention to notify a teammate ﻿" at bounding box center [1172, 336] width 284 height 84
click at [1059, 407] on div "Save" at bounding box center [1058, 397] width 23 height 18
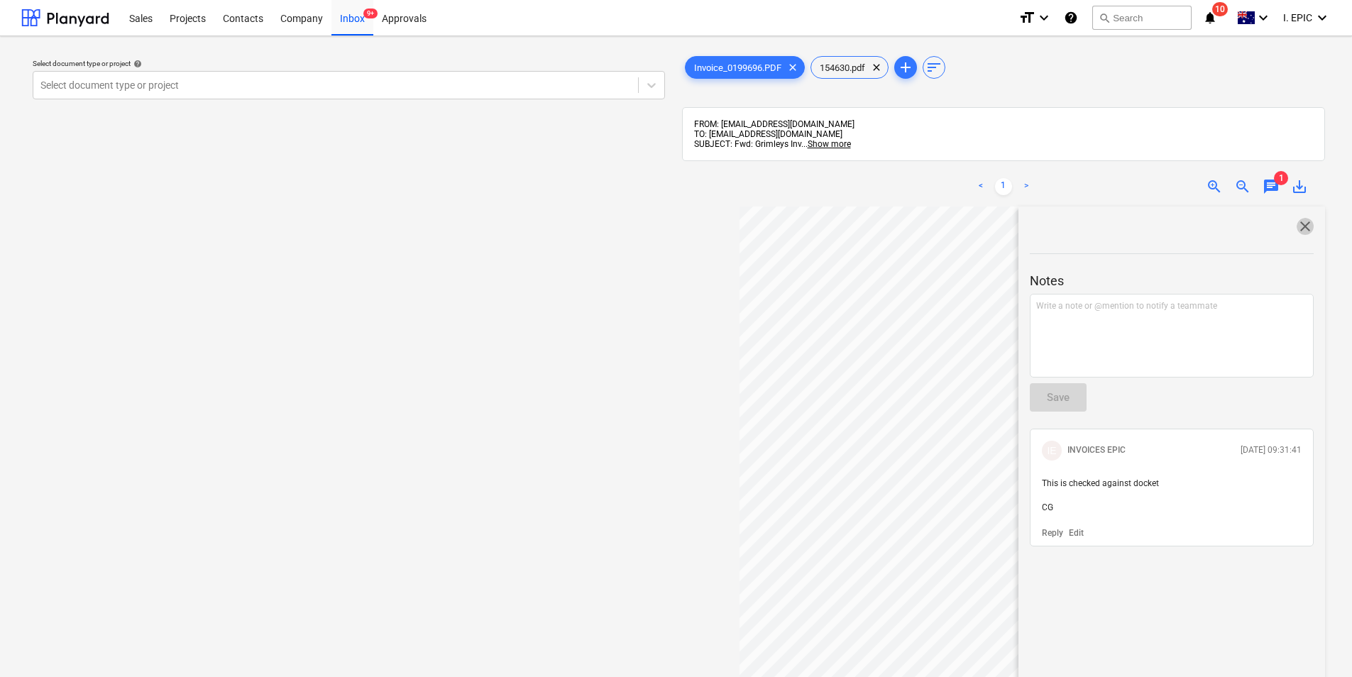
click at [1302, 227] on span "close" at bounding box center [1304, 226] width 17 height 17
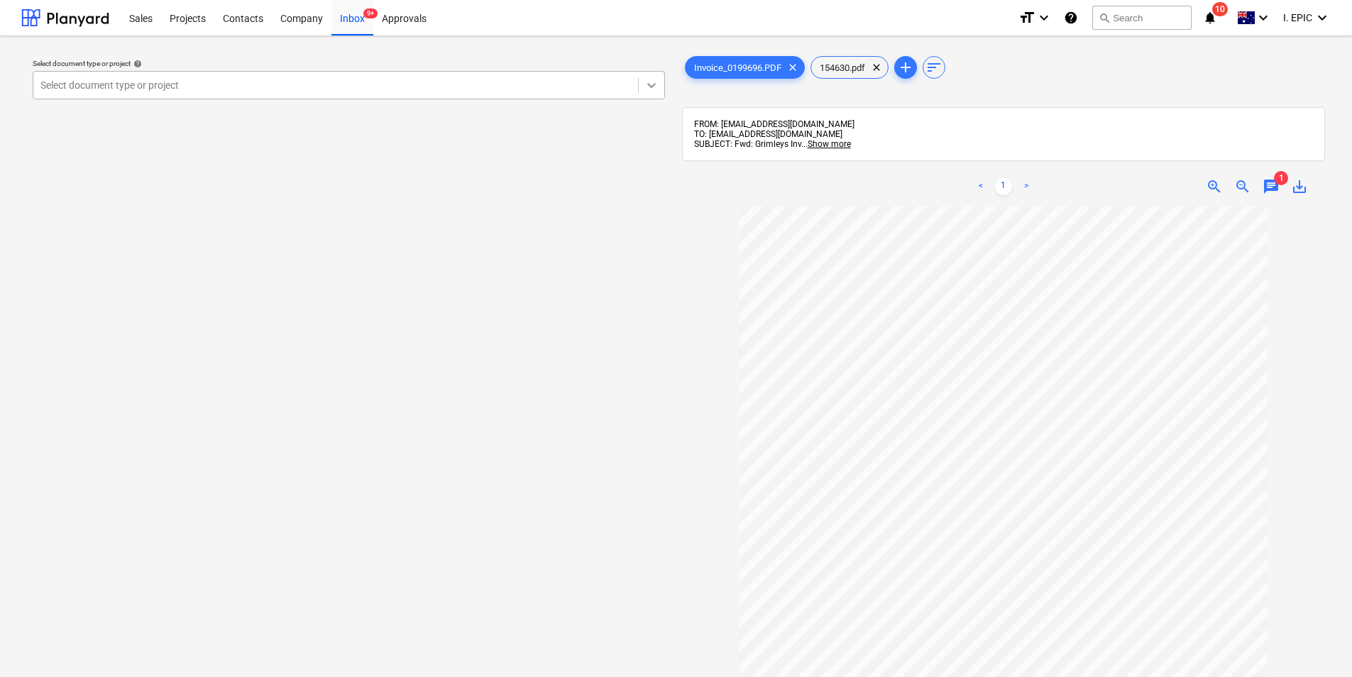
click at [648, 89] on icon at bounding box center [651, 85] width 14 height 14
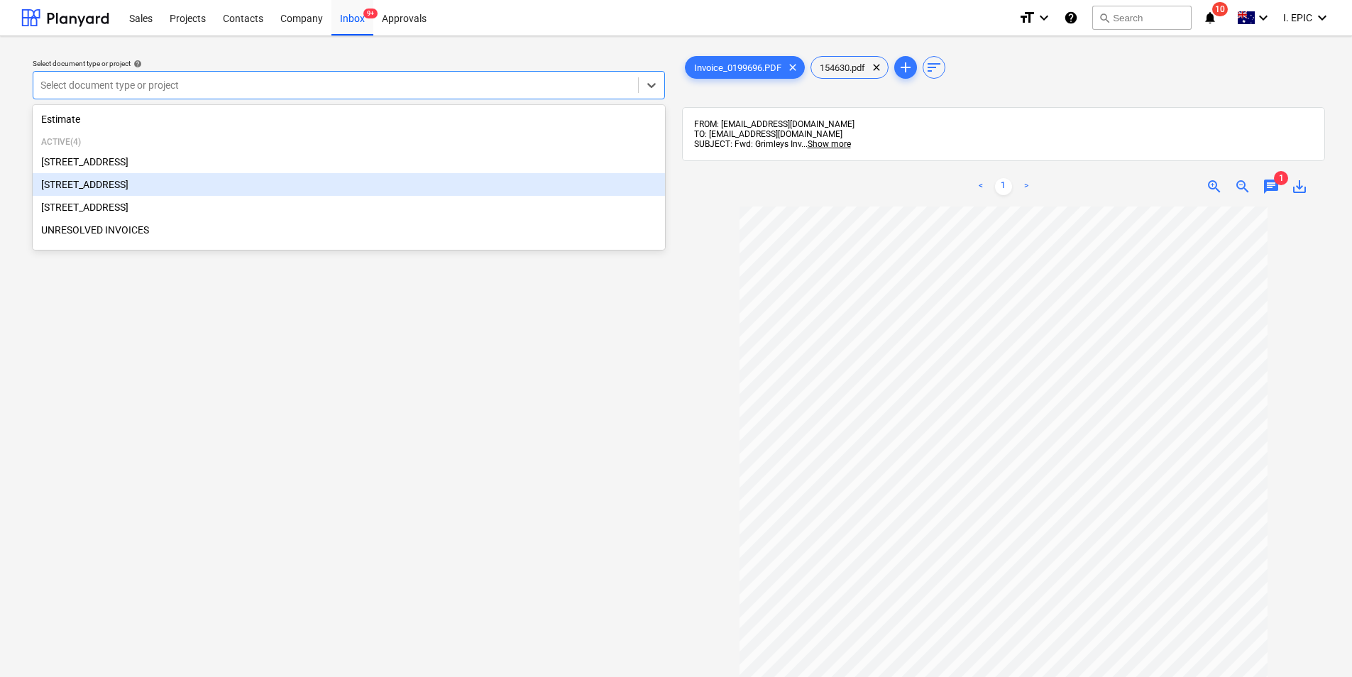
click at [235, 190] on div "248 Bay Rd, Sandringham" at bounding box center [349, 184] width 632 height 23
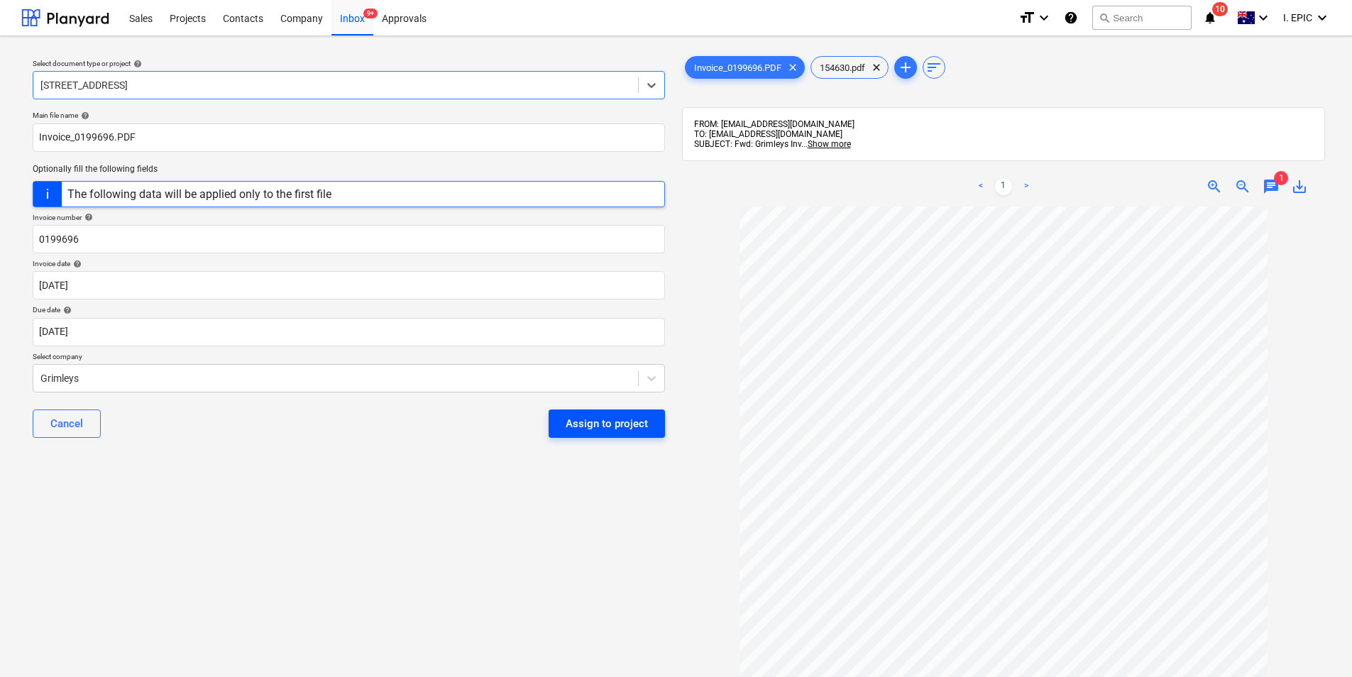
click at [604, 426] on div "Assign to project" at bounding box center [607, 423] width 82 height 18
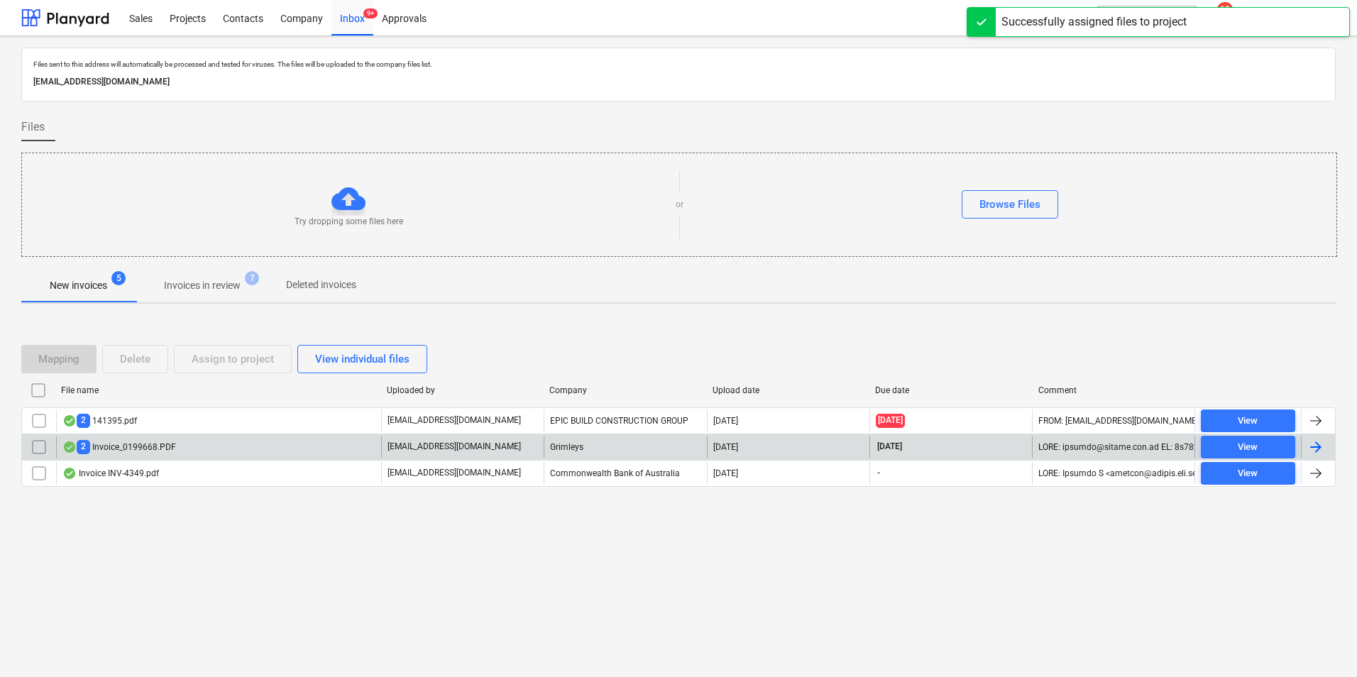
click at [265, 440] on div "2 Invoice_0199668.PDF" at bounding box center [218, 447] width 325 height 23
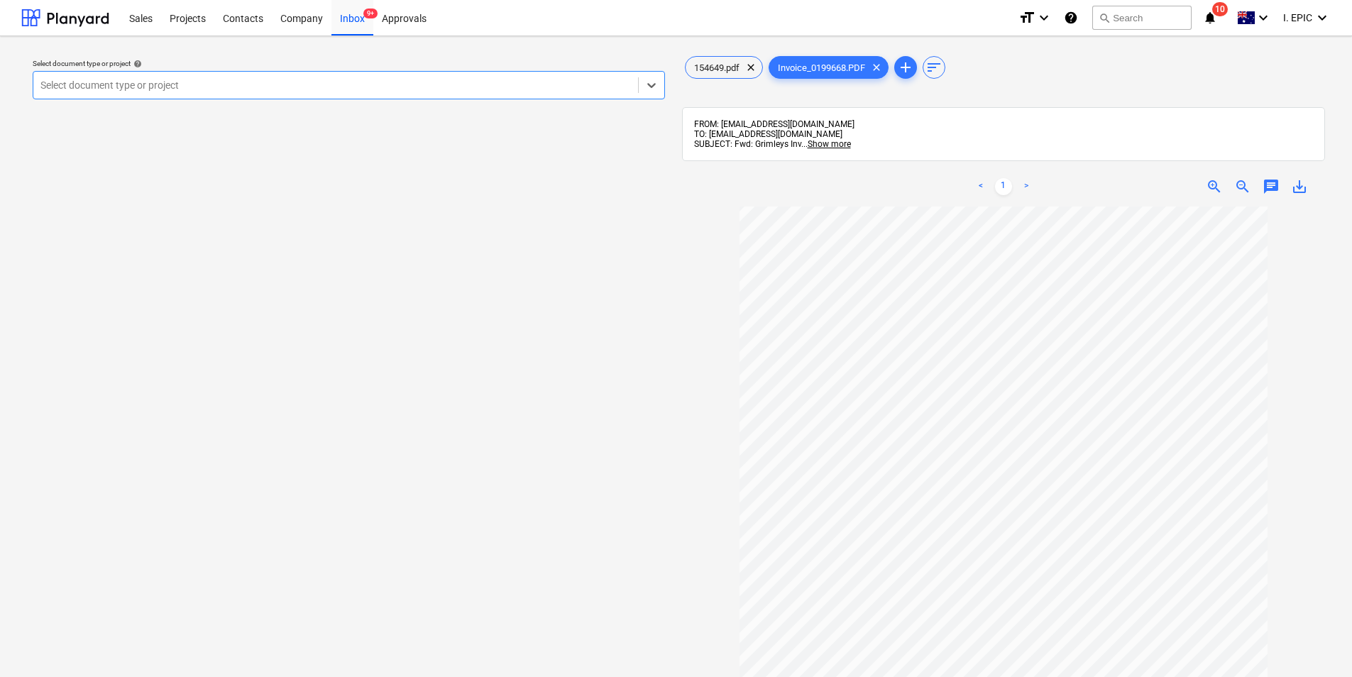
scroll to position [112, 0]
click at [719, 64] on span "154649.pdf" at bounding box center [716, 67] width 62 height 11
click at [812, 68] on span "Invoice_0199668.PDF" at bounding box center [821, 67] width 104 height 11
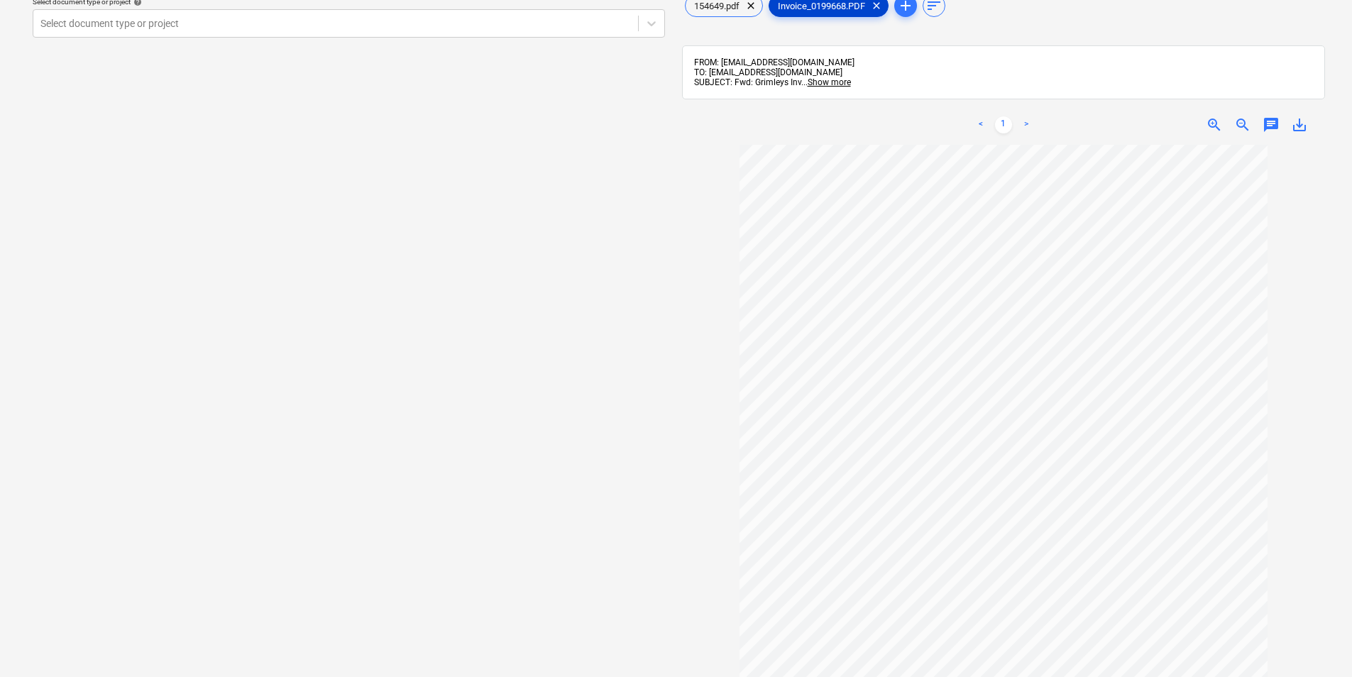
scroll to position [0, 0]
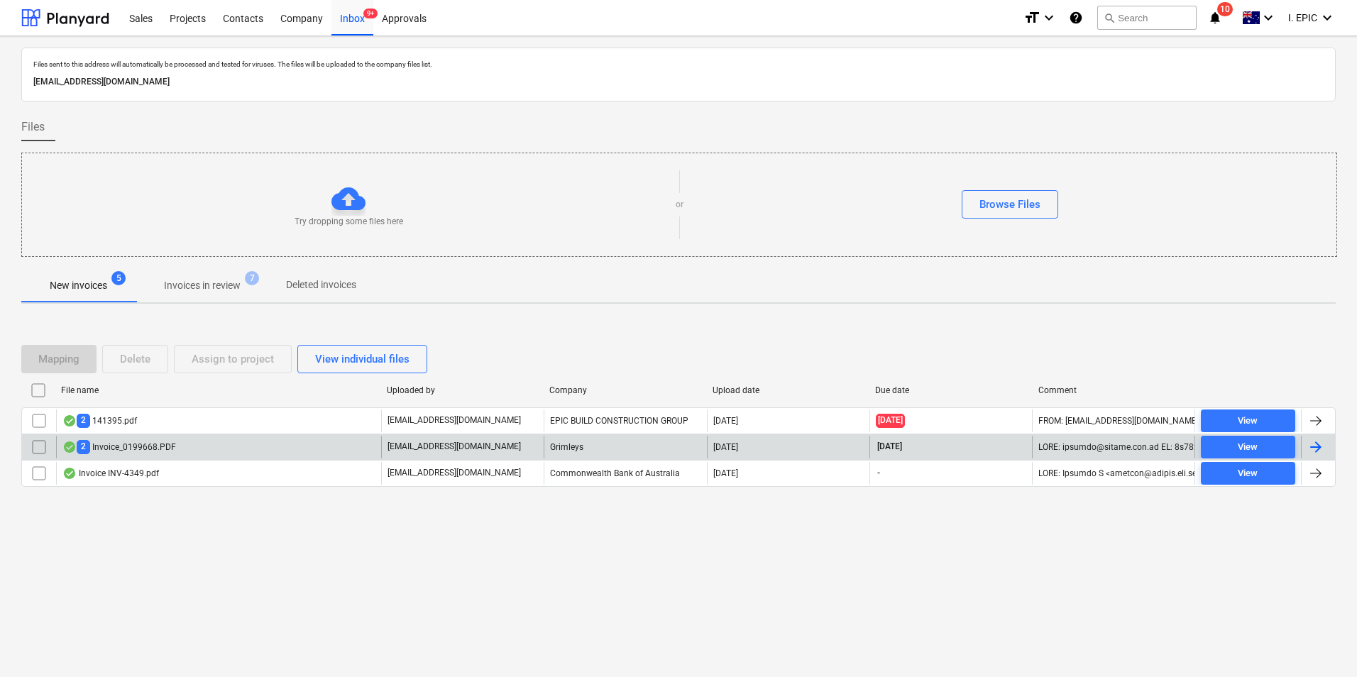
click at [39, 443] on input "checkbox" at bounding box center [39, 447] width 23 height 23
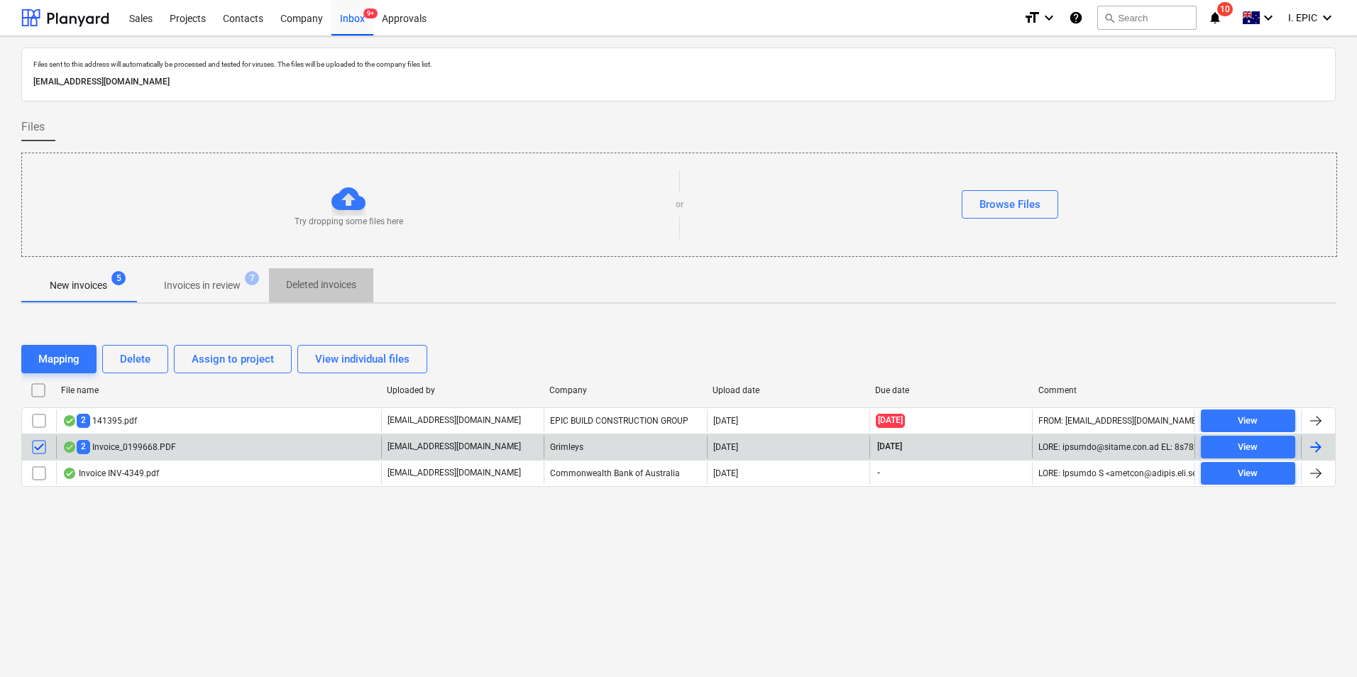
click at [328, 290] on p "Deleted invoices" at bounding box center [321, 284] width 70 height 15
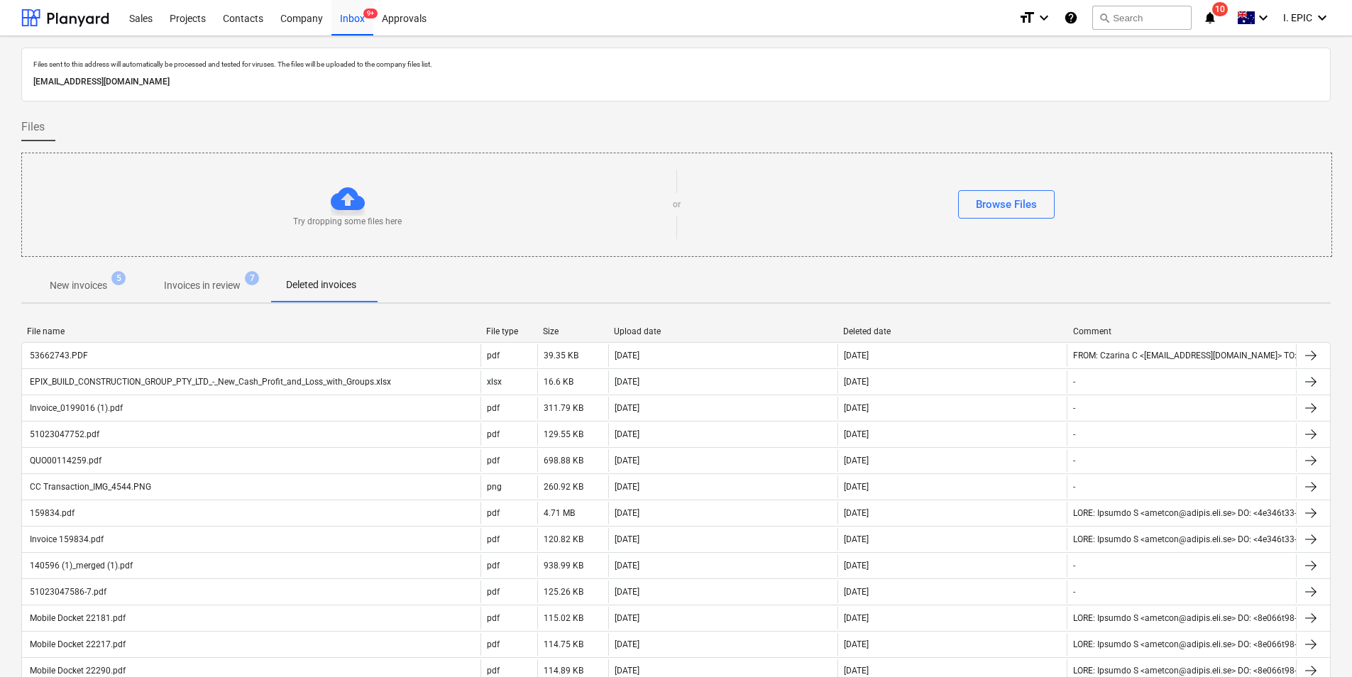
click at [107, 279] on p "New invoices" at bounding box center [78, 285] width 57 height 15
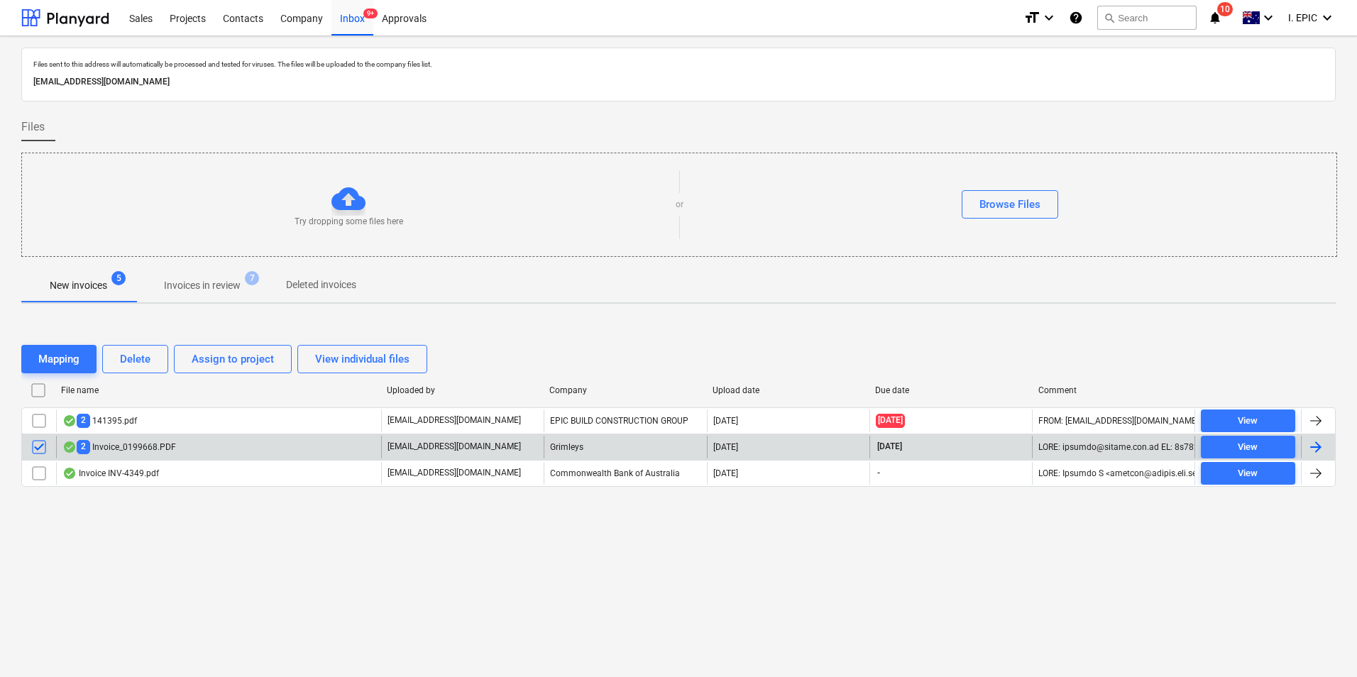
click at [39, 441] on input "checkbox" at bounding box center [39, 447] width 23 height 23
click at [177, 450] on div "2 Invoice_0199668.PDF" at bounding box center [218, 447] width 325 height 23
